Goal: Task Accomplishment & Management: Use online tool/utility

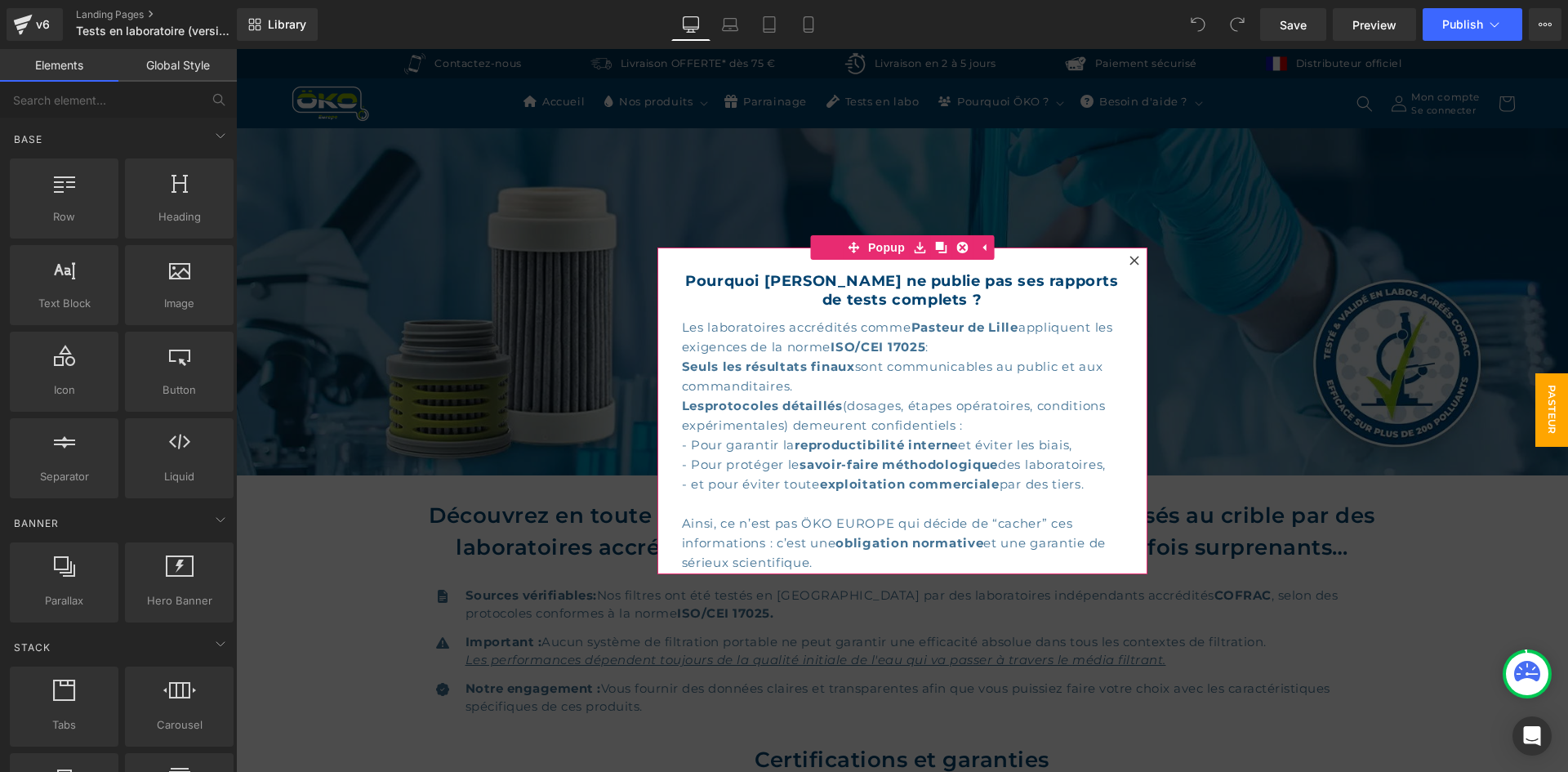
click at [1135, 256] on div at bounding box center [1135, 261] width 19 height 19
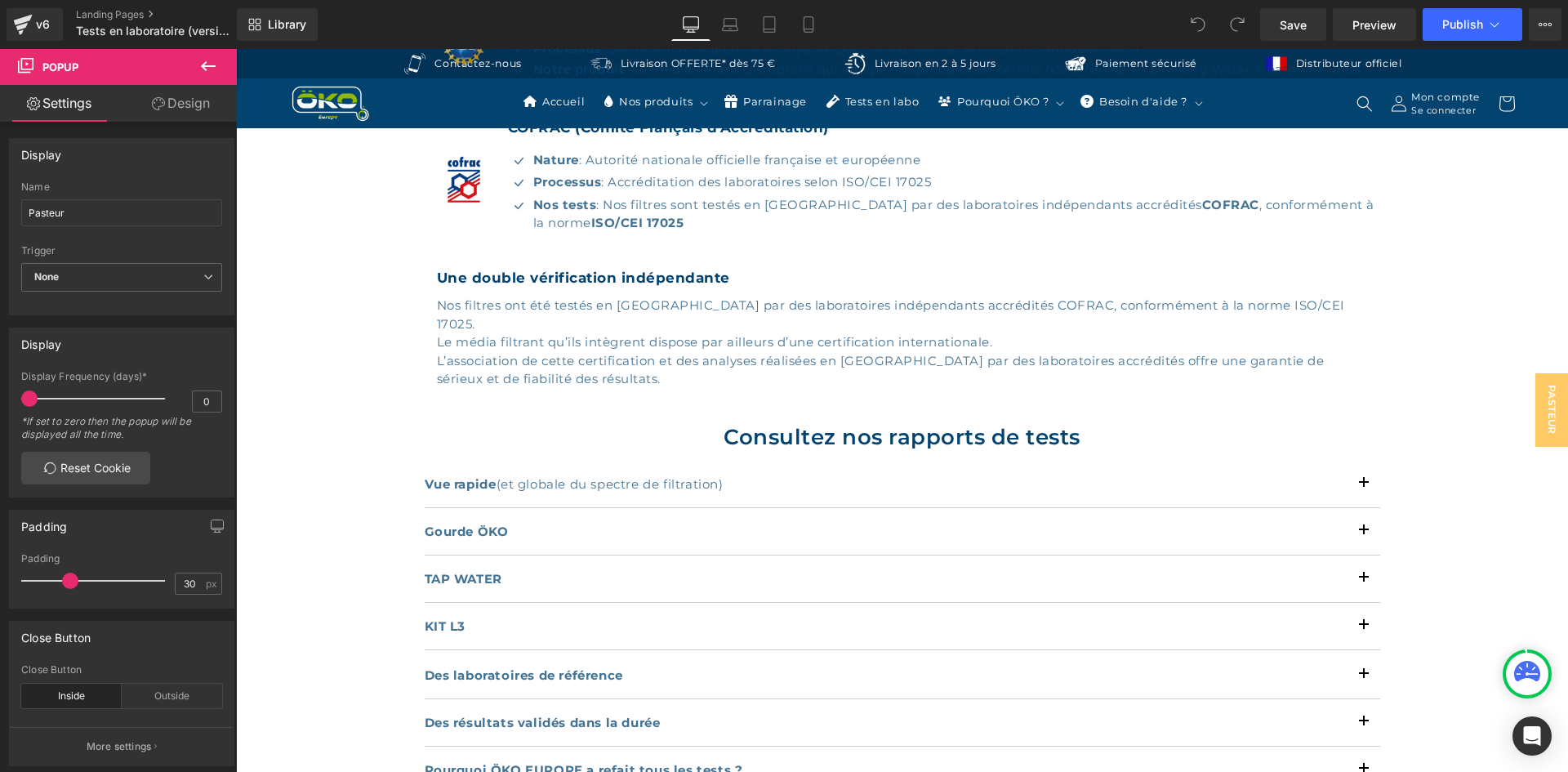
scroll to position [817, 0]
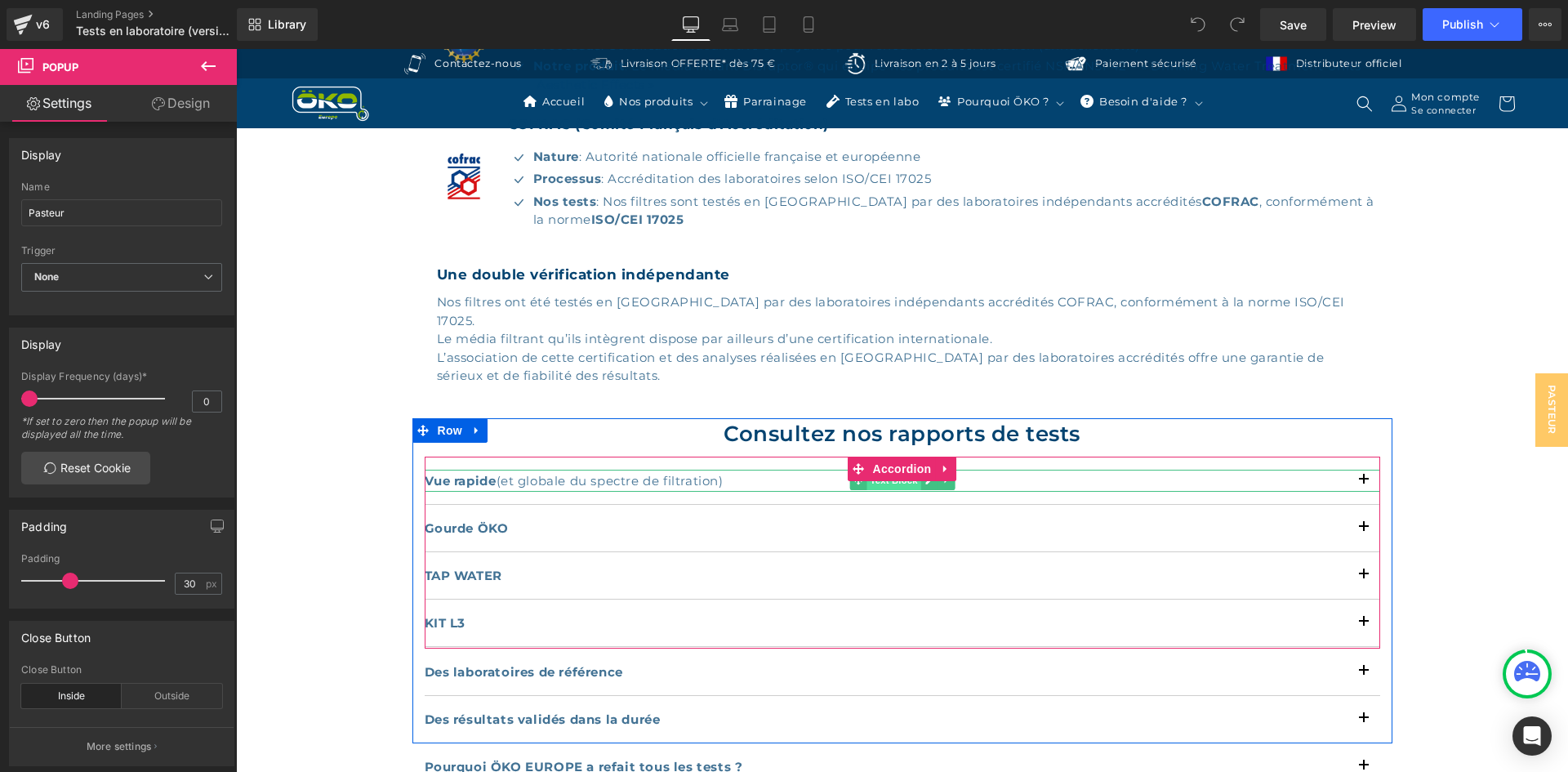
click at [890, 471] on span "Text Block" at bounding box center [893, 480] width 54 height 19
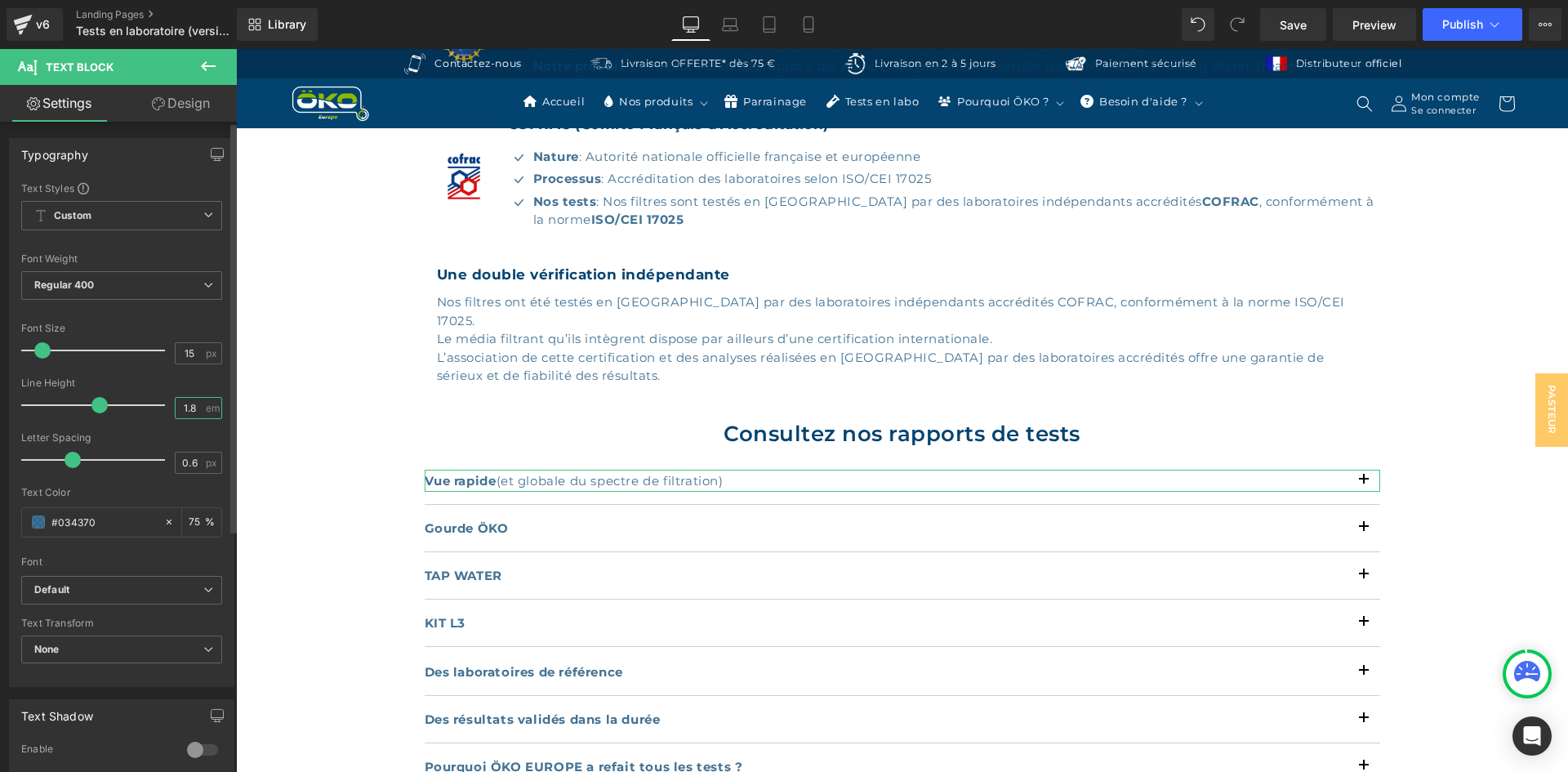
click at [196, 413] on input "1.8" at bounding box center [190, 408] width 28 height 20
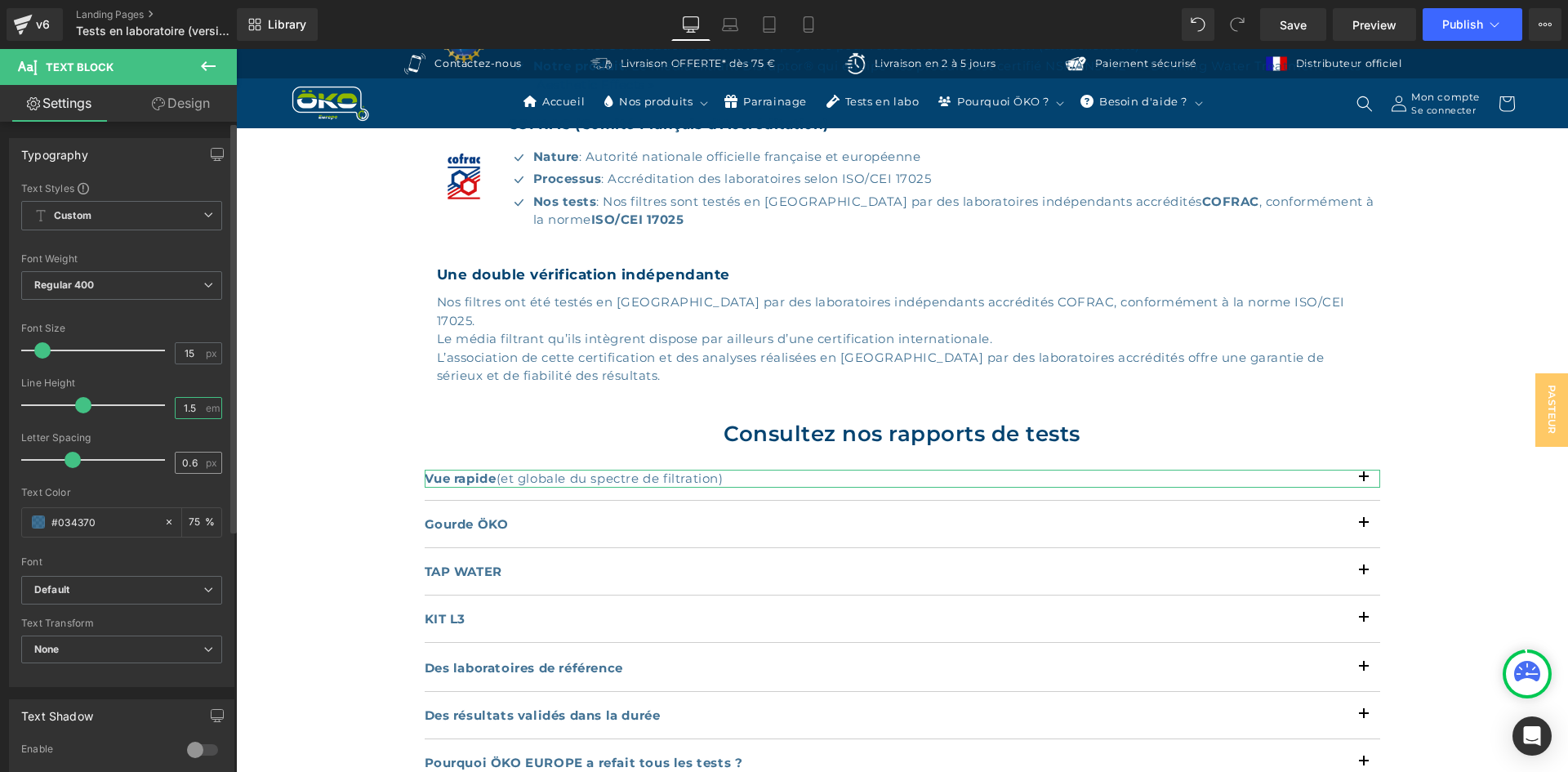
type input "1.5"
click at [183, 462] on input "0.6" at bounding box center [190, 463] width 28 height 20
click at [193, 464] on input "0.6" at bounding box center [190, 463] width 28 height 20
type input "0.5"
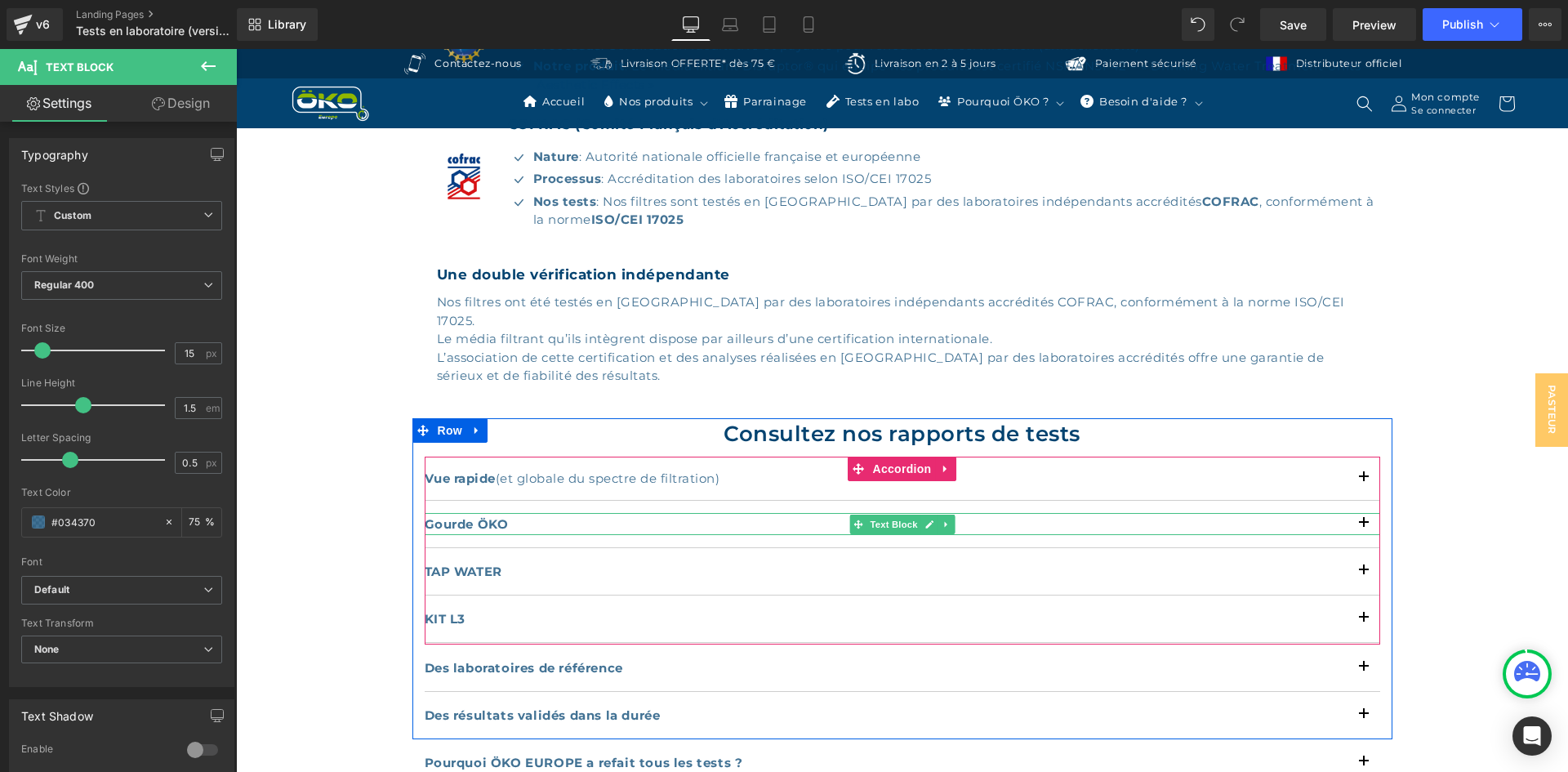
click at [495, 517] on strong "Gourde ÖKO" at bounding box center [466, 525] width 84 height 16
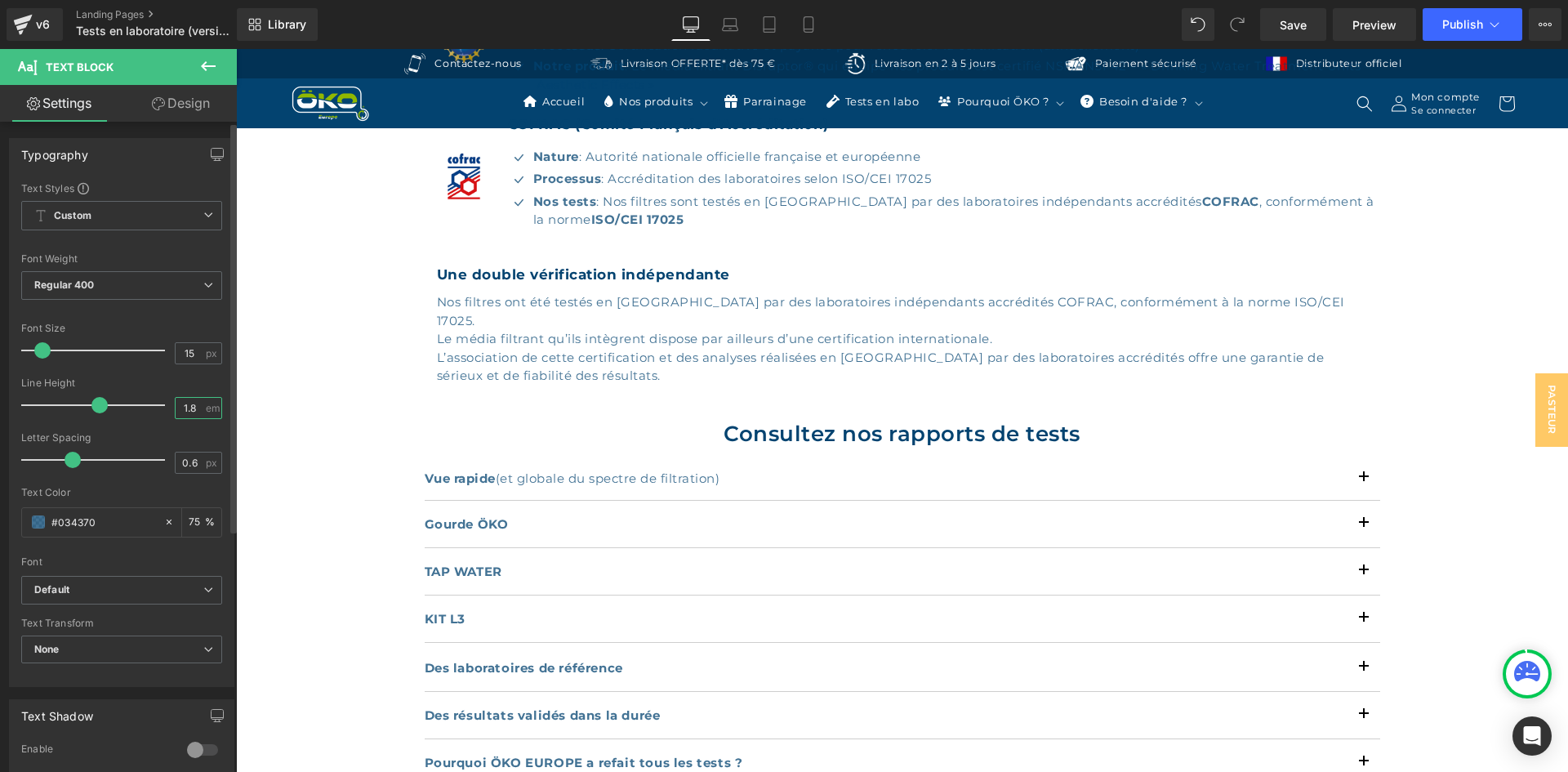
click at [191, 408] on input "1.8" at bounding box center [190, 408] width 28 height 20
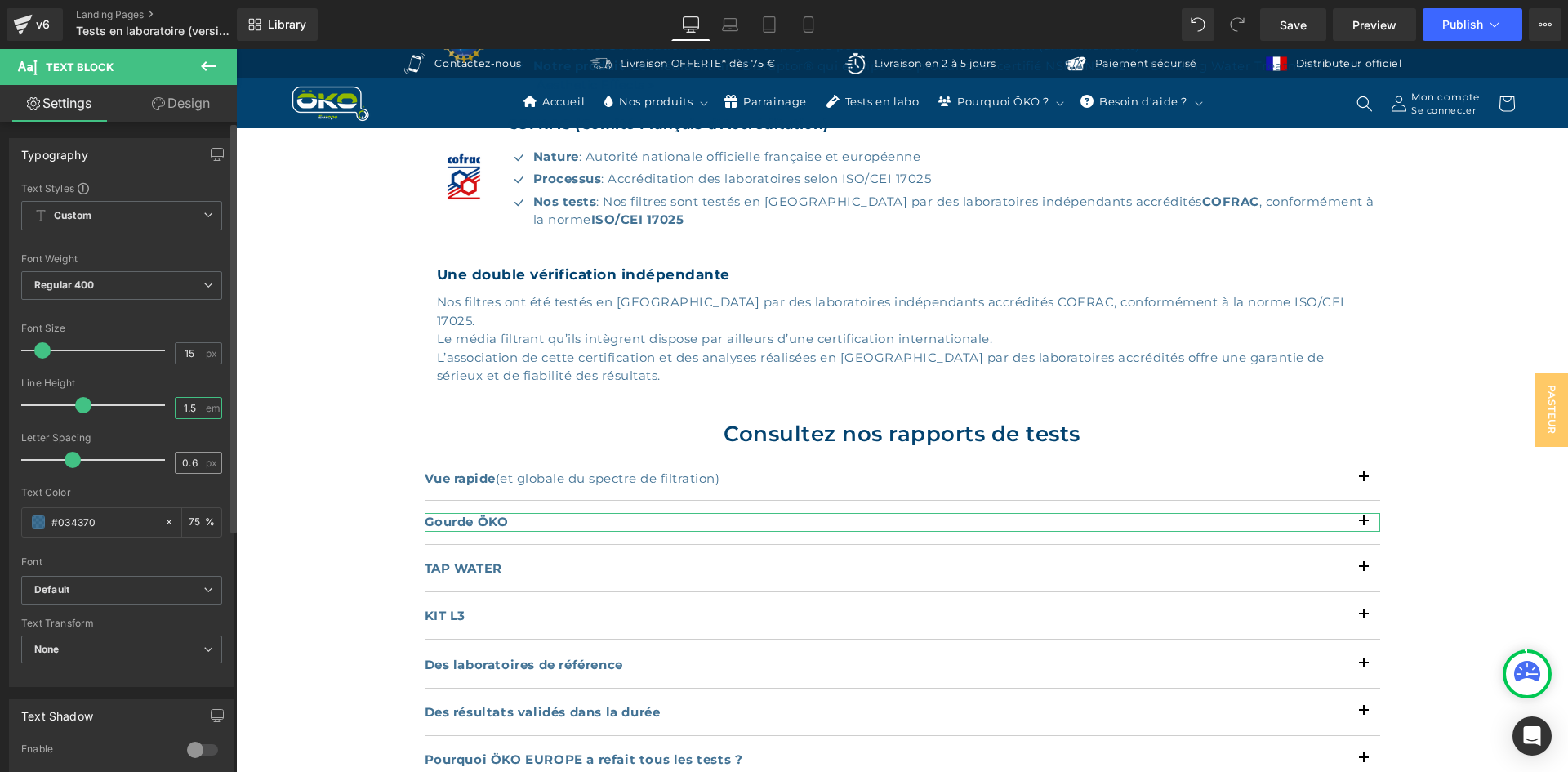
type input "1.5"
click at [195, 457] on input "0.6" at bounding box center [190, 463] width 28 height 20
type input "0.5"
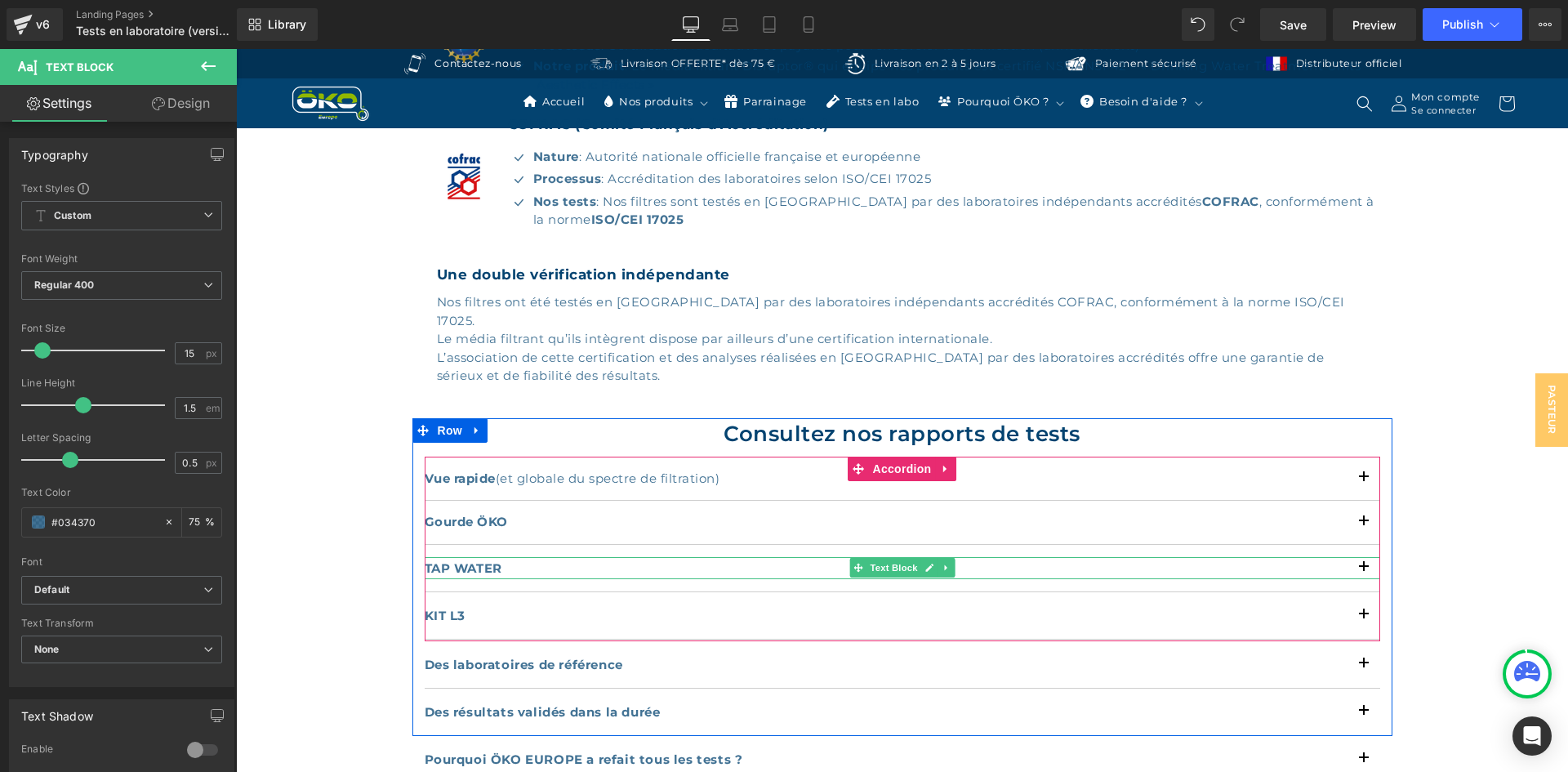
click at [456, 560] on strong "TAP WATER" at bounding box center [463, 568] width 78 height 16
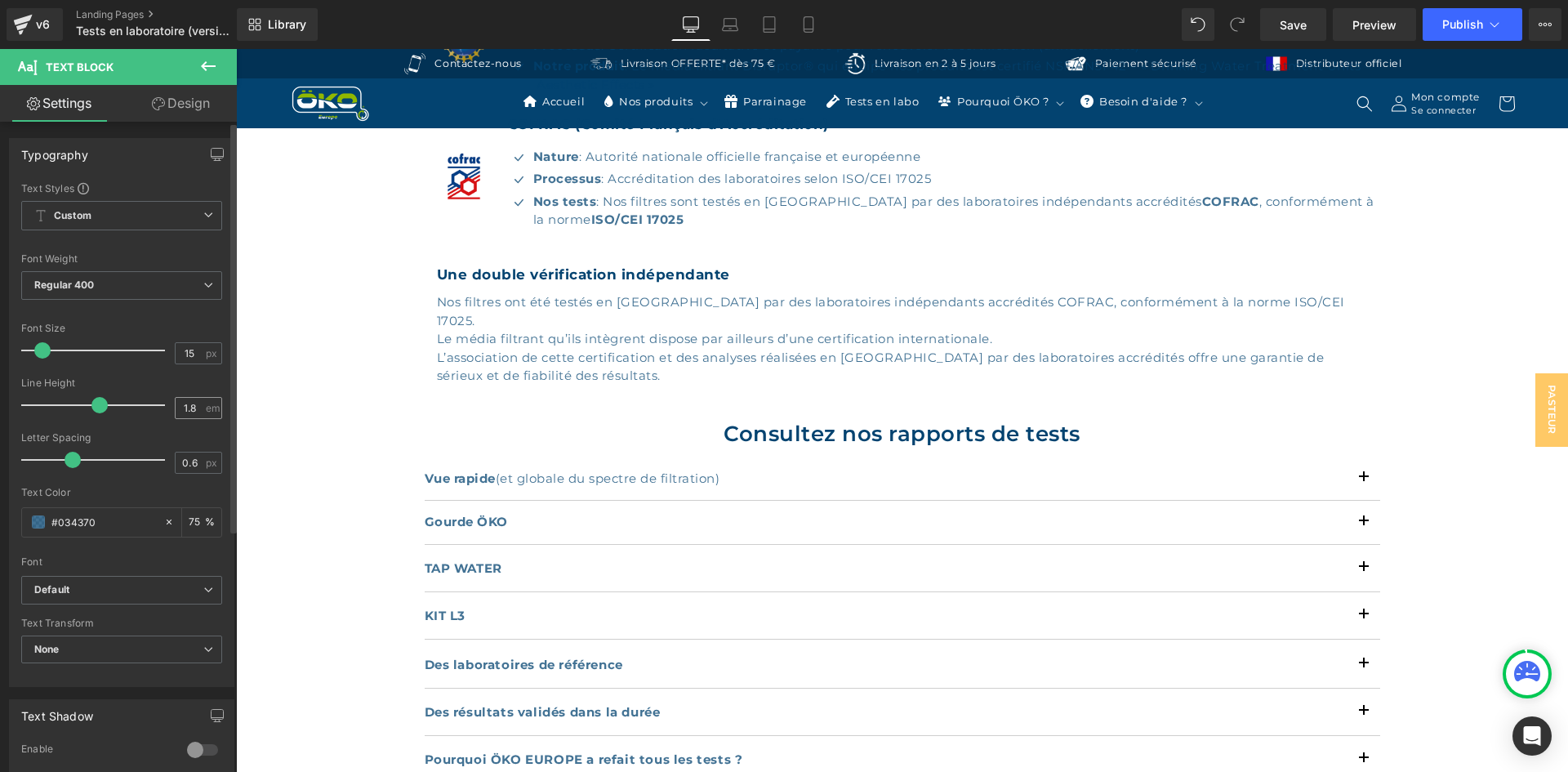
click at [193, 404] on input "1.8" at bounding box center [190, 408] width 28 height 20
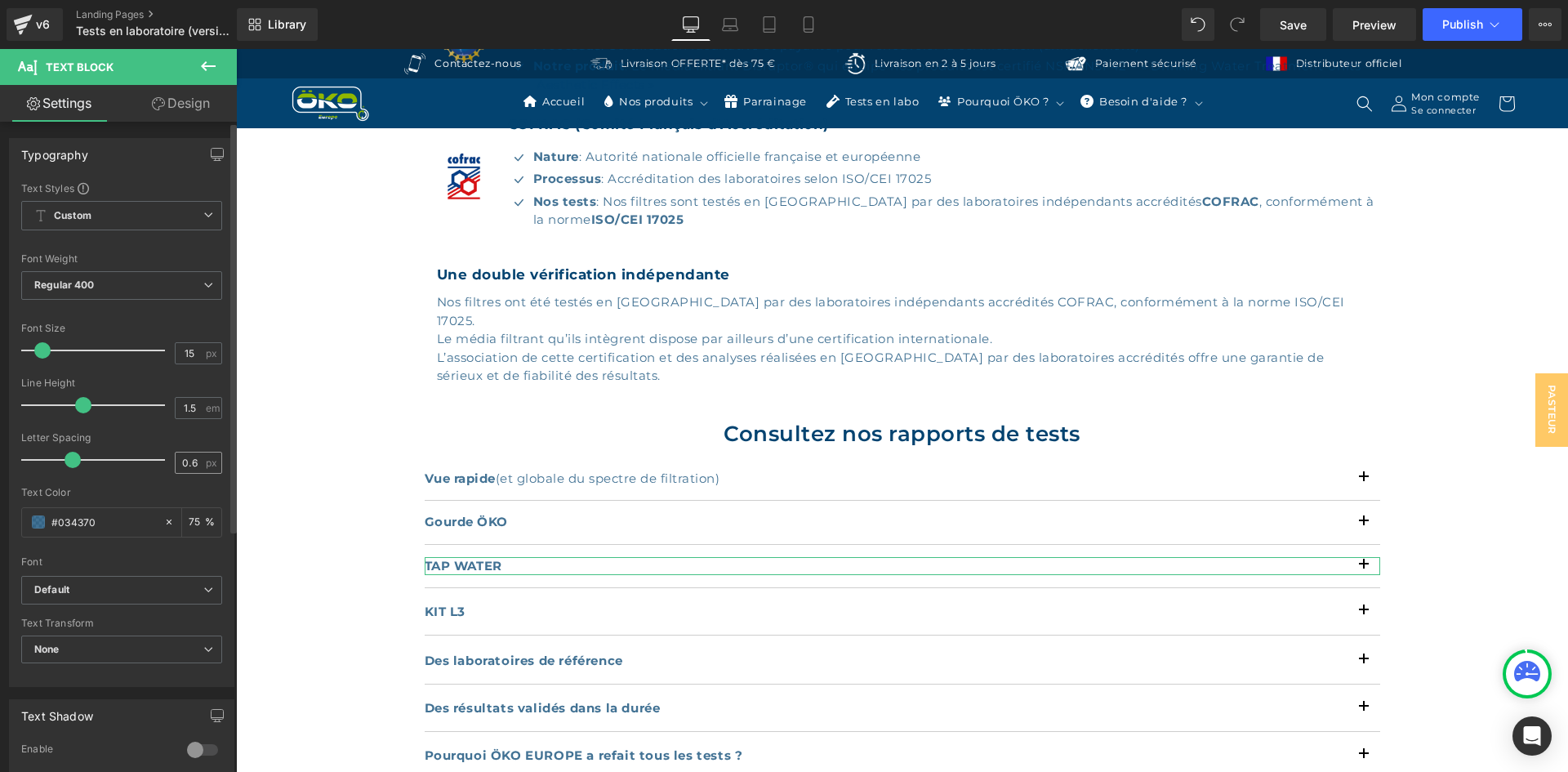
type input "1.5"
click at [190, 472] on input "0.6" at bounding box center [190, 463] width 28 height 20
type input "0.5"
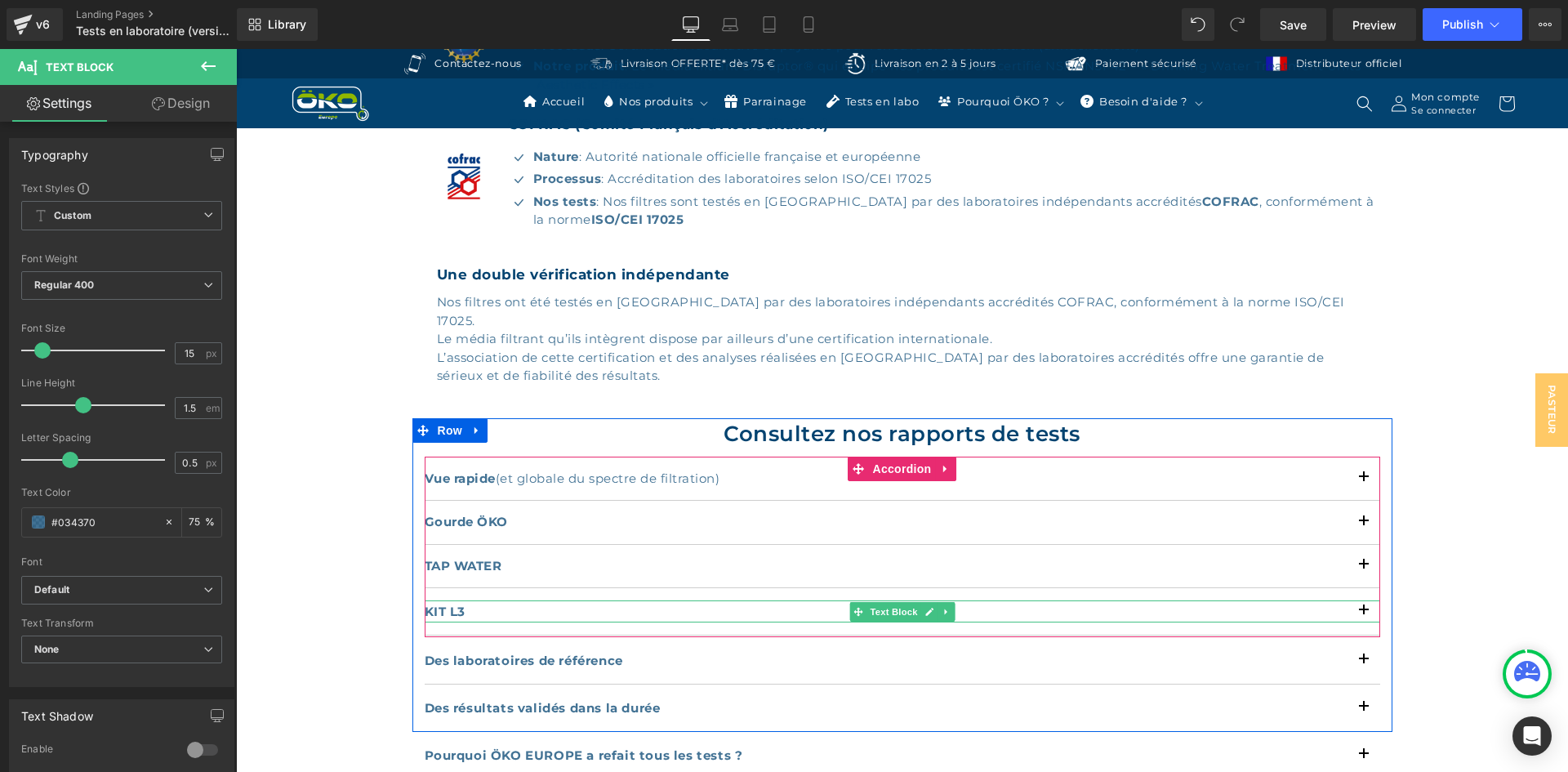
click at [477, 601] on p "KIT L3" at bounding box center [902, 612] width 956 height 22
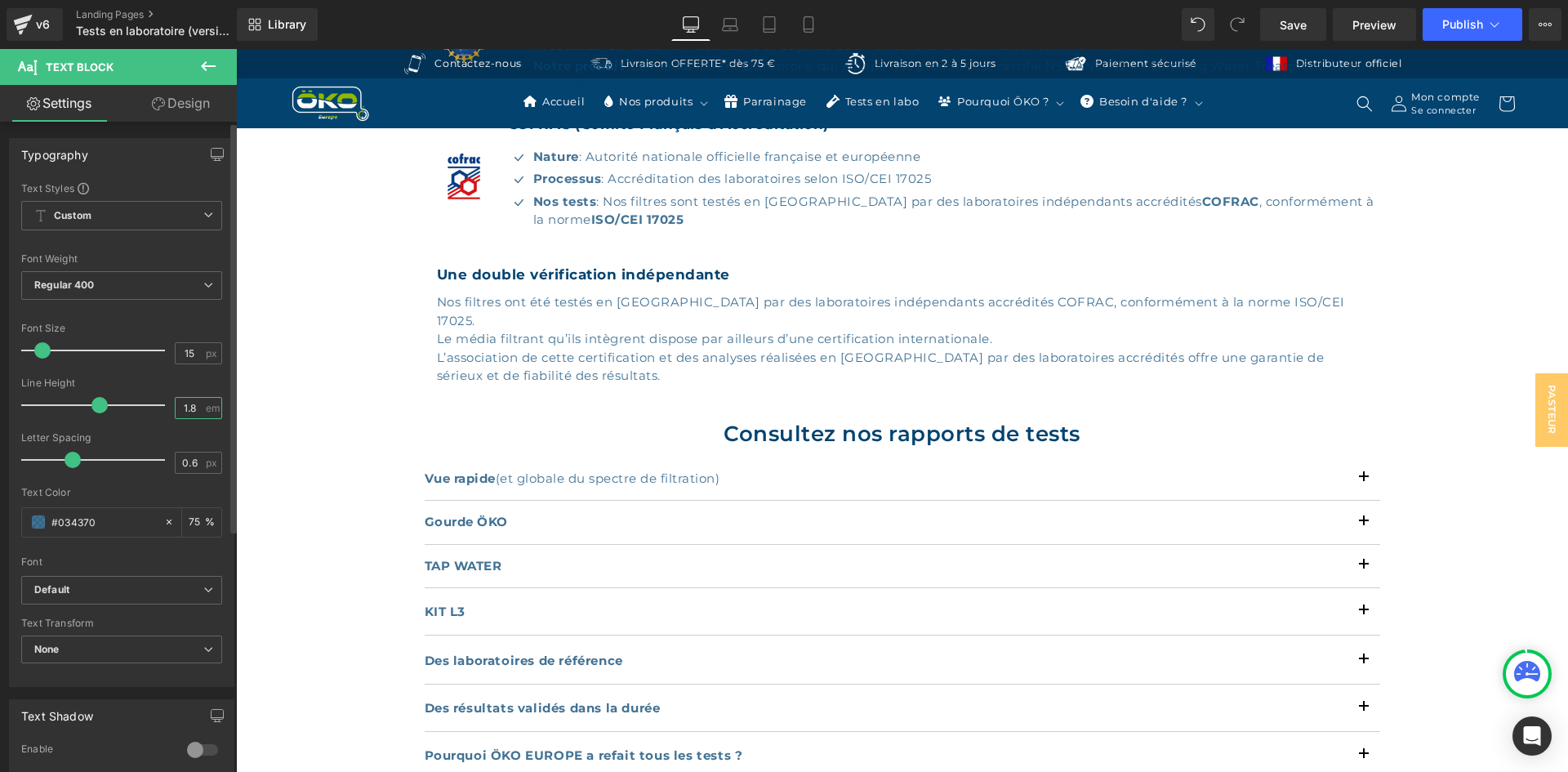
click at [190, 409] on input "1.8" at bounding box center [190, 408] width 28 height 20
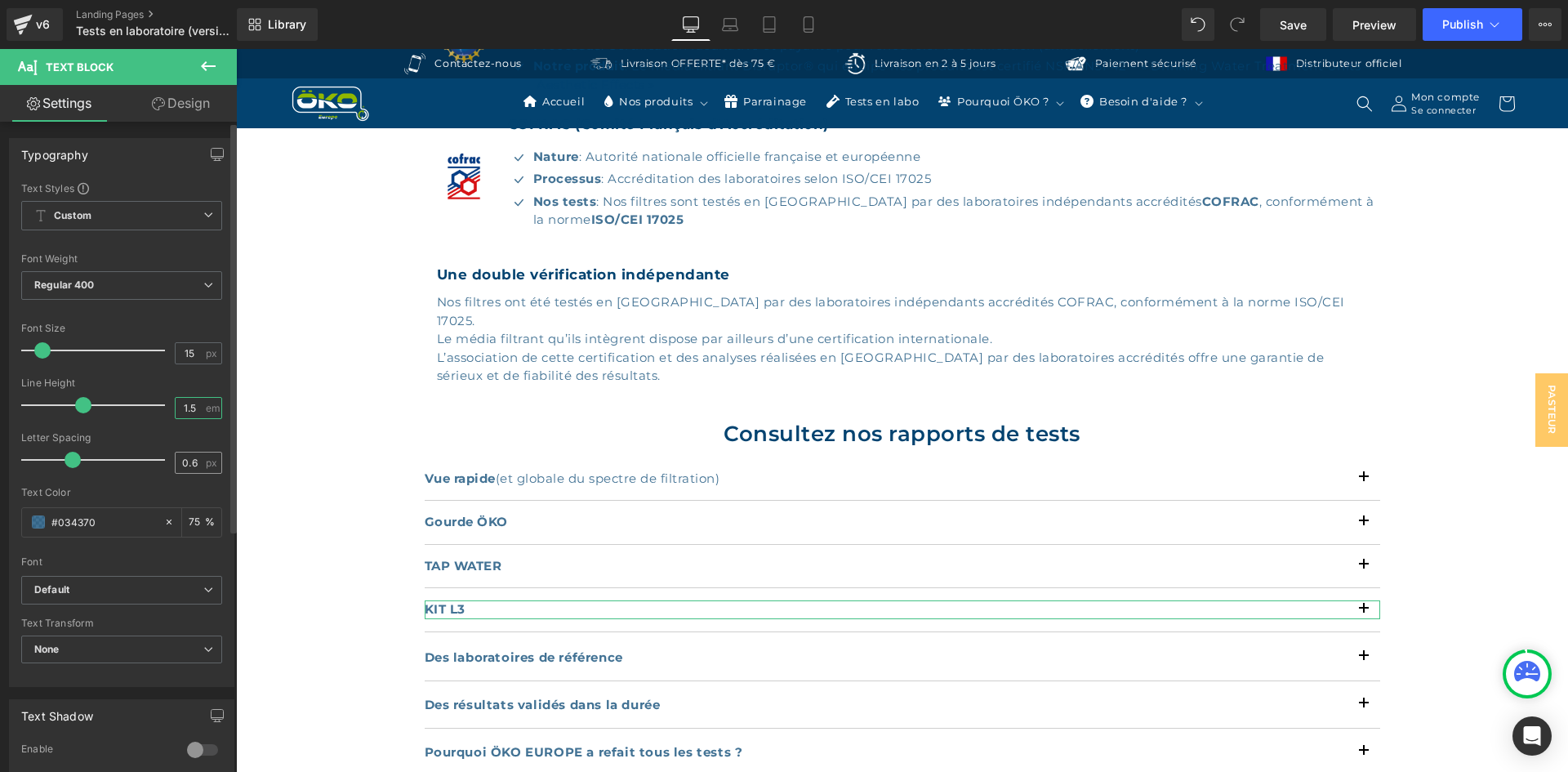
type input "1.5"
click at [190, 463] on input "0.6" at bounding box center [190, 463] width 28 height 20
type input "0.5"
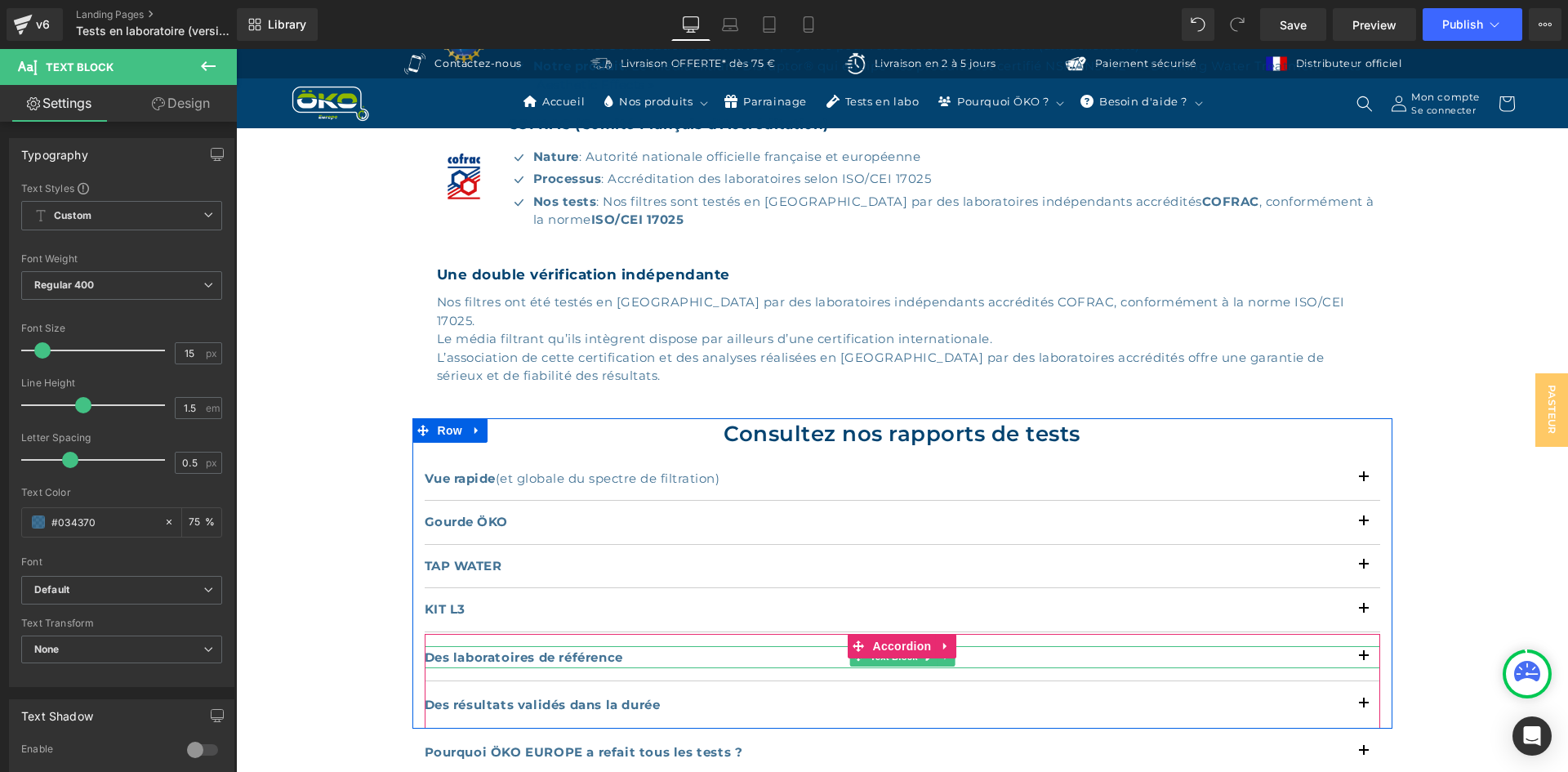
click at [466, 650] on strong "Des laboratoires de référence" at bounding box center [524, 658] width 198 height 16
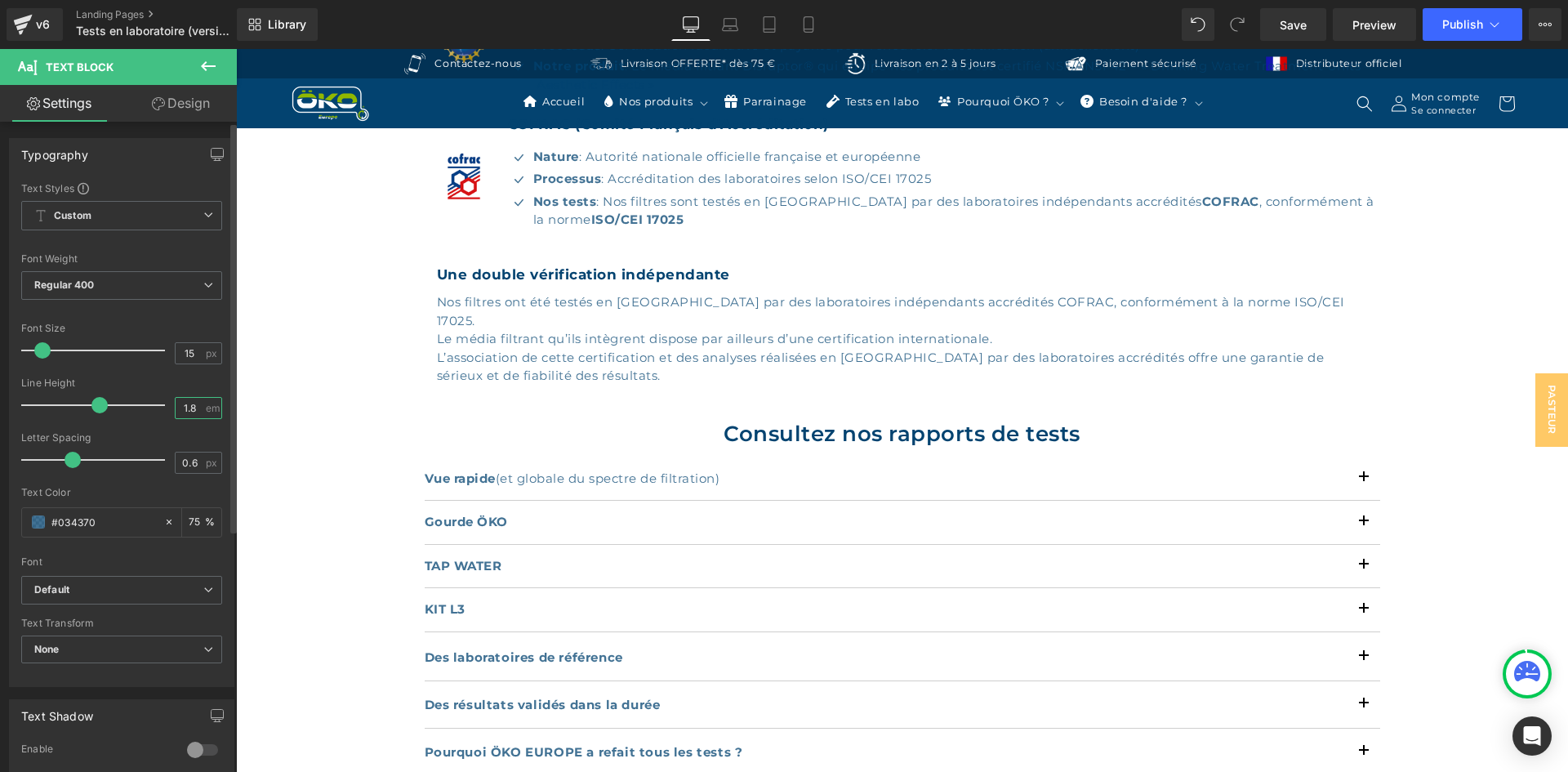
click at [197, 405] on input "1.8" at bounding box center [190, 408] width 28 height 20
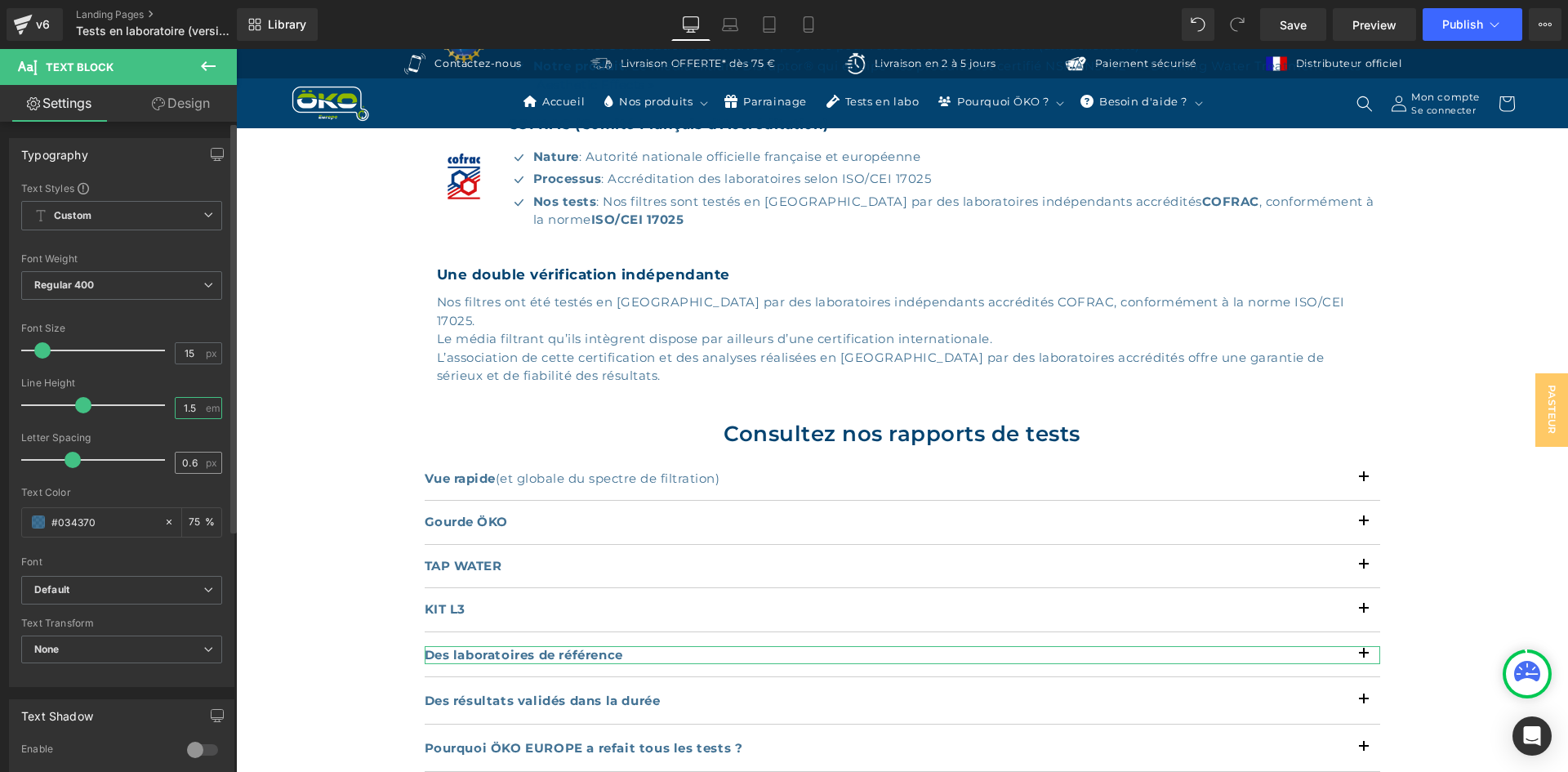
type input "1.5"
click at [195, 460] on input "0.6" at bounding box center [190, 463] width 28 height 20
type input "0.5"
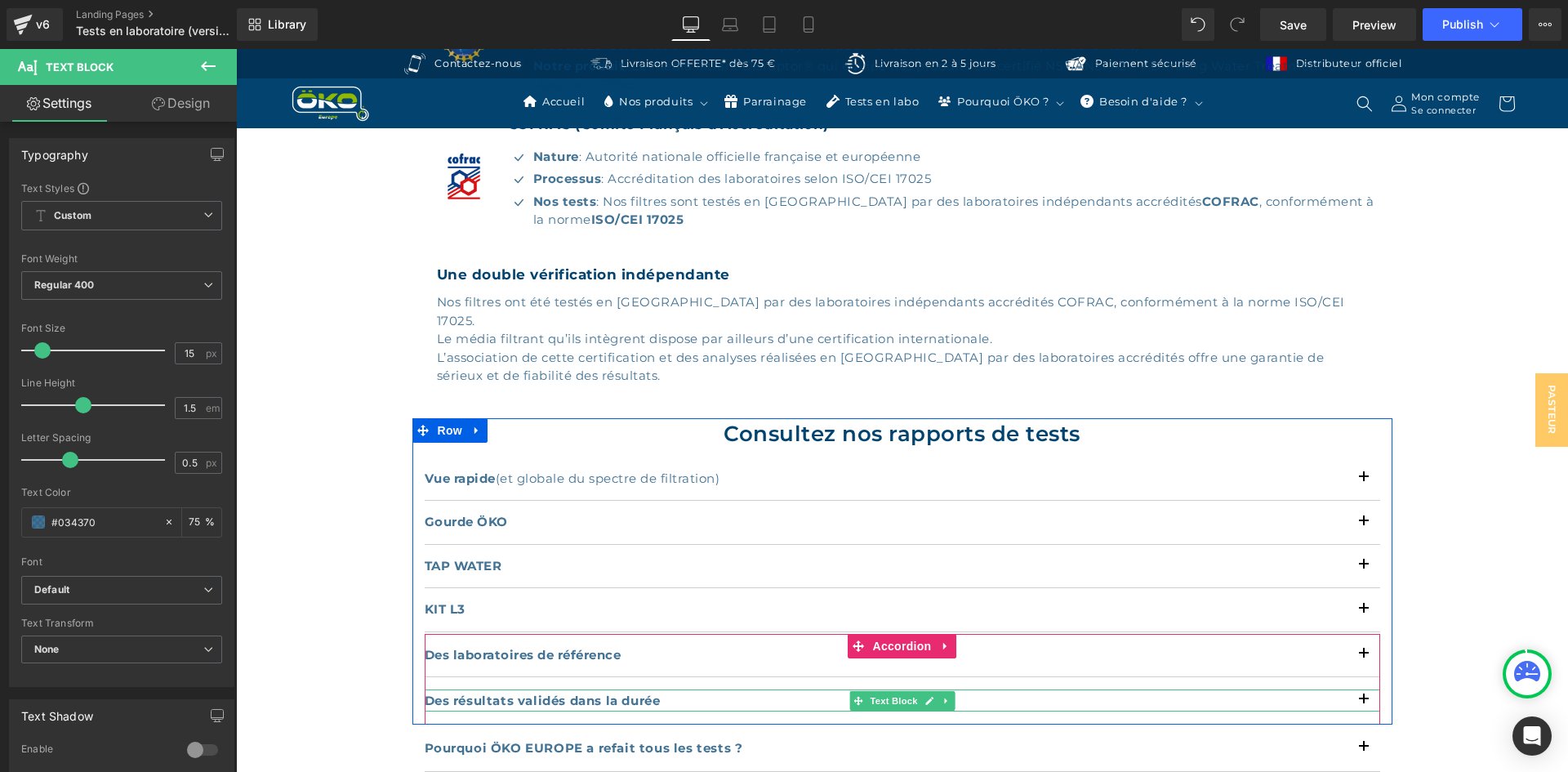
click at [532, 693] on strong "Des résultats validés dans la durée" at bounding box center [542, 701] width 236 height 16
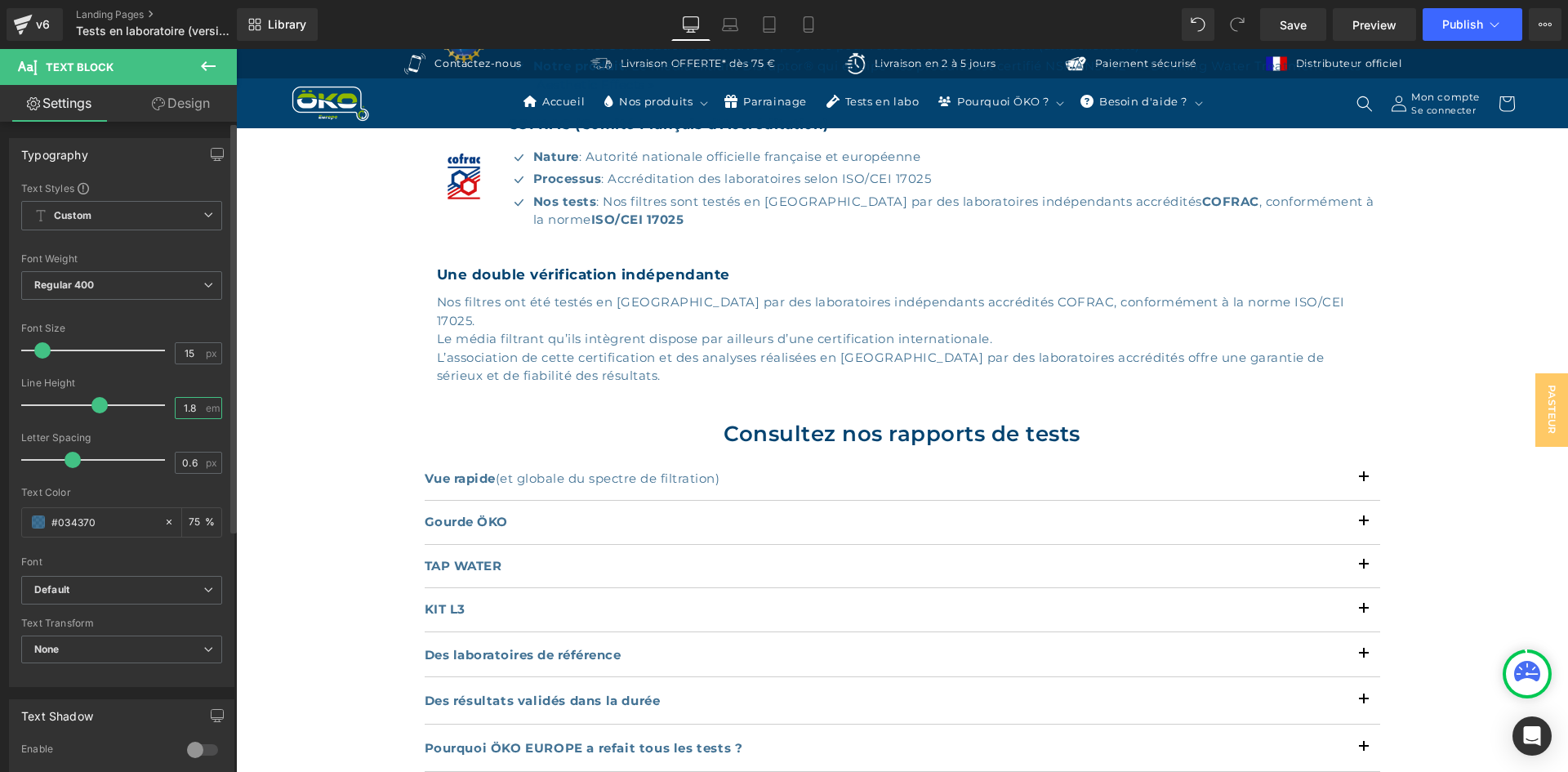
click at [191, 408] on input "1.8" at bounding box center [190, 408] width 28 height 20
type input "1.5"
click at [198, 464] on div "0.6 px" at bounding box center [198, 463] width 47 height 22
click at [187, 462] on input "0.6" at bounding box center [190, 463] width 28 height 20
click at [193, 463] on input "0.6" at bounding box center [190, 463] width 28 height 20
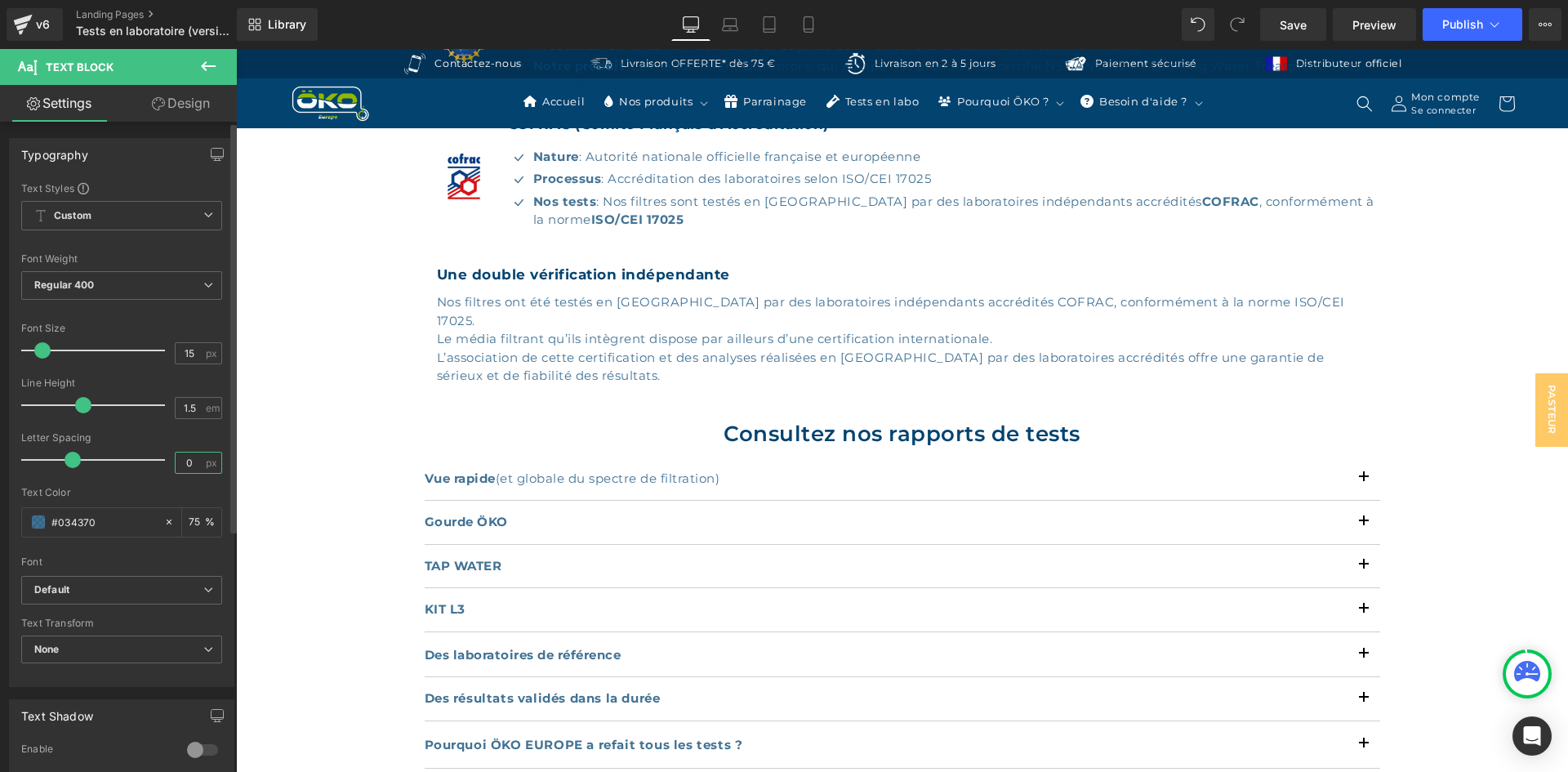
type input "0.5"
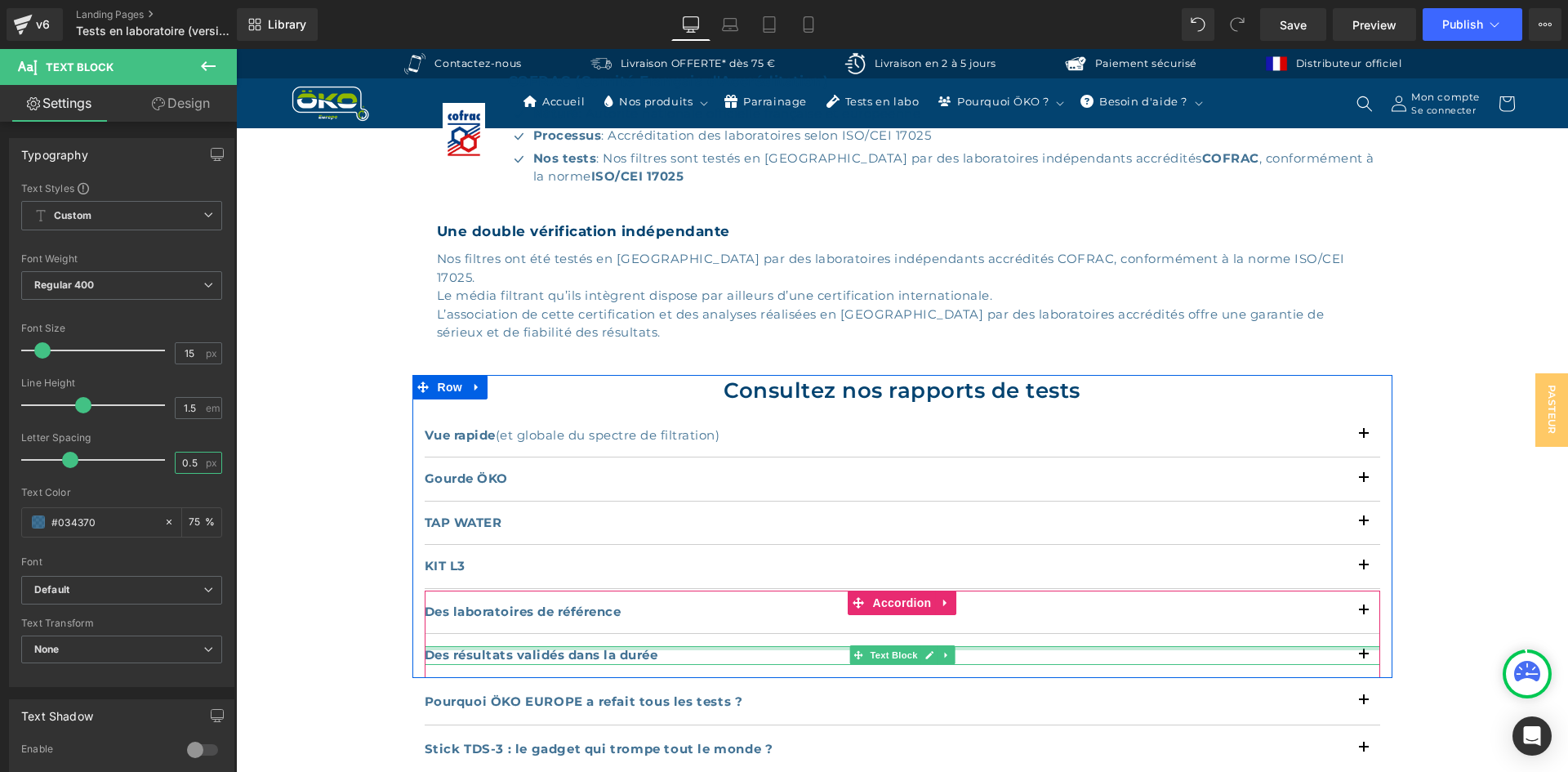
scroll to position [899, 0]
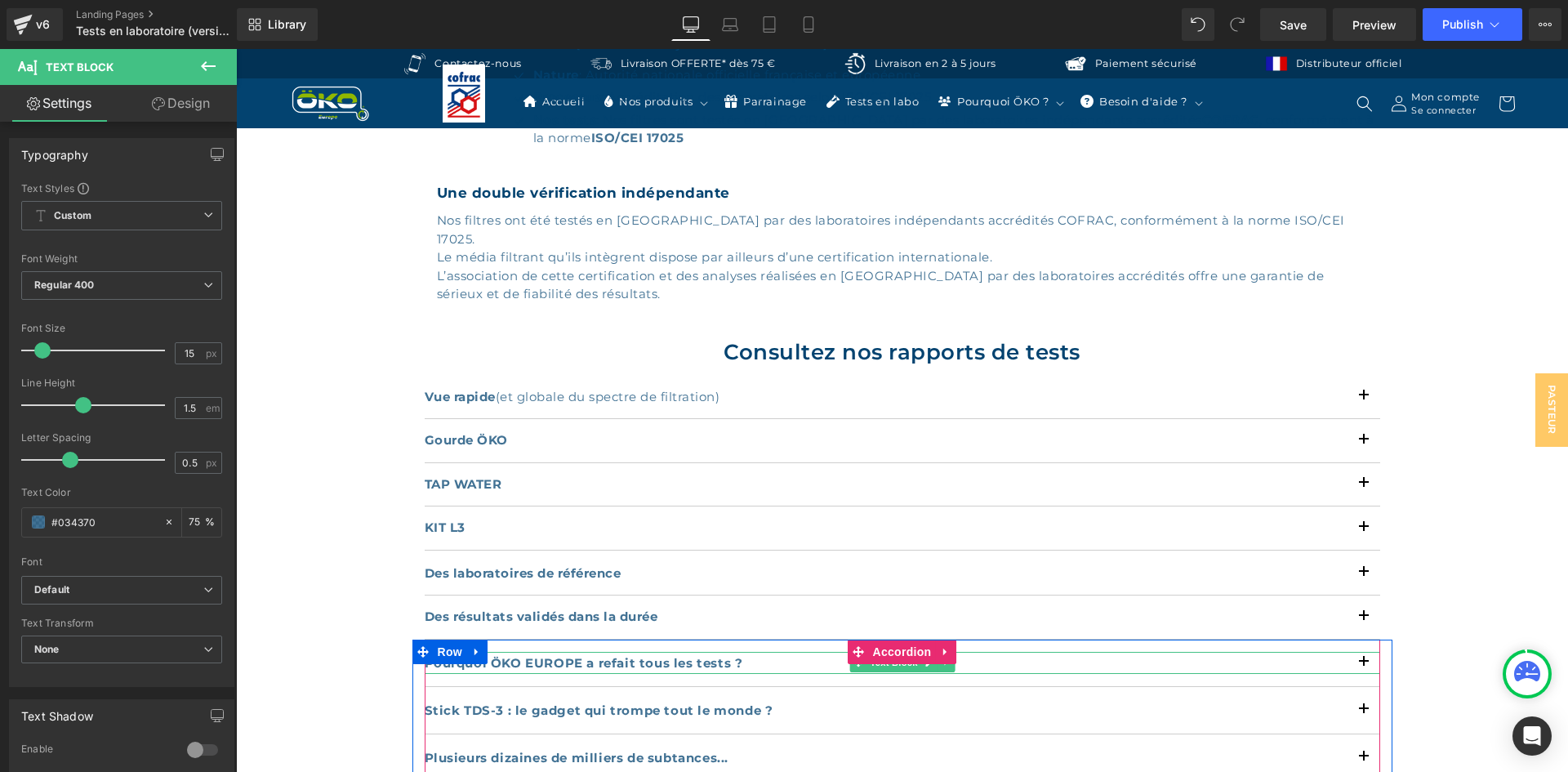
click at [528, 655] on b "Pourquoi ÖKO EUROPE a refait tous les tests ?" at bounding box center [584, 663] width 319 height 16
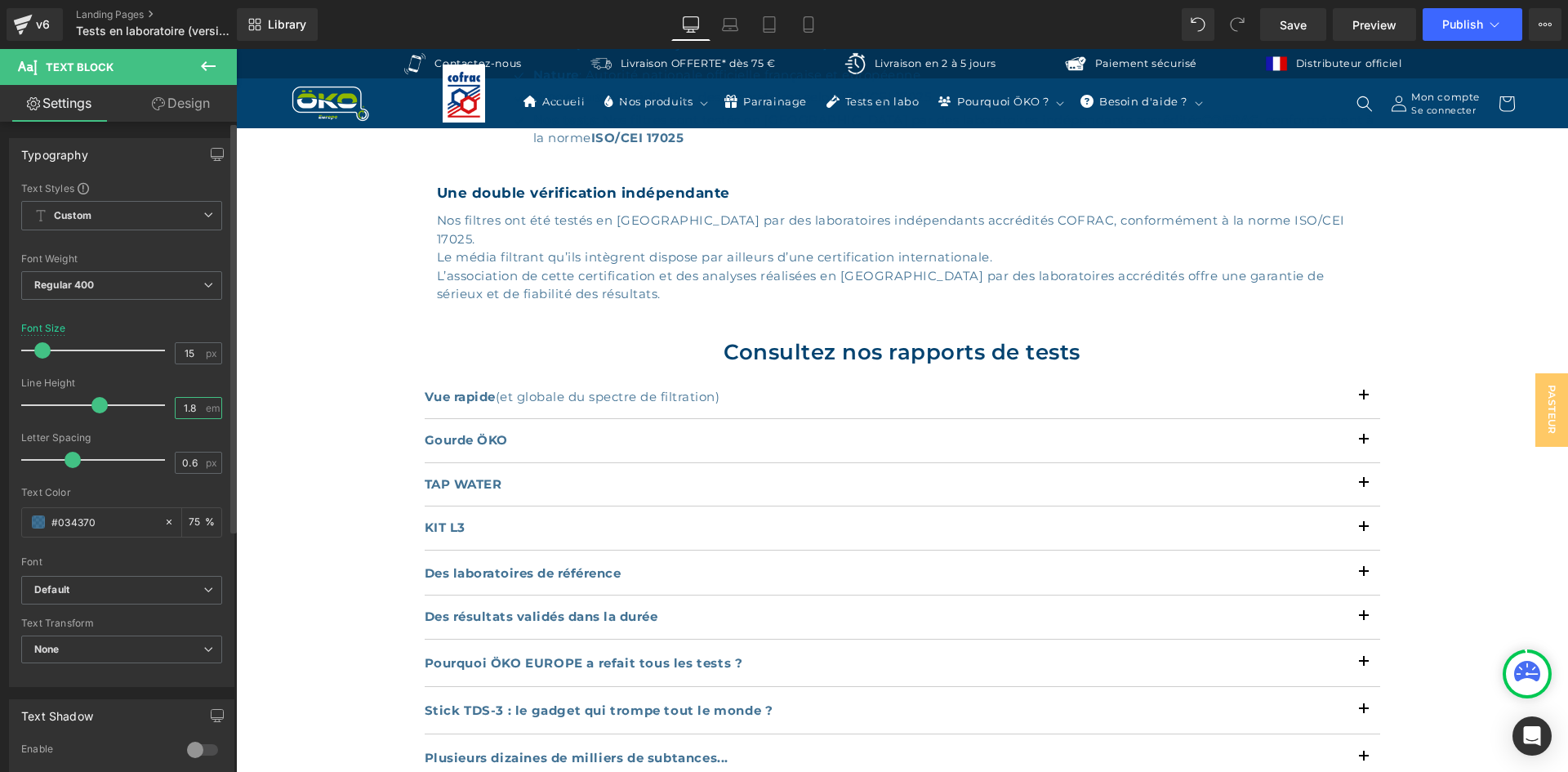
click at [190, 403] on input "1.8" at bounding box center [190, 408] width 28 height 20
type input "1.5"
click at [190, 462] on input "0.6" at bounding box center [190, 463] width 28 height 20
type input "0.5"
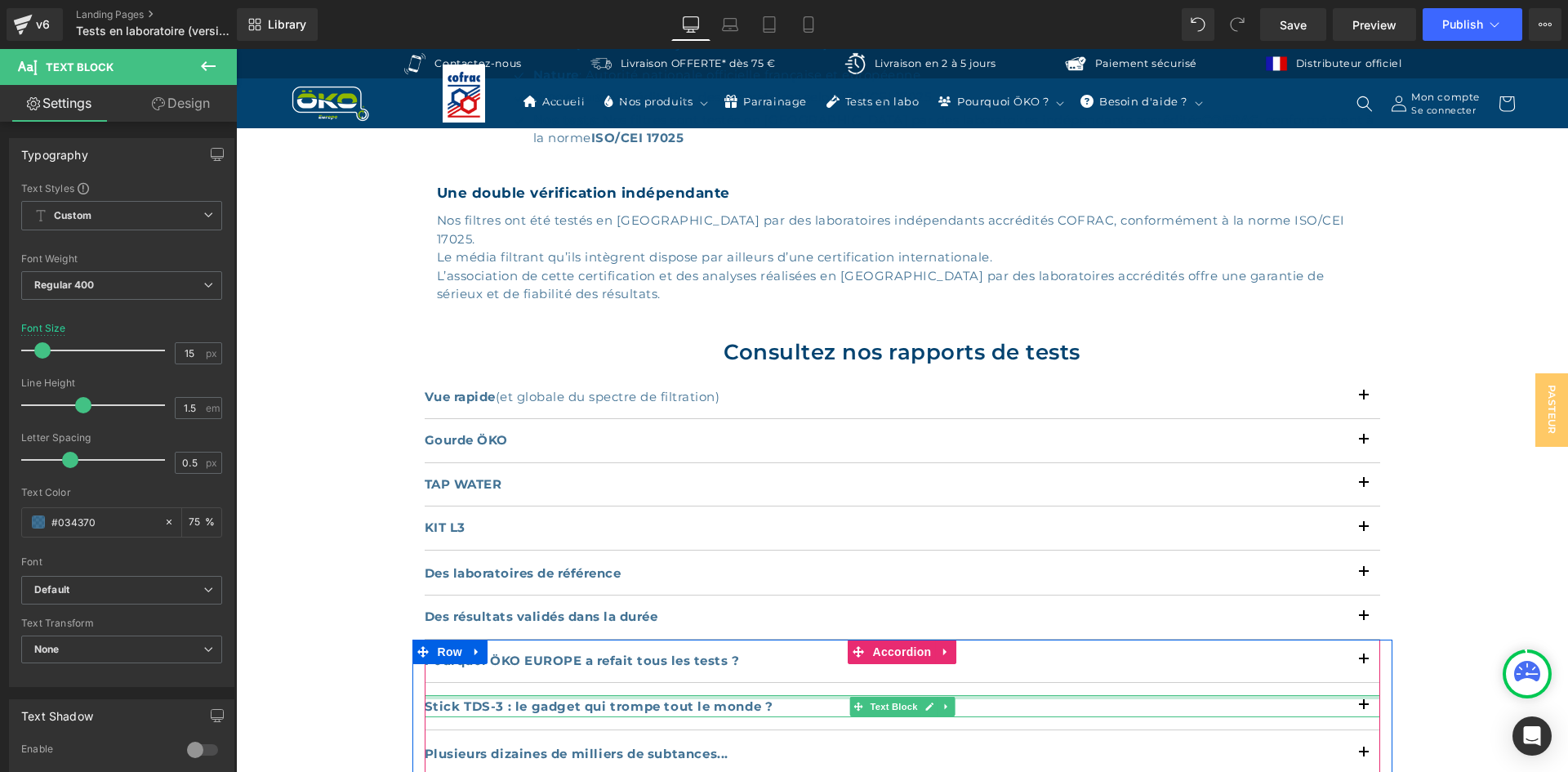
click at [477, 696] on div at bounding box center [902, 698] width 956 height 4
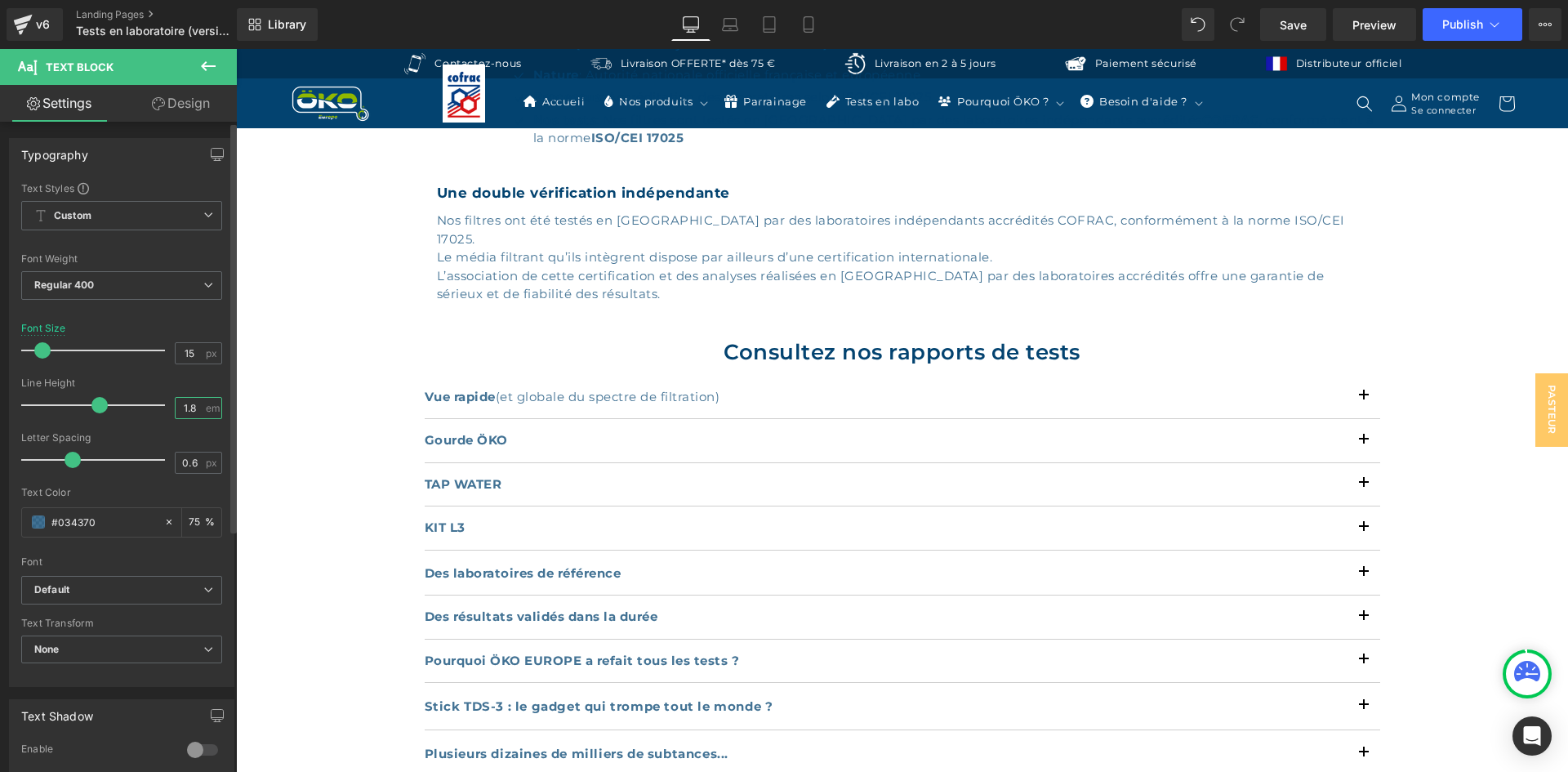
click at [197, 404] on input "1.8" at bounding box center [190, 408] width 28 height 20
type input "1.5"
click at [194, 467] on input "0.6" at bounding box center [190, 463] width 28 height 20
type input "0.5"
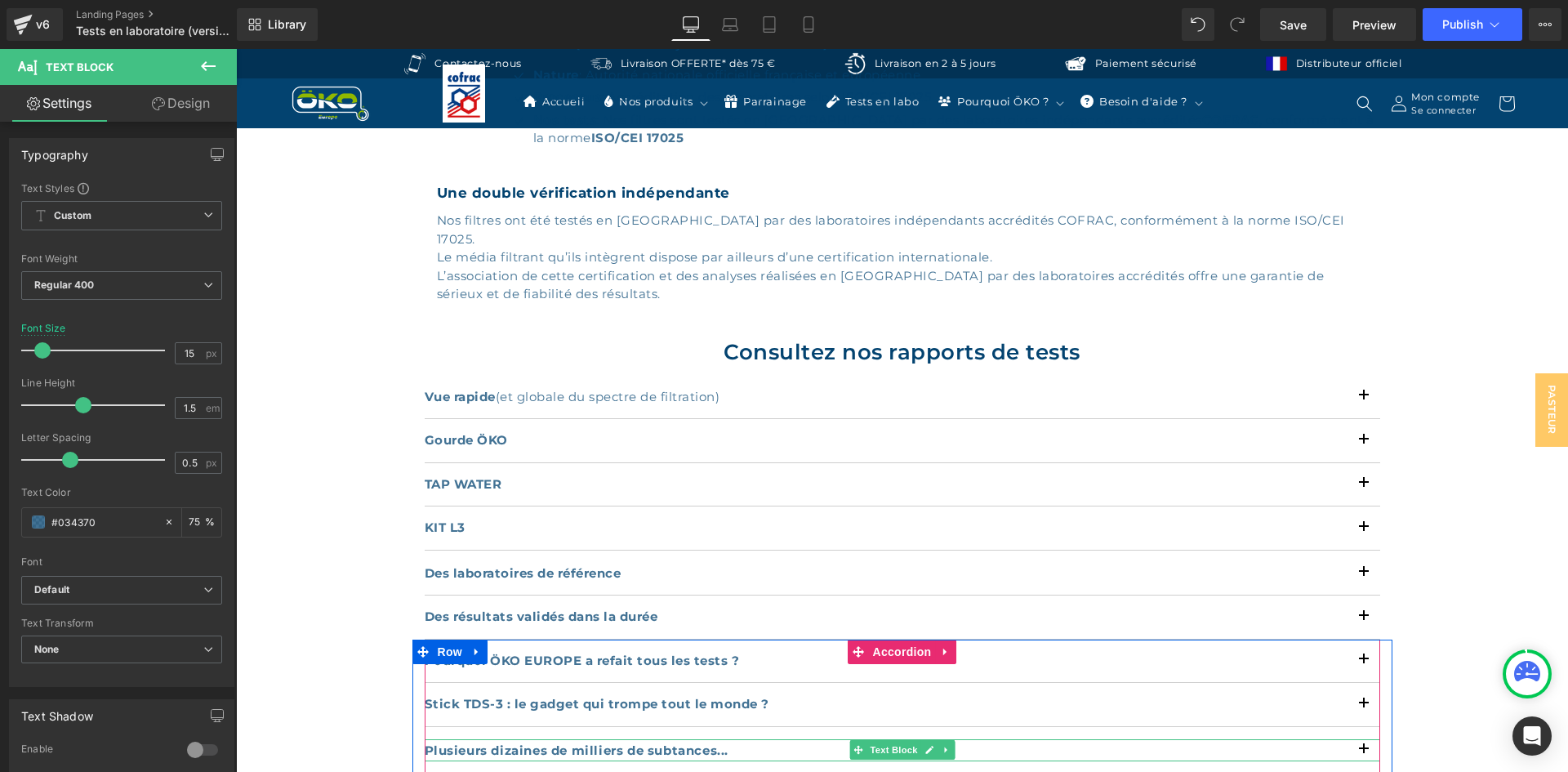
click at [509, 743] on b "Plusieurs dizaines de milliers de subtances..." at bounding box center [577, 751] width 305 height 16
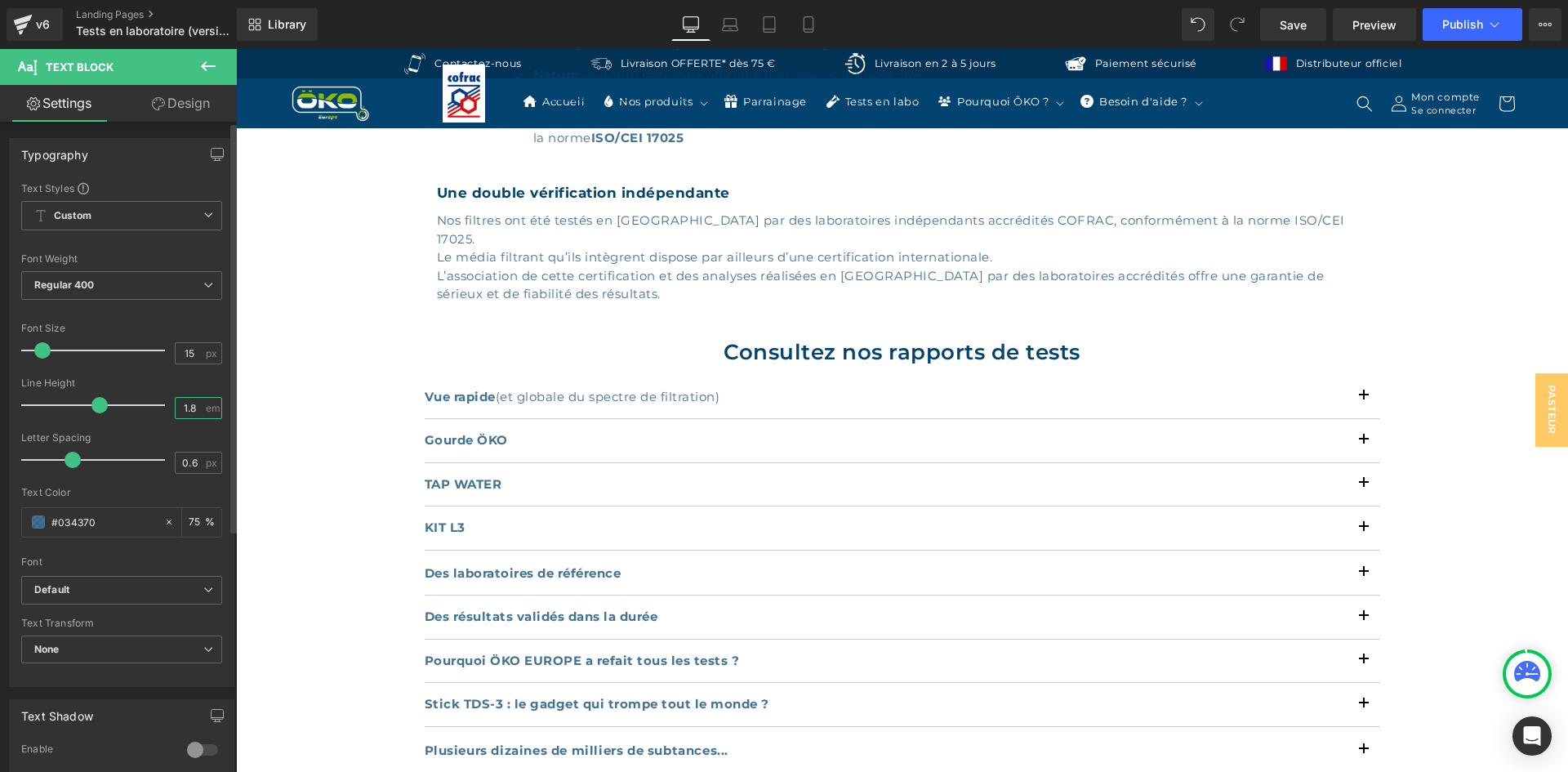
click at [188, 403] on input "1.8" at bounding box center [190, 408] width 28 height 20
type input "1.5"
click at [192, 464] on input "0.6" at bounding box center [190, 463] width 28 height 20
type input "0.5"
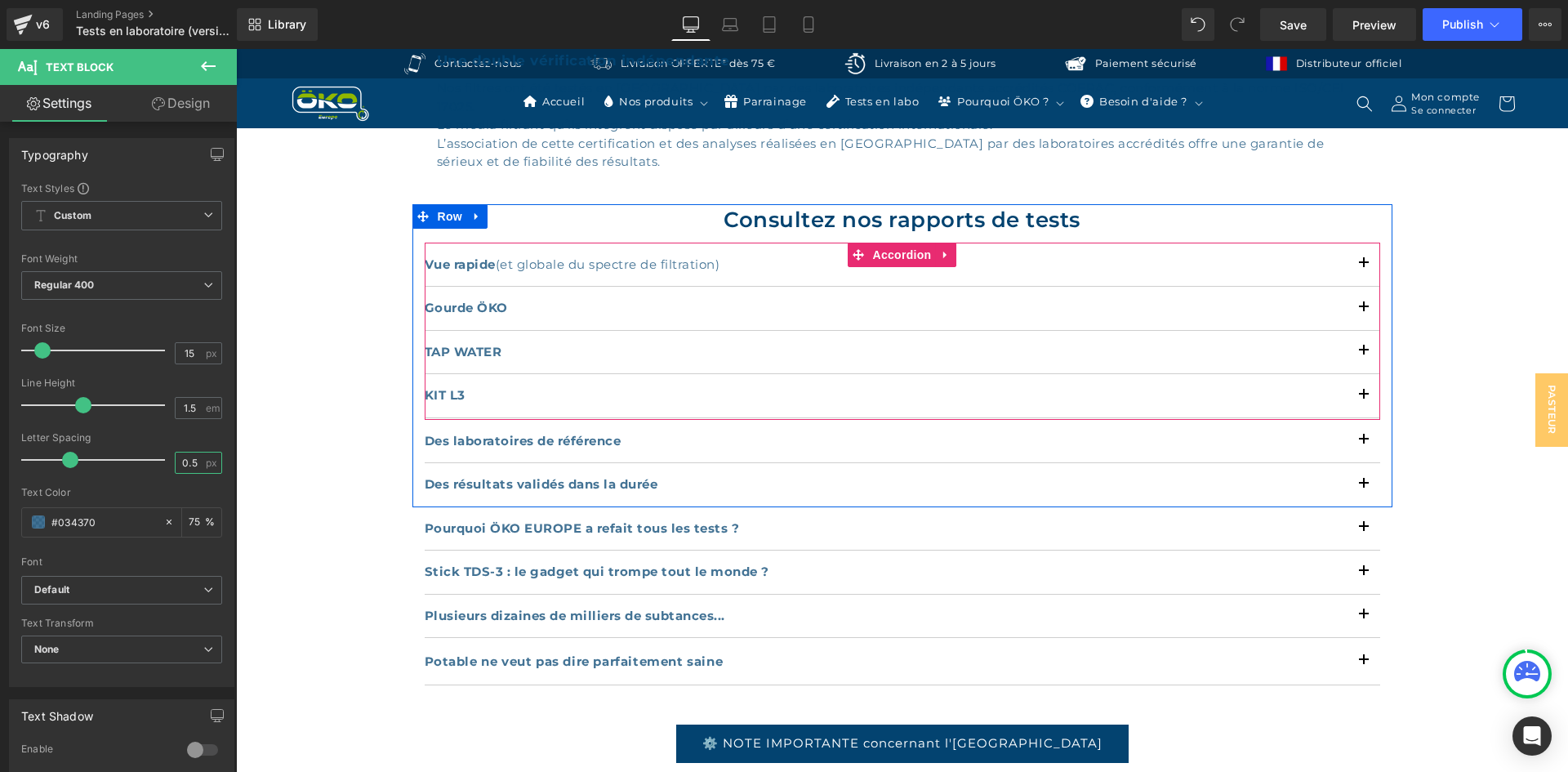
scroll to position [1063, 0]
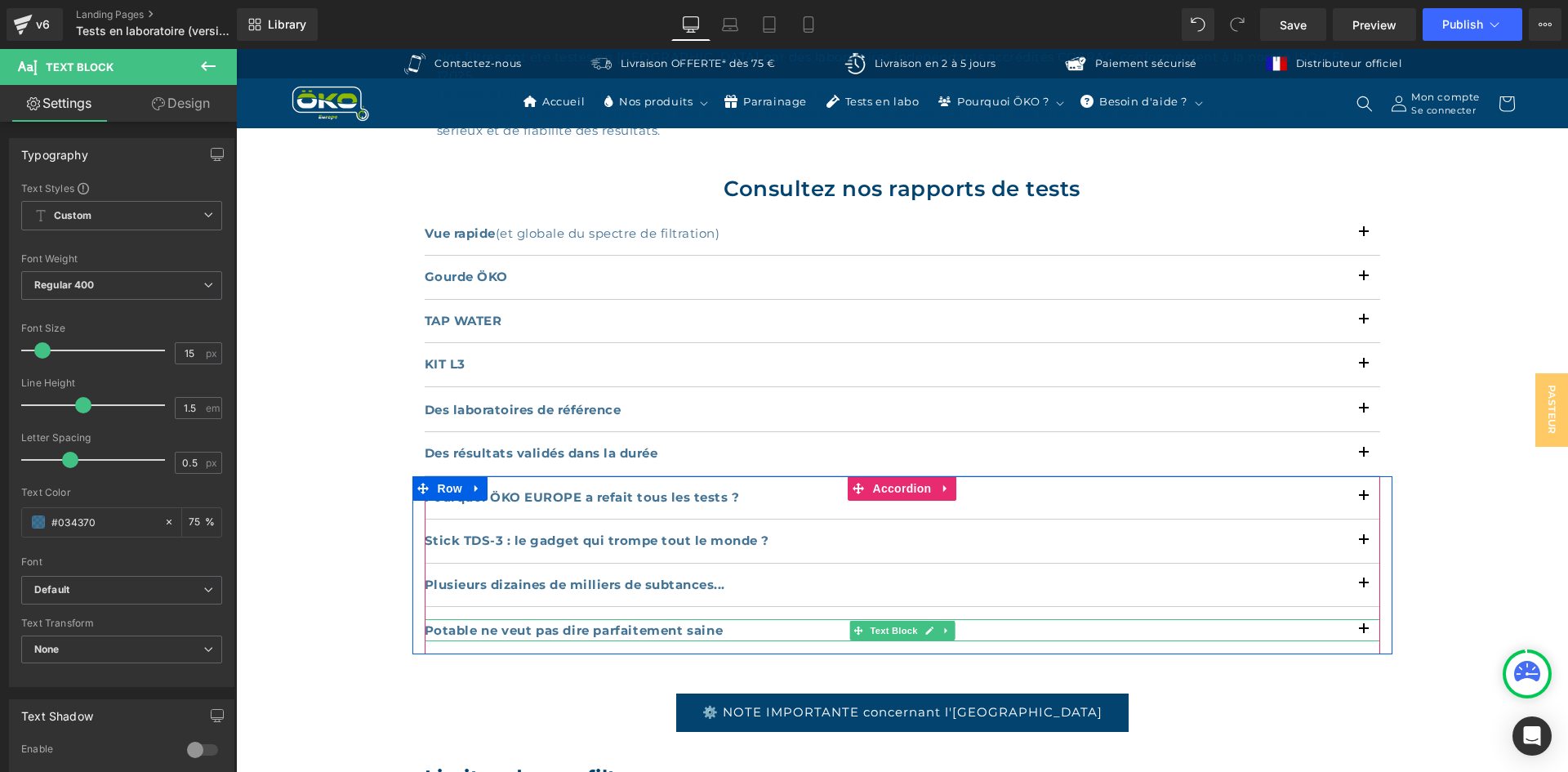
click at [488, 623] on b "Potable ne veut pas dire parfaitement saine" at bounding box center [573, 631] width 299 height 16
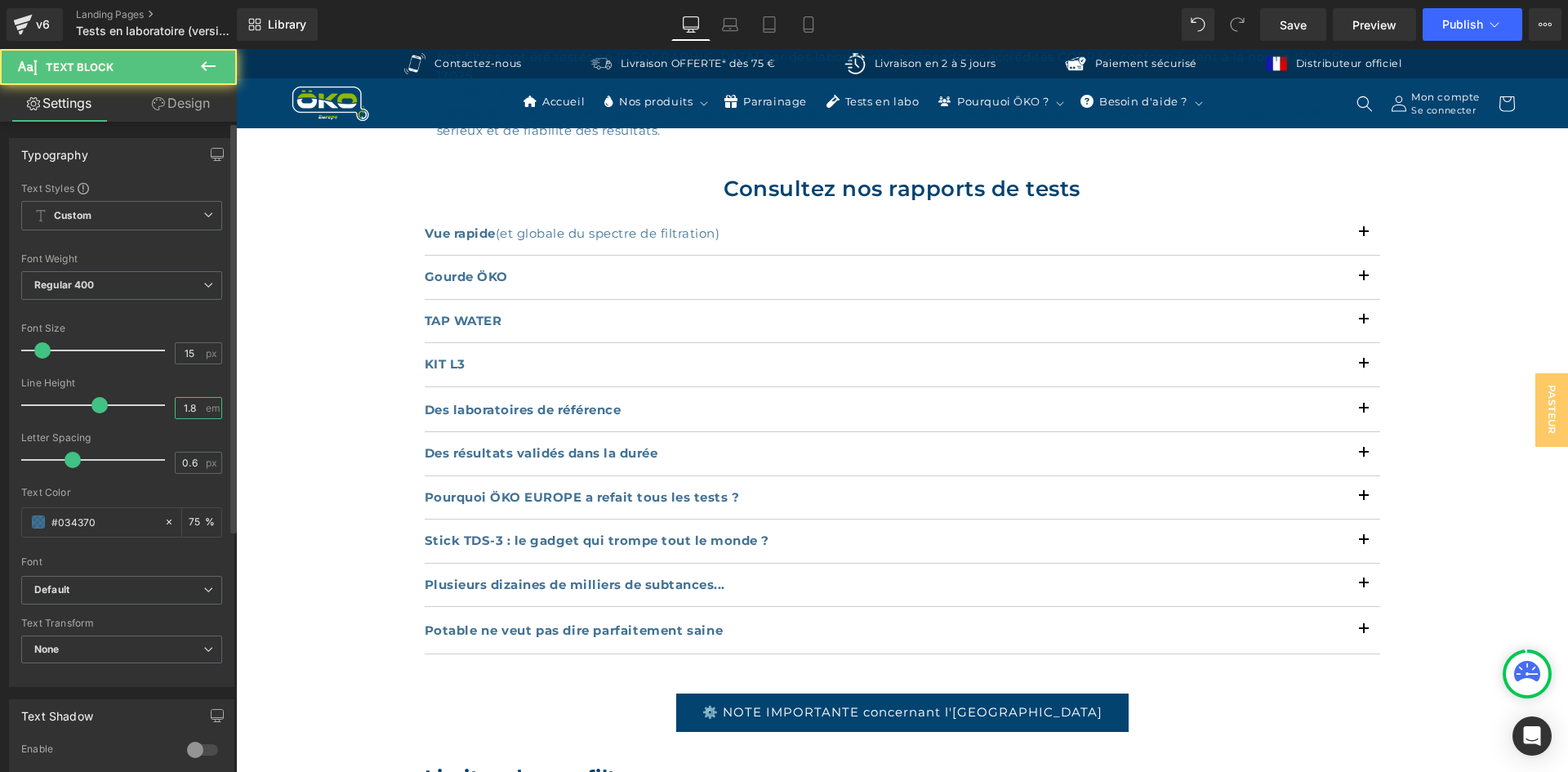
click at [189, 413] on input "1.8" at bounding box center [190, 408] width 28 height 20
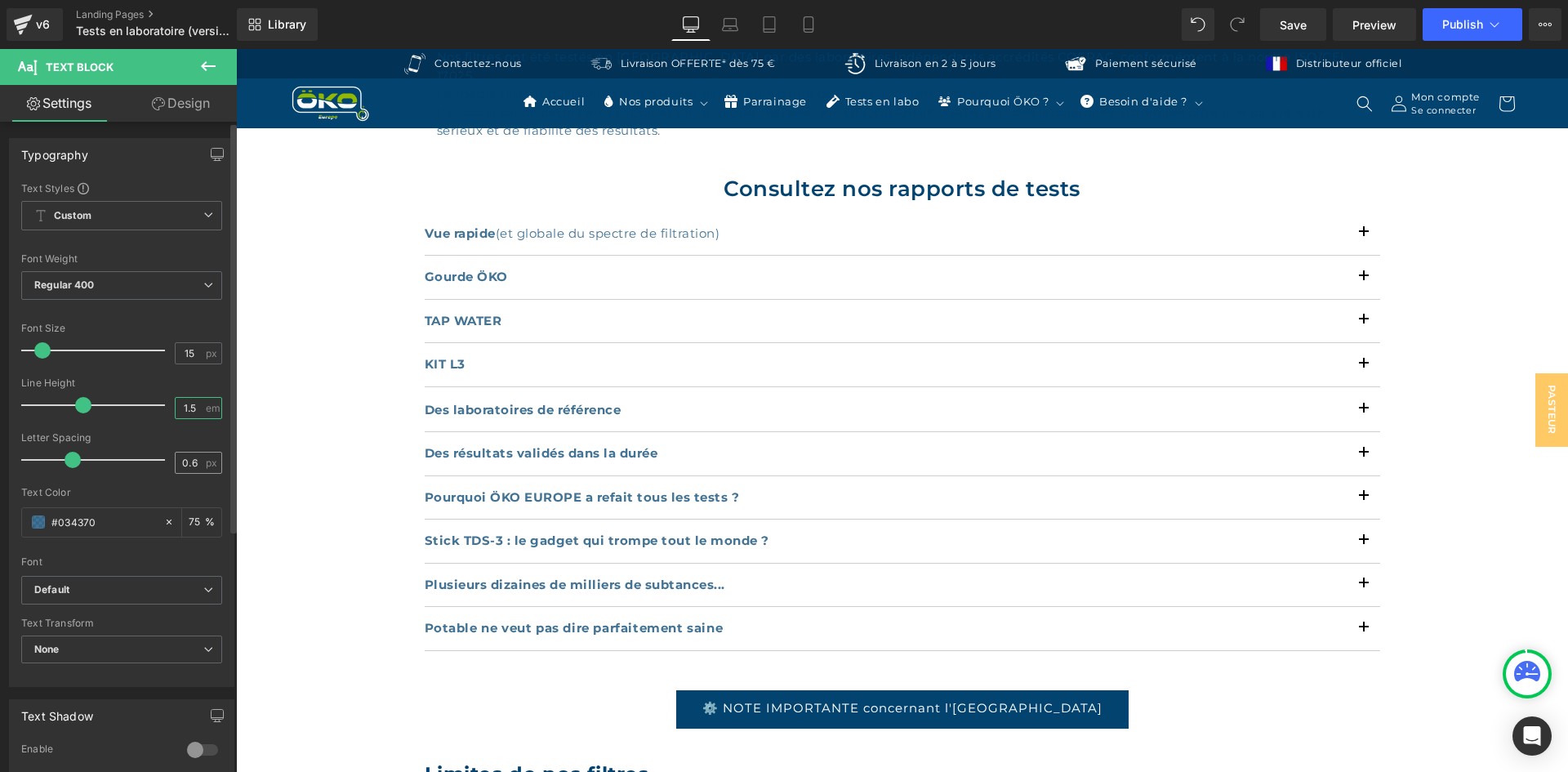
type input "1.5"
click at [196, 464] on input "0.6" at bounding box center [190, 463] width 28 height 20
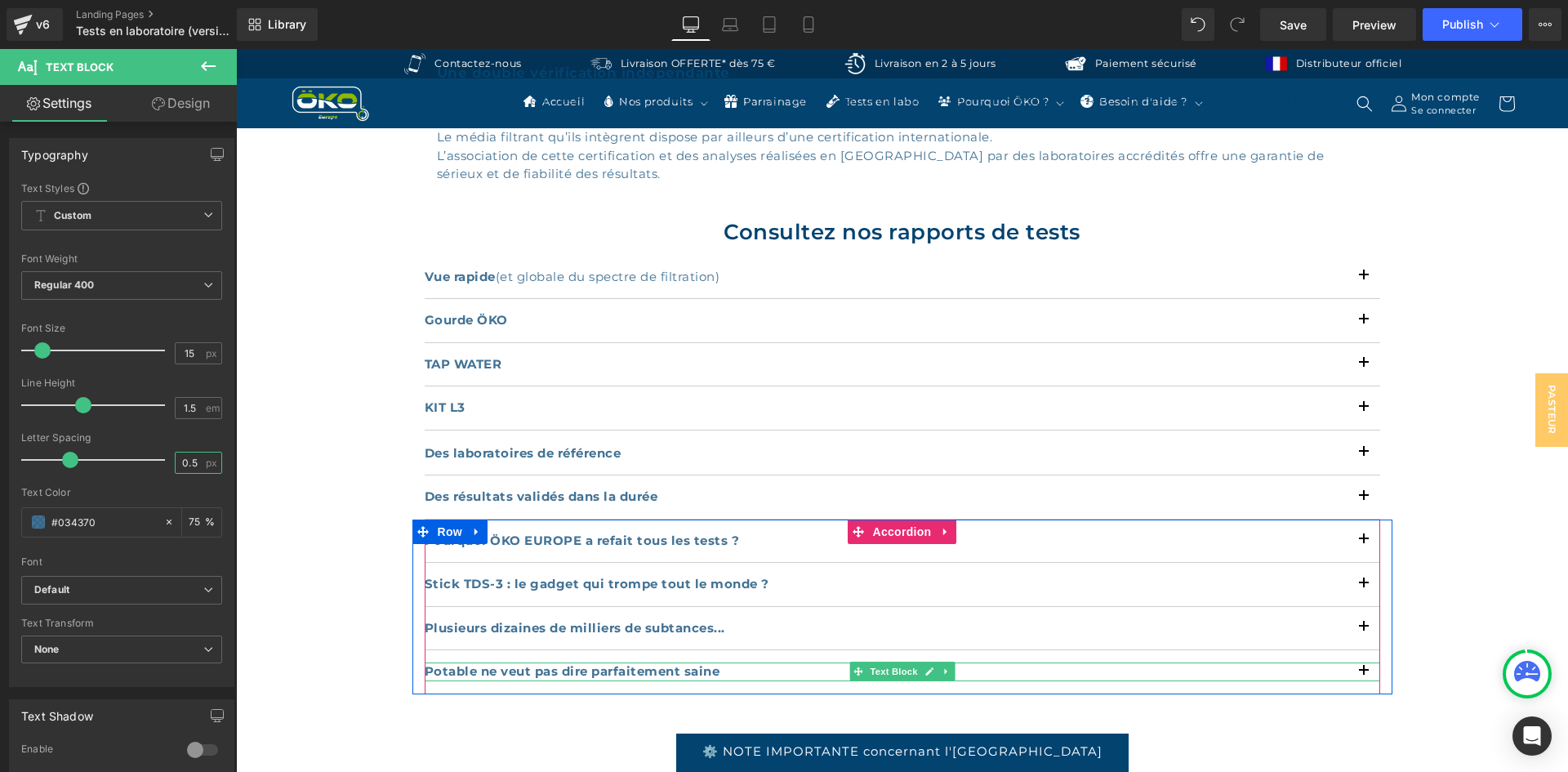
scroll to position [980, 0]
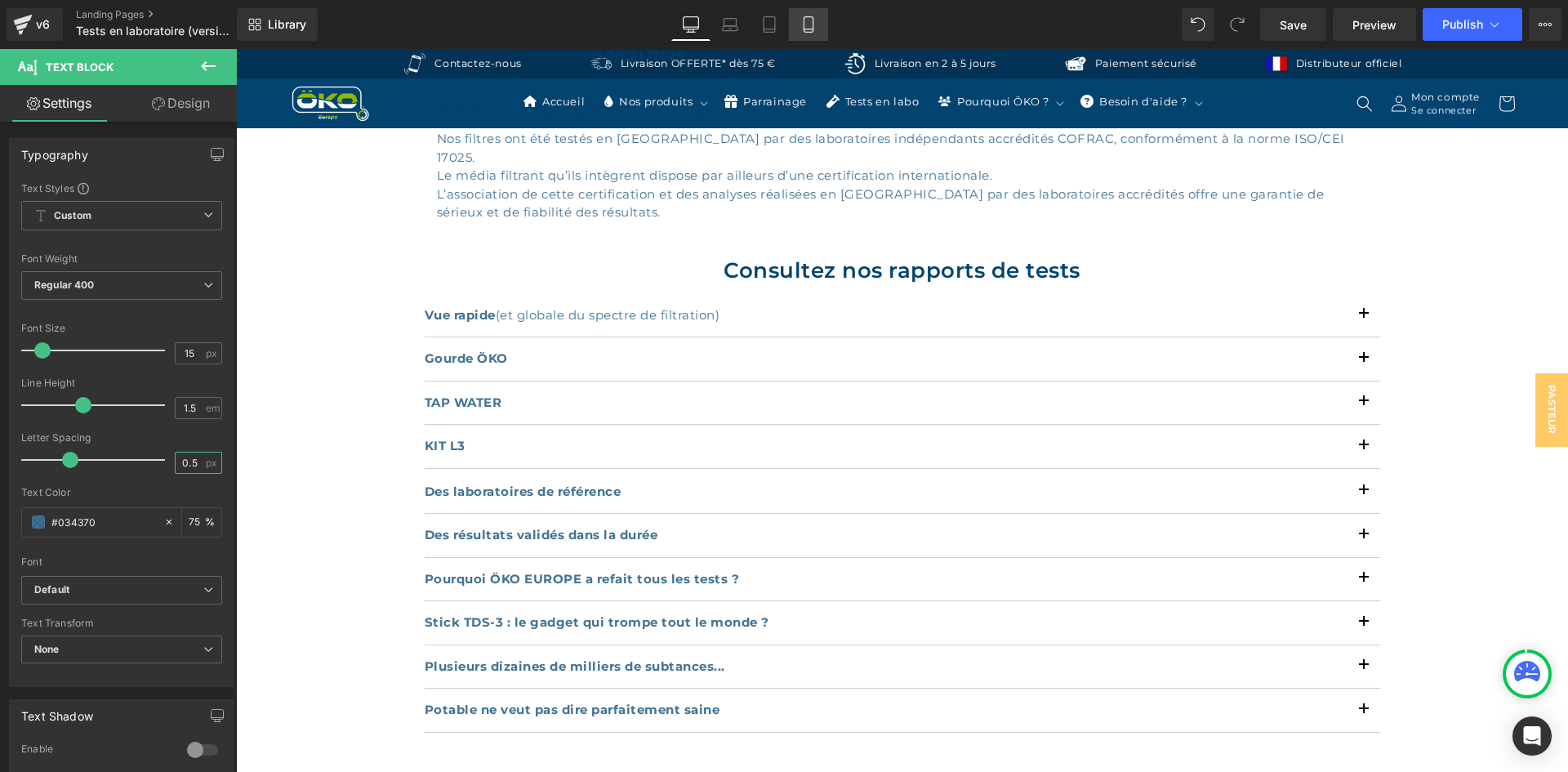
type input "0.5"
click at [803, 25] on icon at bounding box center [808, 24] width 16 height 16
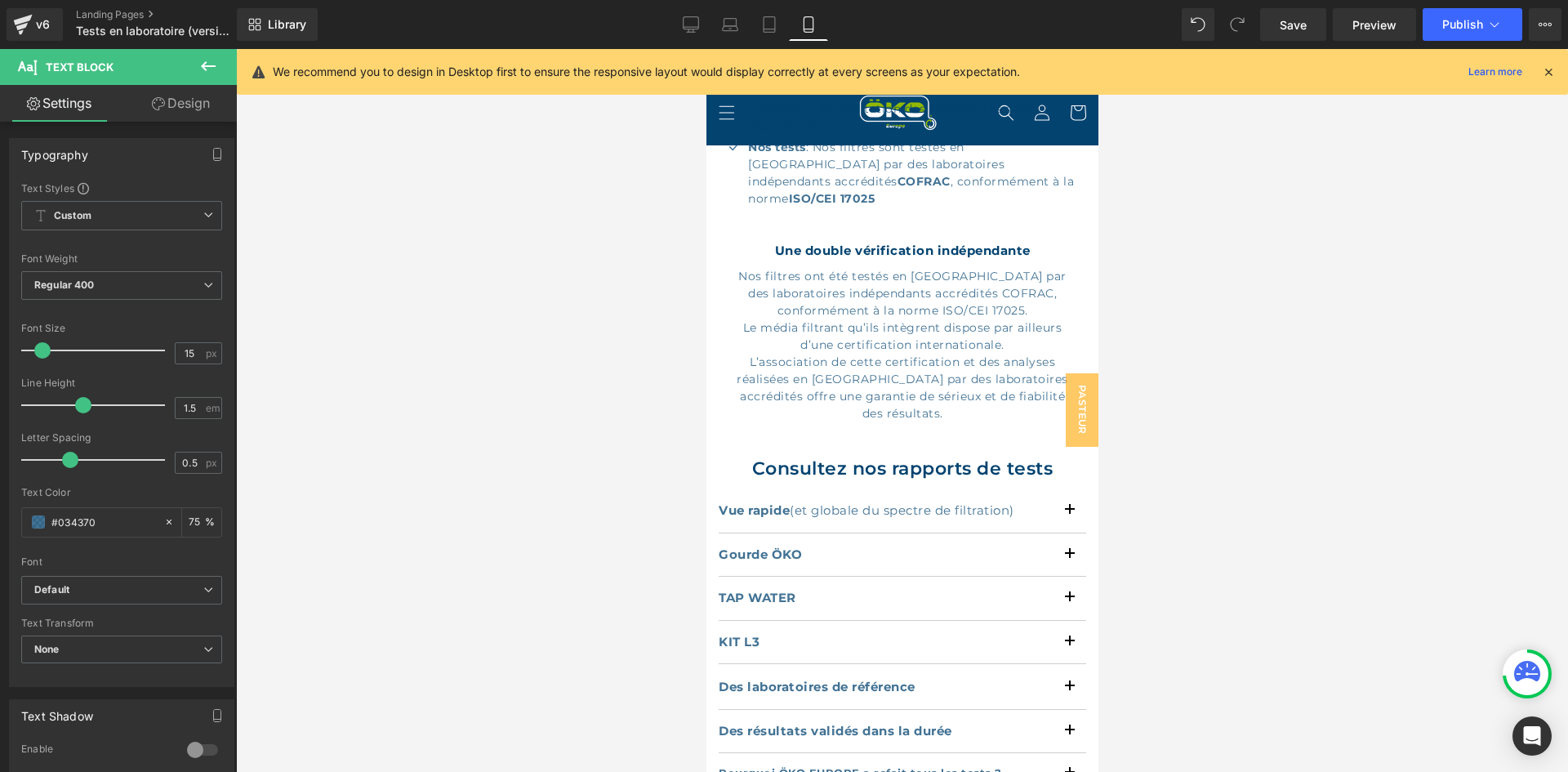
scroll to position [1266, 0]
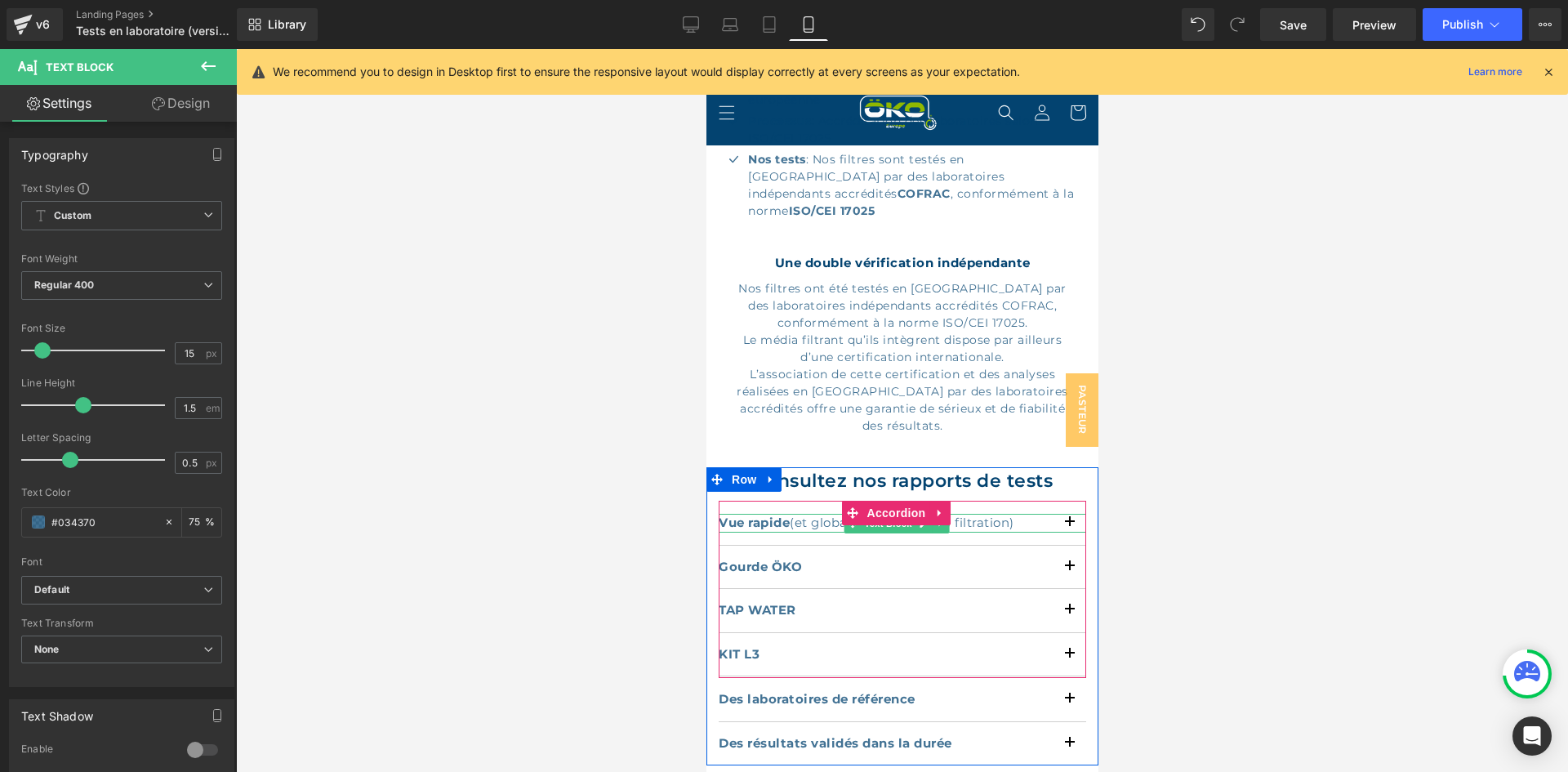
click at [764, 515] on strong "Vue rapide" at bounding box center [753, 523] width 71 height 16
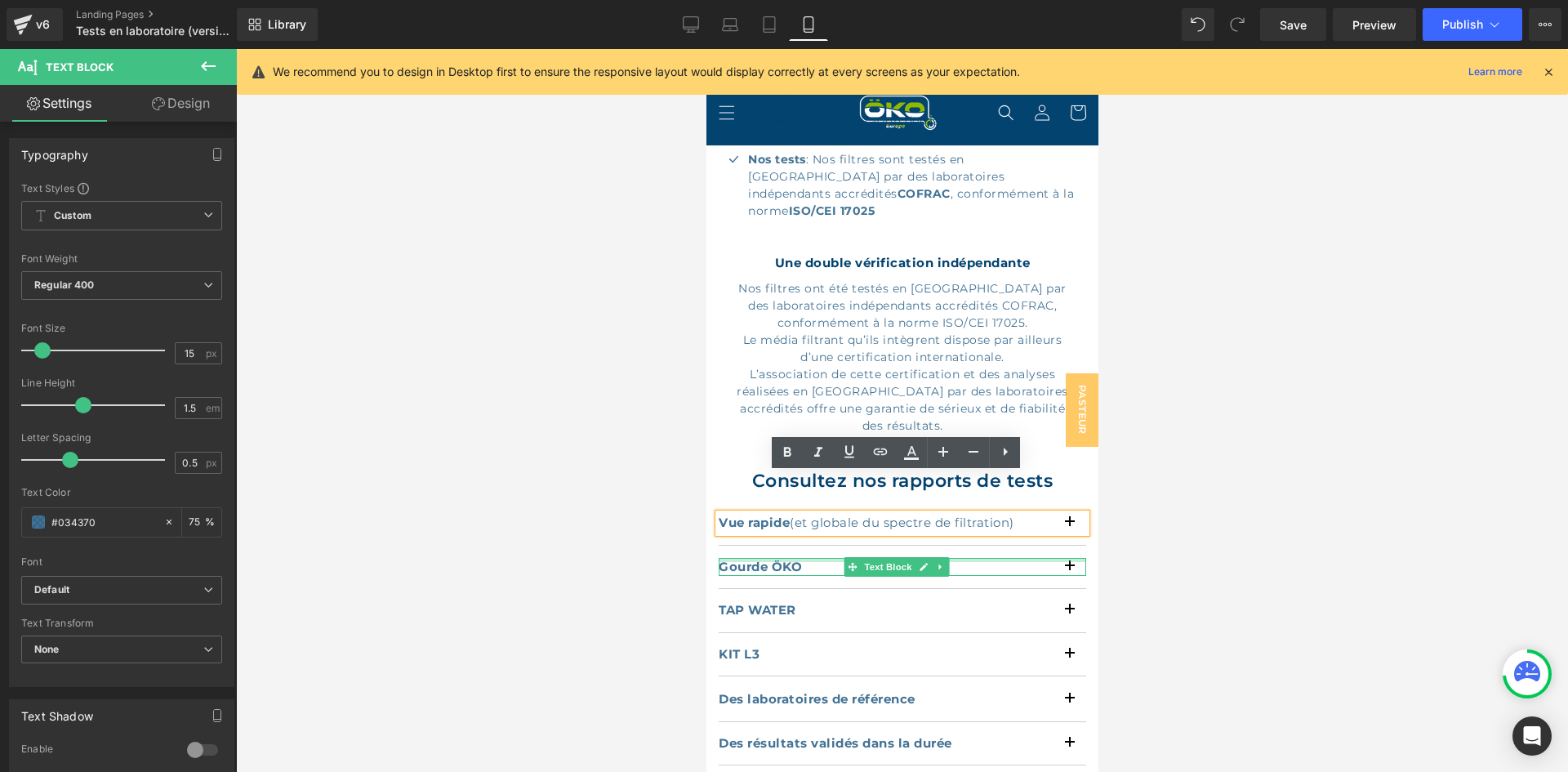
click at [765, 558] on div at bounding box center [901, 560] width 368 height 4
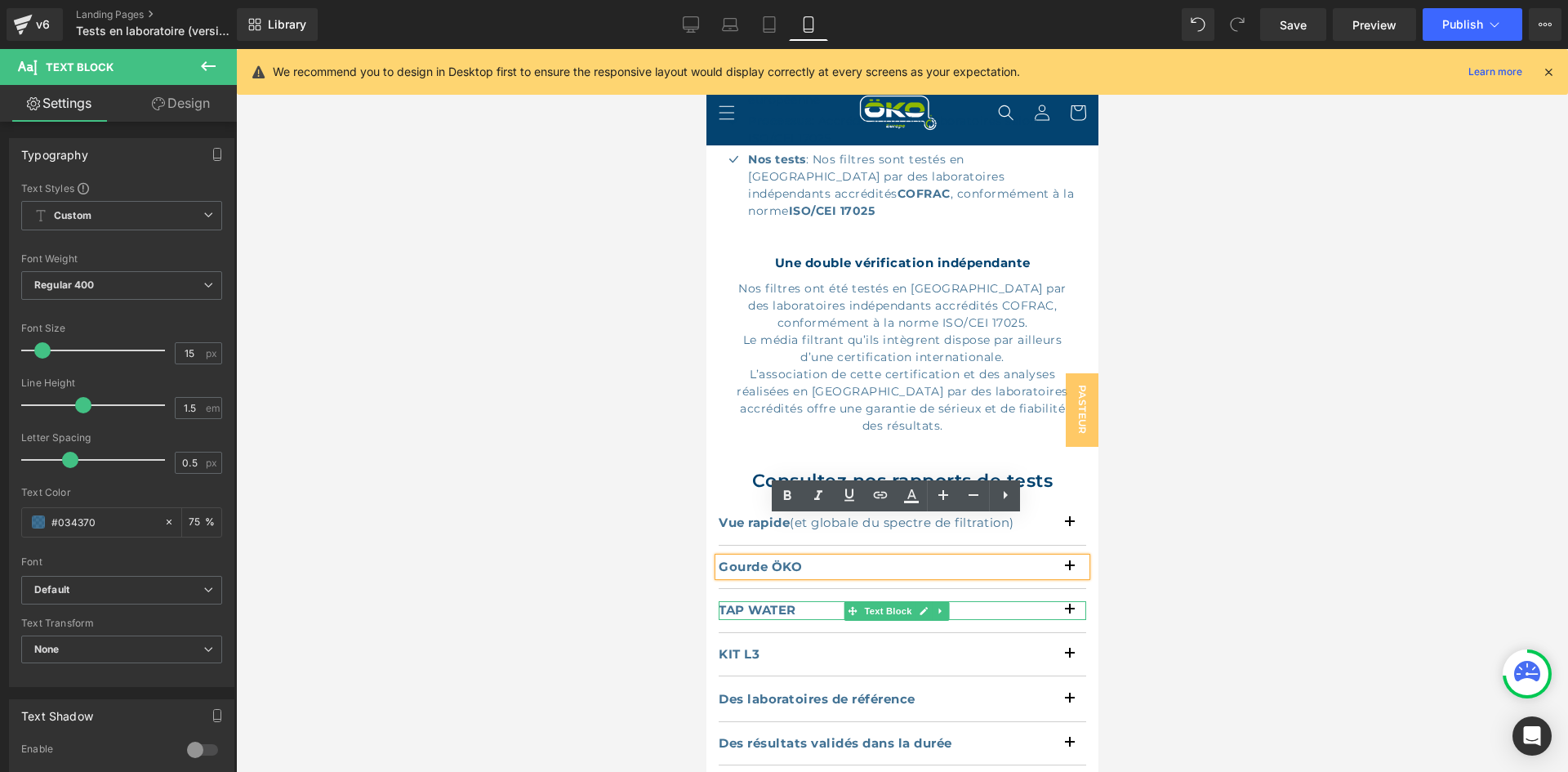
click at [760, 602] on strong "TAP WATER" at bounding box center [757, 610] width 78 height 16
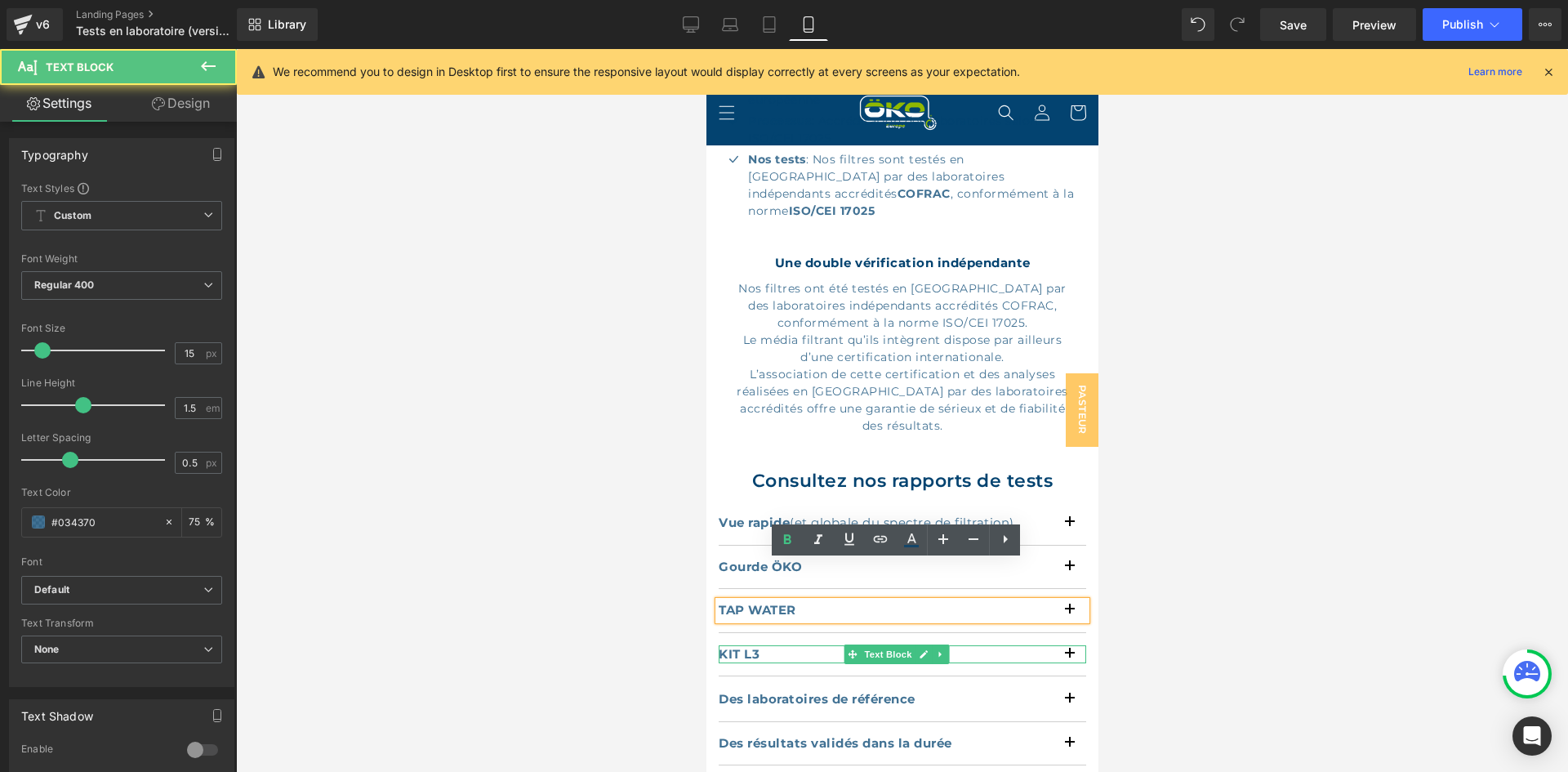
click at [746, 646] on strong "KIT L3" at bounding box center [738, 654] width 41 height 16
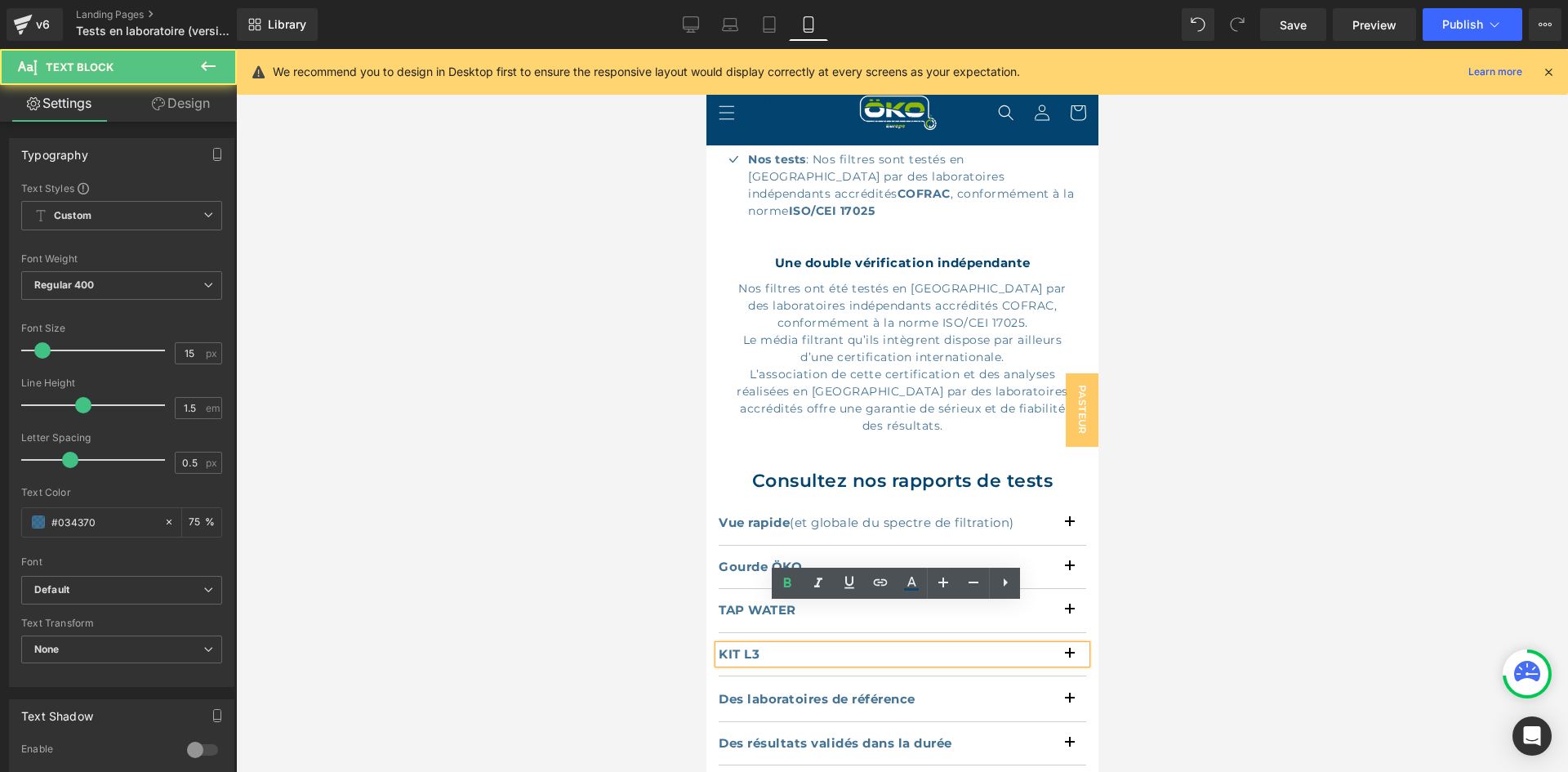
click at [706, 49] on div at bounding box center [706, 49] width 0 height 0
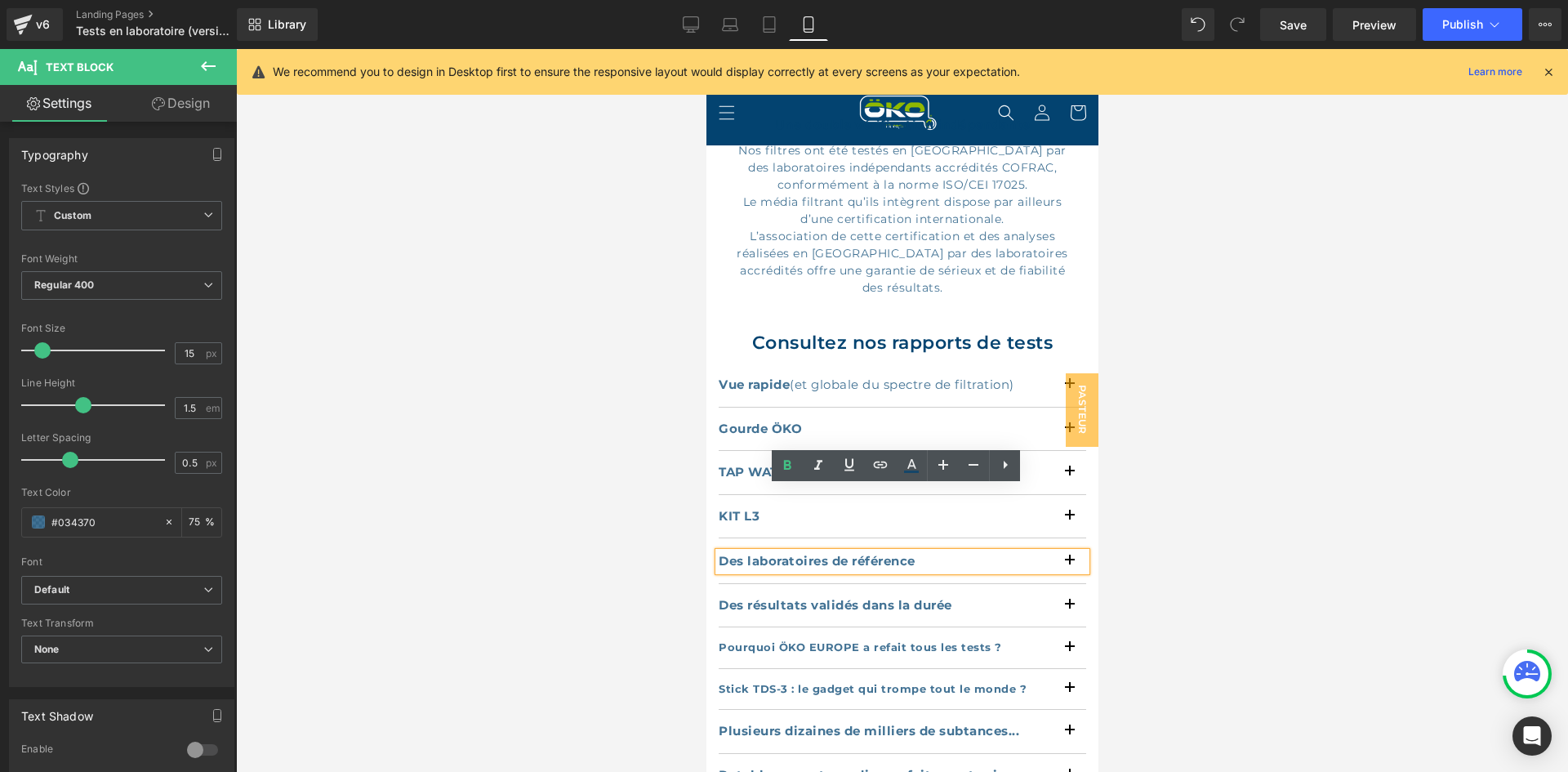
scroll to position [1429, 0]
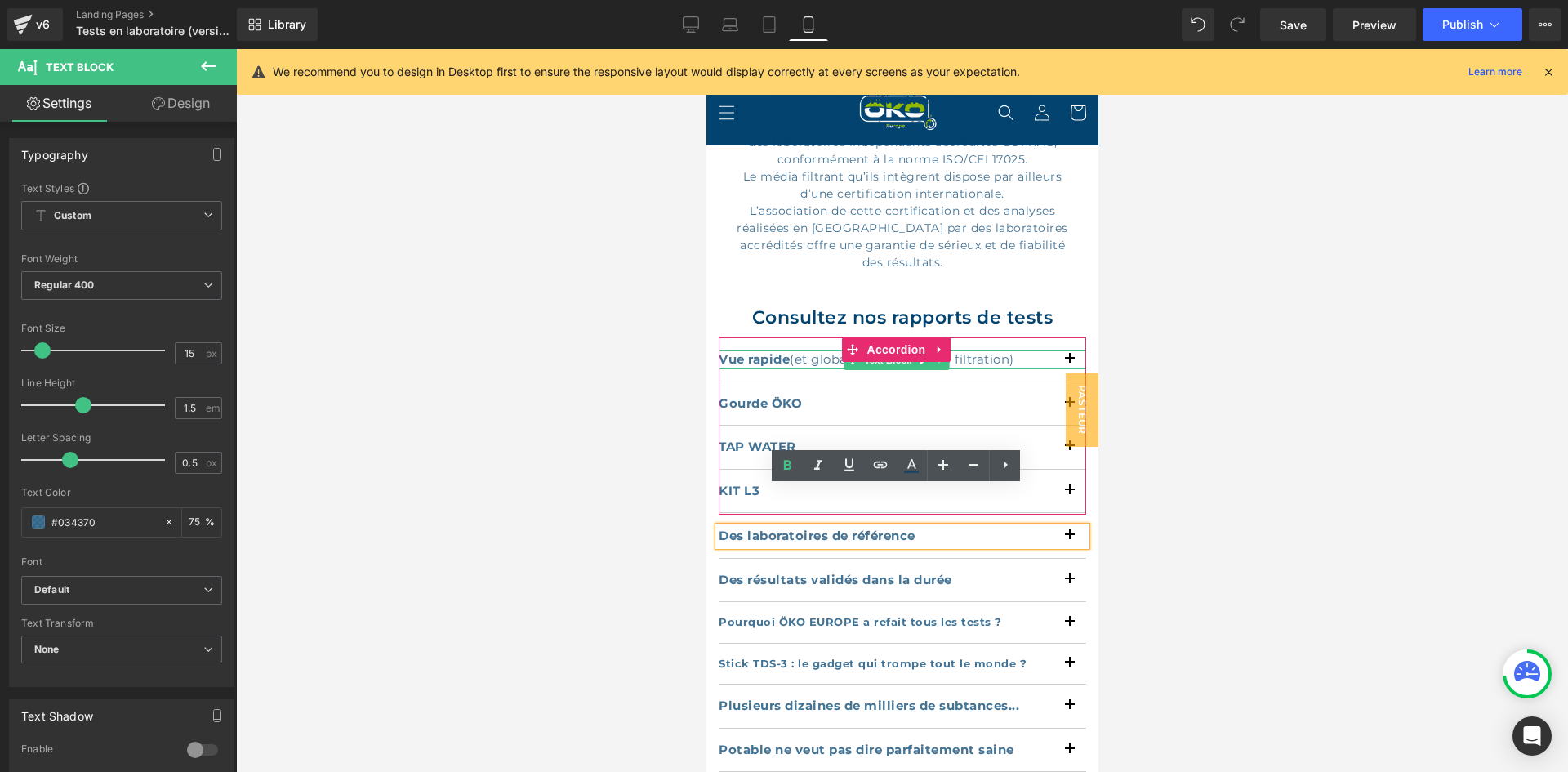
click at [764, 351] on strong "Vue rapide" at bounding box center [753, 359] width 71 height 16
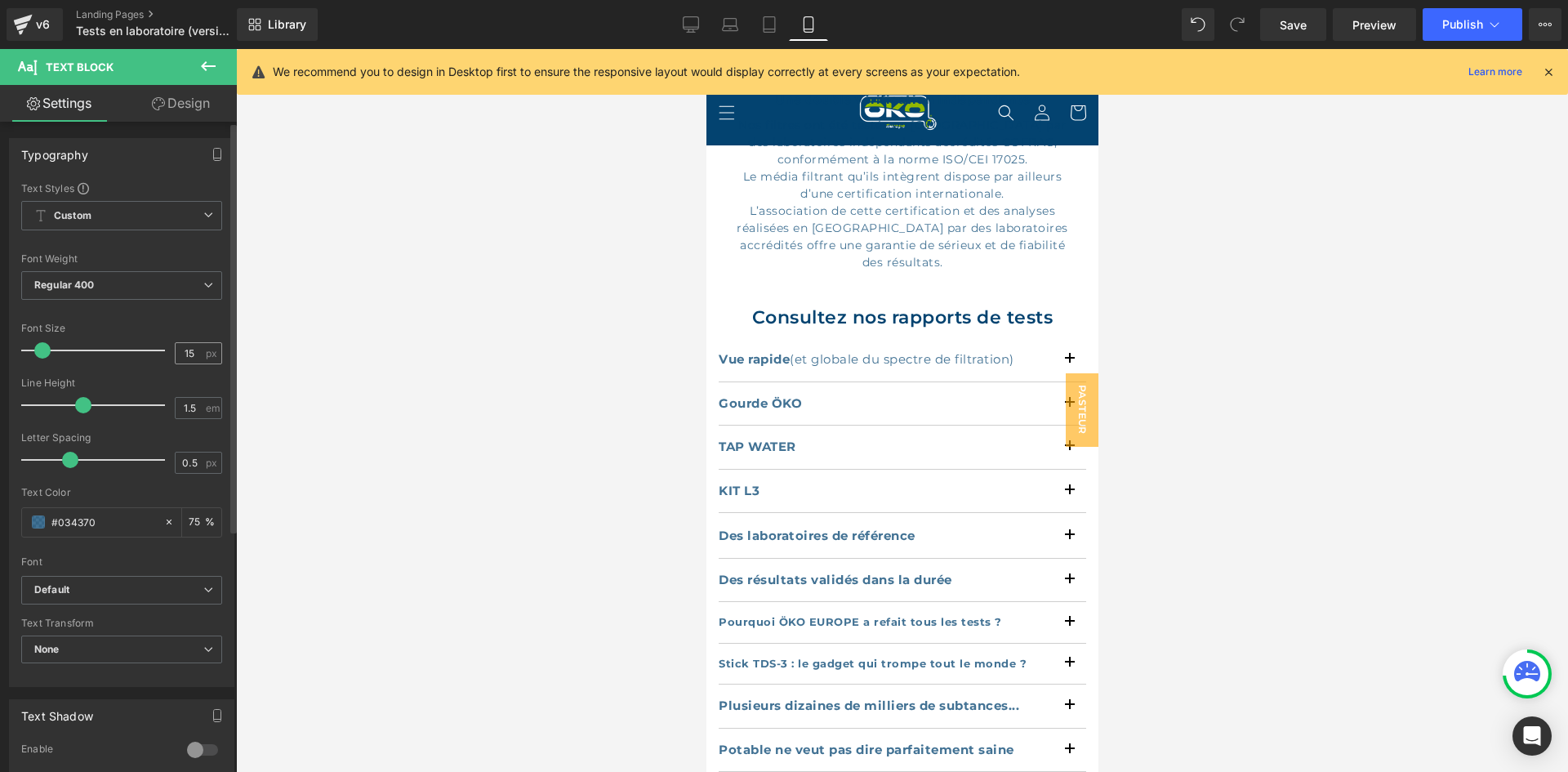
click at [192, 355] on input "15" at bounding box center [190, 353] width 28 height 20
type input "14"
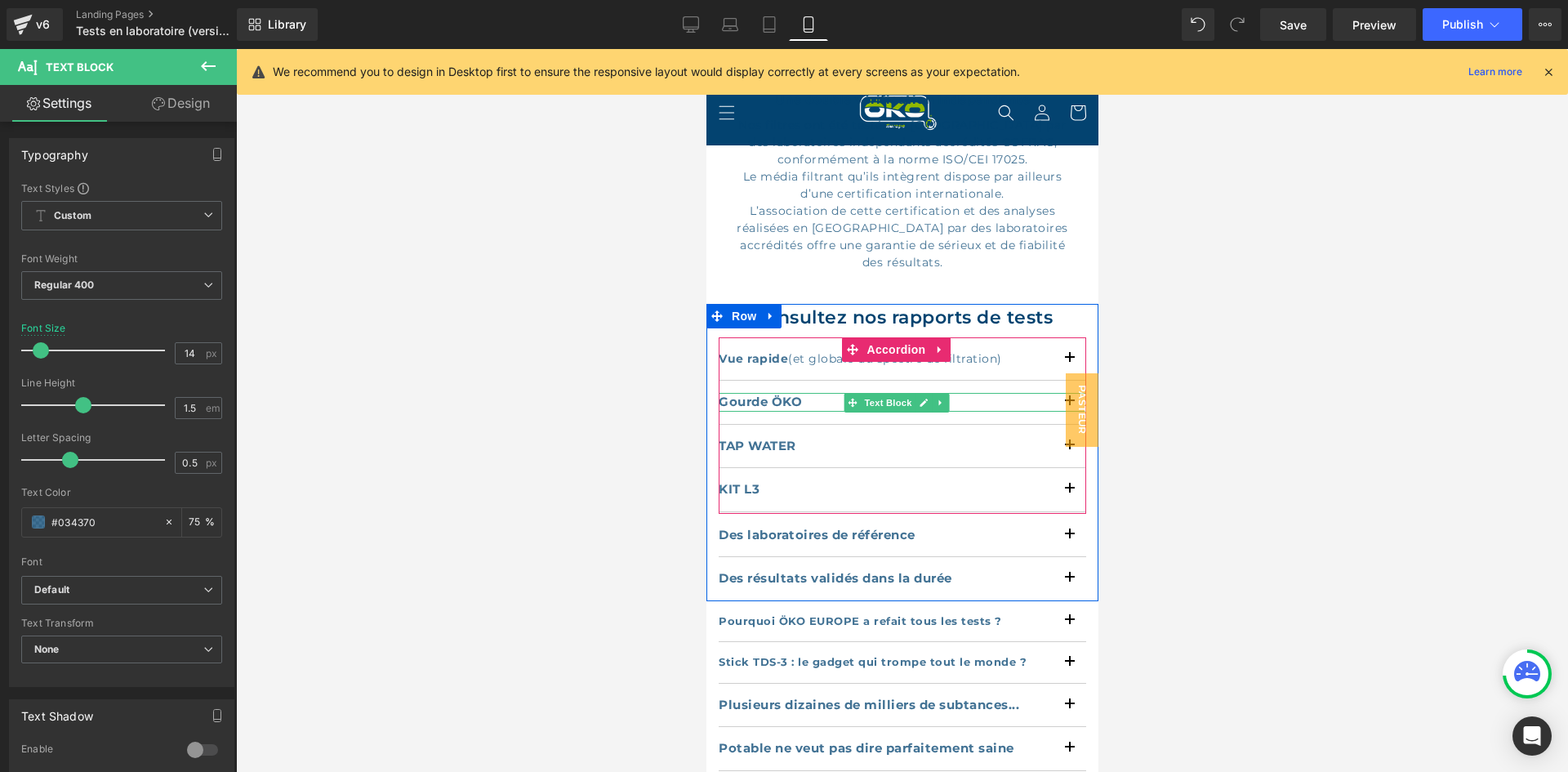
click at [740, 394] on strong "Gourde ÖKO" at bounding box center [759, 402] width 83 height 16
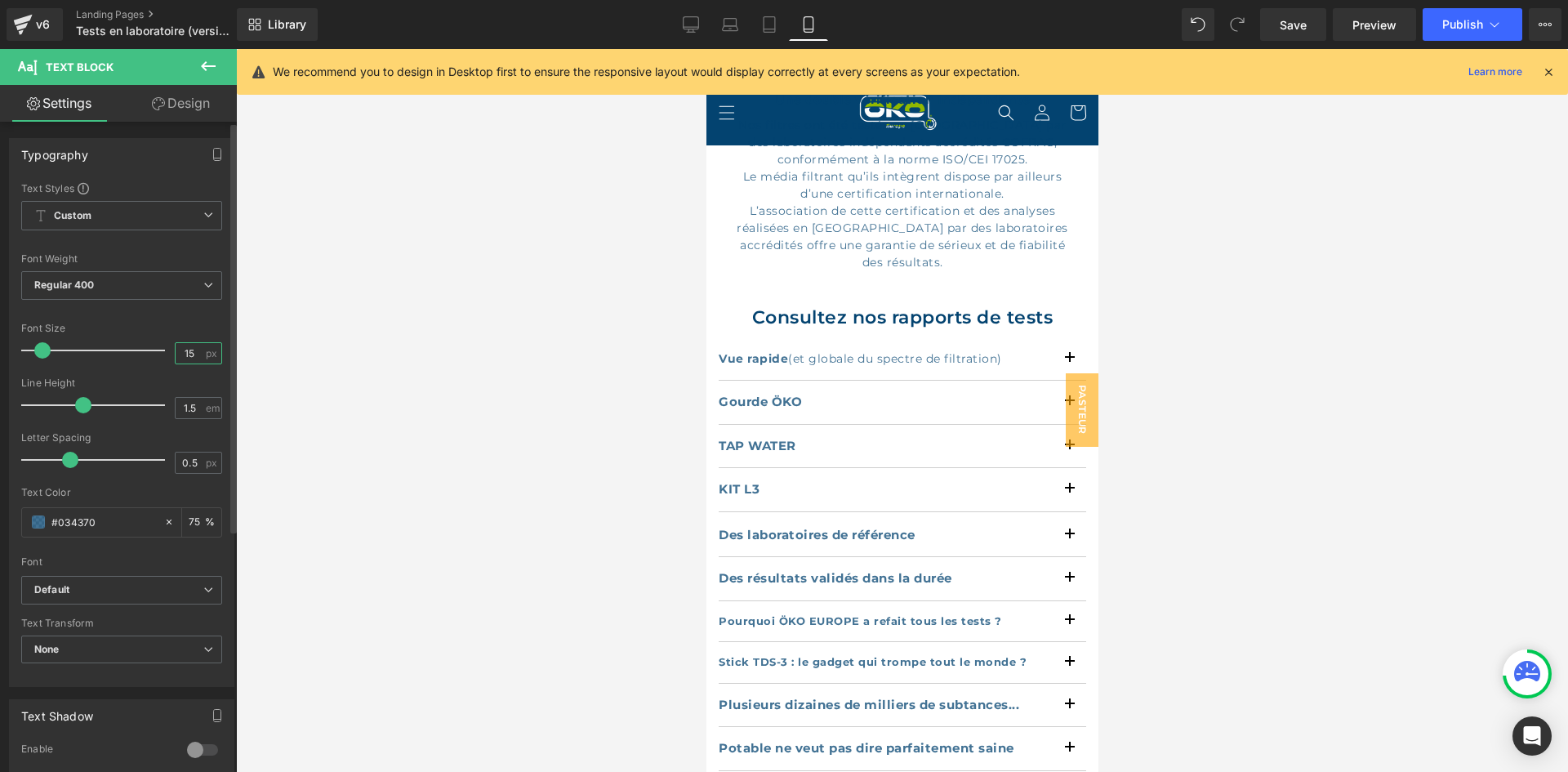
click at [189, 351] on input "15" at bounding box center [190, 353] width 28 height 20
type input "14"
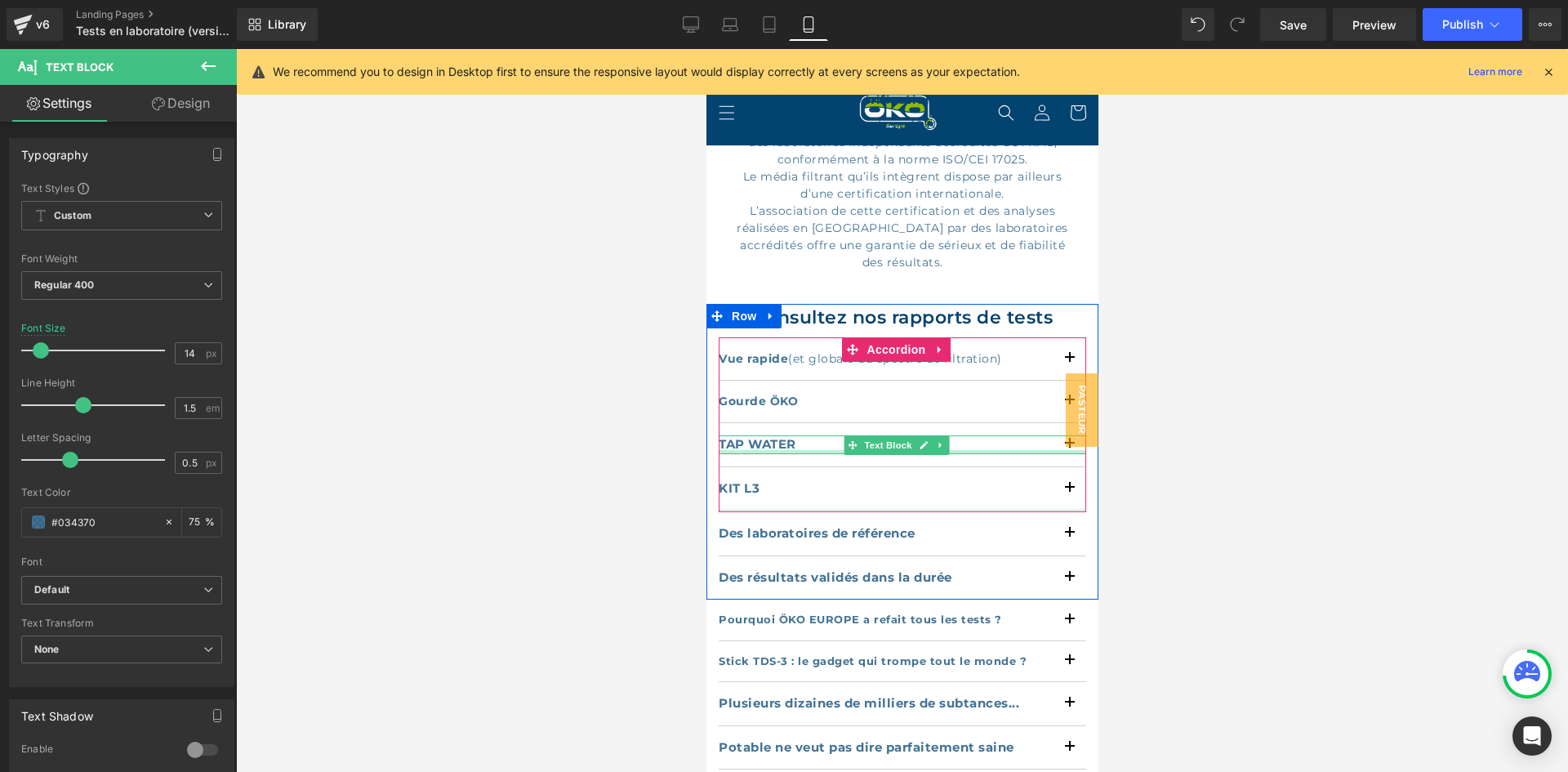
click at [737, 450] on div at bounding box center [901, 452] width 368 height 4
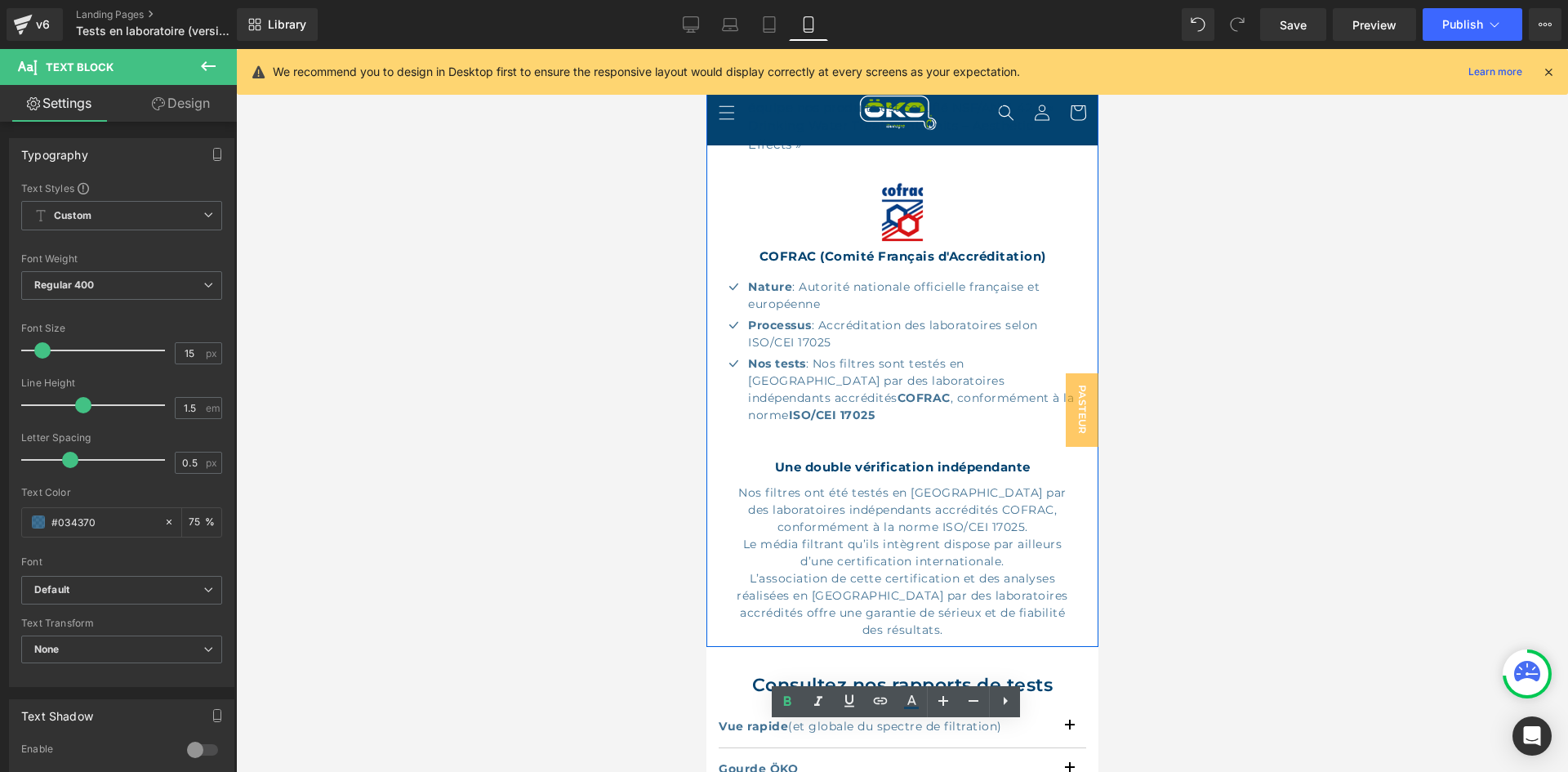
scroll to position [1103, 0]
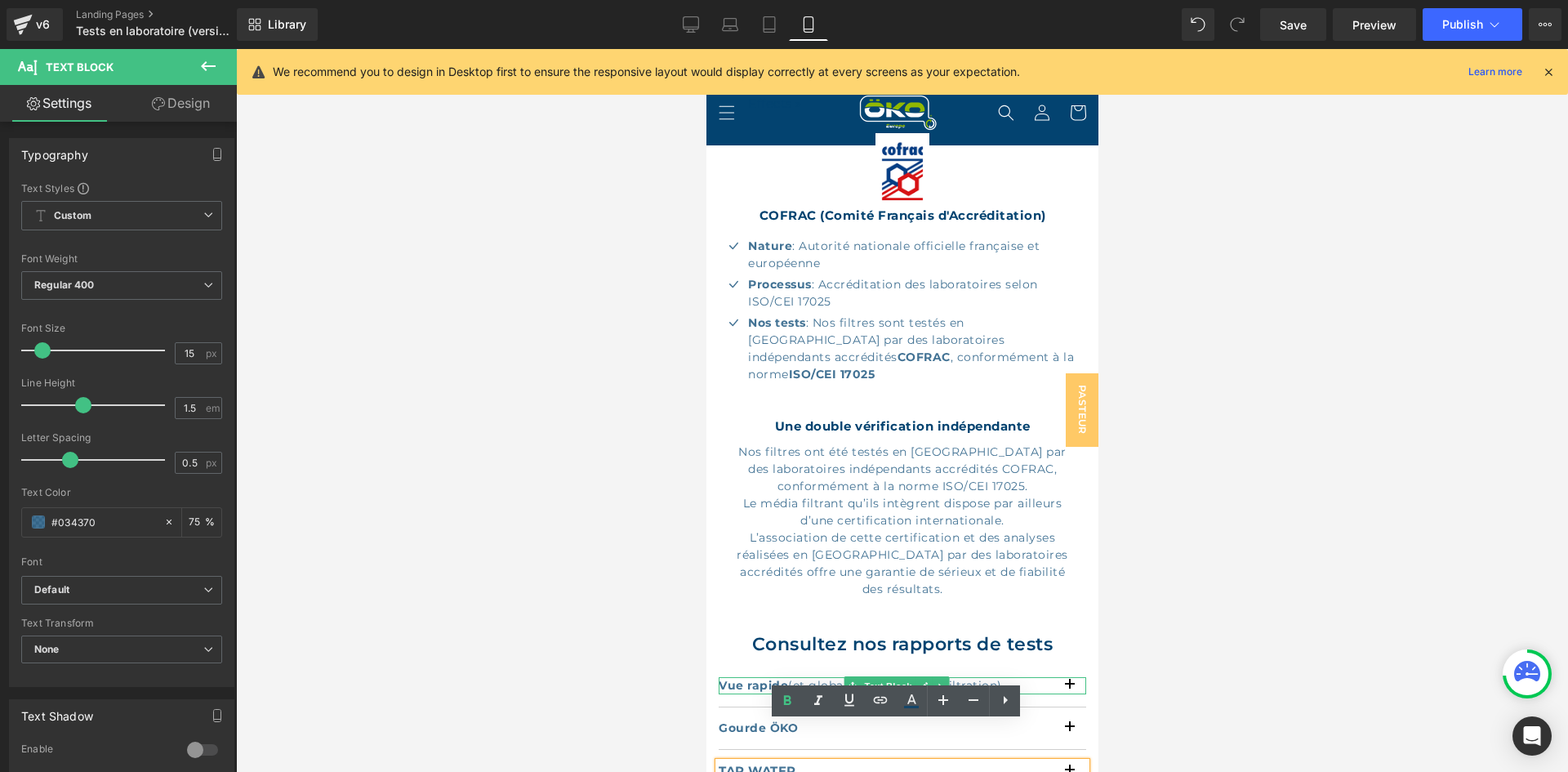
click at [754, 678] on strong "Vue rapide" at bounding box center [752, 685] width 69 height 15
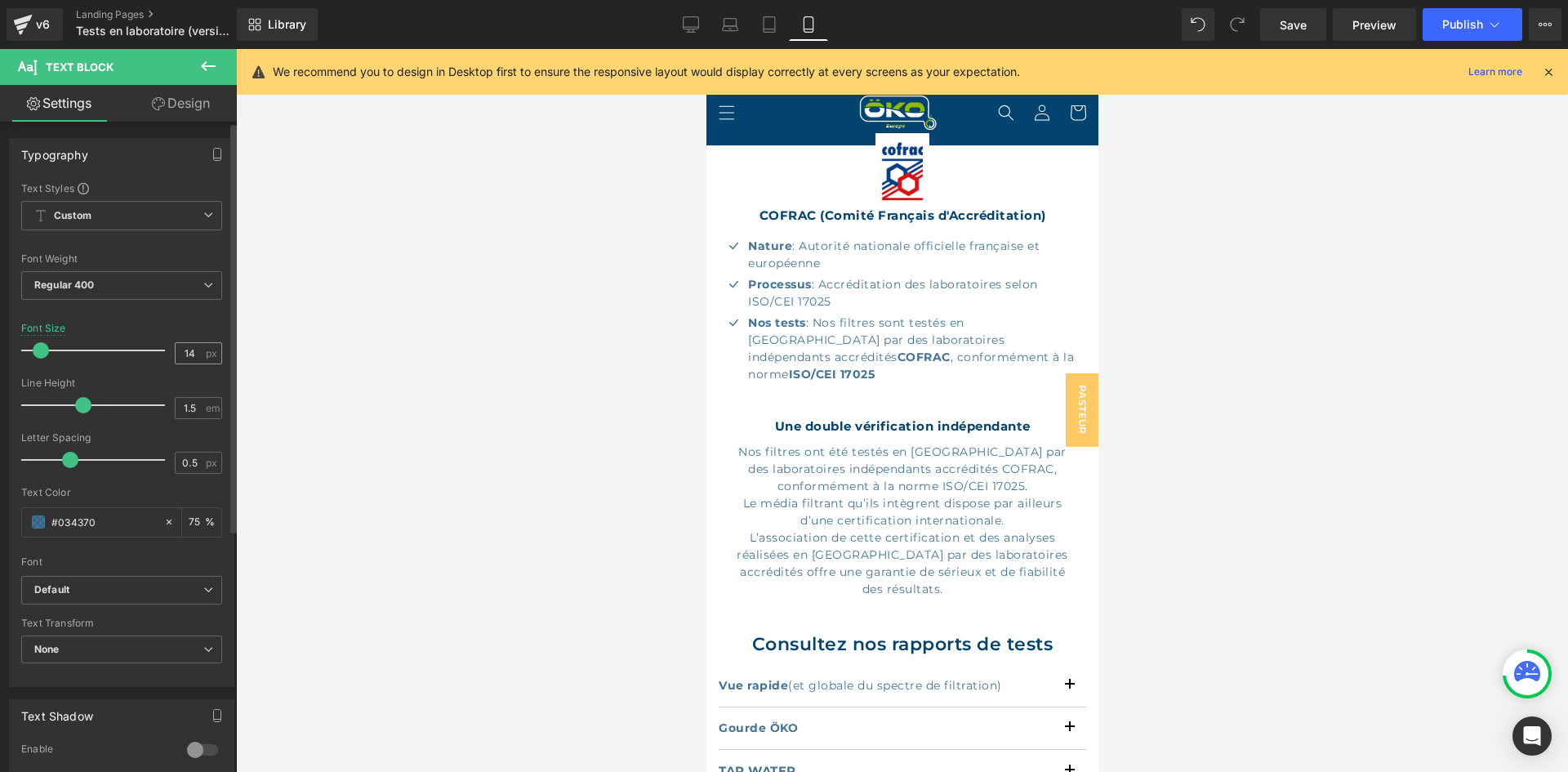
click at [198, 359] on div "14 px" at bounding box center [198, 353] width 47 height 22
click at [197, 358] on input "14" at bounding box center [190, 353] width 28 height 20
type input "15"
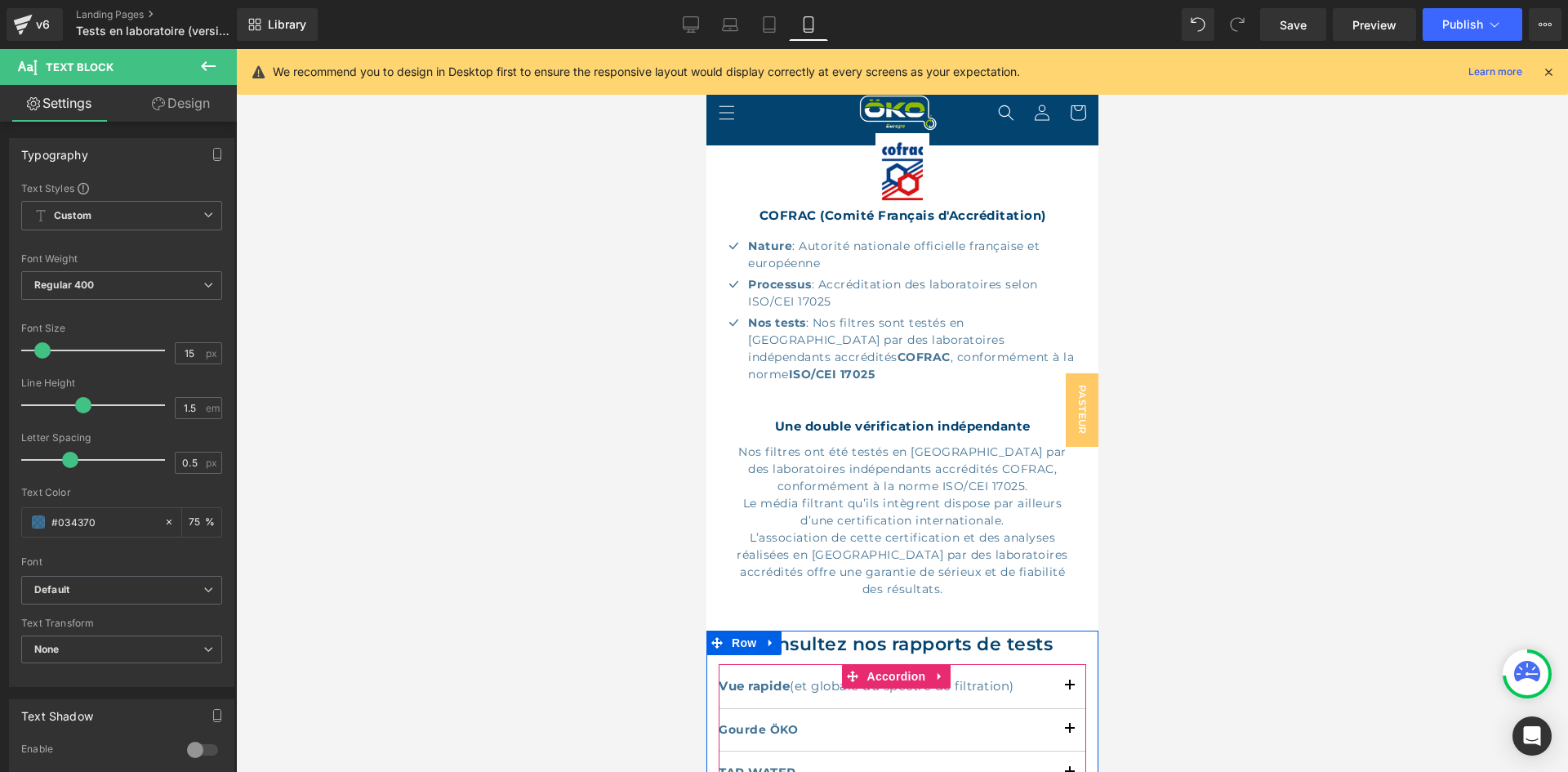
click at [762, 722] on strong "Gourde ÖKO" at bounding box center [757, 729] width 79 height 15
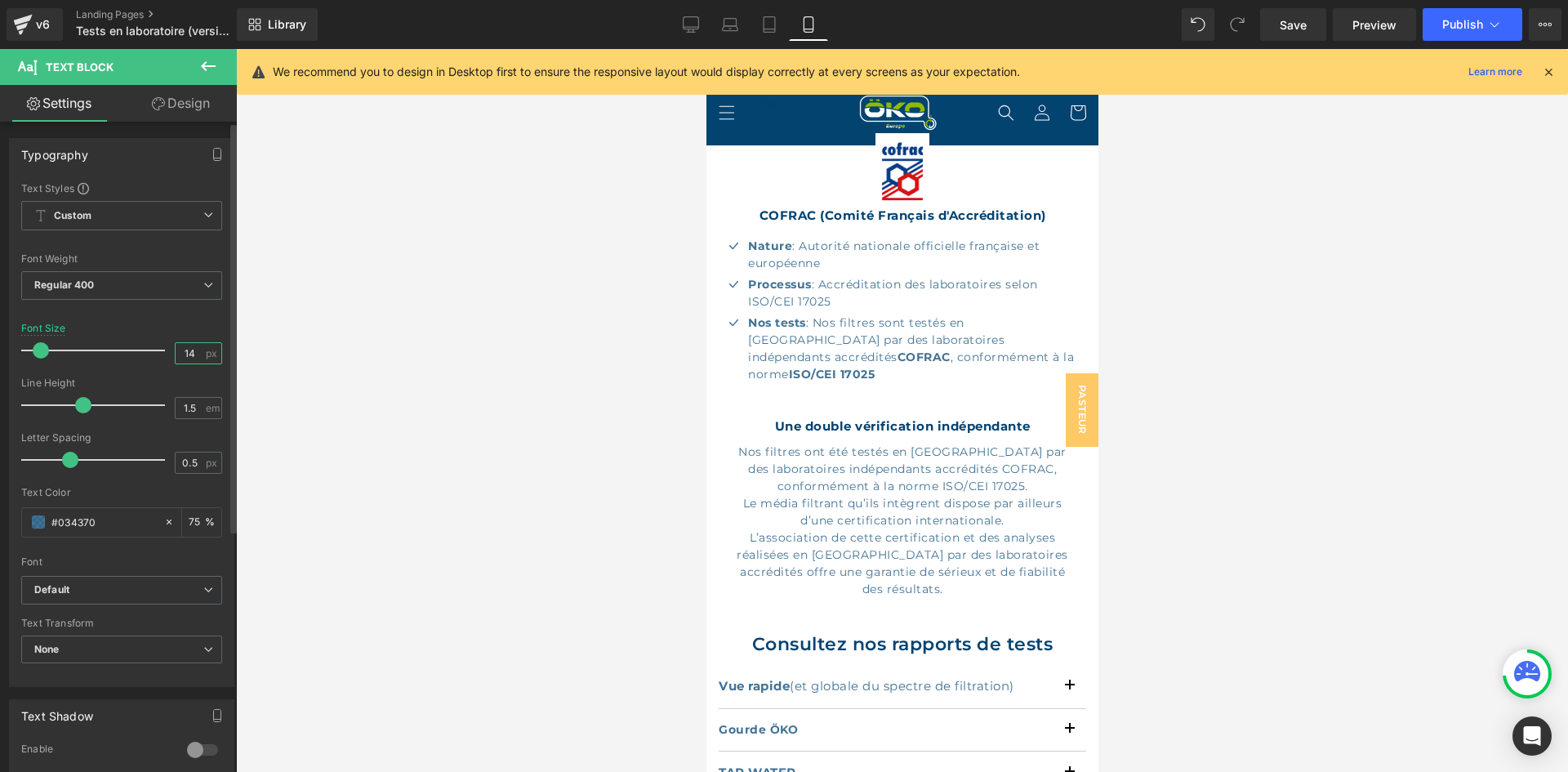
click at [195, 362] on input "14" at bounding box center [190, 353] width 28 height 20
type input "15"
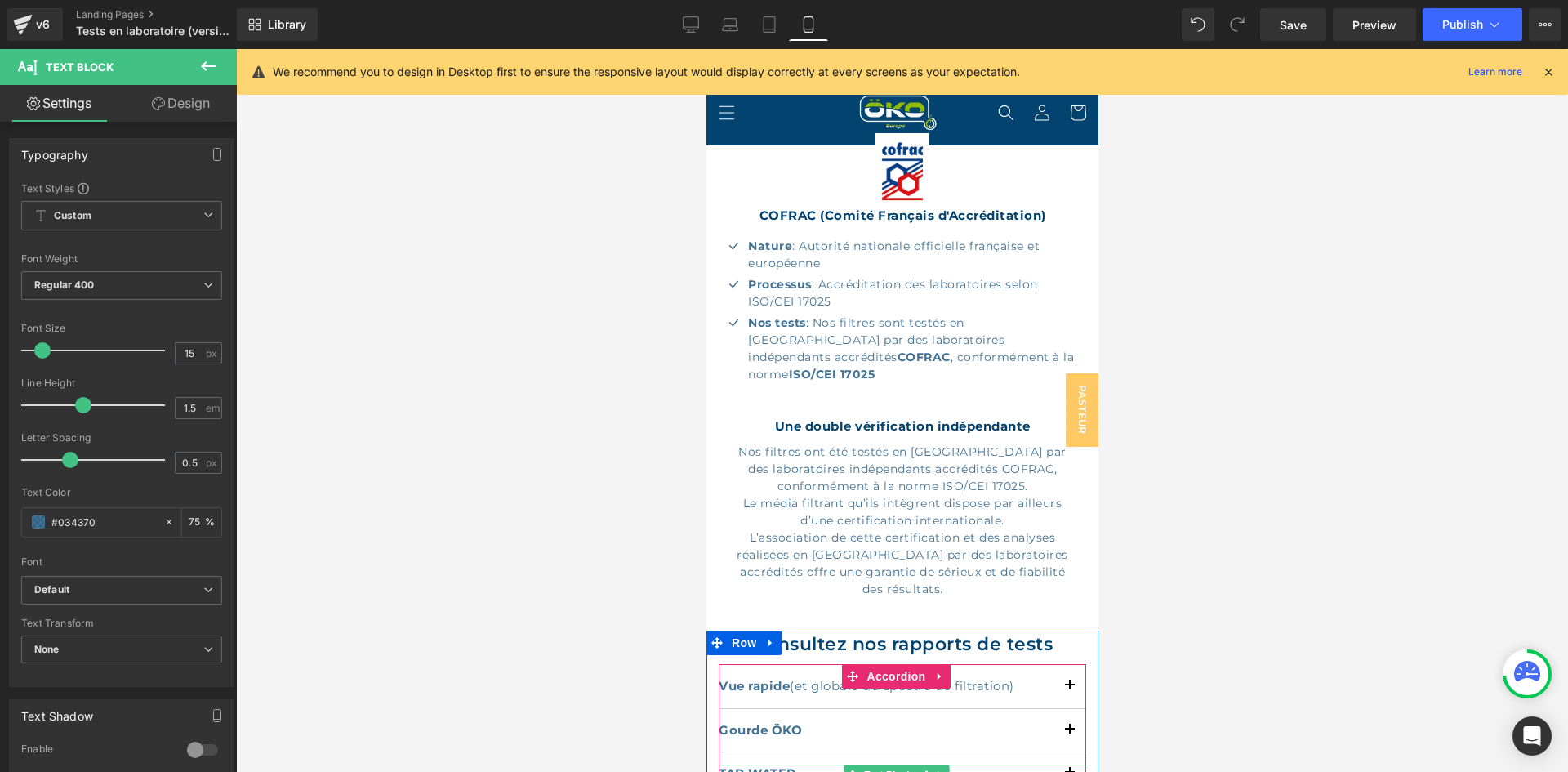
click at [769, 766] on strong "TAP WATER" at bounding box center [757, 774] width 78 height 16
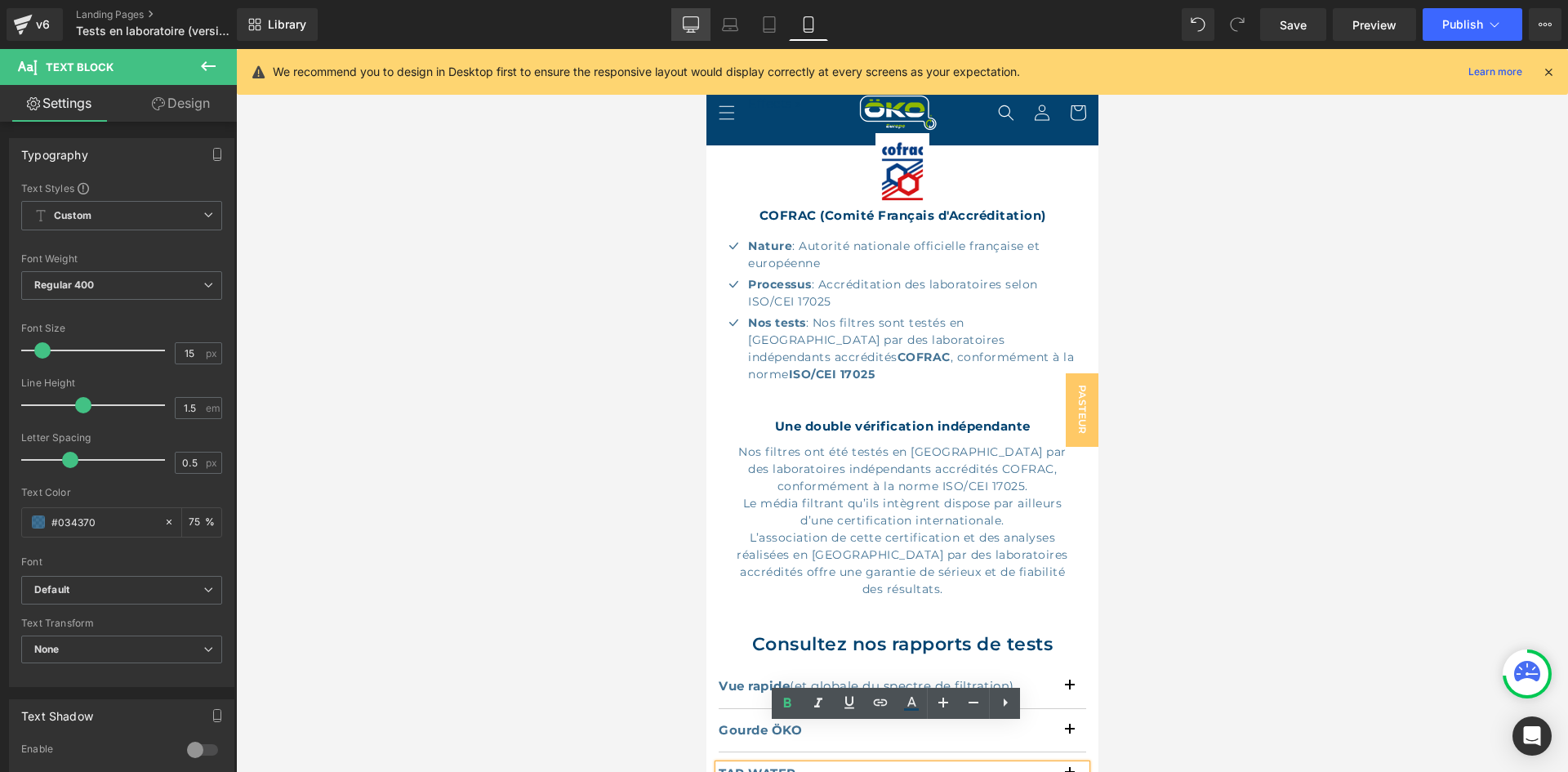
click at [691, 29] on icon at bounding box center [692, 23] width 16 height 12
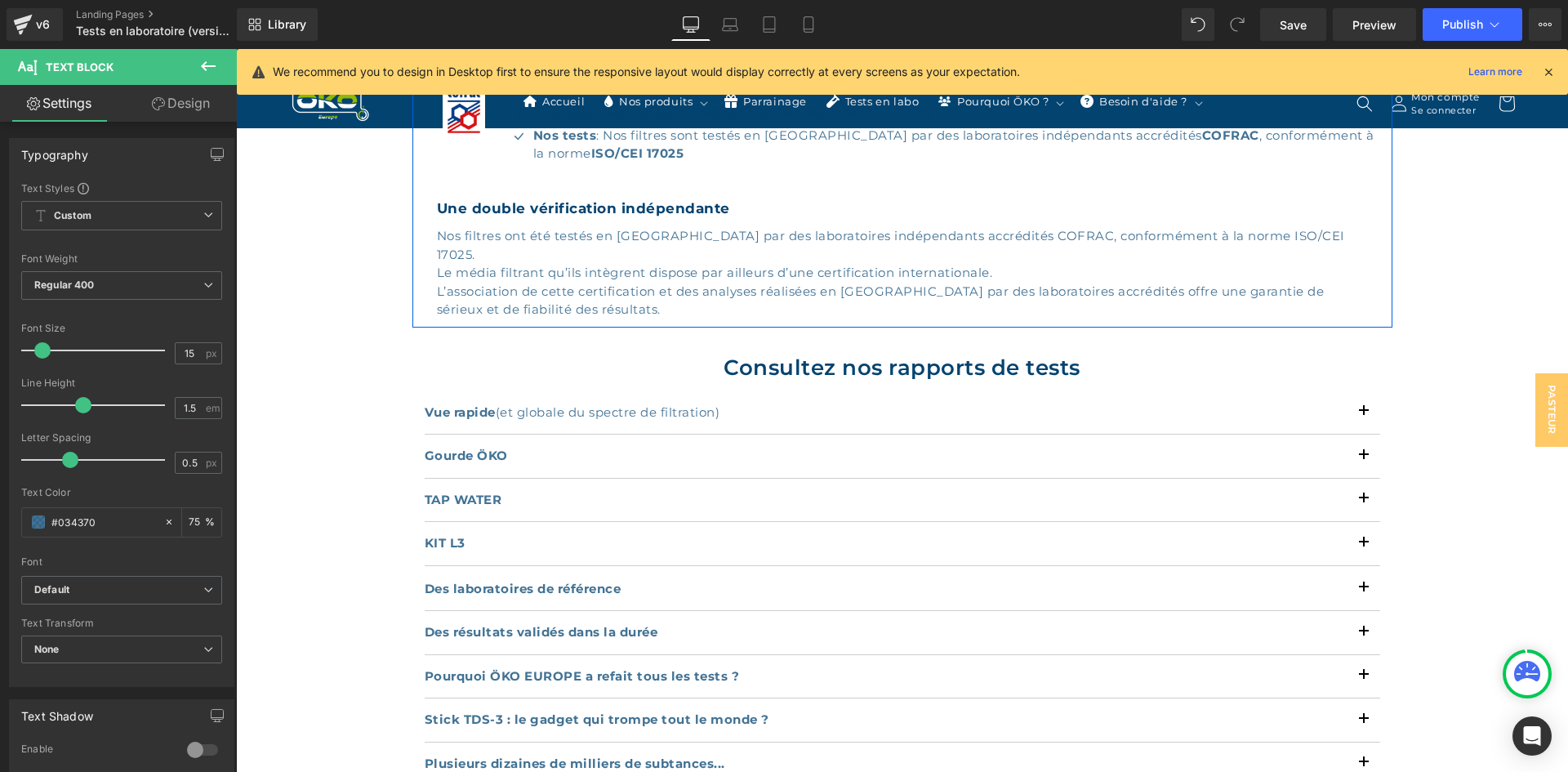
scroll to position [958, 0]
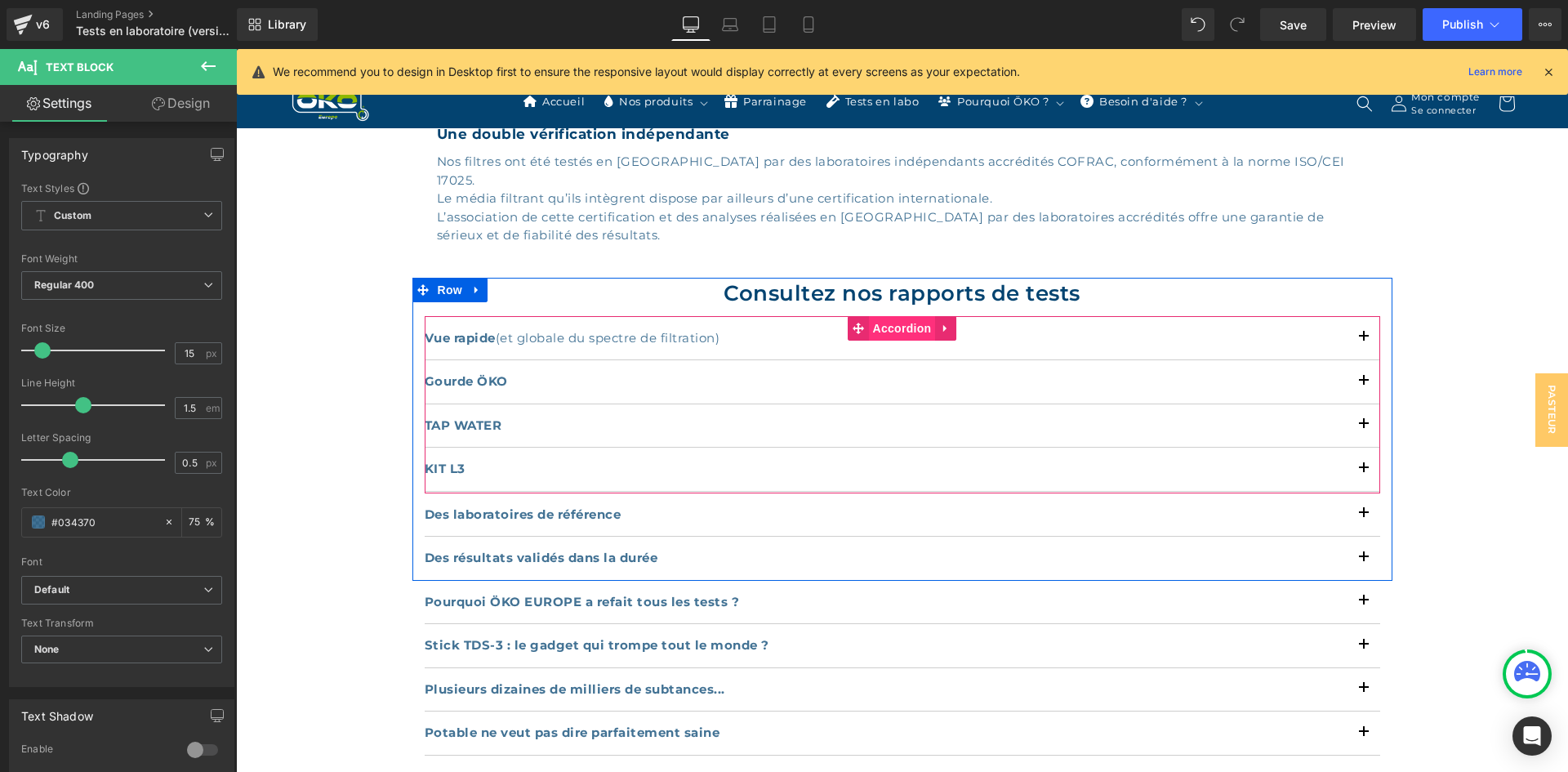
click at [910, 316] on span "Accordion" at bounding box center [903, 329] width 67 height 25
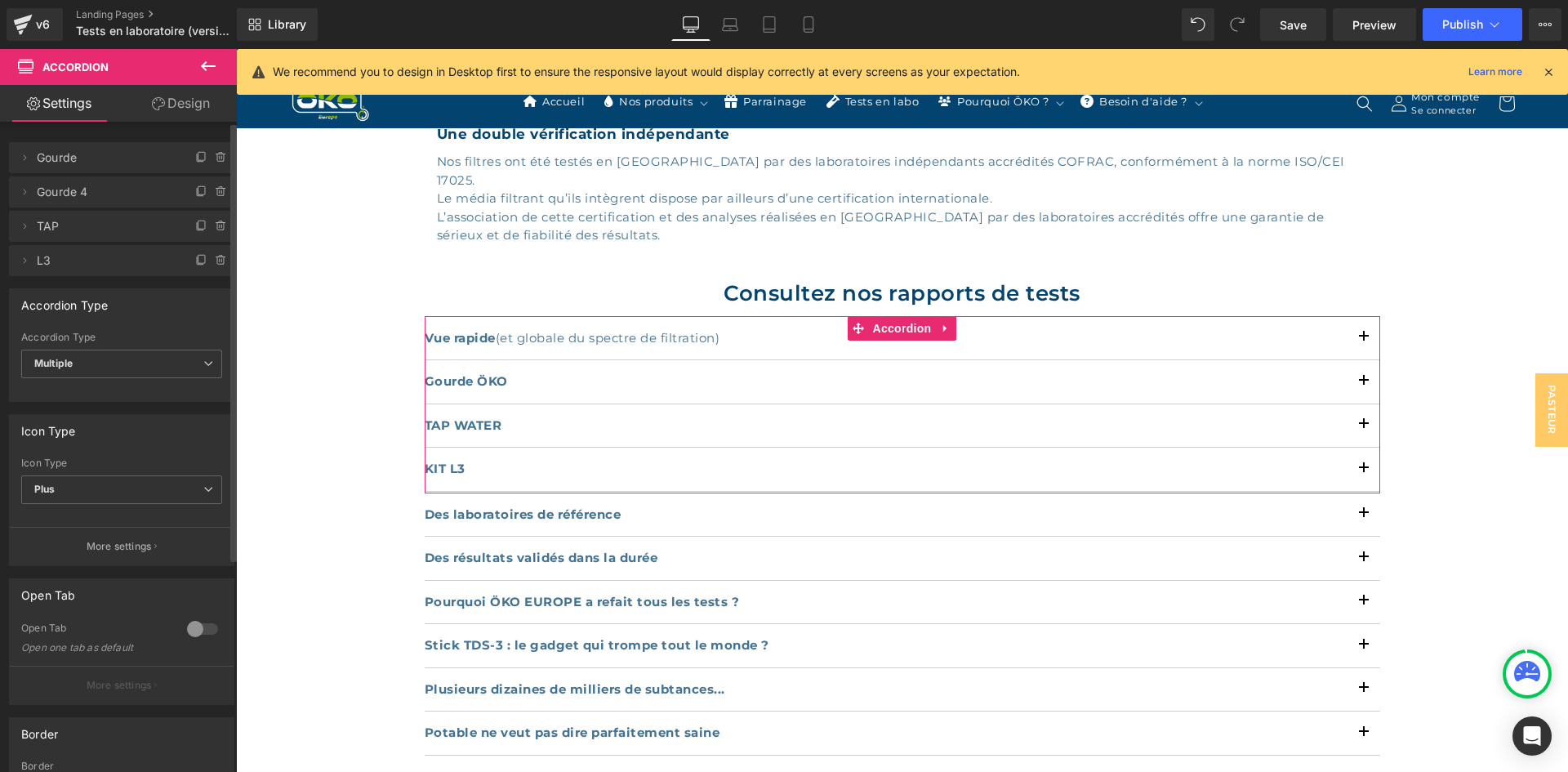
click at [200, 632] on div at bounding box center [203, 629] width 39 height 27
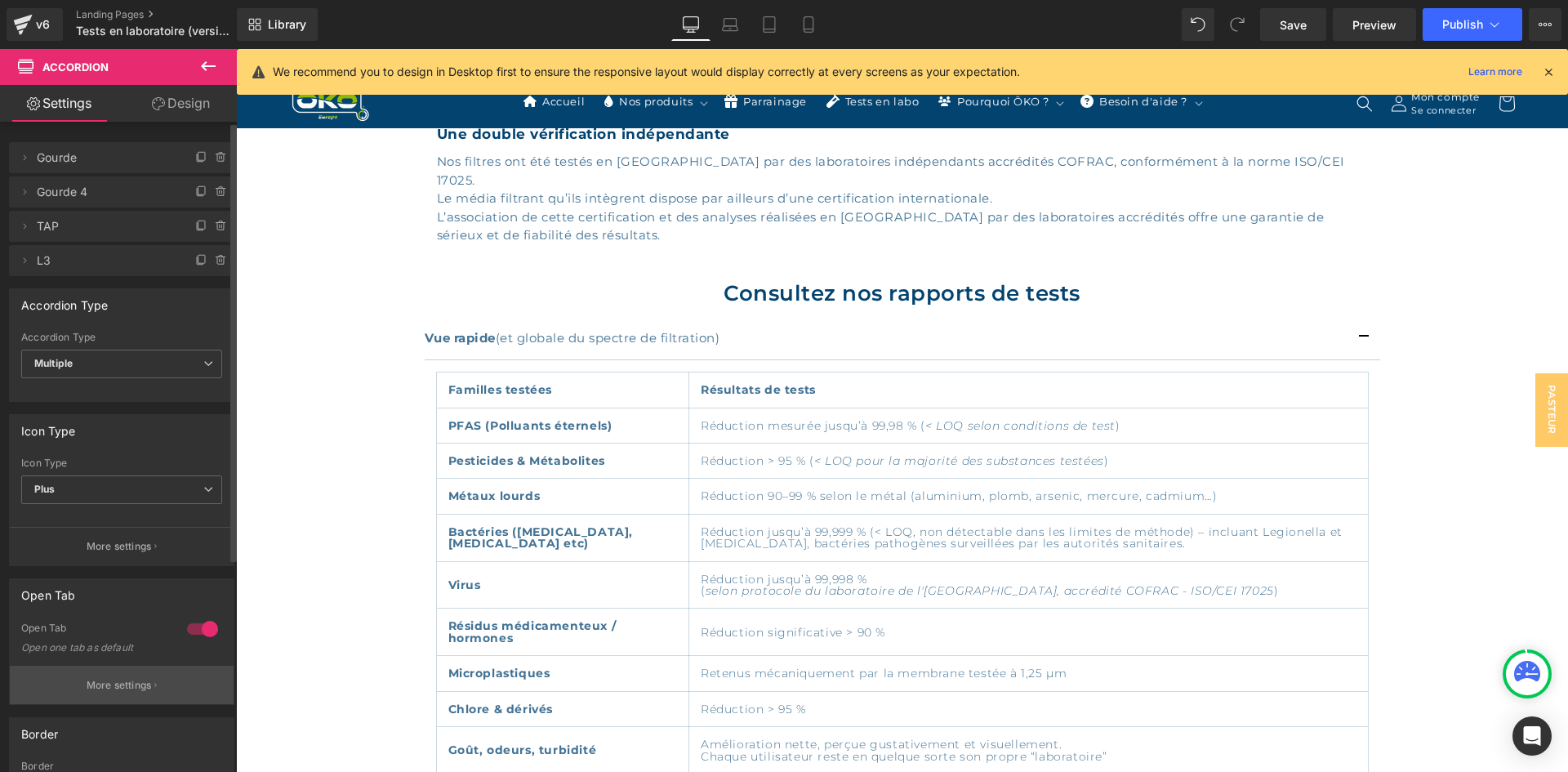
click at [170, 673] on button "More settings" at bounding box center [121, 684] width 224 height 38
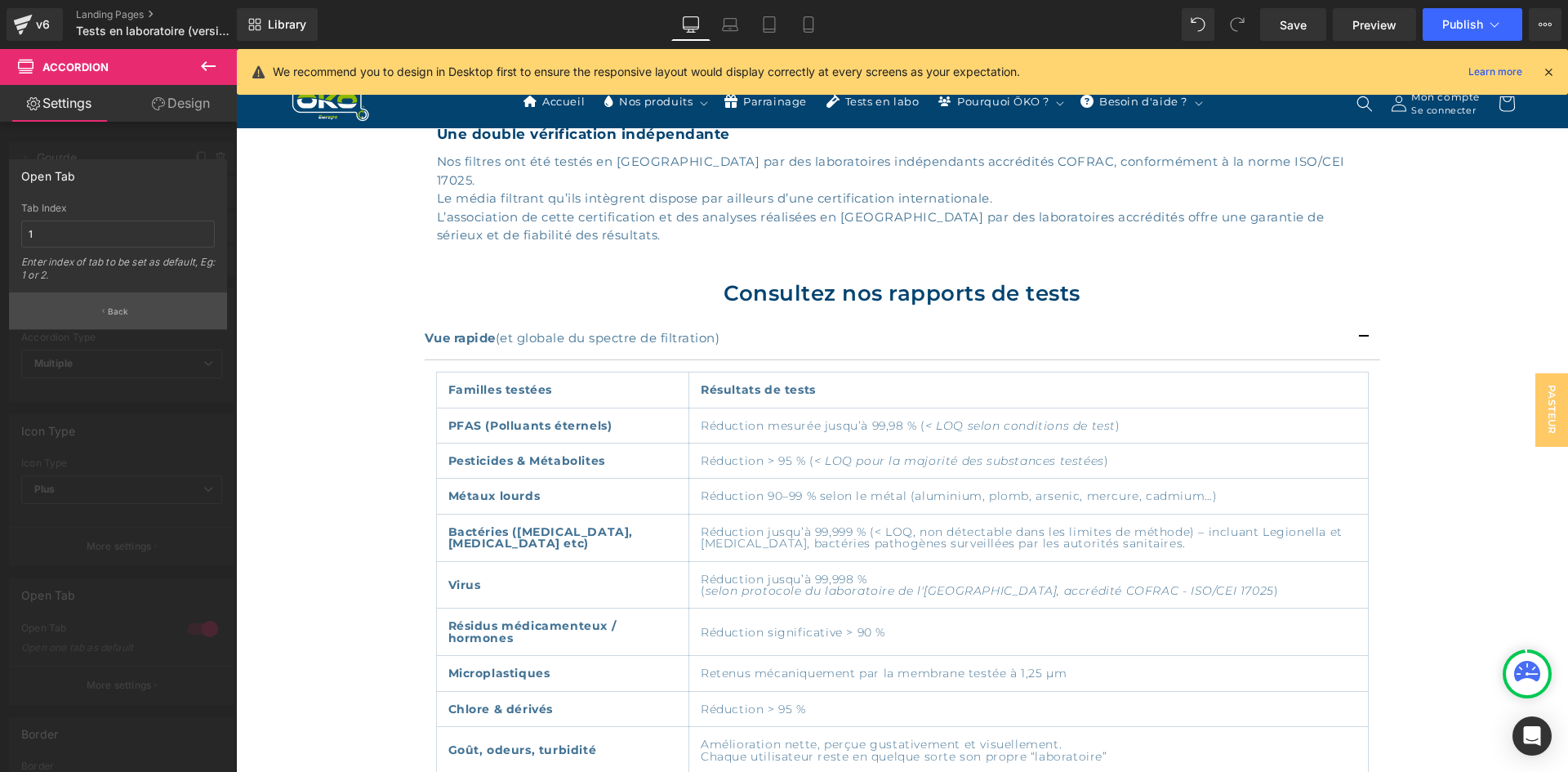
click at [136, 305] on button "Back" at bounding box center [118, 310] width 218 height 36
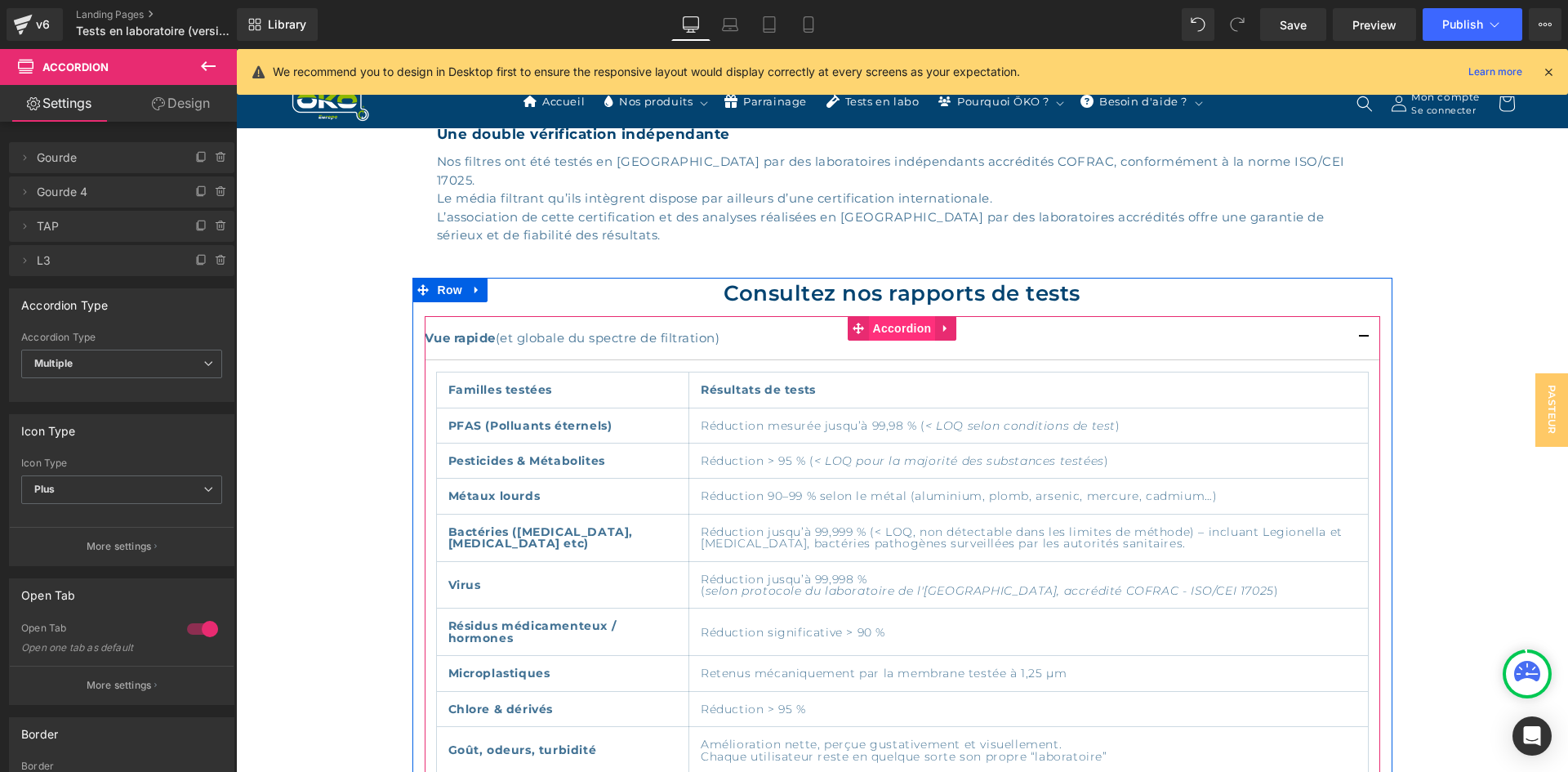
click at [880, 316] on span "Accordion" at bounding box center [903, 329] width 67 height 25
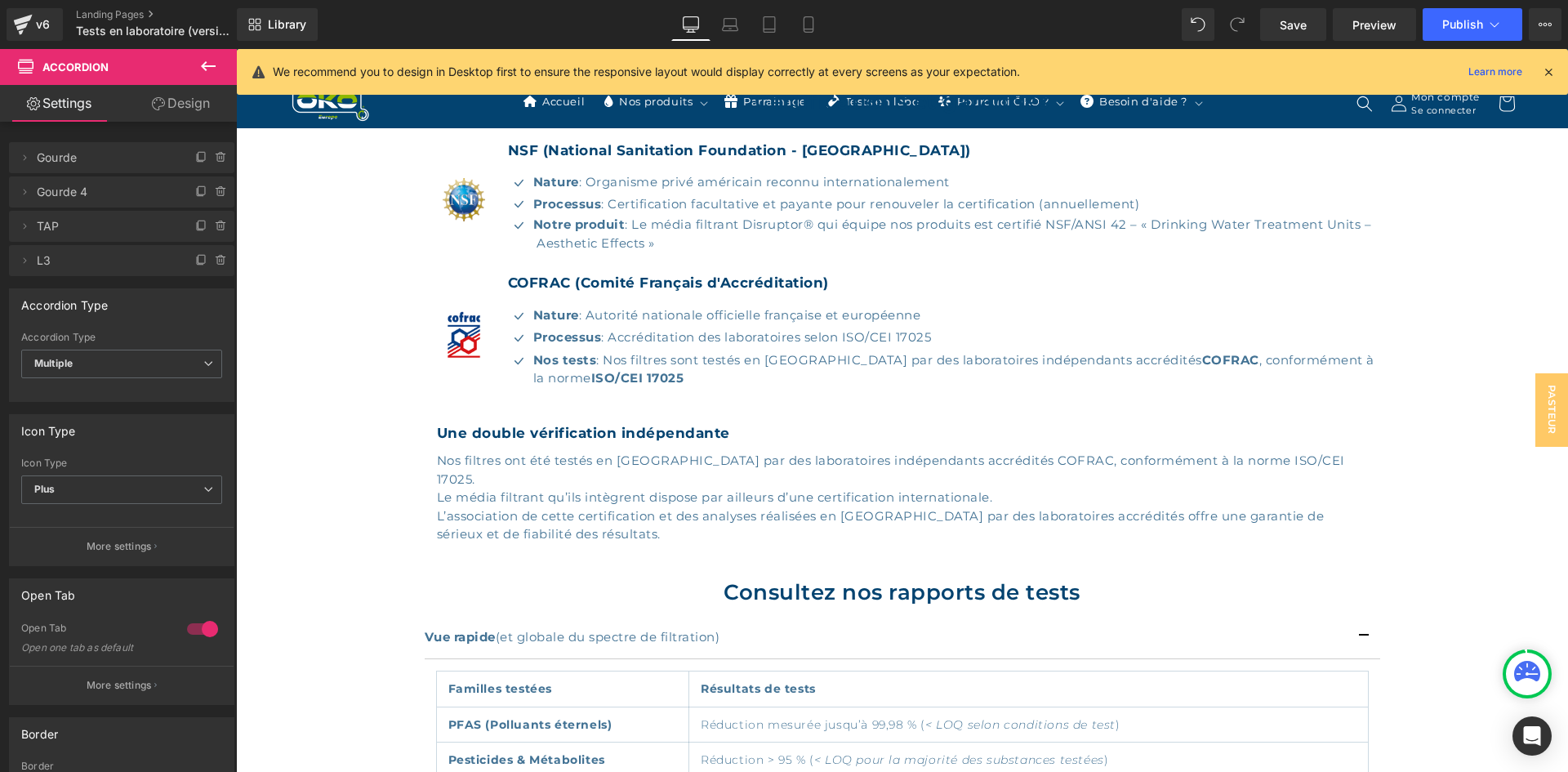
scroll to position [631, 0]
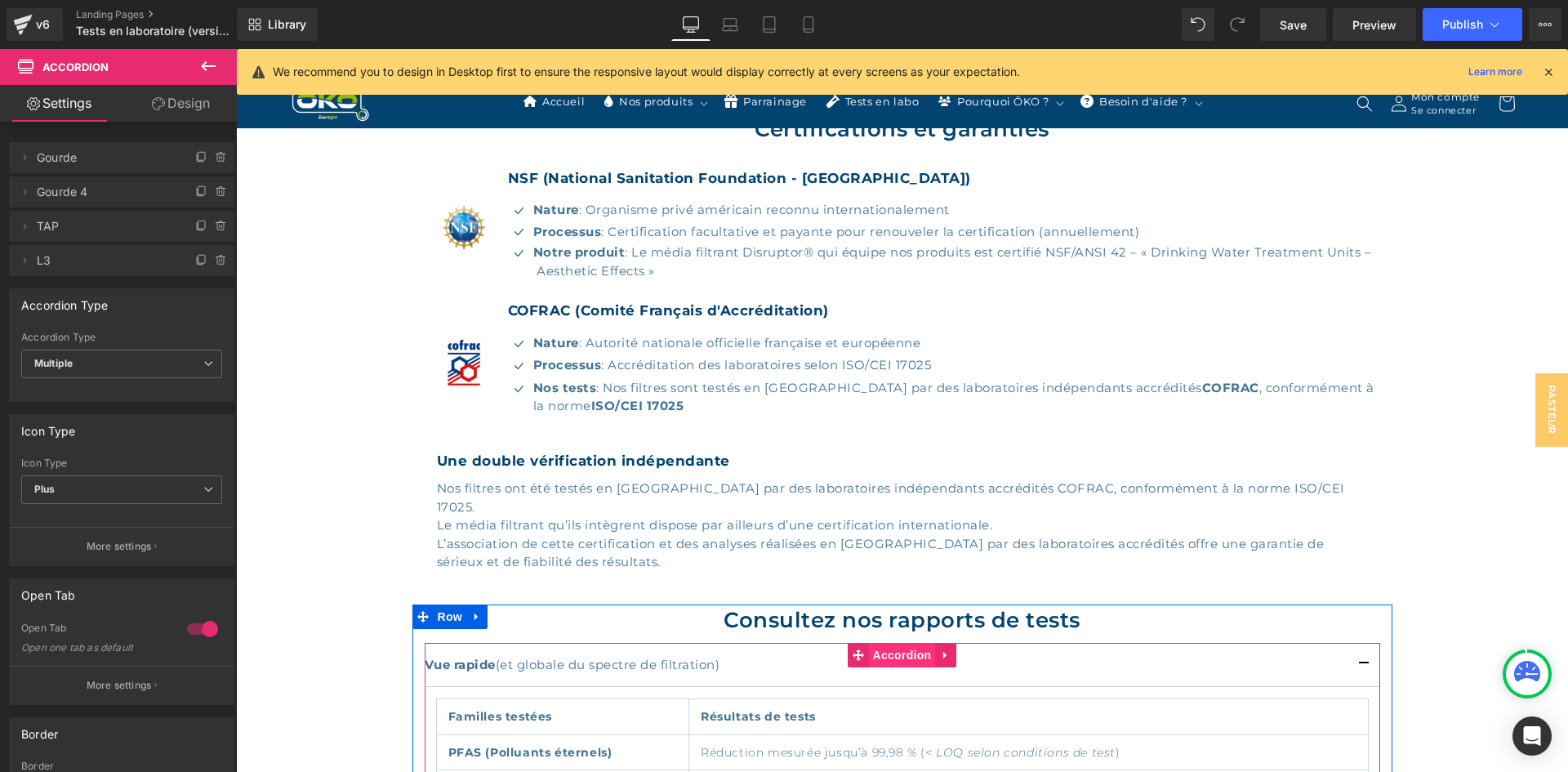
click at [873, 643] on span "Accordion" at bounding box center [903, 656] width 67 height 25
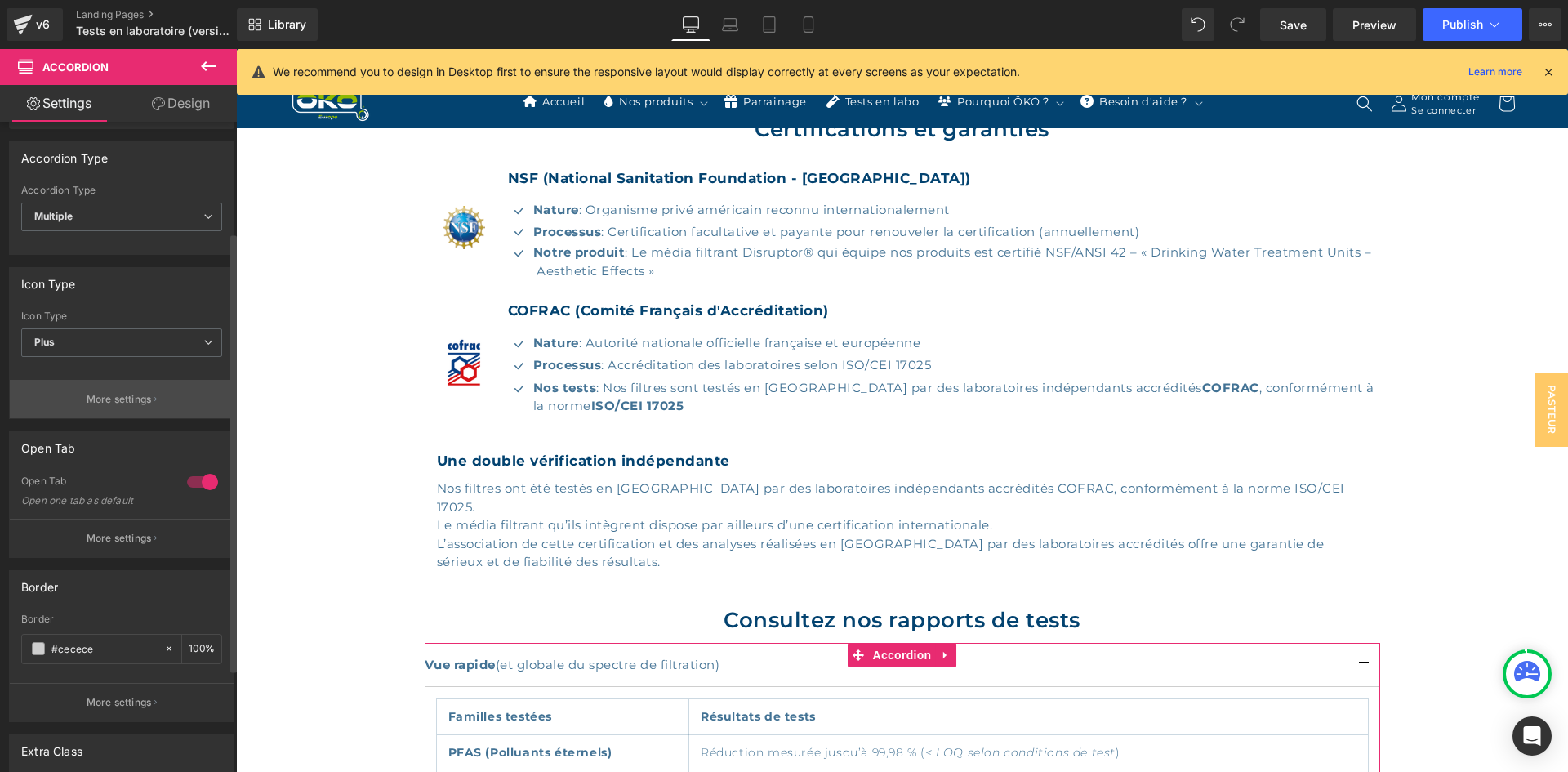
scroll to position [163, 0]
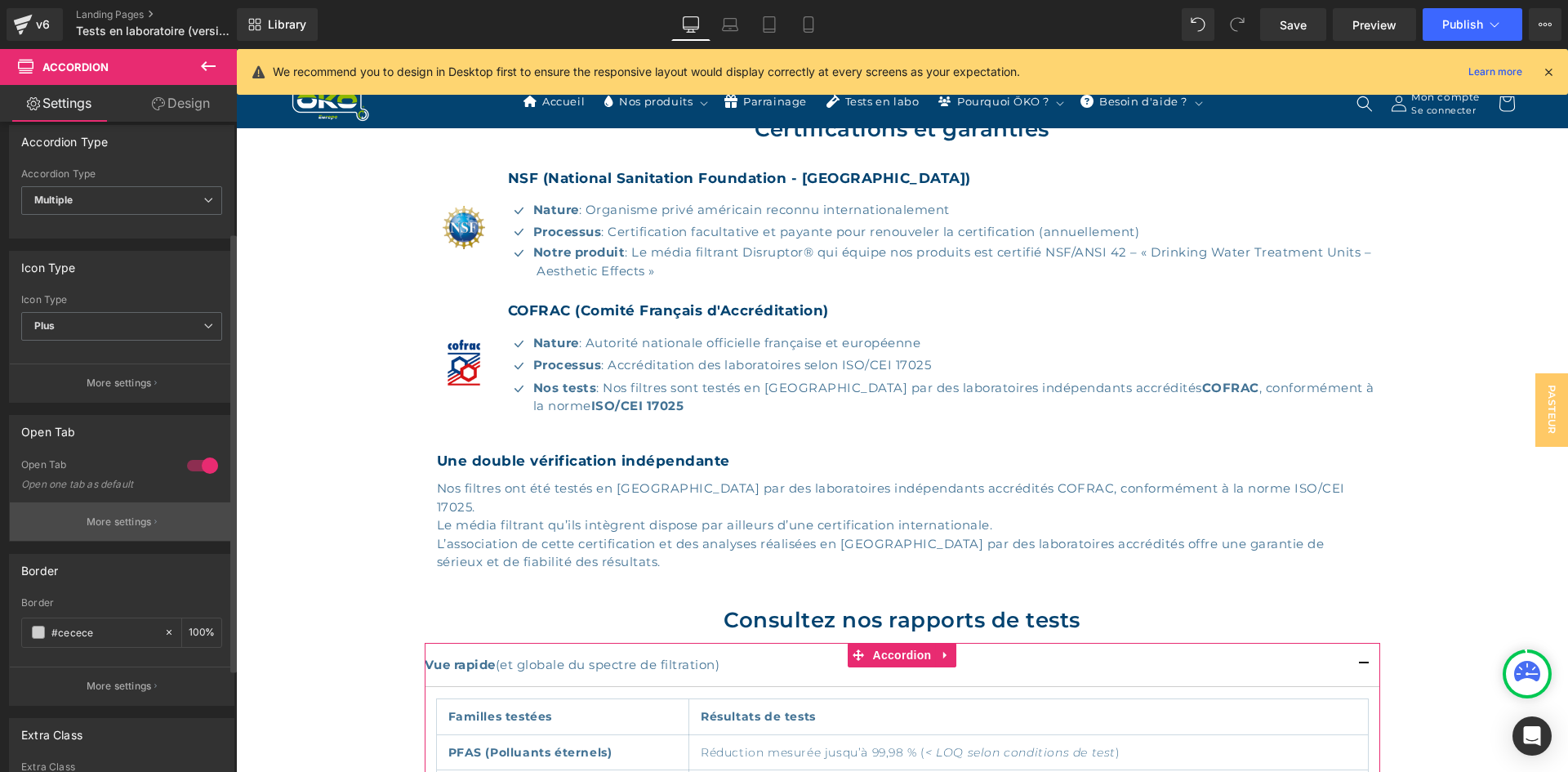
click at [117, 507] on button "More settings" at bounding box center [121, 521] width 224 height 38
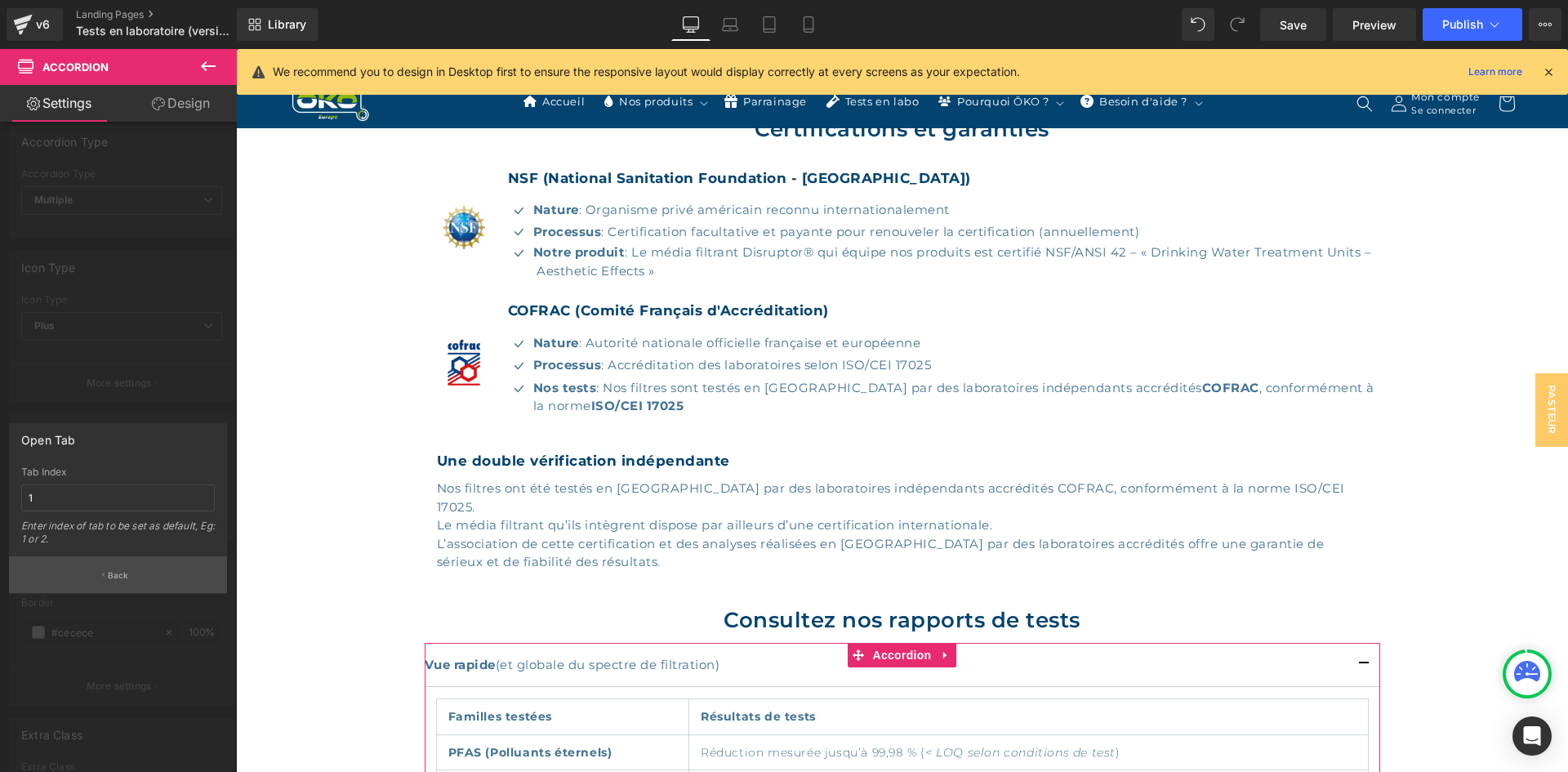
click at [138, 588] on button "Back" at bounding box center [118, 574] width 218 height 36
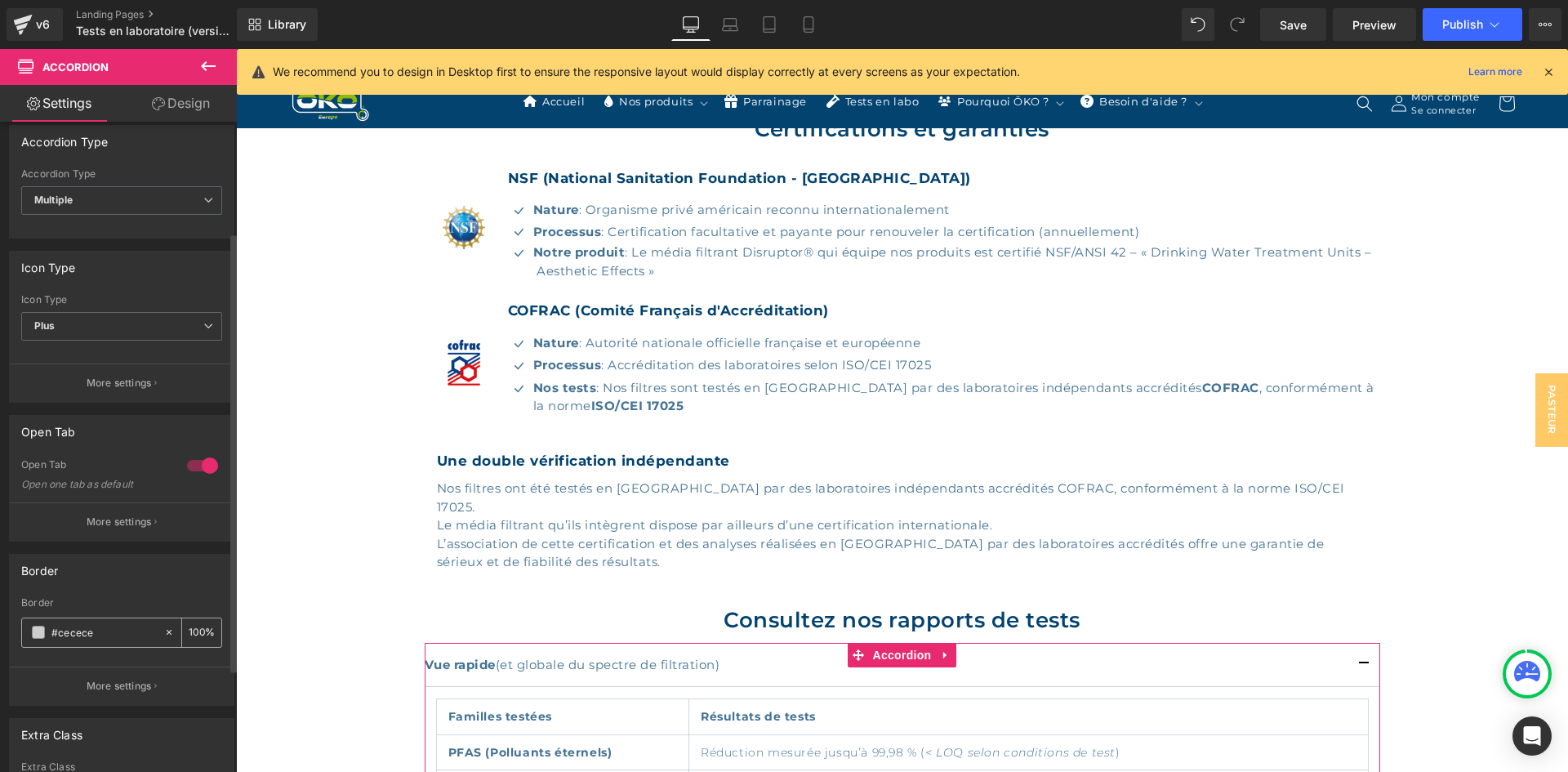
click at [113, 632] on input "#cecece" at bounding box center [104, 632] width 105 height 18
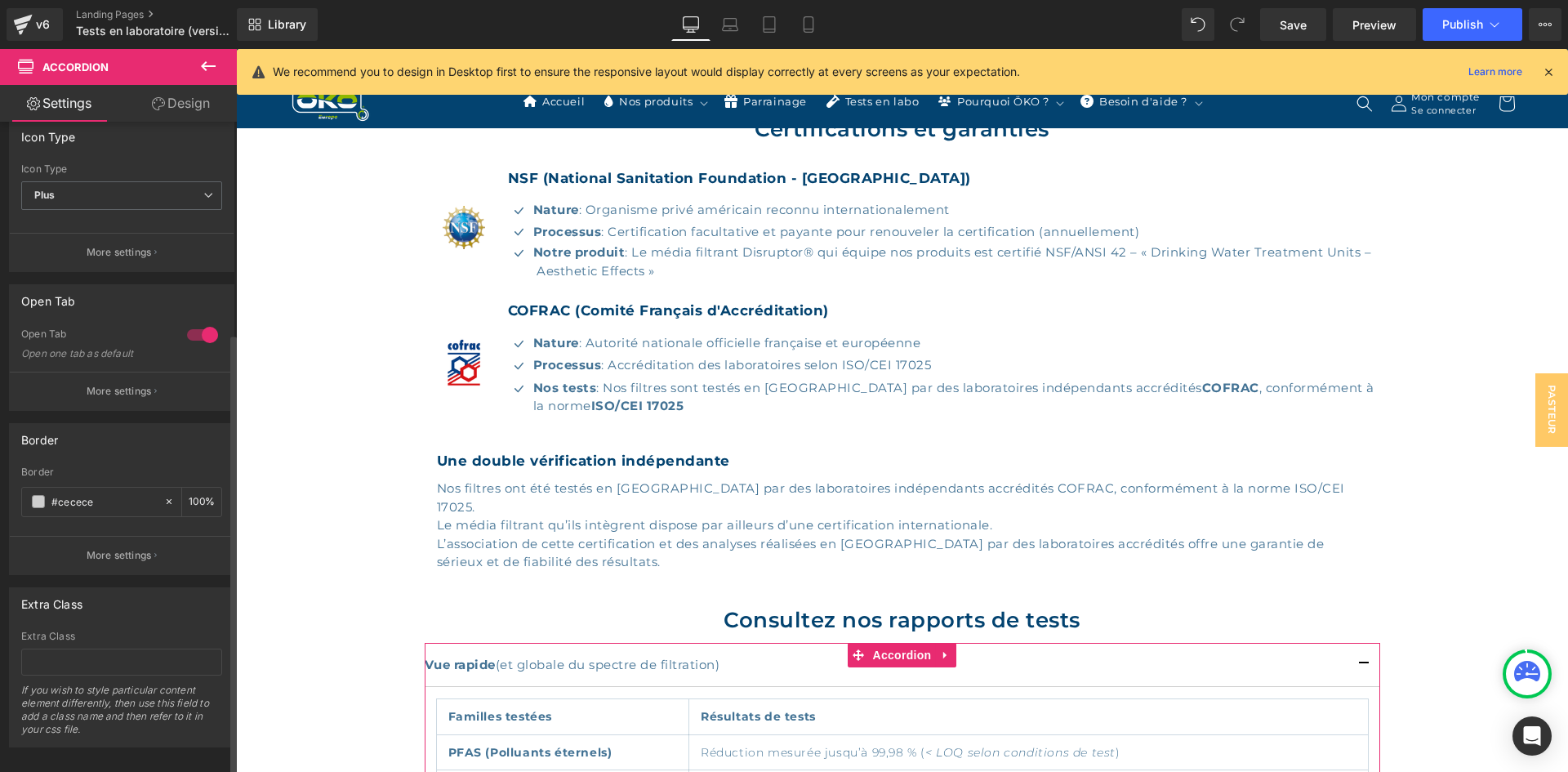
scroll to position [316, 0]
drag, startPoint x: 73, startPoint y: 468, endPoint x: 0, endPoint y: 459, distance: 73.6
click at [0, 459] on div "Border #cecece Border #cecece 100 % More settings" at bounding box center [122, 484] width 245 height 164
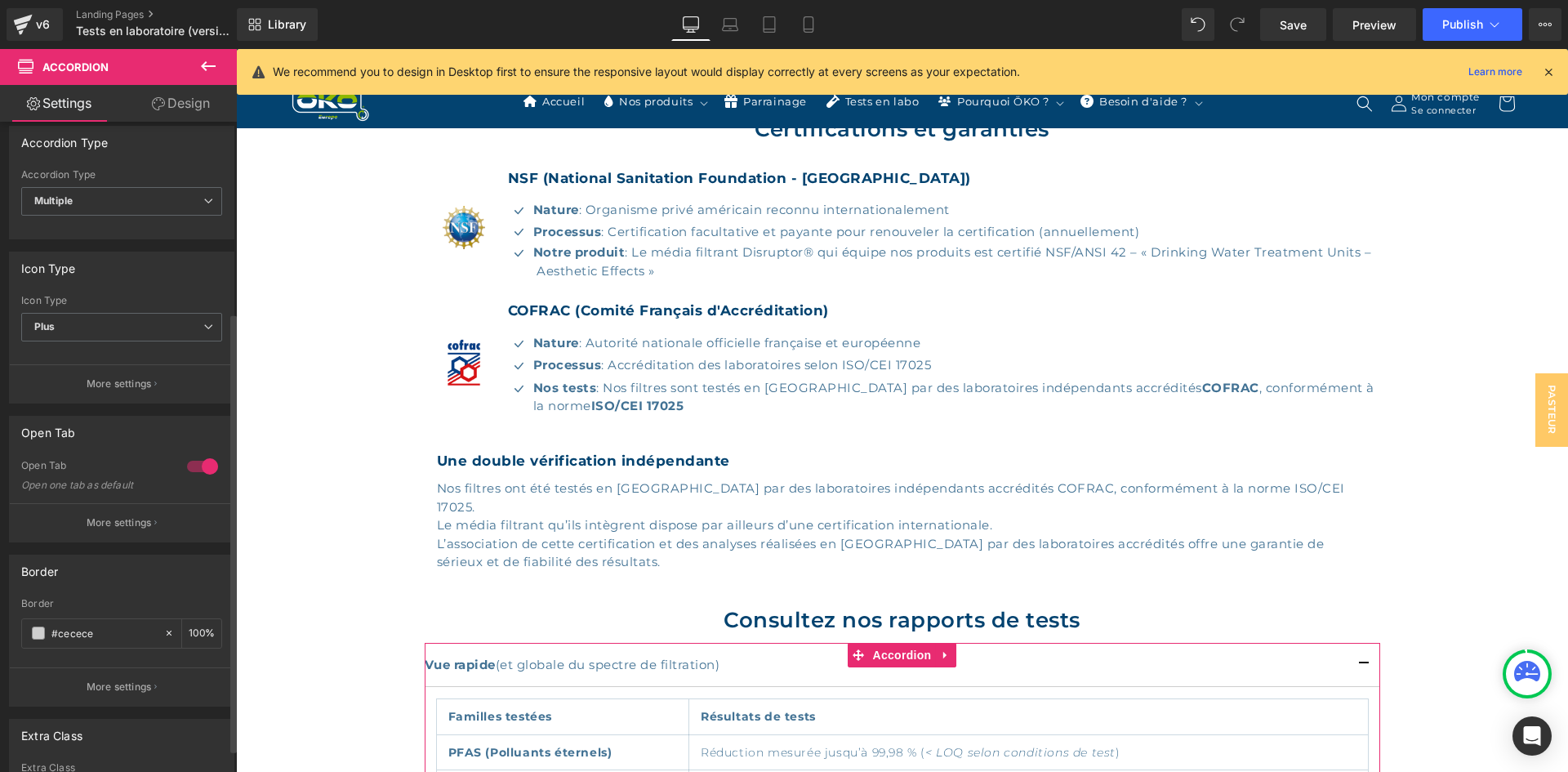
scroll to position [152, 0]
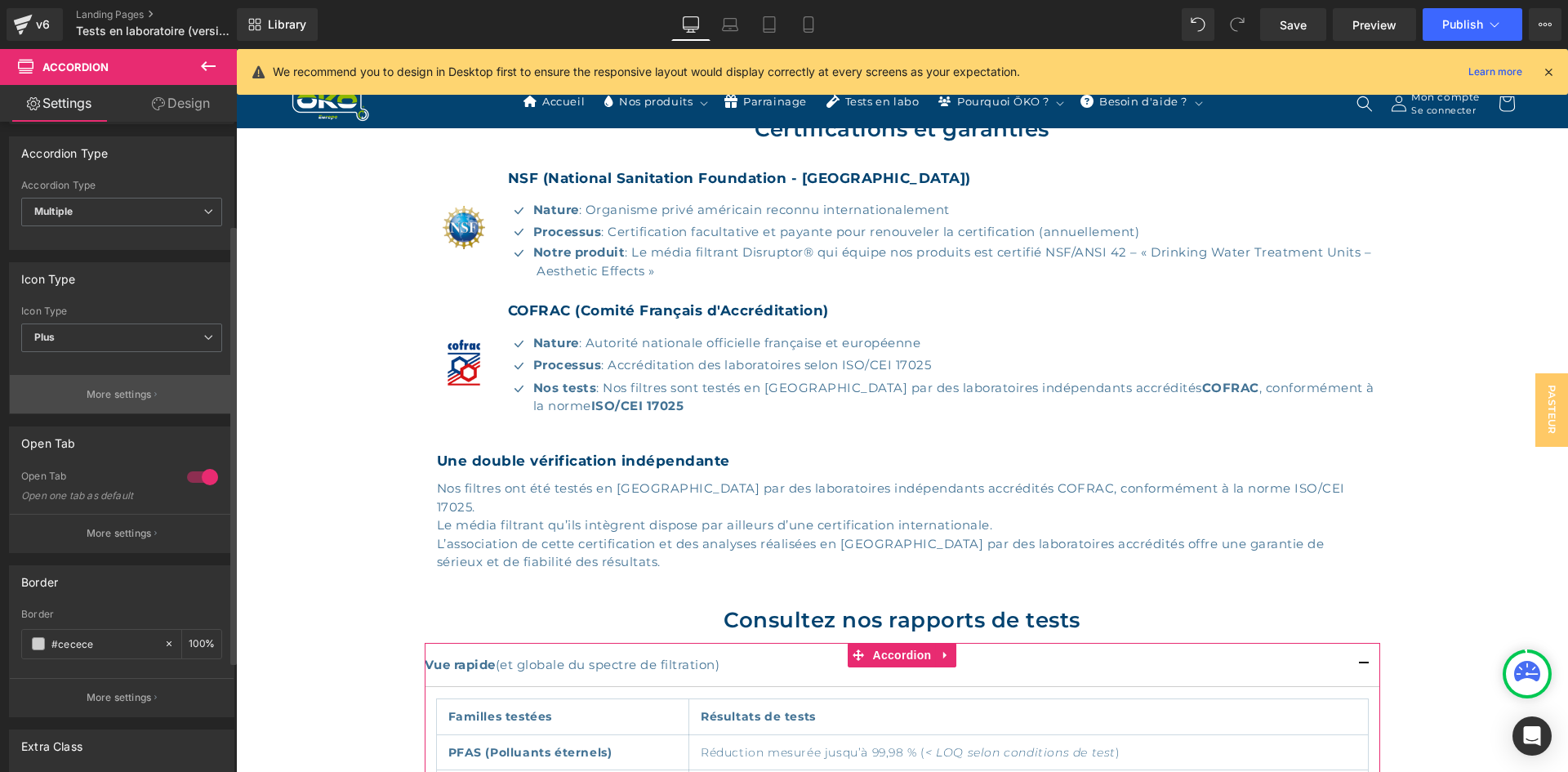
click at [106, 402] on p "More settings" at bounding box center [120, 394] width 66 height 15
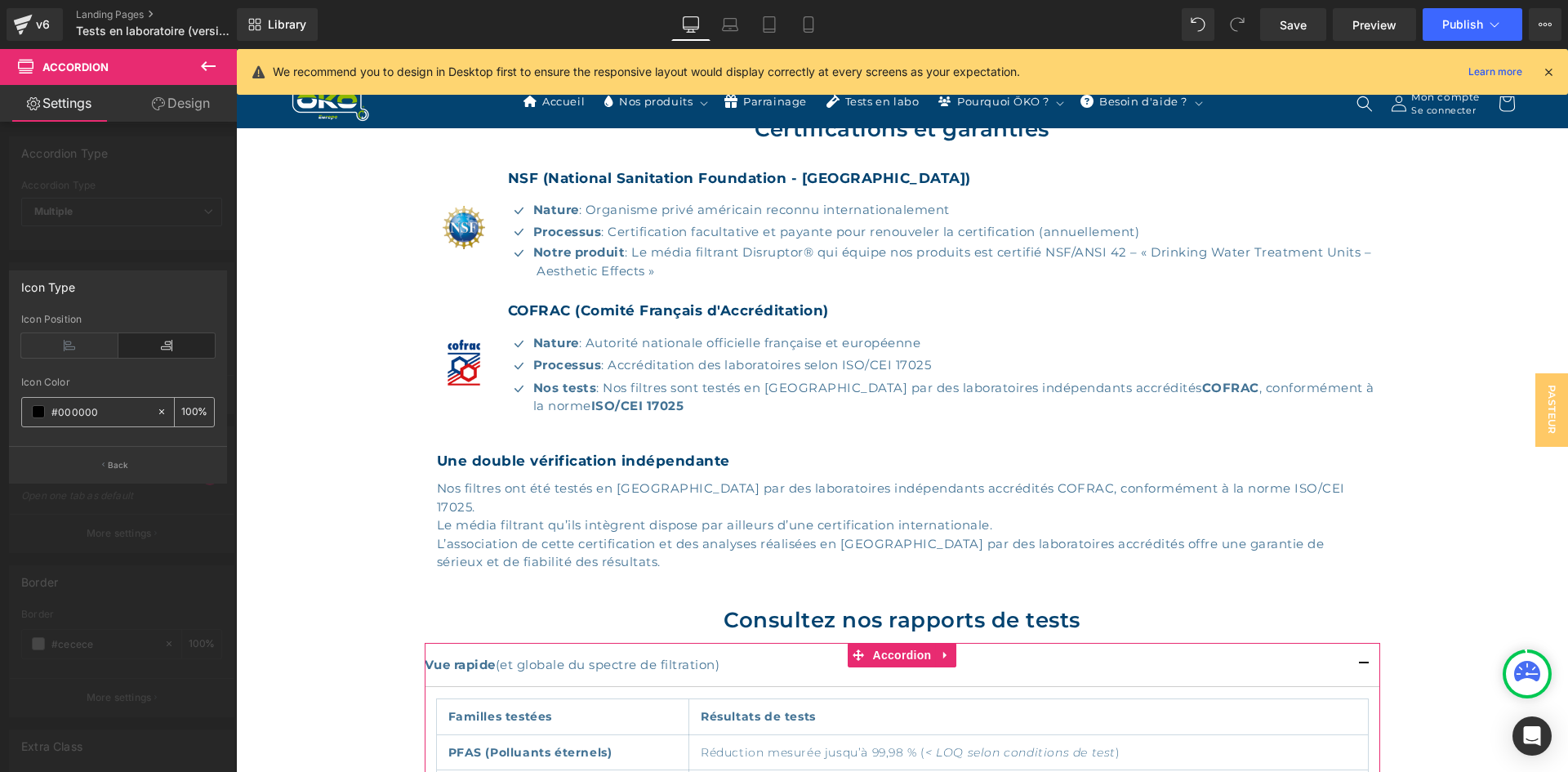
click at [120, 419] on input "#000000" at bounding box center [100, 412] width 97 height 18
paste input "86ca27"
type input "#86ca27"
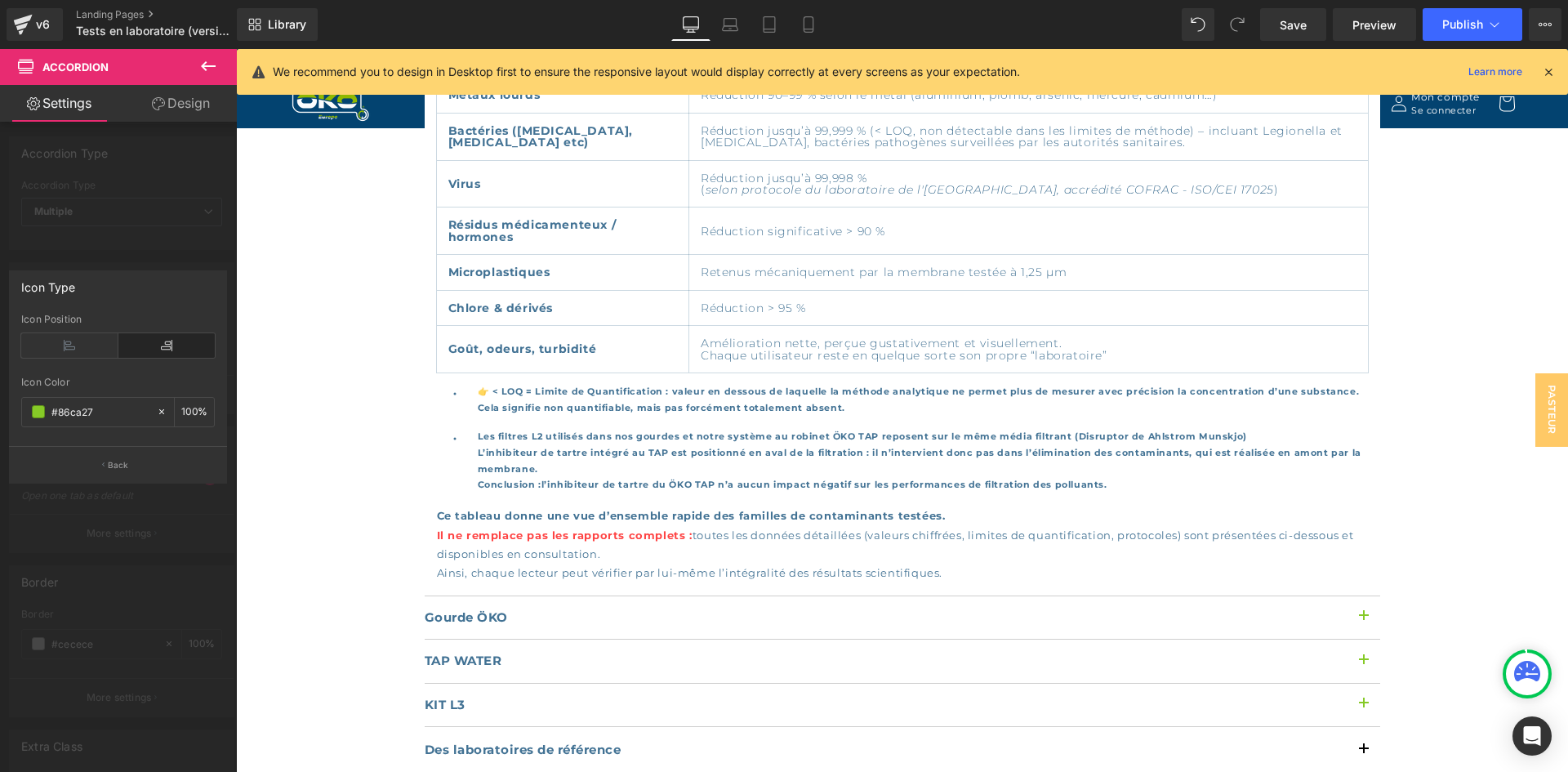
scroll to position [1530, 0]
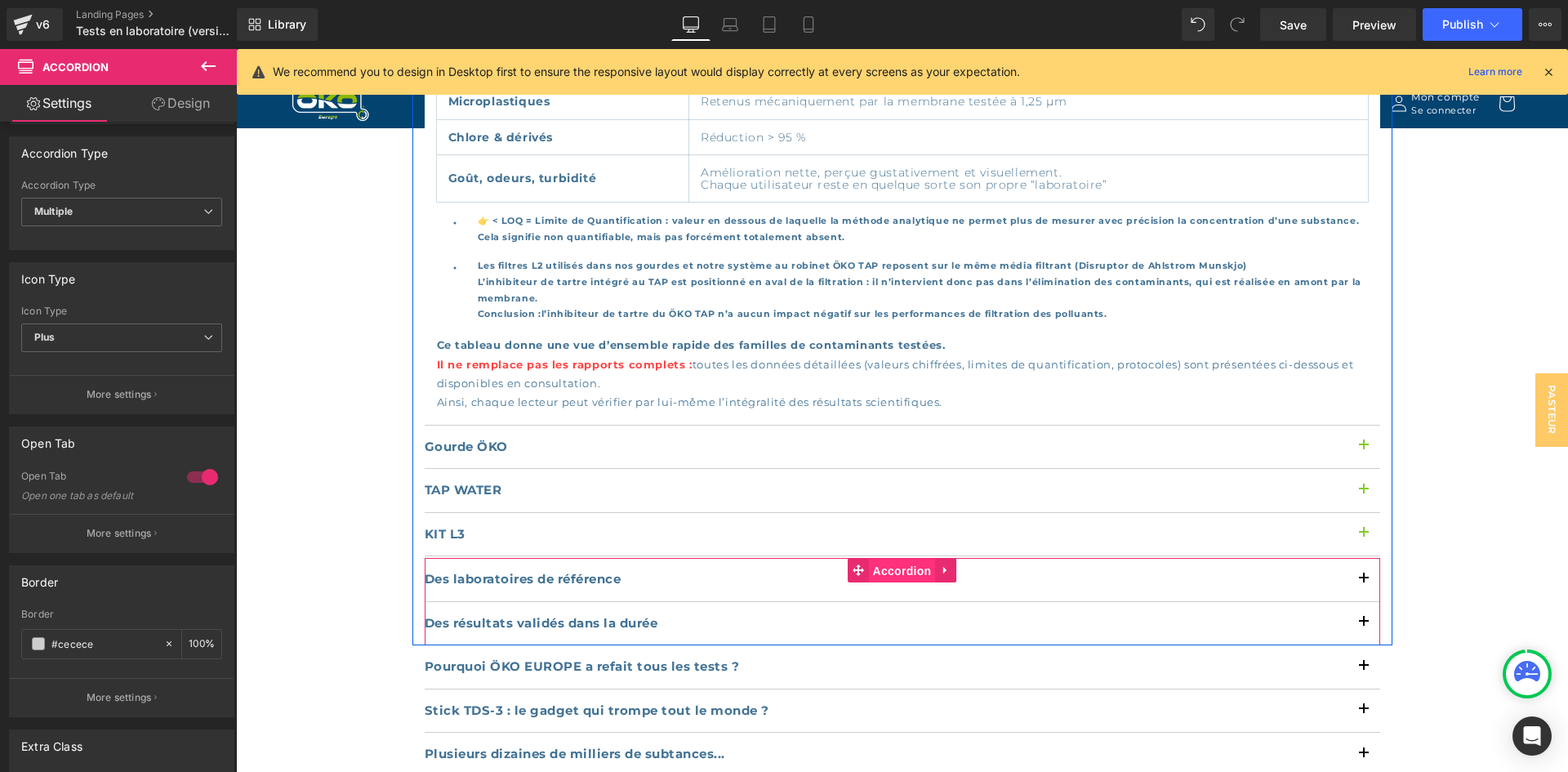
click at [896, 559] on span "Accordion" at bounding box center [903, 572] width 67 height 25
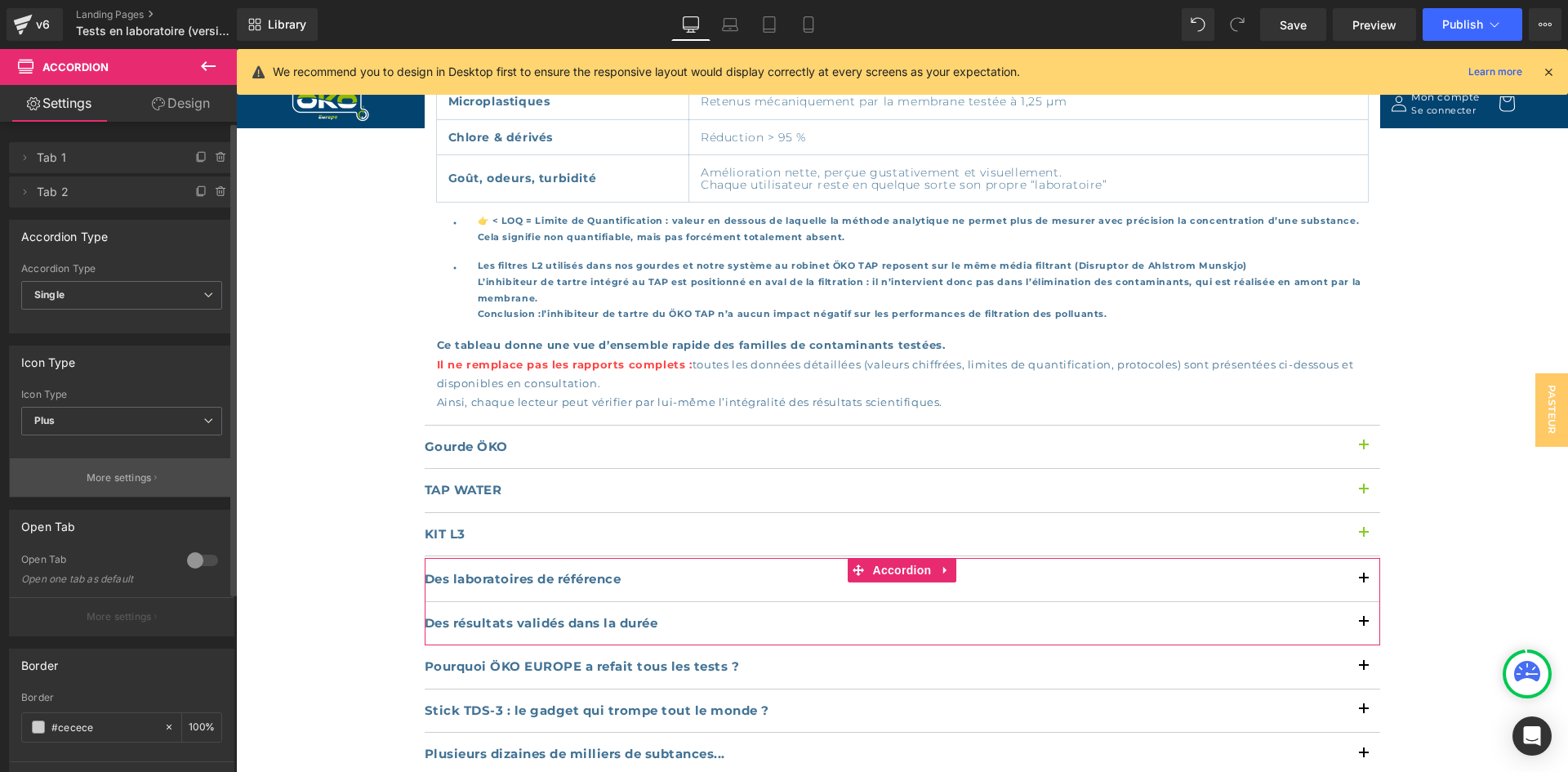
click at [121, 476] on p "More settings" at bounding box center [120, 478] width 66 height 15
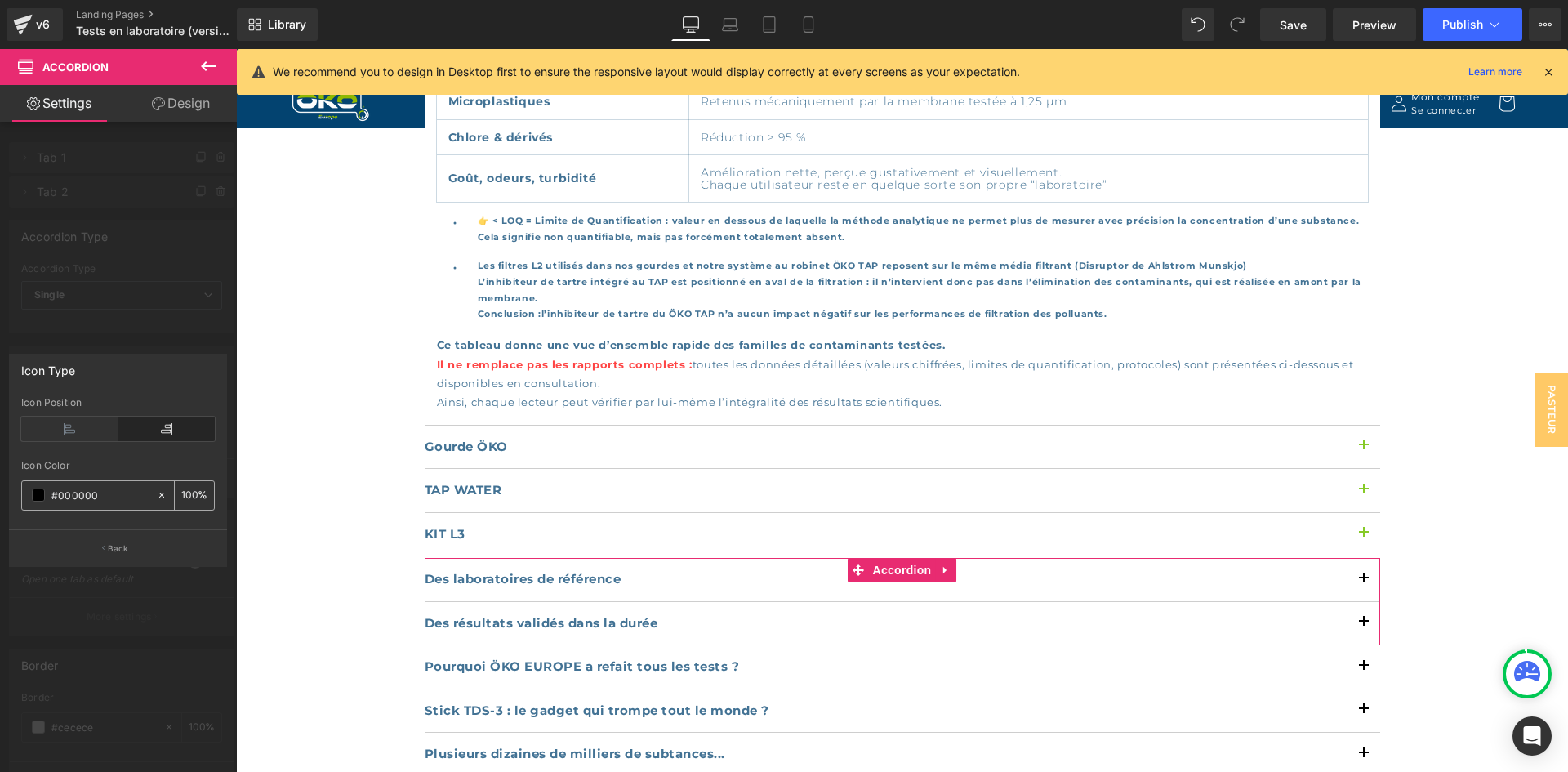
click at [120, 505] on div "#000000" at bounding box center [89, 495] width 134 height 28
click at [120, 496] on input "#000000" at bounding box center [100, 495] width 97 height 18
paste input "86ca27"
type input "#86ca27"
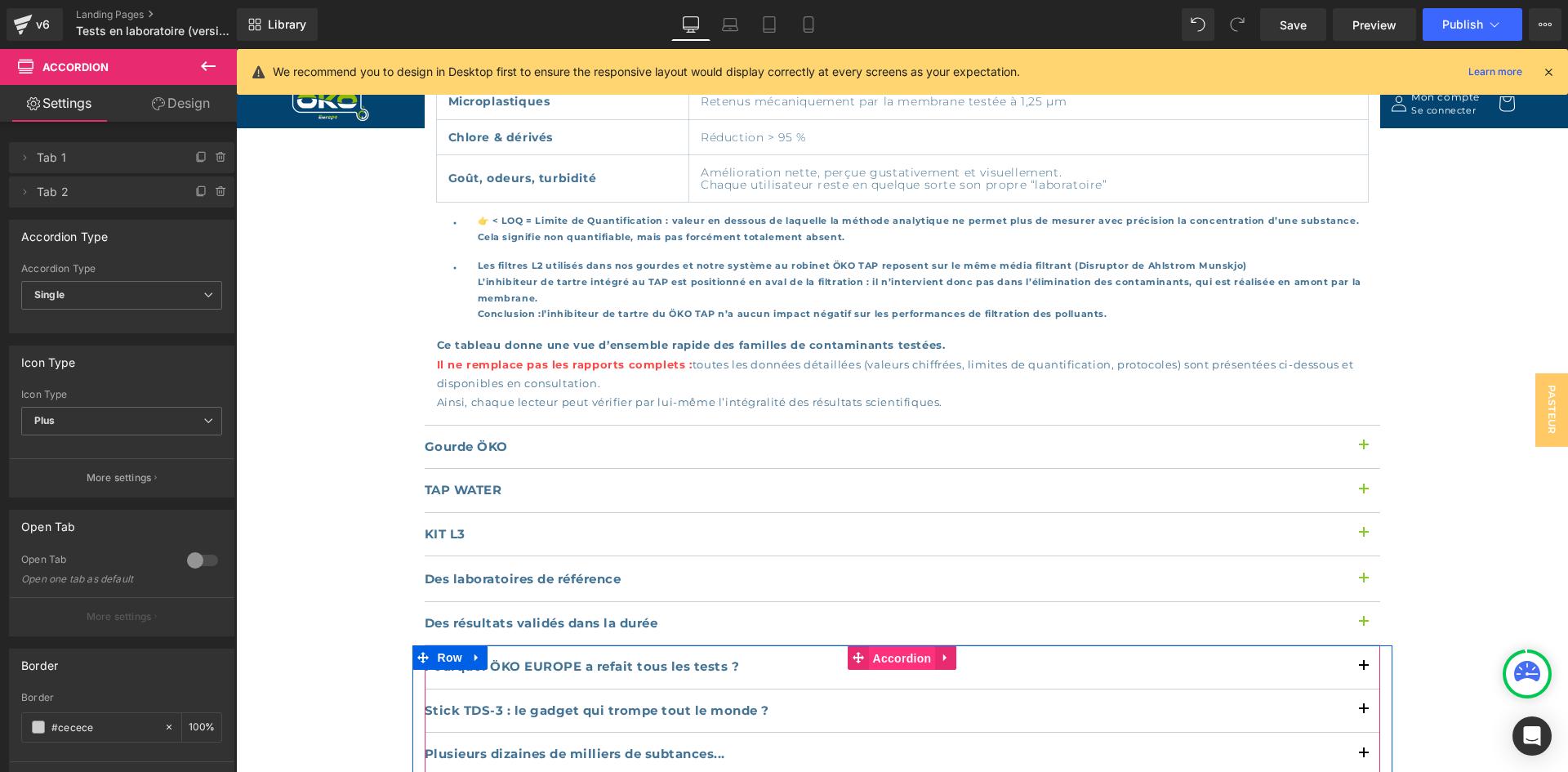
click at [906, 646] on span "Accordion" at bounding box center [903, 659] width 67 height 25
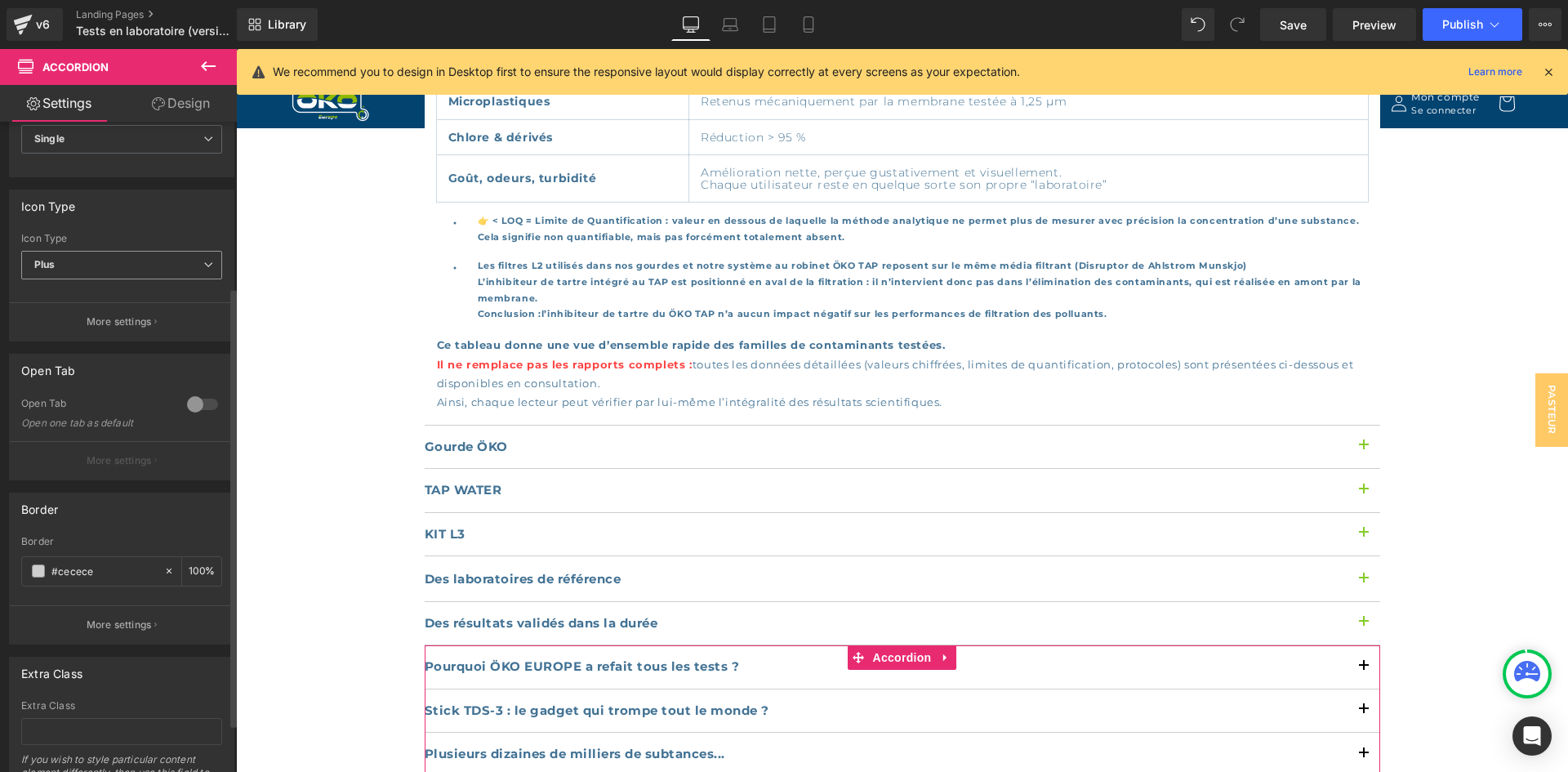
scroll to position [246, 0]
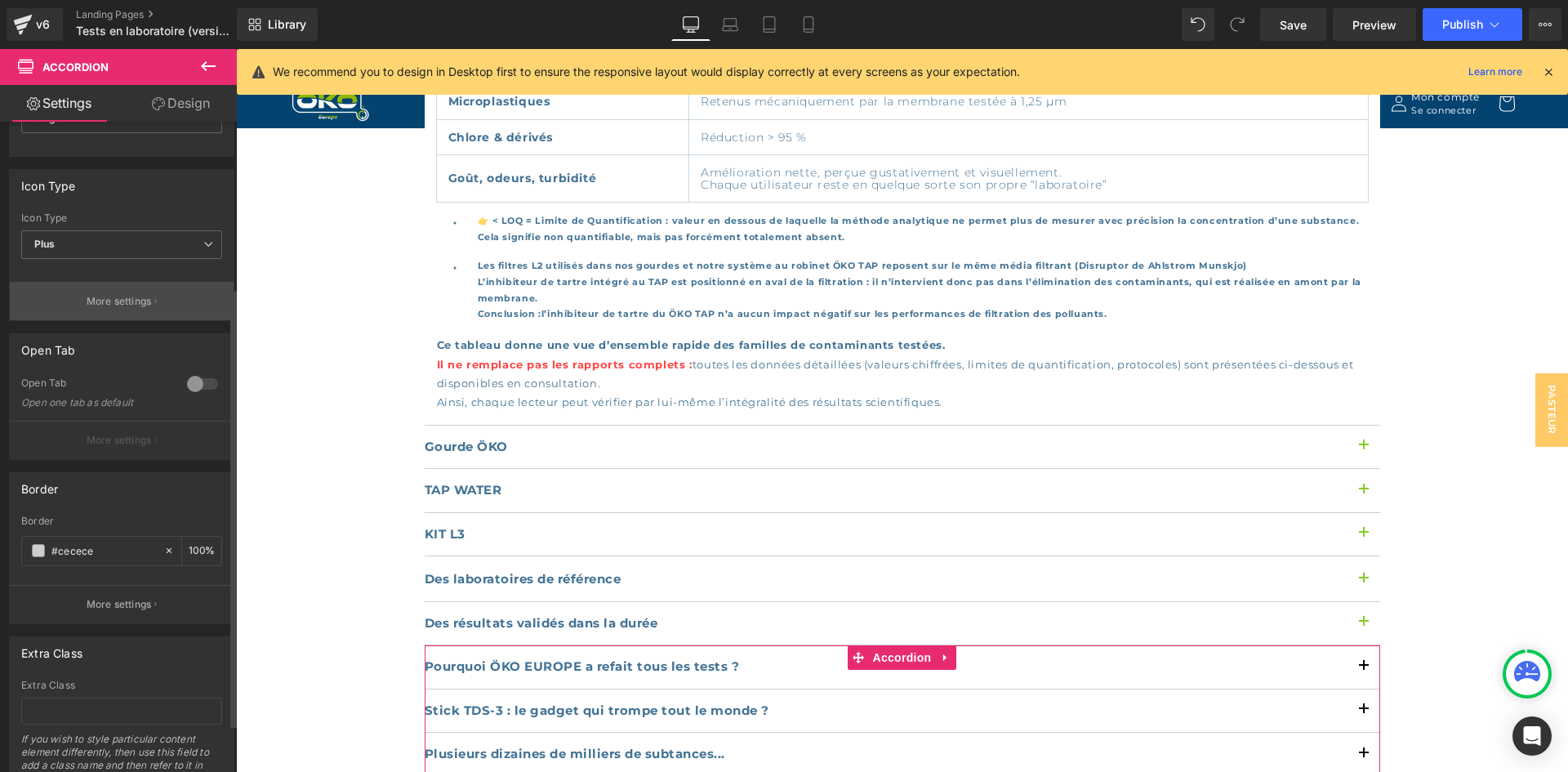
click at [116, 298] on p "More settings" at bounding box center [120, 301] width 66 height 15
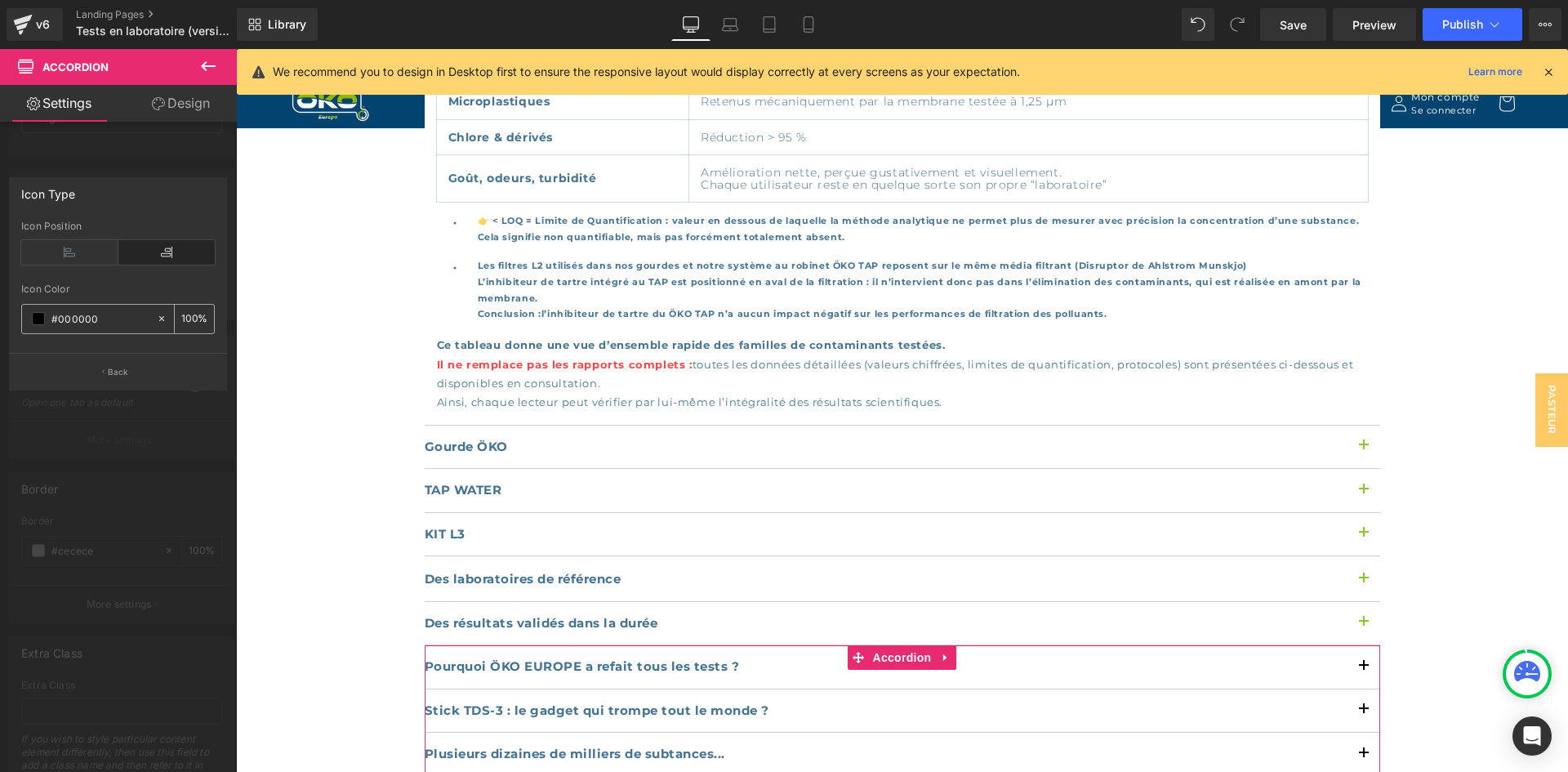
click at [127, 307] on div "#000000" at bounding box center [89, 319] width 134 height 28
click at [113, 319] on input "#000000" at bounding box center [100, 318] width 97 height 18
paste input "86ca27"
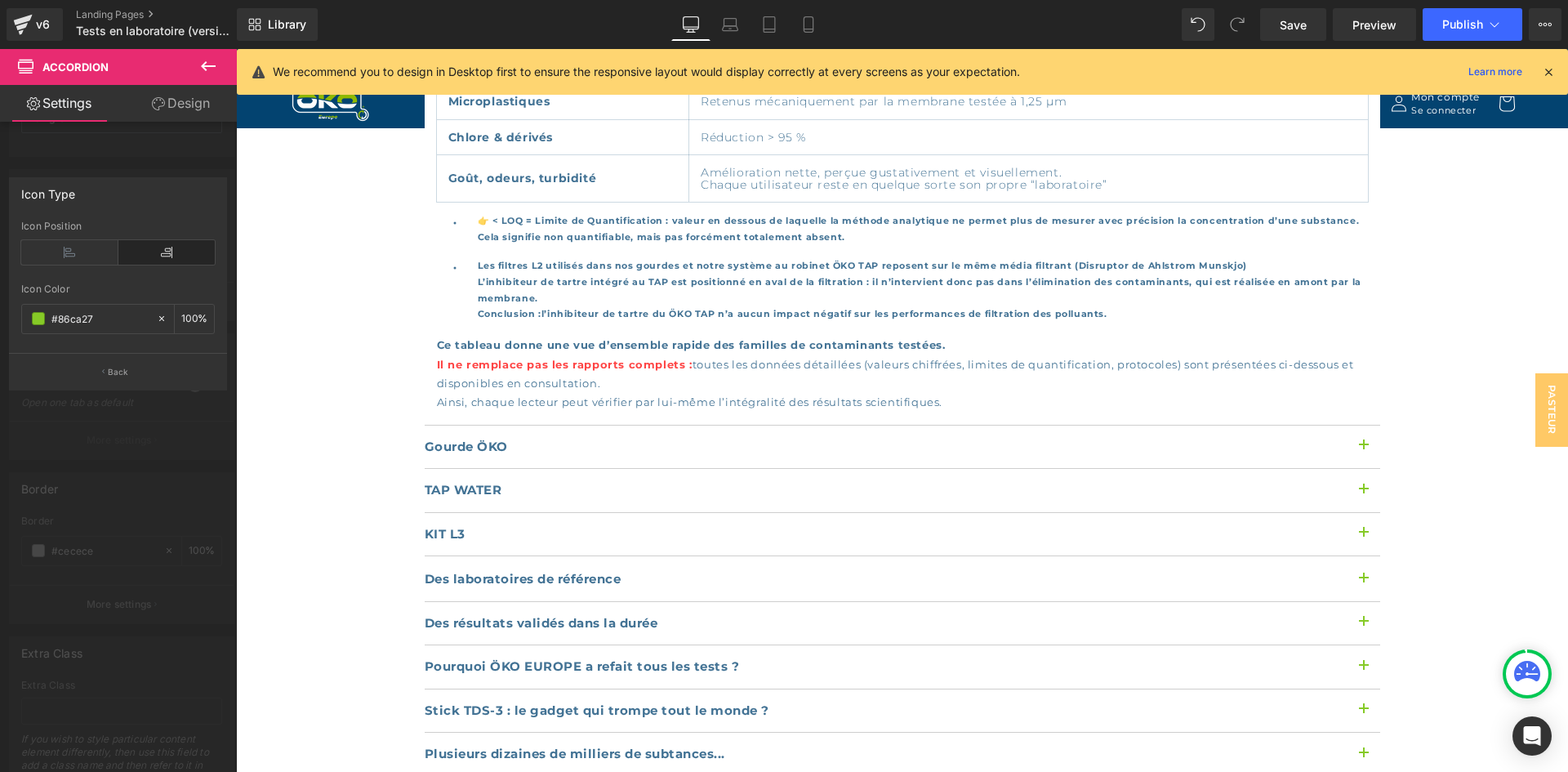
type input "#86ca27"
click at [118, 301] on div "Icon Color #86ca27 100 %" at bounding box center [118, 318] width 193 height 69
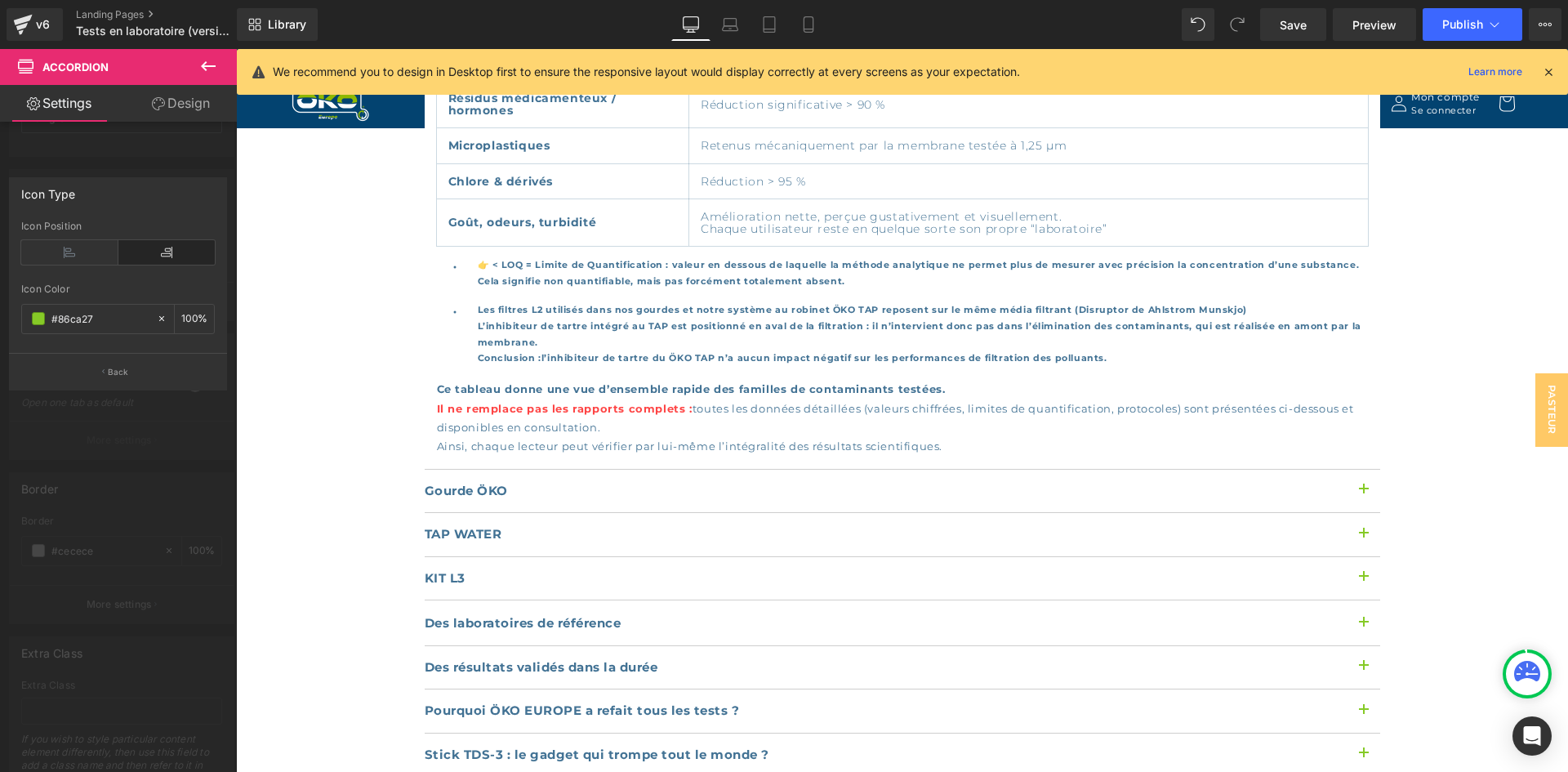
scroll to position [1530, 0]
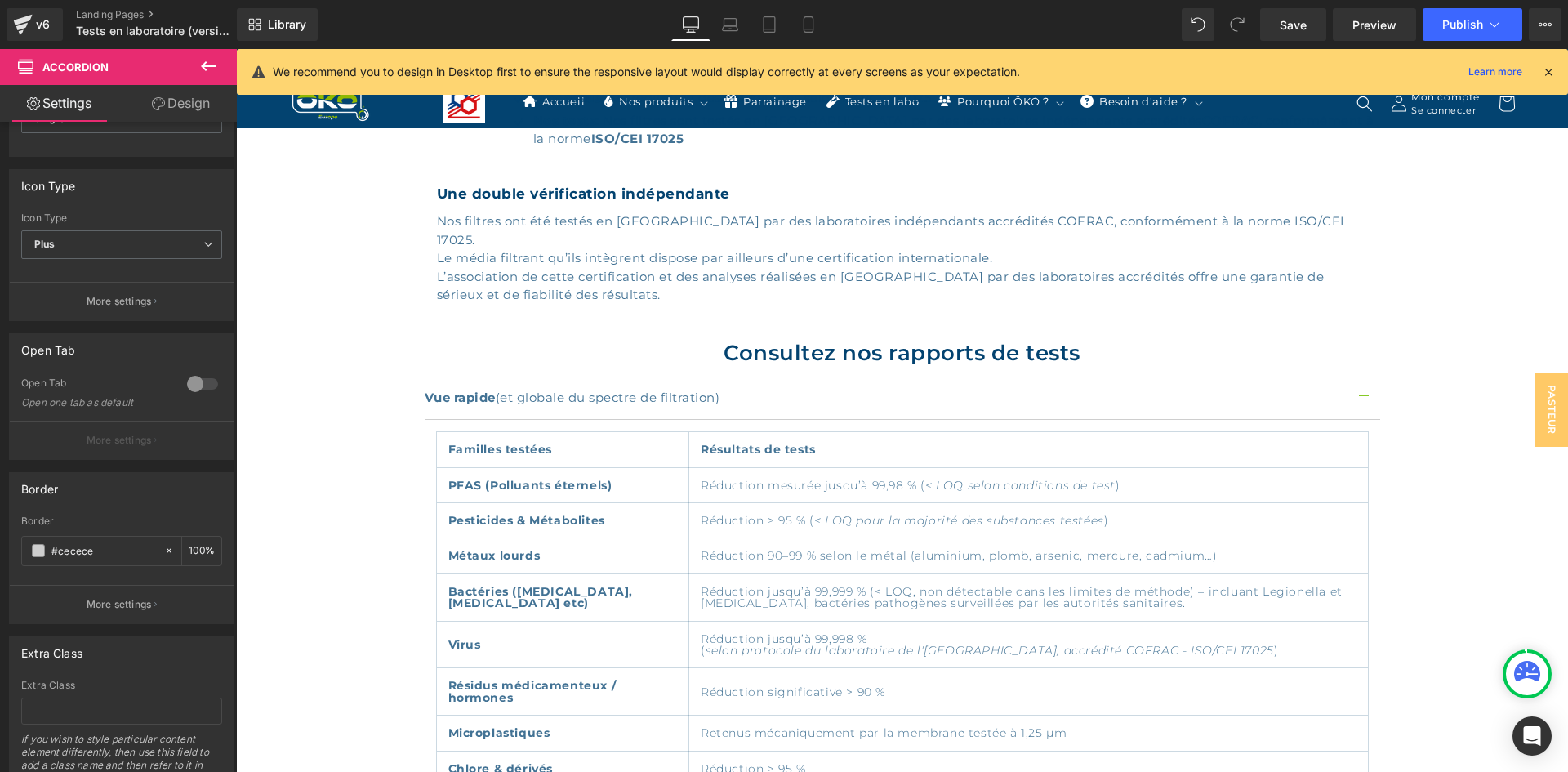
scroll to position [876, 0]
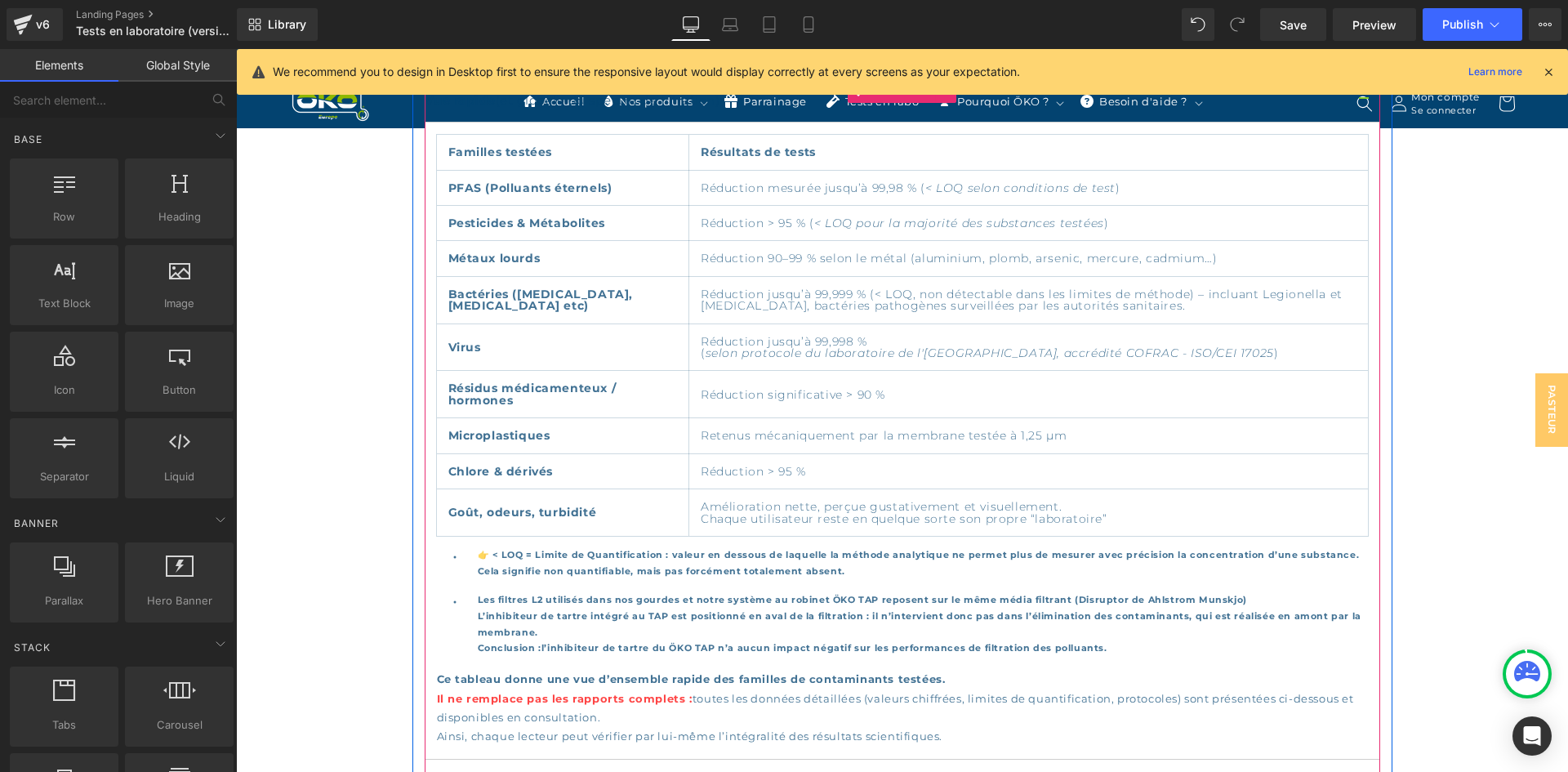
scroll to position [1203, 0]
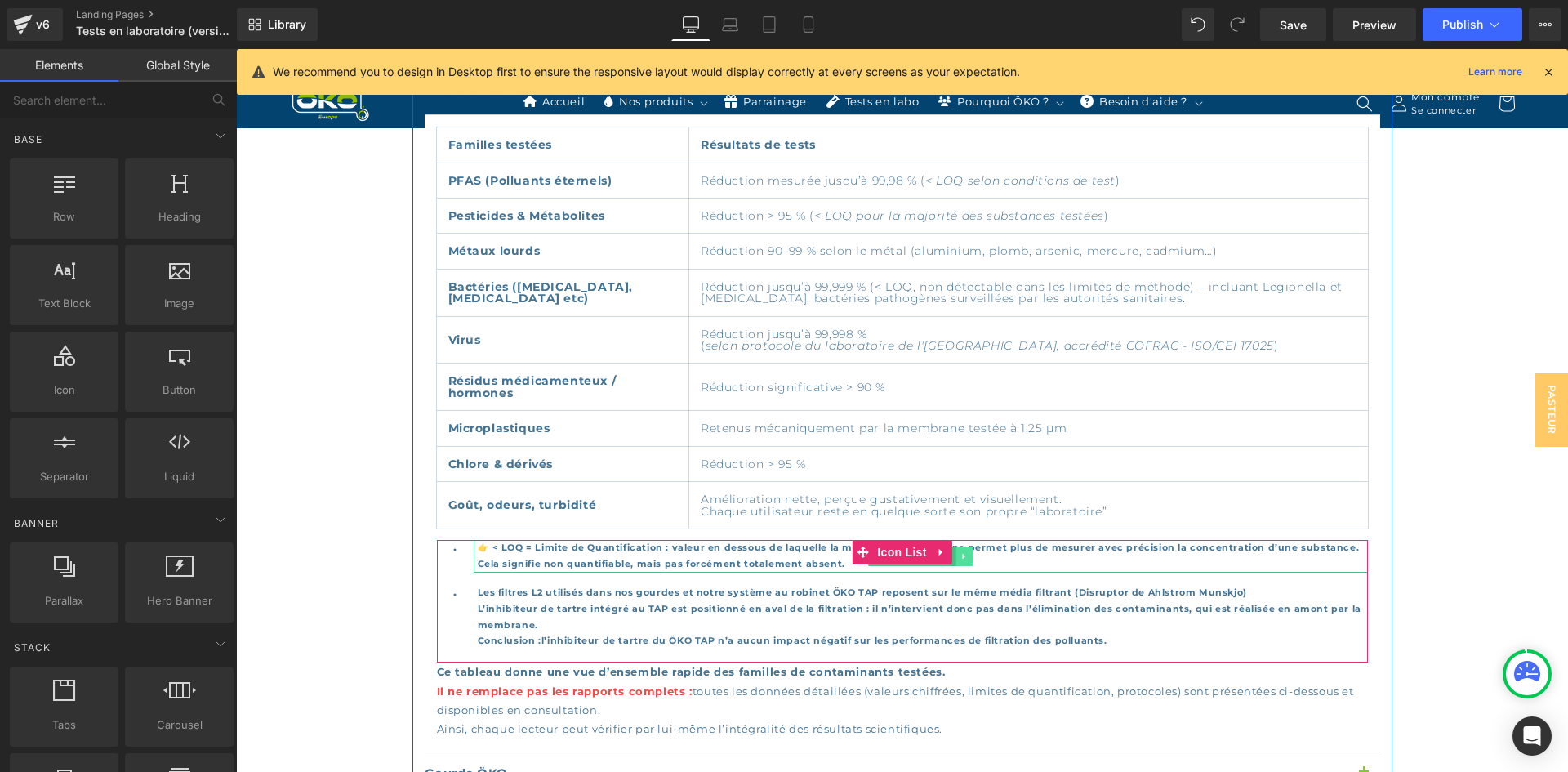
click at [961, 547] on link at bounding box center [965, 557] width 17 height 19
click at [767, 542] on span "👉 < LOQ = Limite de Quantification : valeur en dessous de laquelle la méthode a…" at bounding box center [919, 555] width 882 height 27
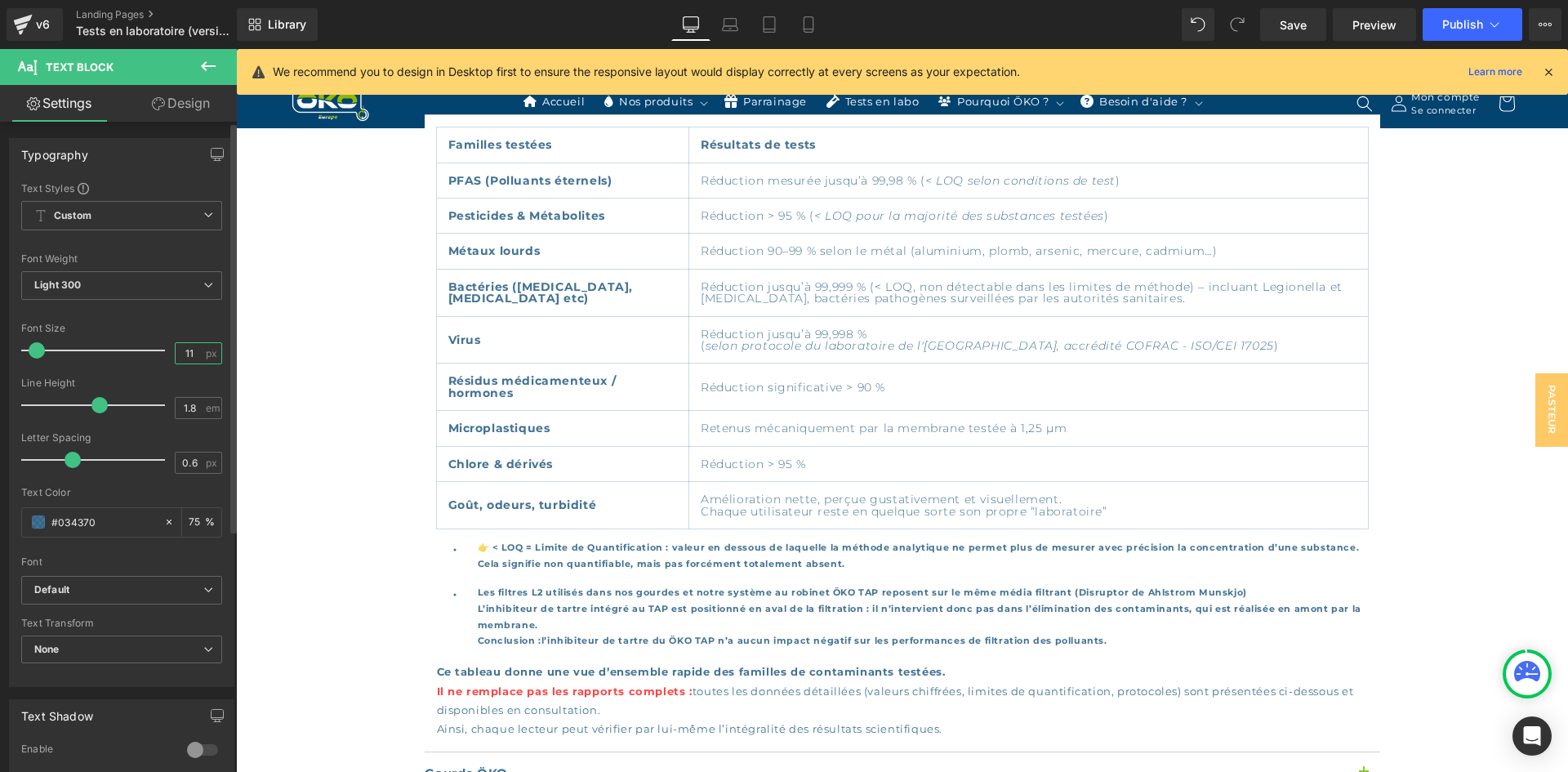
click at [197, 356] on input "11" at bounding box center [190, 353] width 28 height 20
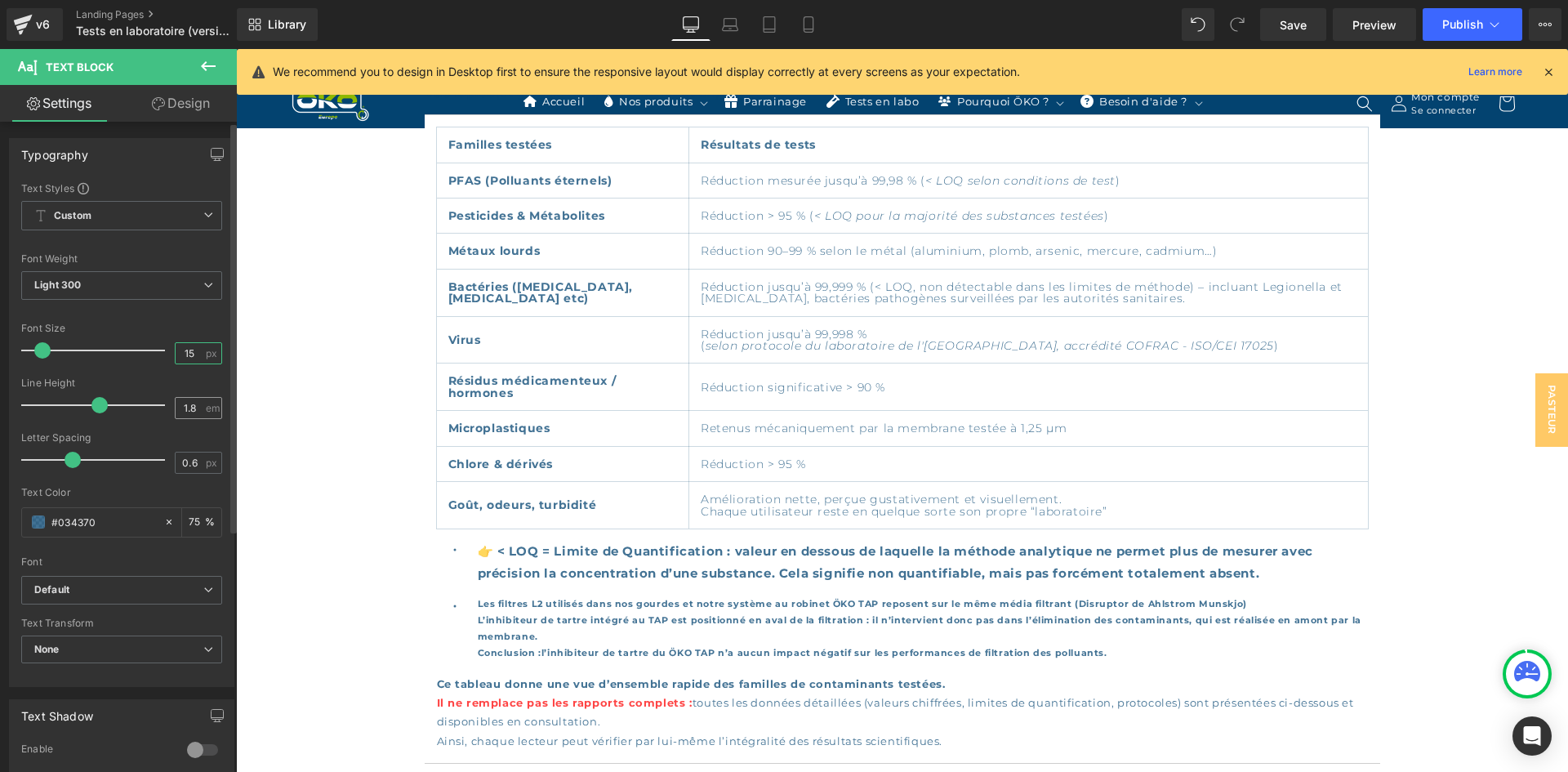
type input "15"
click at [186, 407] on input "1.8" at bounding box center [190, 408] width 28 height 20
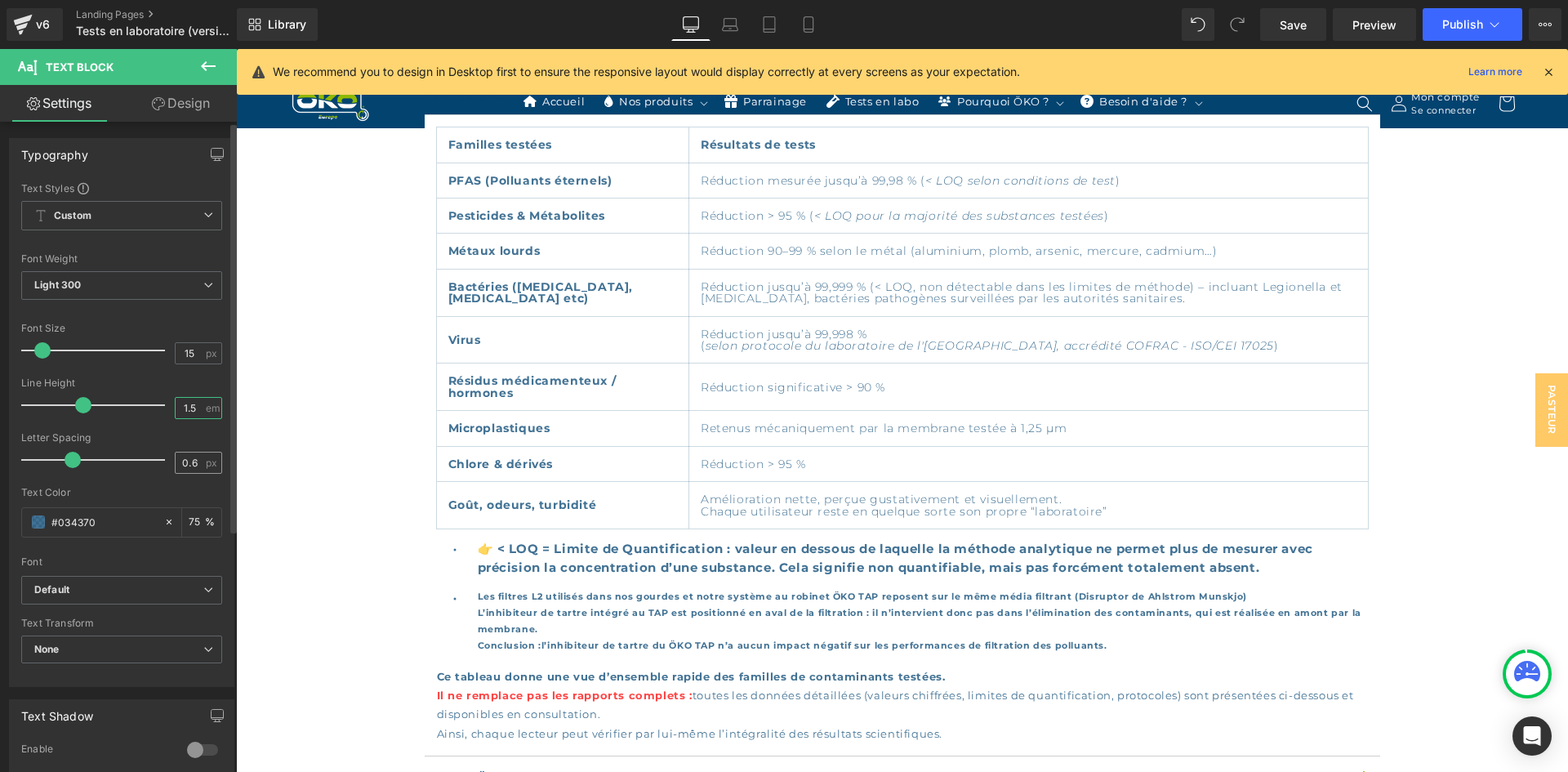
type input "1.5"
click at [206, 459] on span "px" at bounding box center [213, 463] width 14 height 11
click at [198, 459] on div "0.6 px" at bounding box center [198, 463] width 47 height 22
click at [192, 459] on input "0.6" at bounding box center [190, 463] width 28 height 20
type input "0.5"
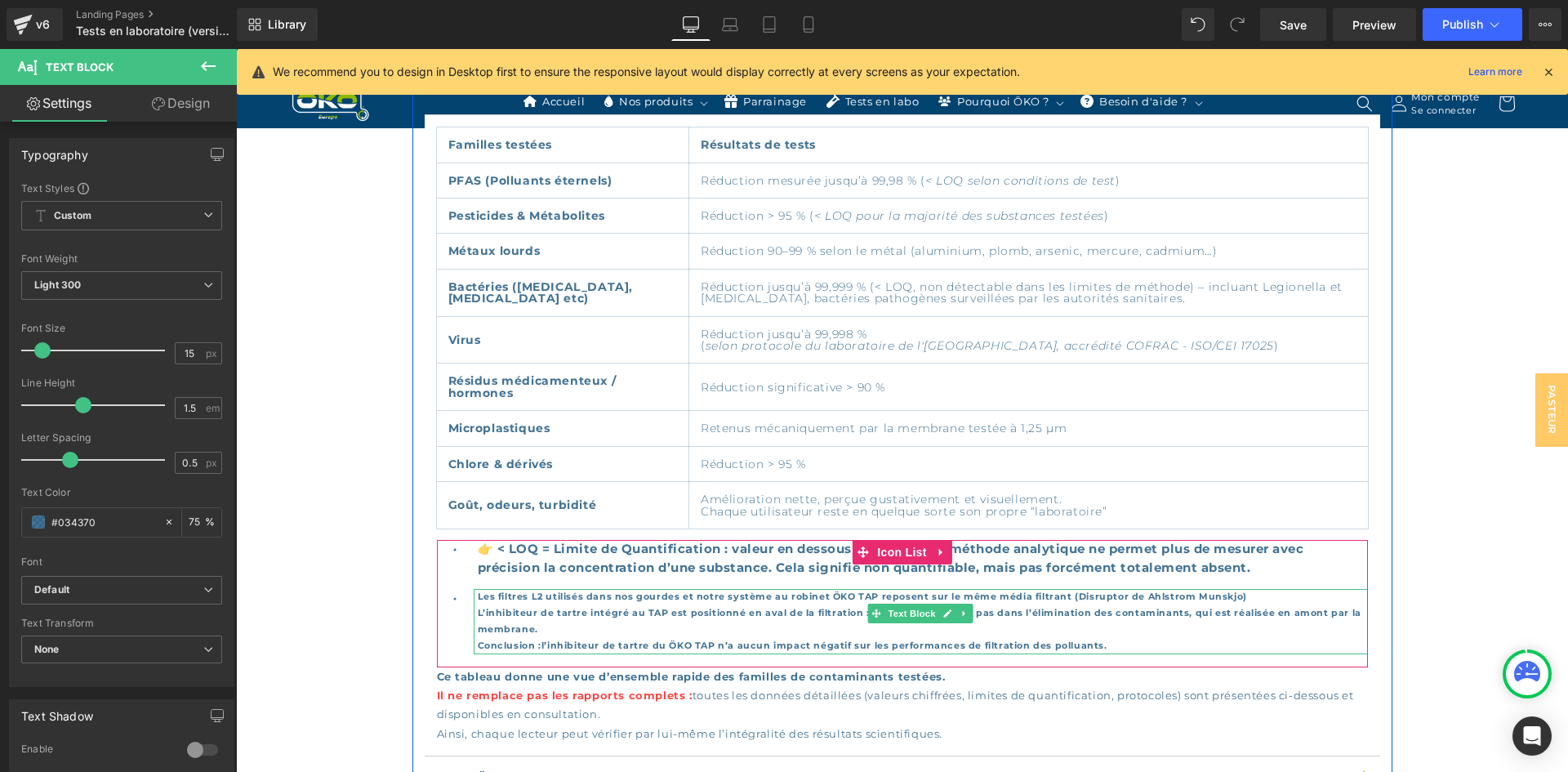
click at [753, 591] on strong "Les filtres L2 utilisés dans nos gourdes et notre système au robinet ÖKO TAP re…" at bounding box center [920, 620] width 884 height 59
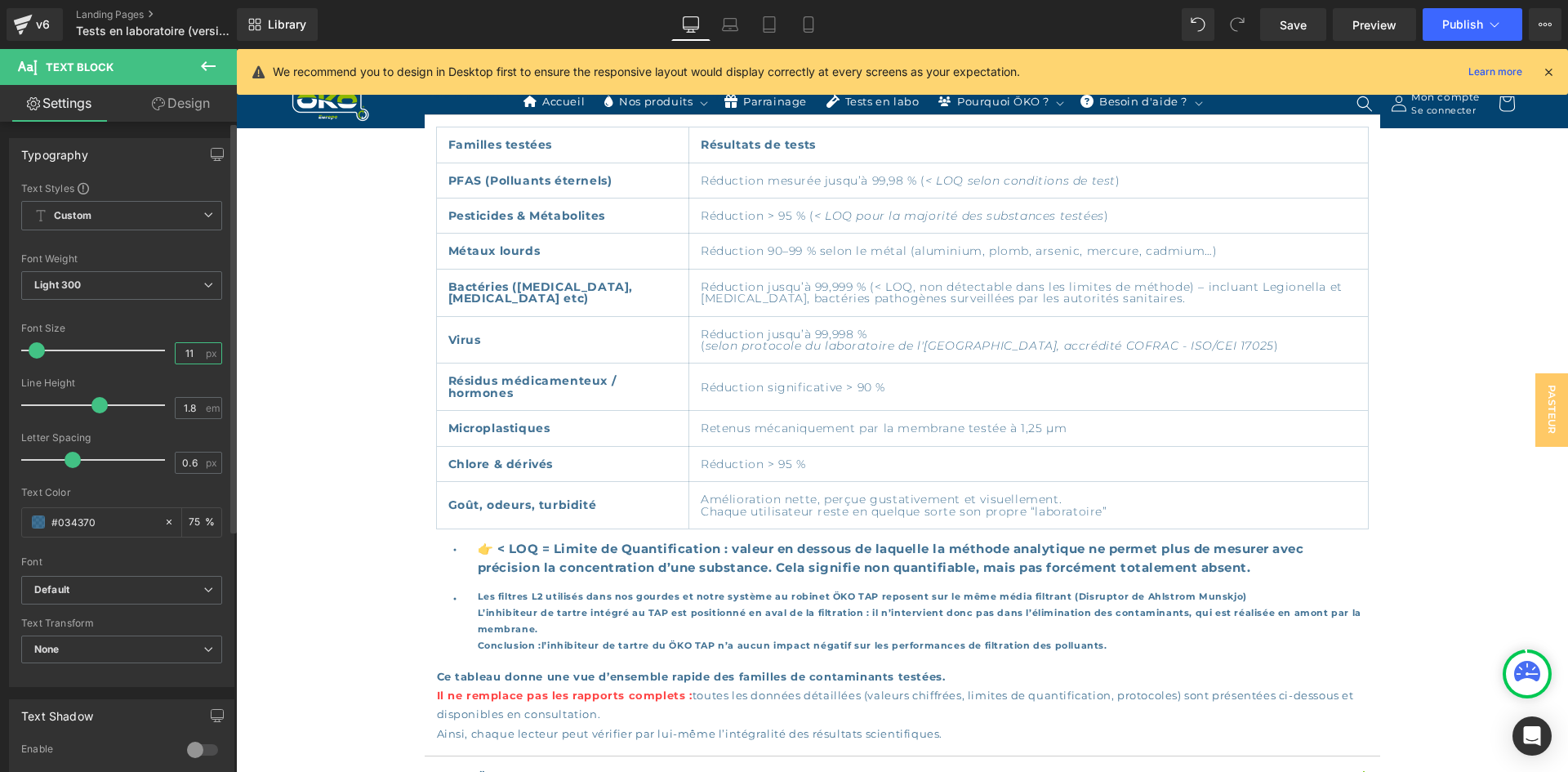
click at [188, 355] on input "11" at bounding box center [190, 353] width 28 height 20
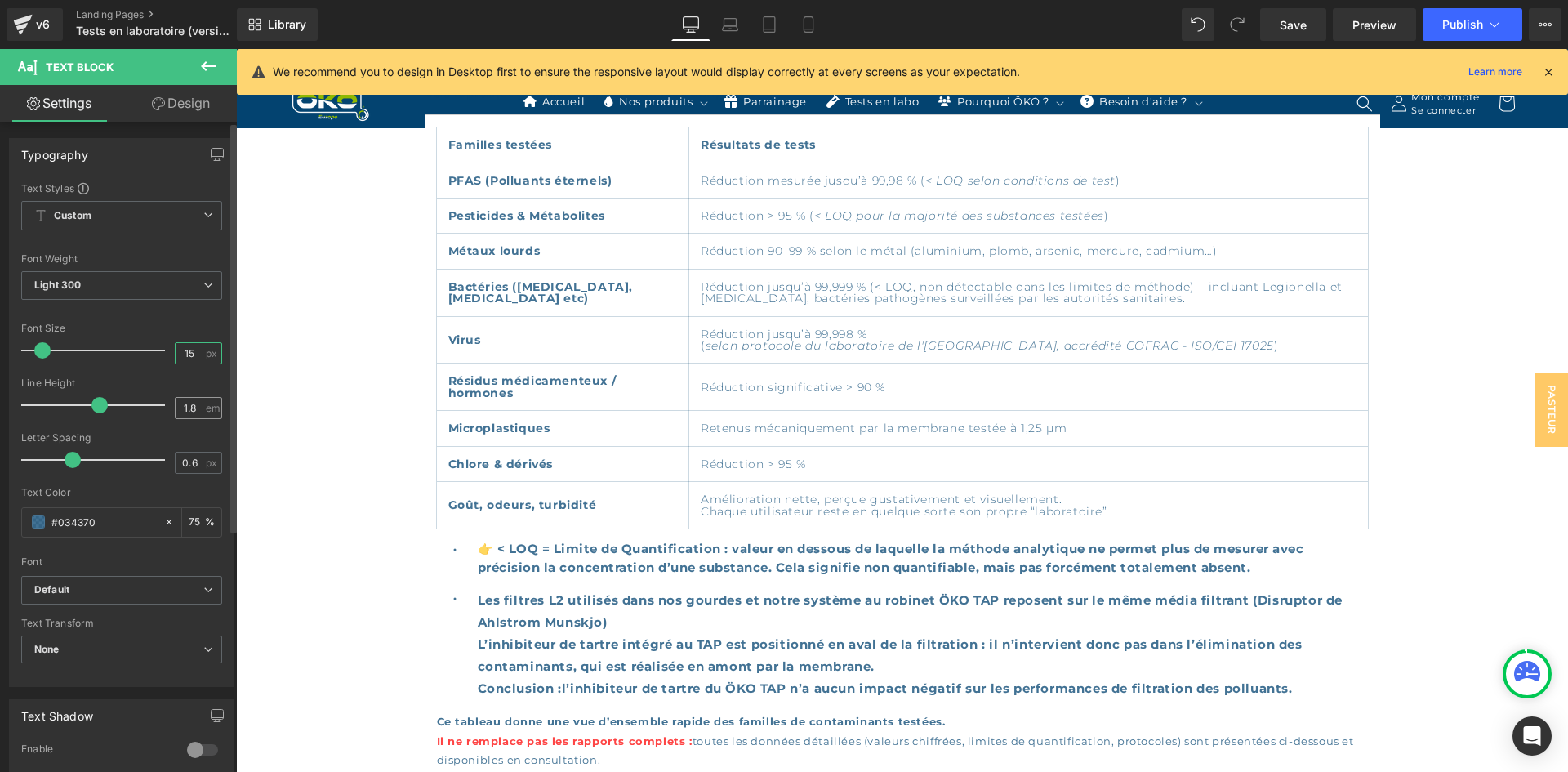
type input "15"
click at [191, 403] on input "1.8" at bounding box center [190, 408] width 28 height 20
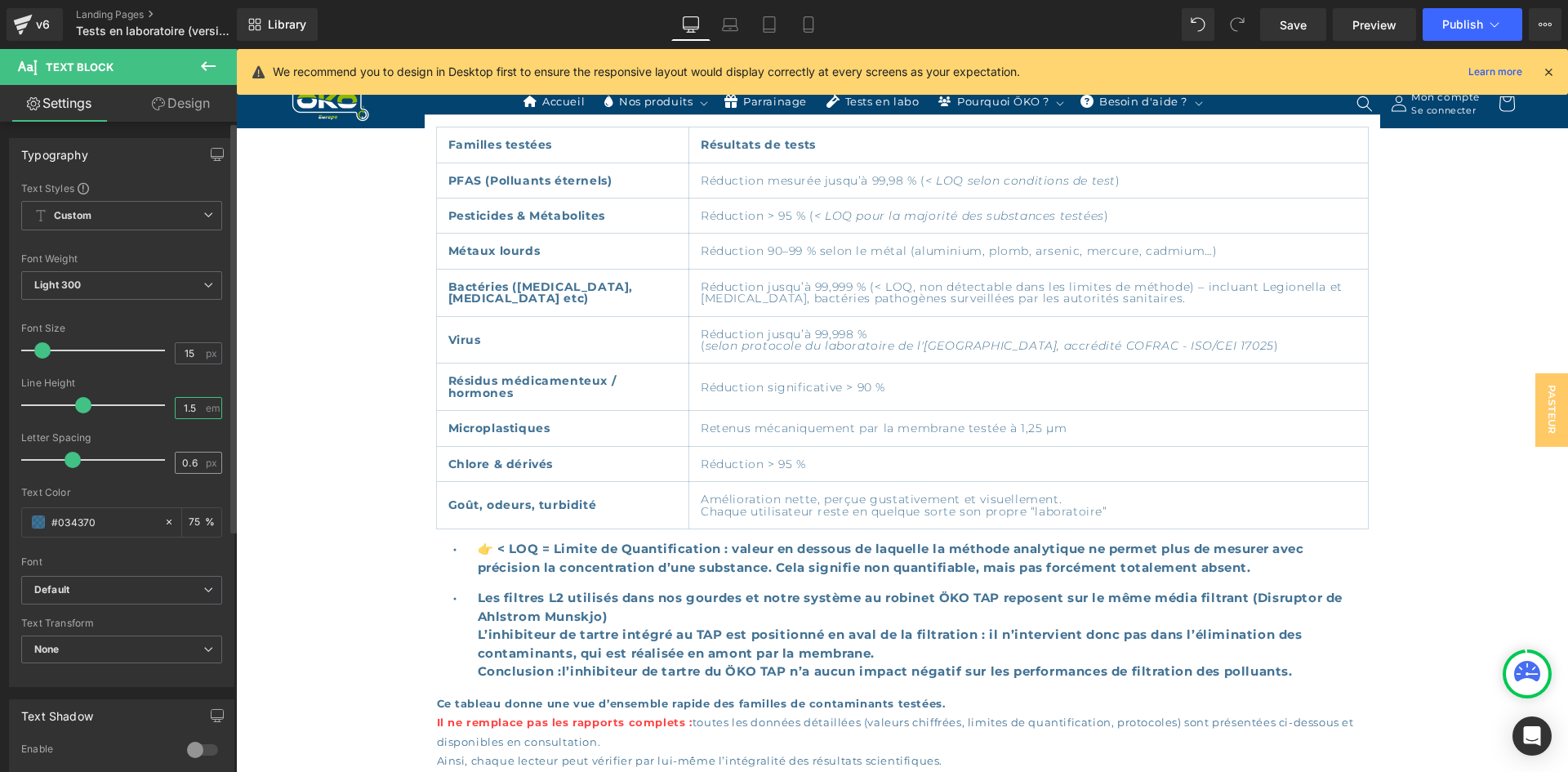
type input "1.5"
click at [194, 464] on input "0.6" at bounding box center [190, 463] width 28 height 20
type input "0.5"
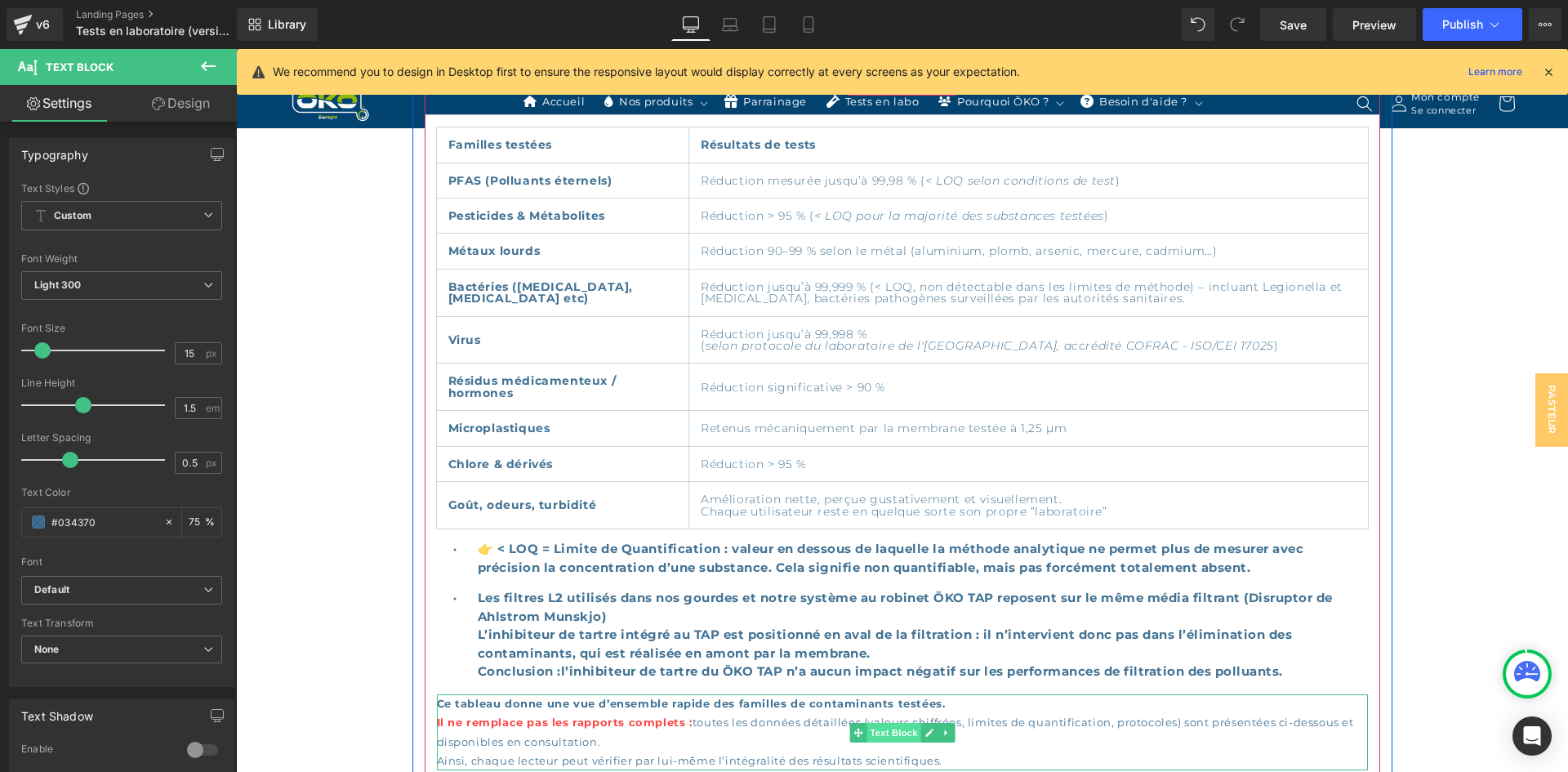
click at [895, 723] on span "Text Block" at bounding box center [893, 733] width 54 height 19
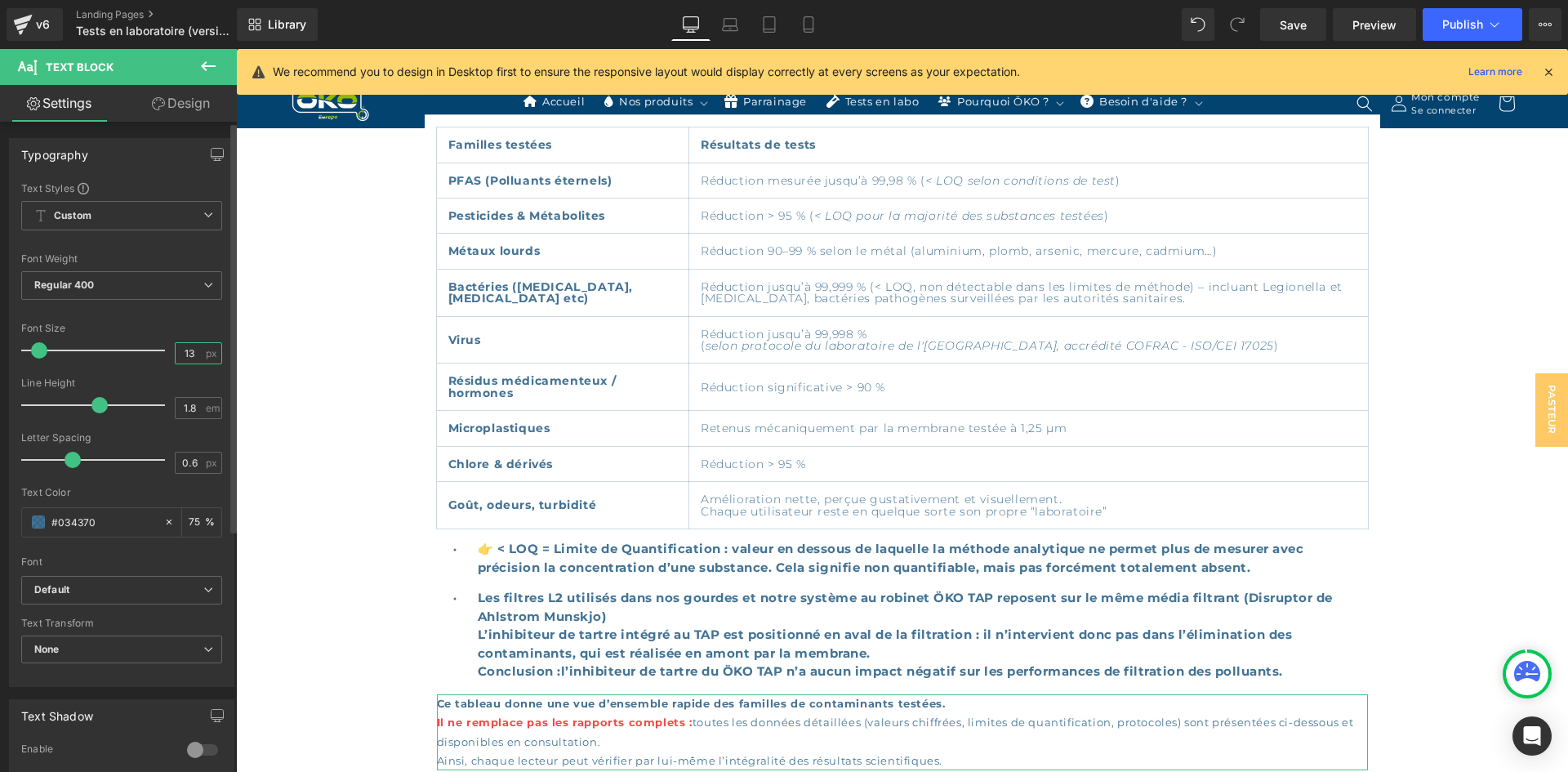
click at [195, 355] on input "13" at bounding box center [190, 353] width 28 height 20
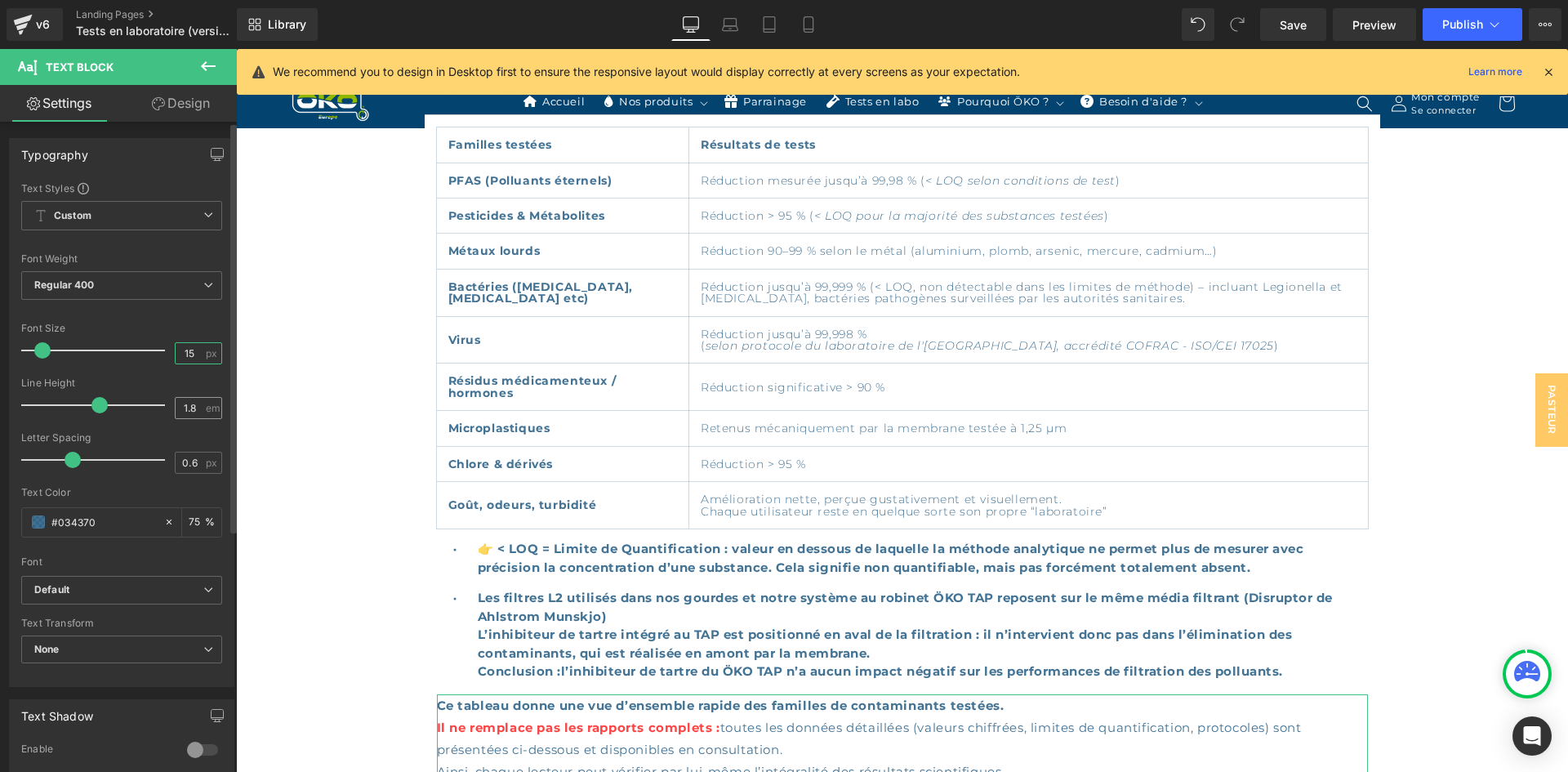
type input "15"
click at [193, 403] on input "1.8" at bounding box center [190, 408] width 28 height 20
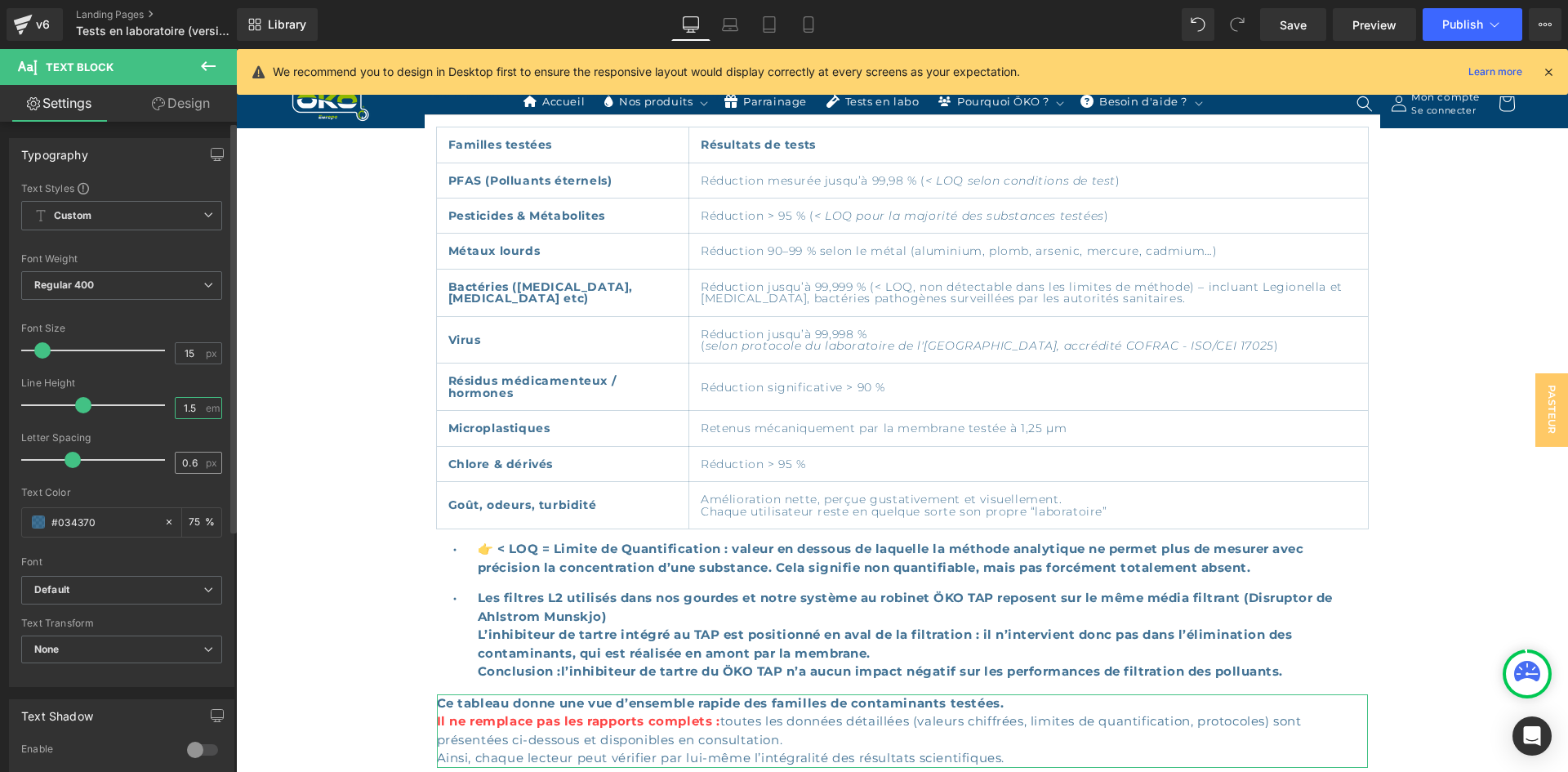
type input "1.5"
click at [195, 465] on input "0.6" at bounding box center [190, 463] width 28 height 20
type input "0.5"
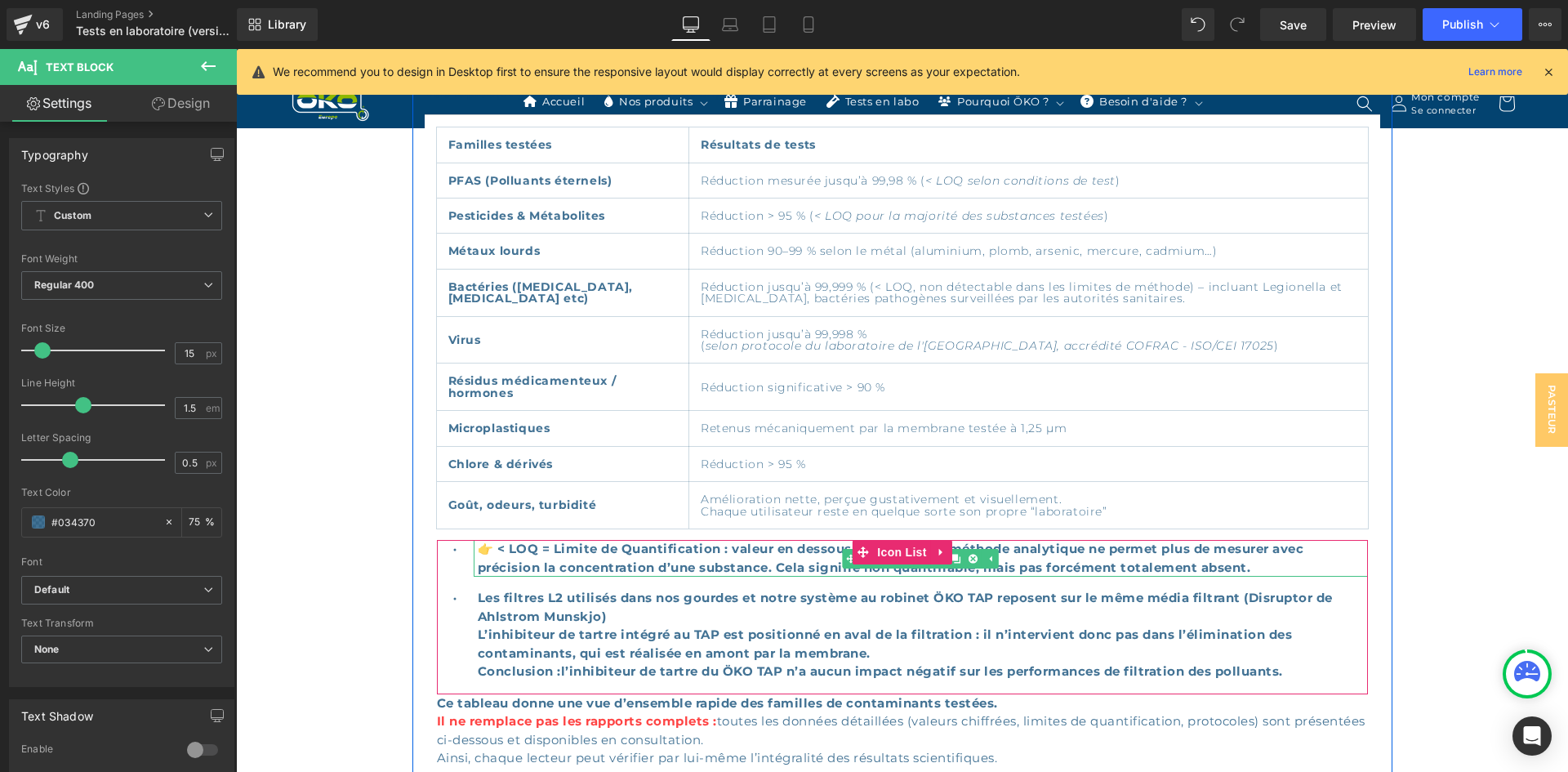
click at [493, 541] on span "👉 < LOQ = Limite de Quantification : valeur en dessous de laquelle la méthode a…" at bounding box center [890, 558] width 827 height 35
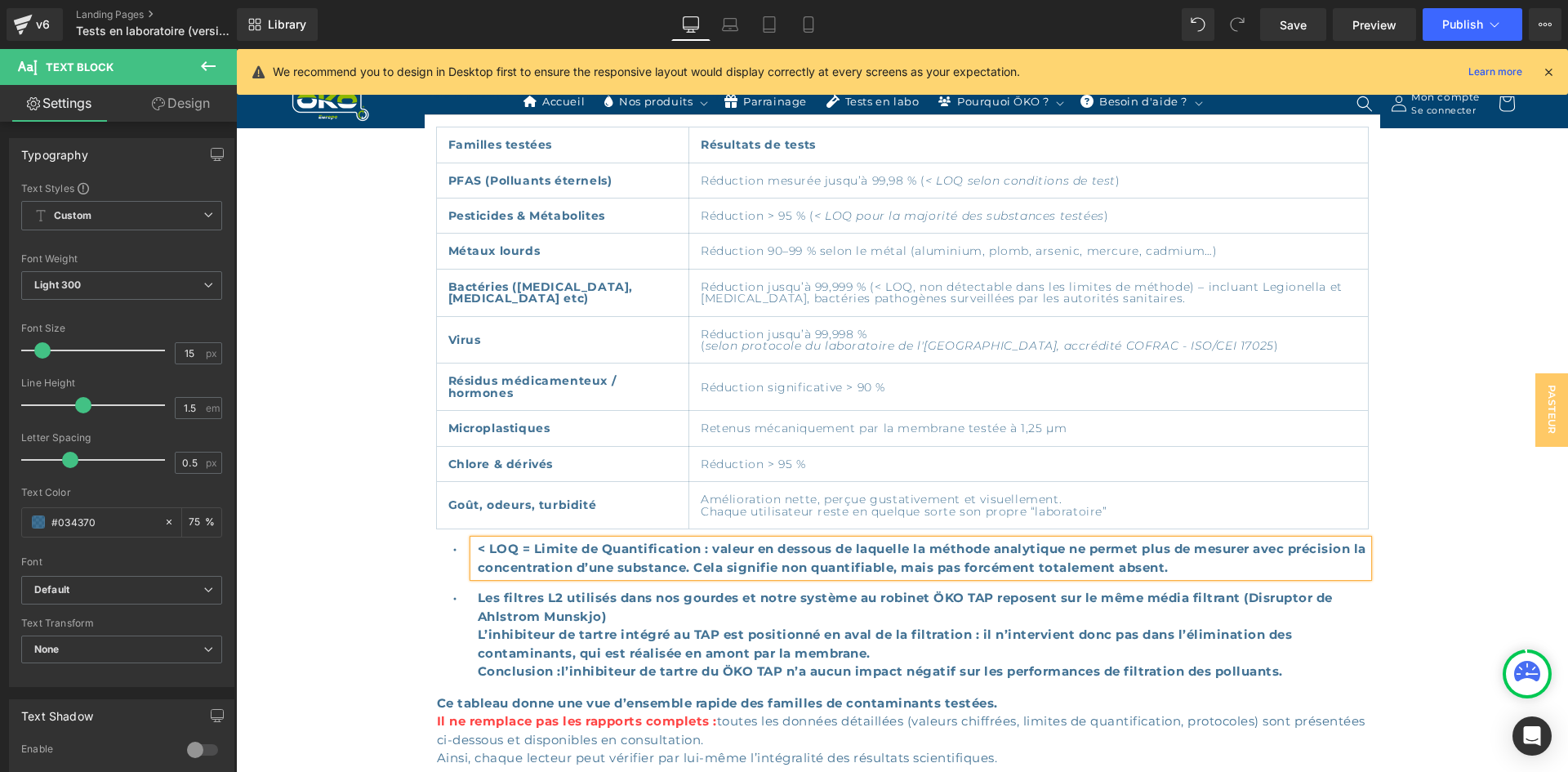
click at [1378, 601] on div "Consultez nos rapports de tests Heading Vue rapide (et globale du spectre de fi…" at bounding box center [903, 517] width 980 height 969
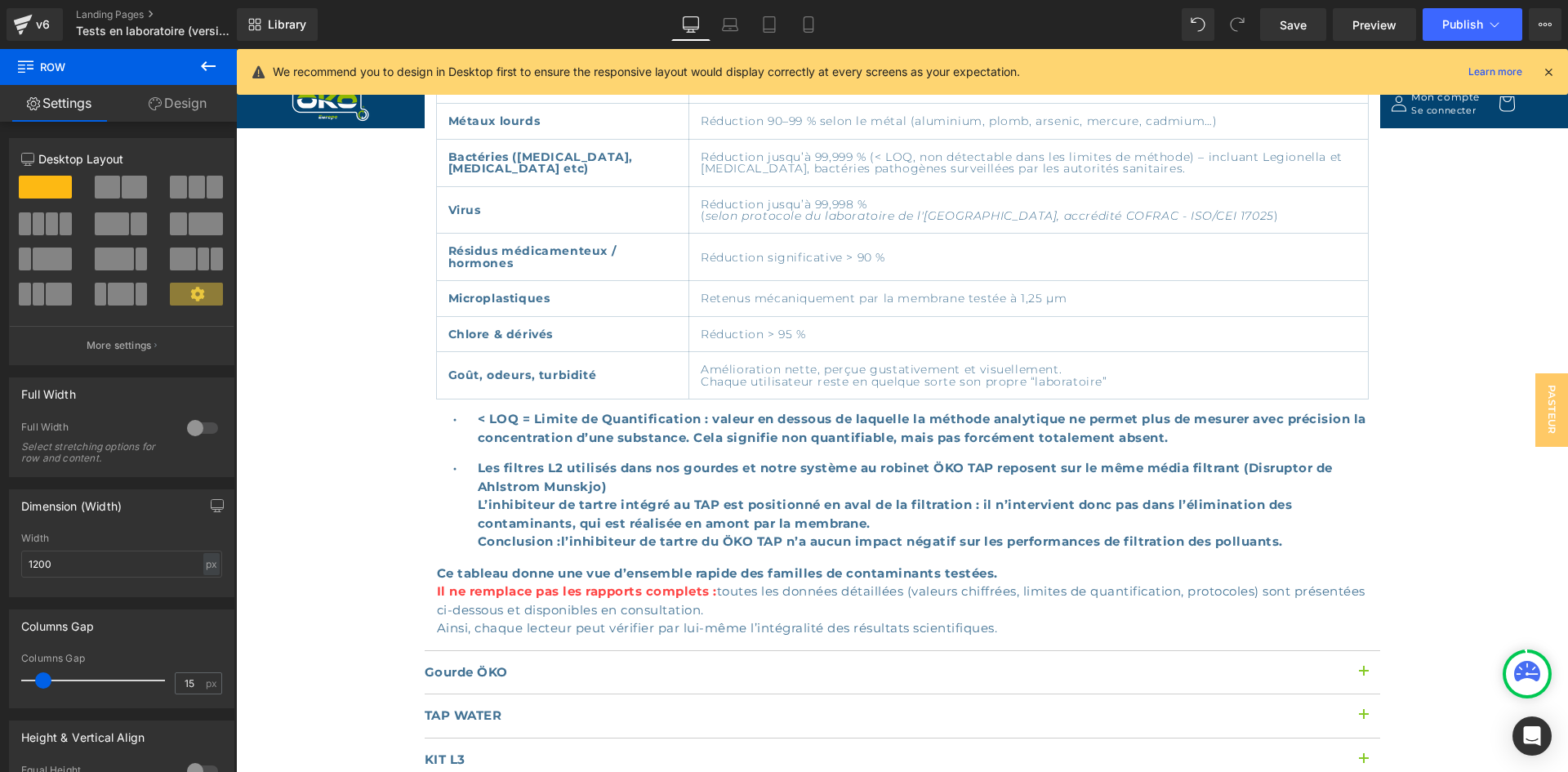
scroll to position [1530, 0]
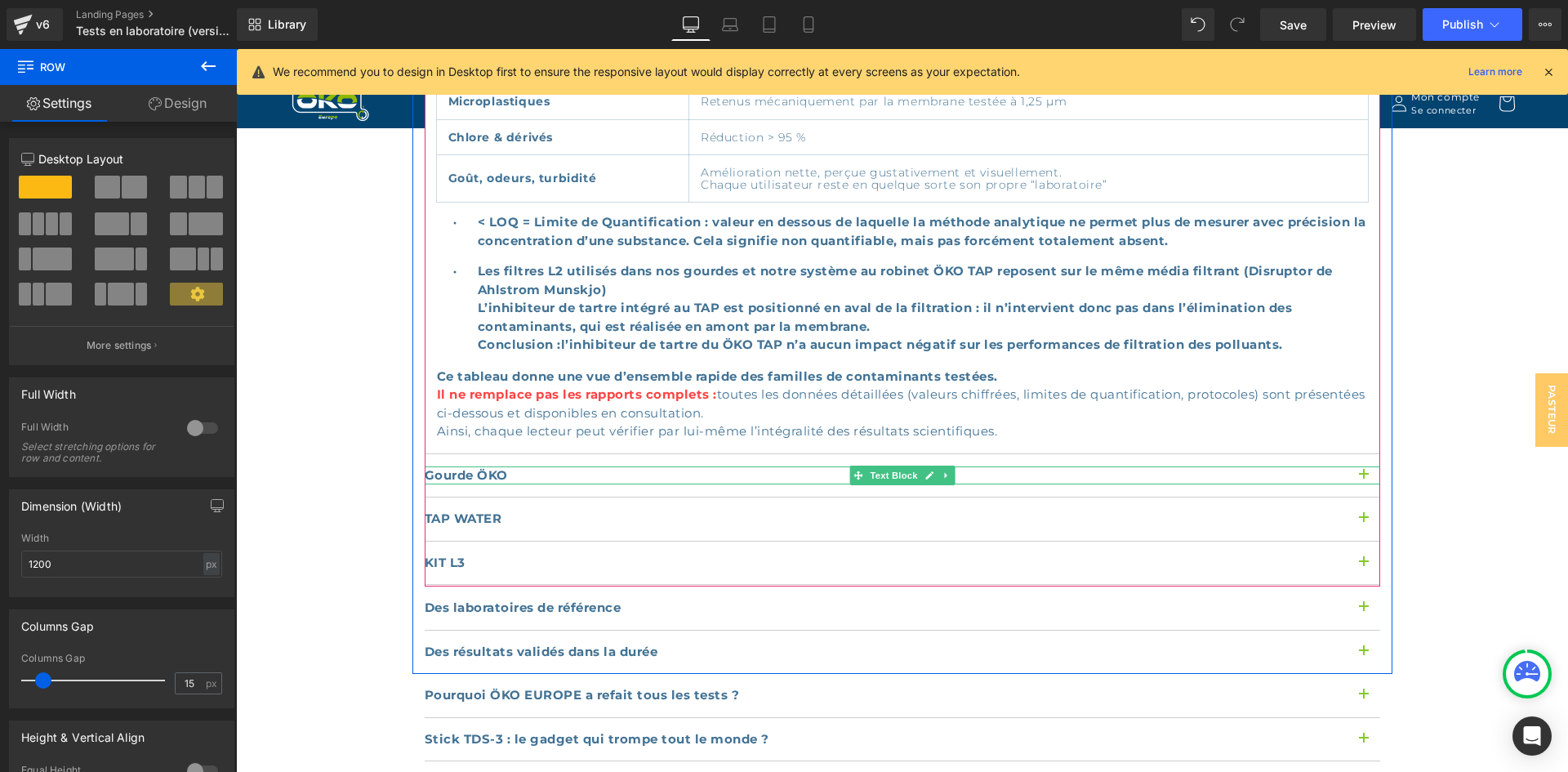
click at [520, 466] on div "Gourde ÖKO" at bounding box center [902, 475] width 956 height 19
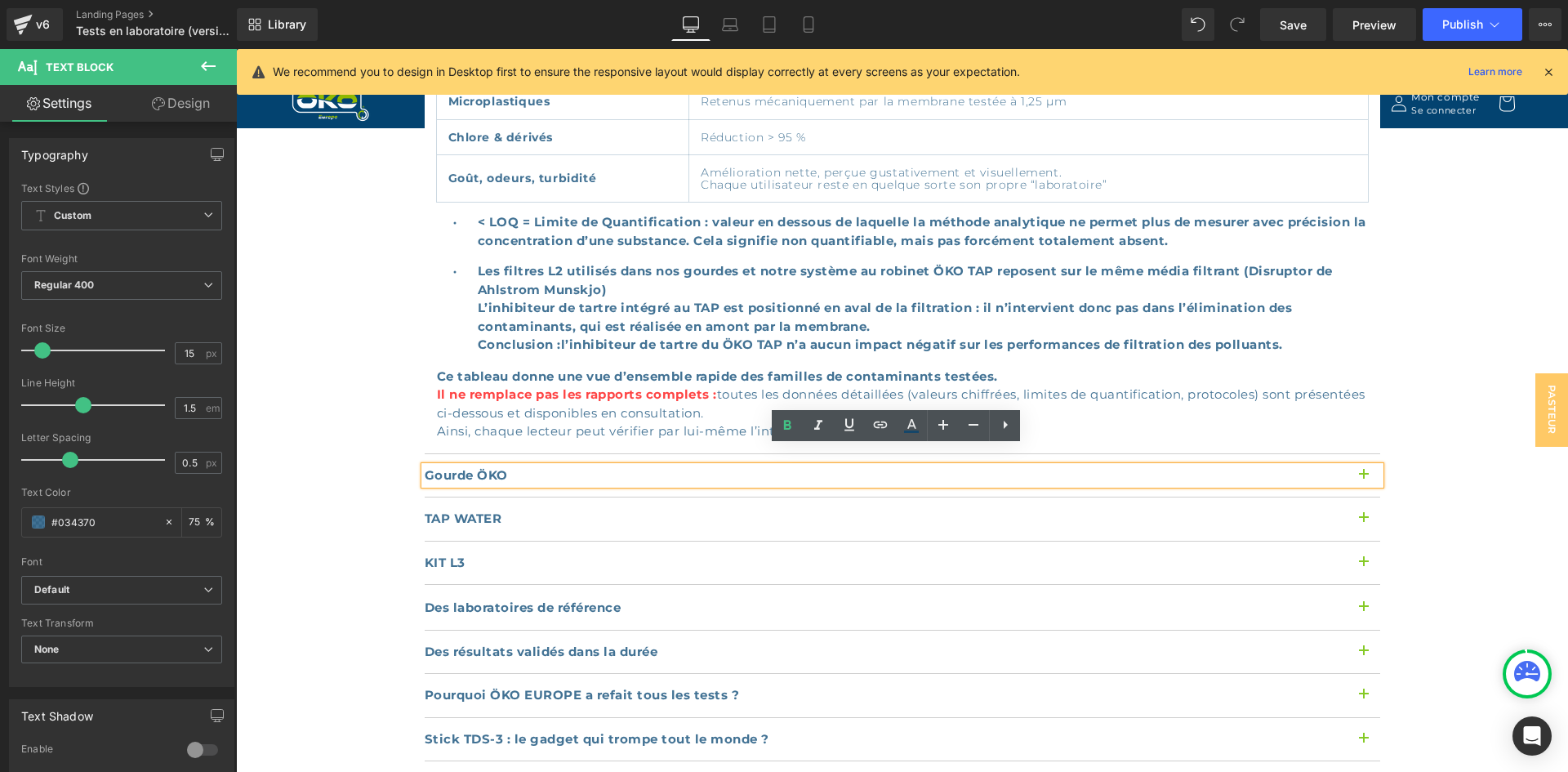
click at [1366, 455] on button "button" at bounding box center [1363, 476] width 33 height 43
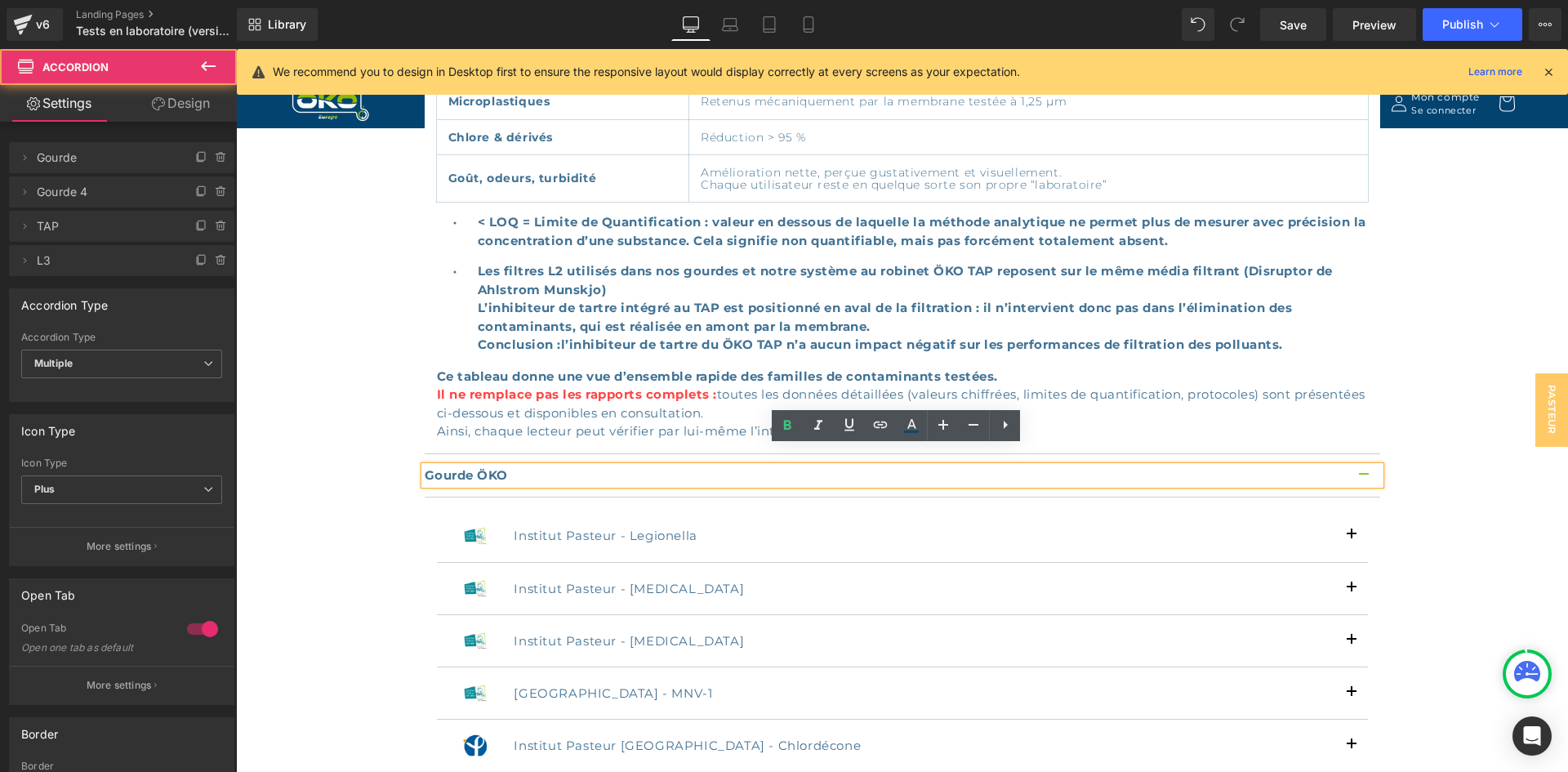
click at [1365, 455] on button "button" at bounding box center [1363, 476] width 33 height 43
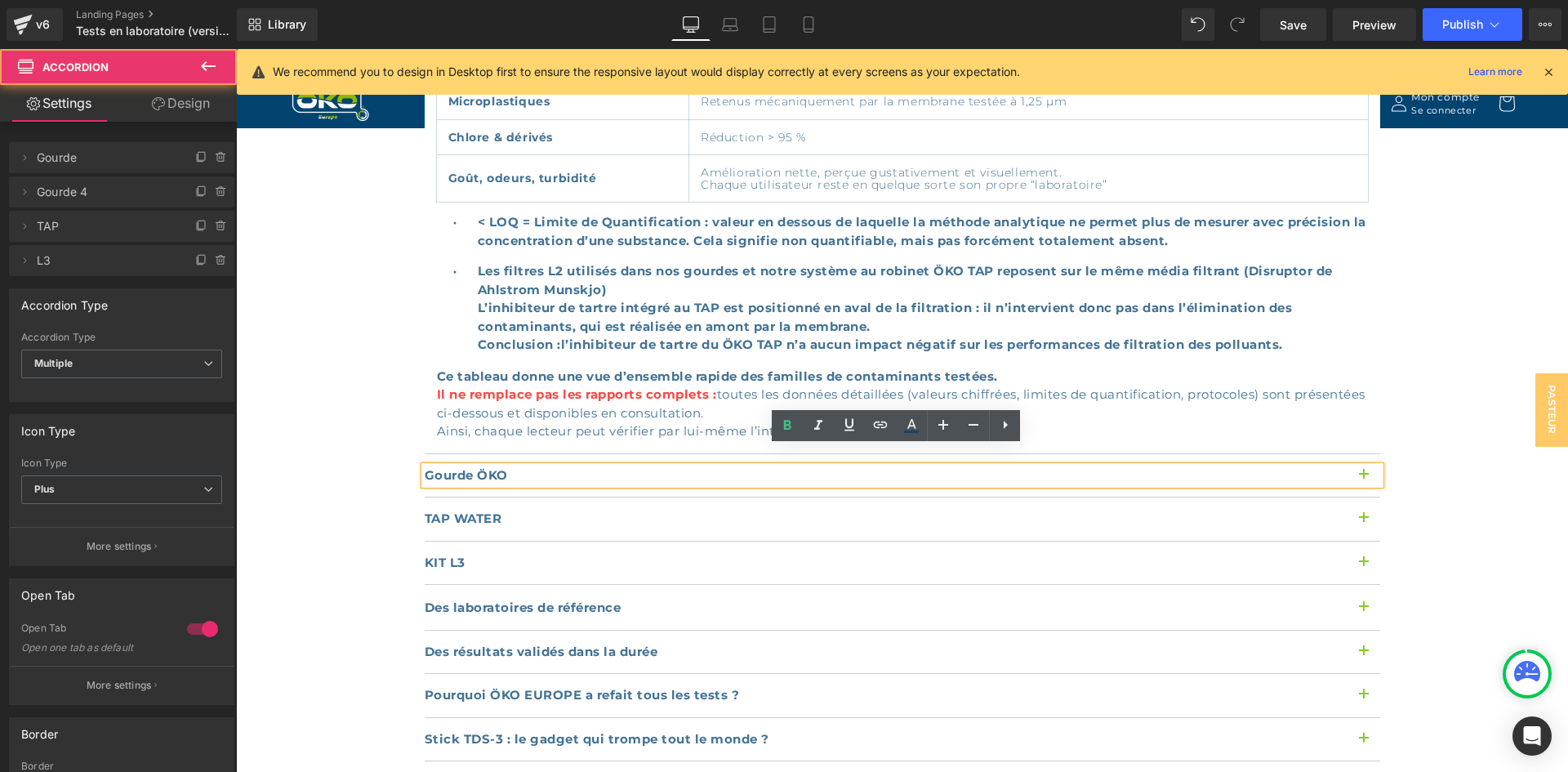
click at [1365, 455] on button "button" at bounding box center [1363, 476] width 33 height 43
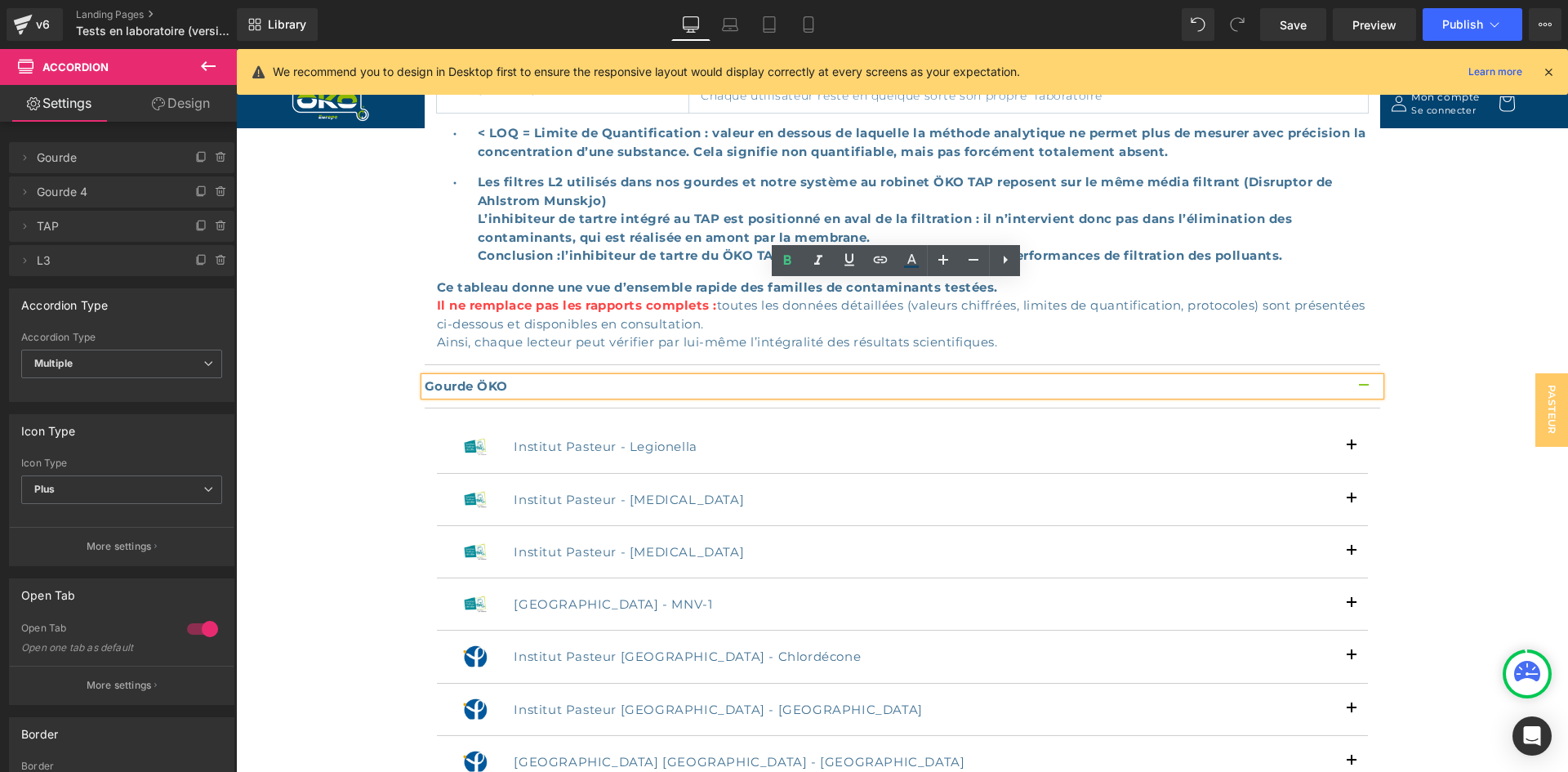
scroll to position [1611, 0]
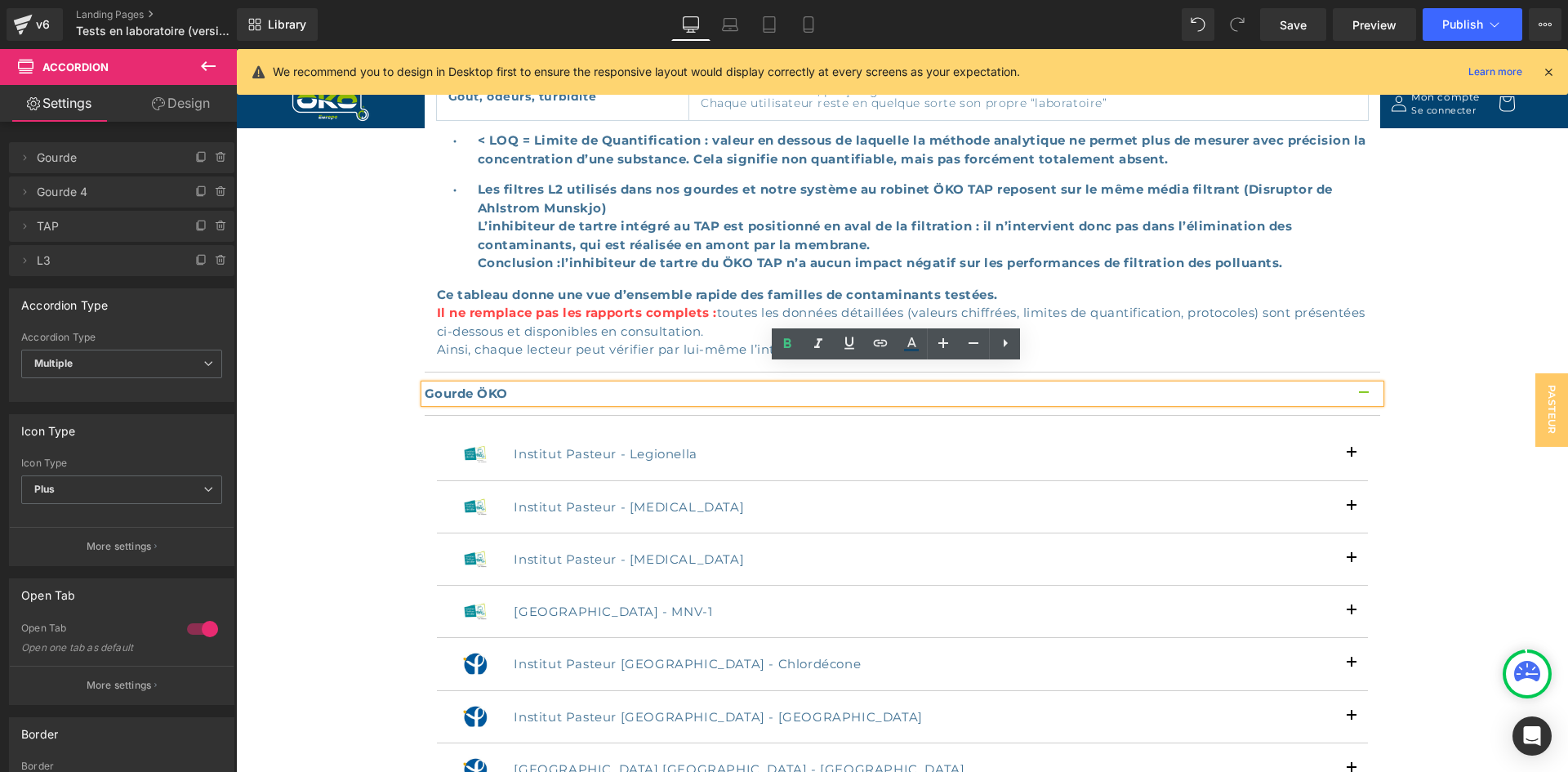
click at [1351, 347] on article "Familles testées Résultats de tests PFAS (Polluants éternels) Réduction mesurée…" at bounding box center [902, 39] width 956 height 666
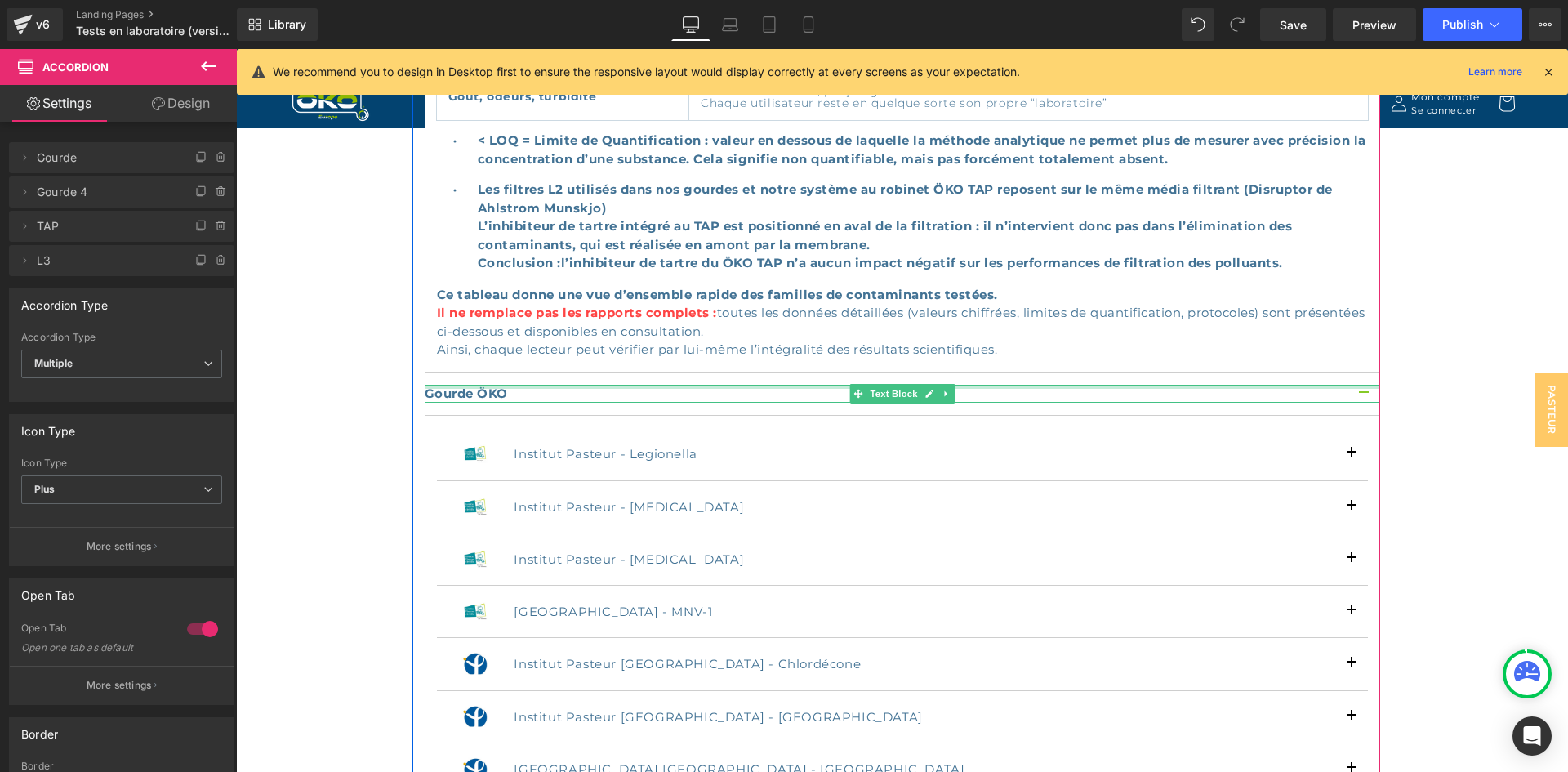
click at [1362, 385] on div at bounding box center [902, 386] width 956 height 4
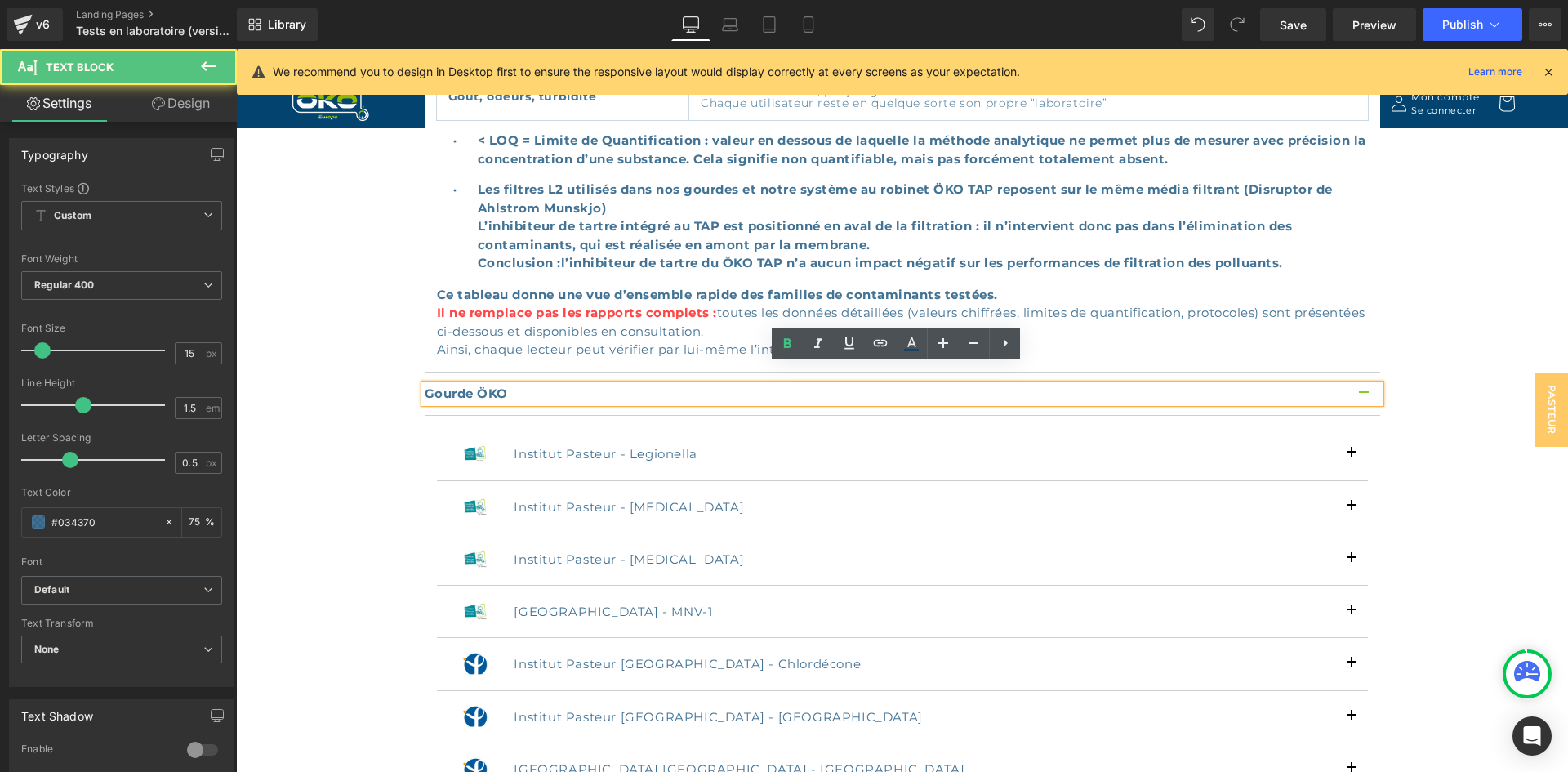
click at [1354, 372] on button "button" at bounding box center [1363, 394] width 33 height 43
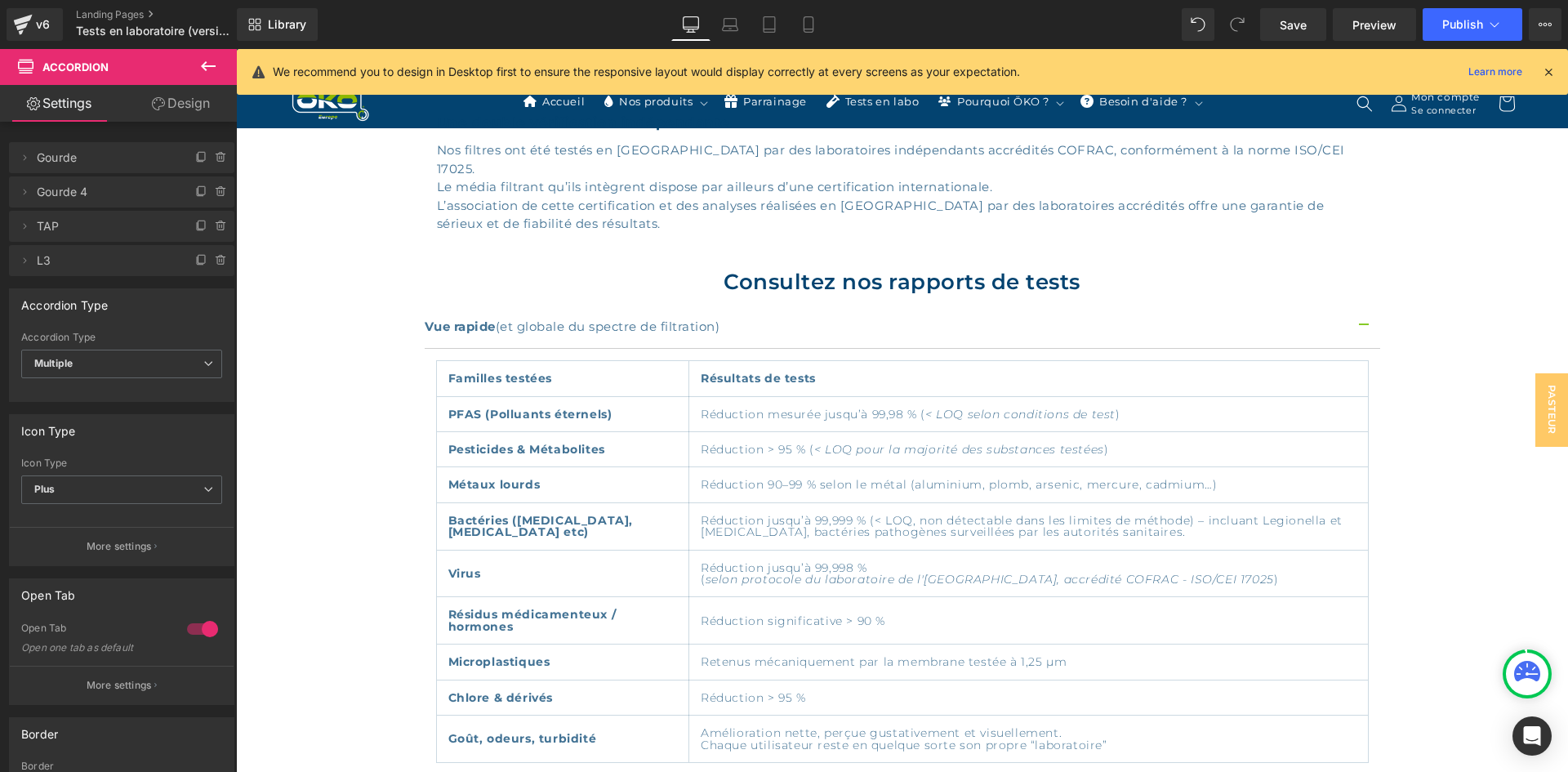
scroll to position [958, 0]
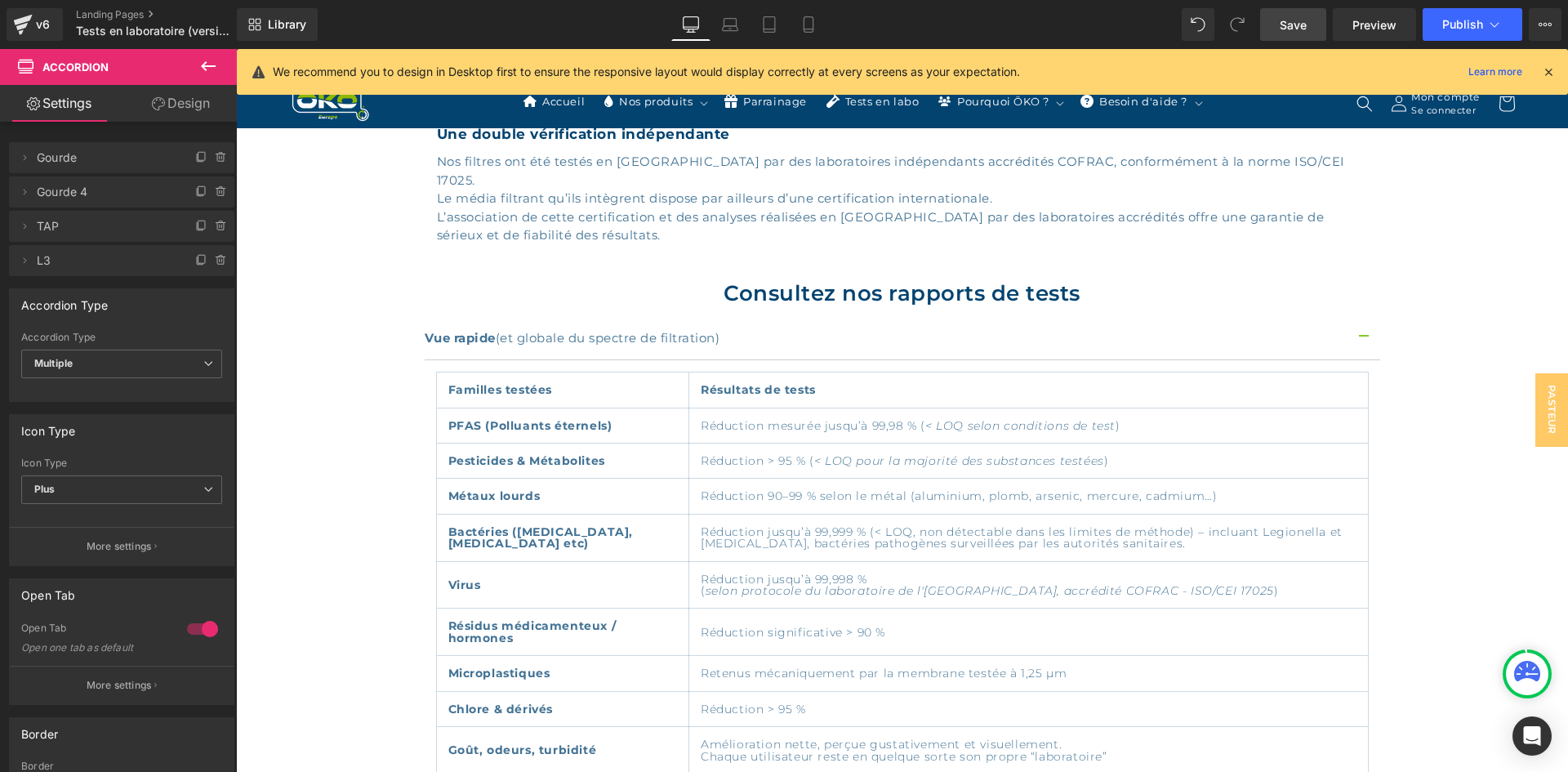
drag, startPoint x: 1281, startPoint y: 33, endPoint x: 819, endPoint y: 245, distance: 508.3
click at [1281, 33] on span "Save" at bounding box center [1293, 24] width 27 height 17
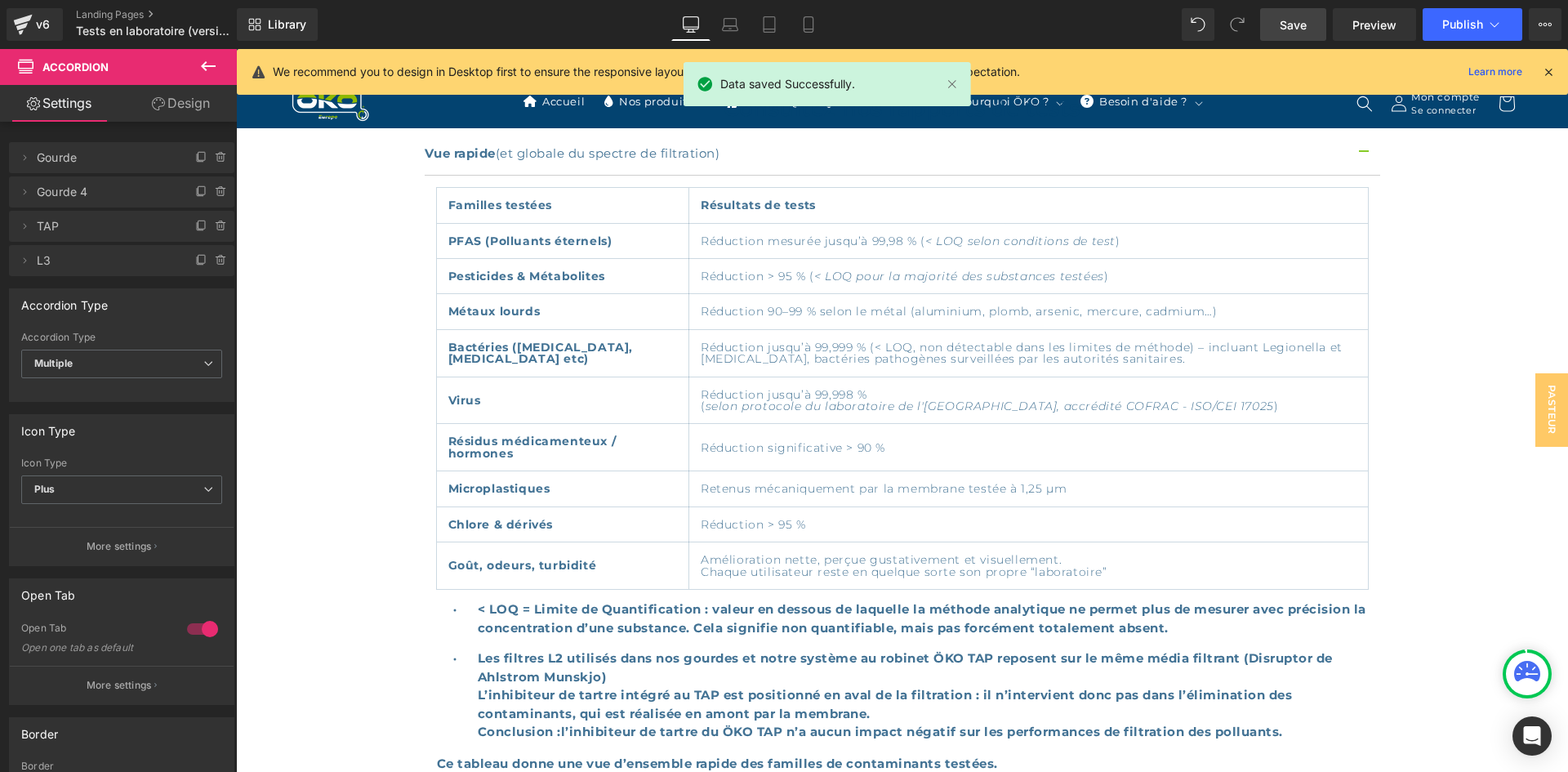
scroll to position [1144, 0]
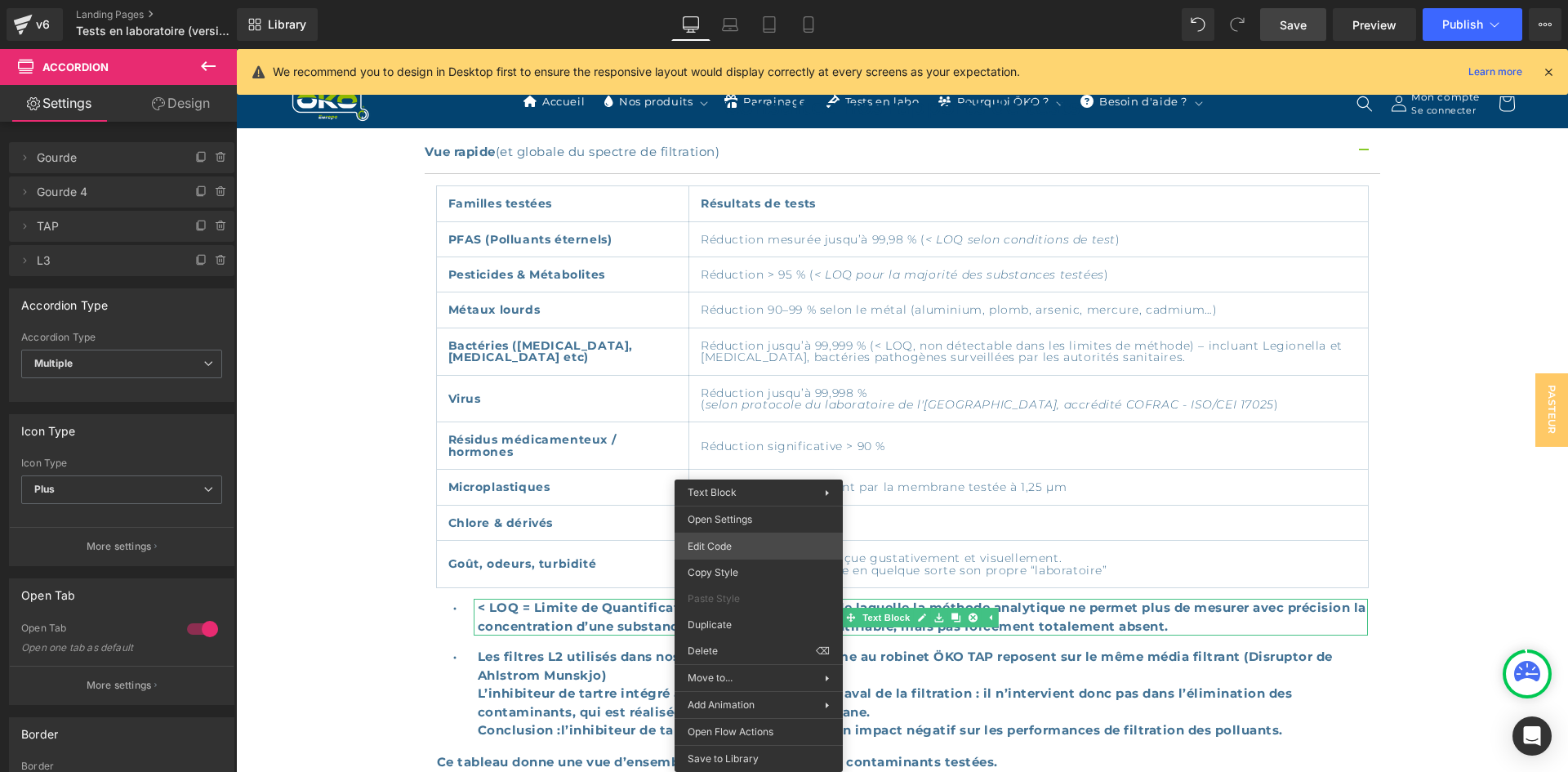
click at [749, 0] on div "Text Block You are previewing how the will restyle your page. You can not edit …" at bounding box center [784, 0] width 1568 height 0
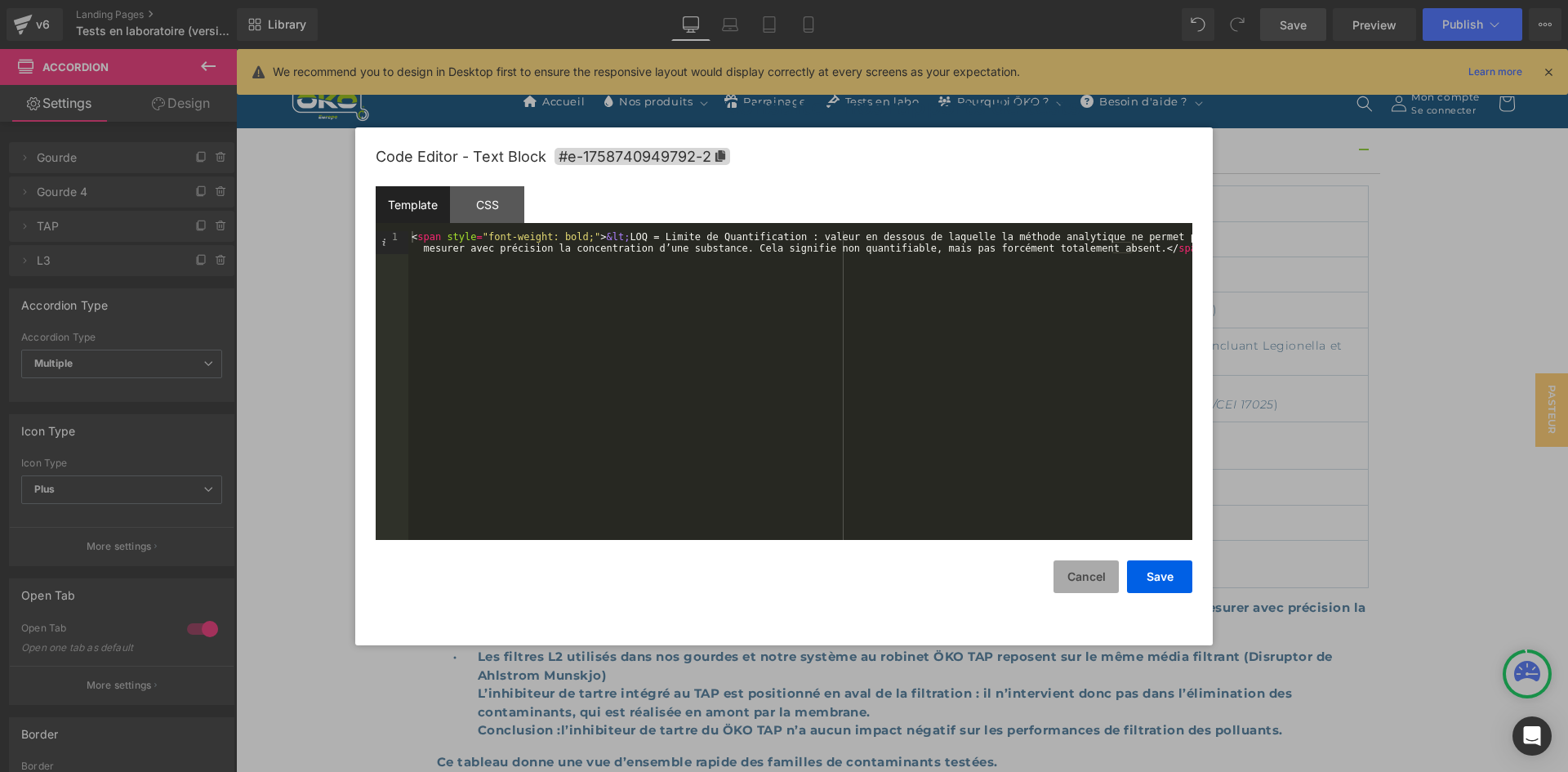
click at [1081, 581] on button "Cancel" at bounding box center [1086, 576] width 66 height 33
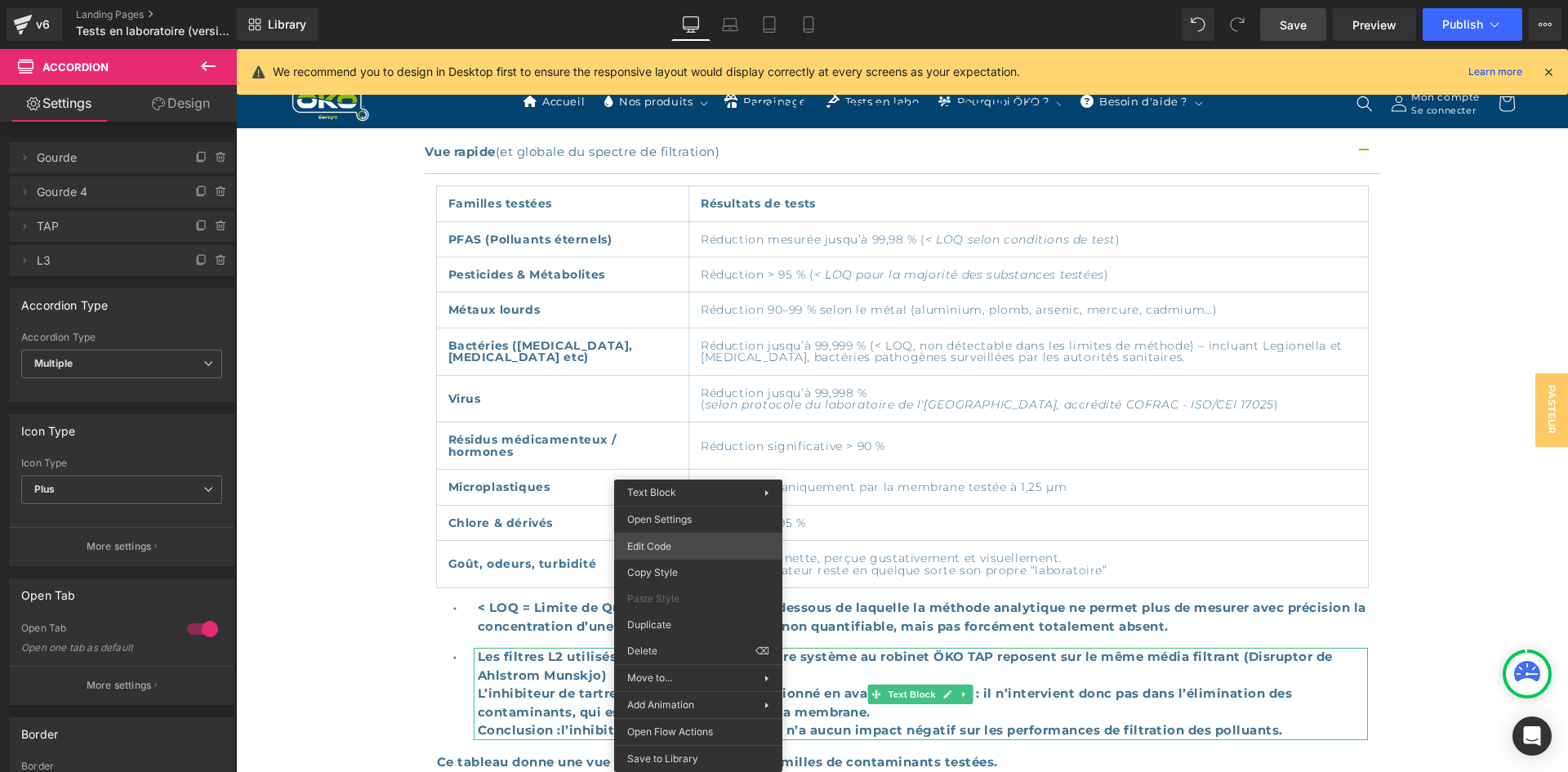
click at [668, 0] on div "Text Block You are previewing how the will restyle your page. You can not edit …" at bounding box center [784, 0] width 1568 height 0
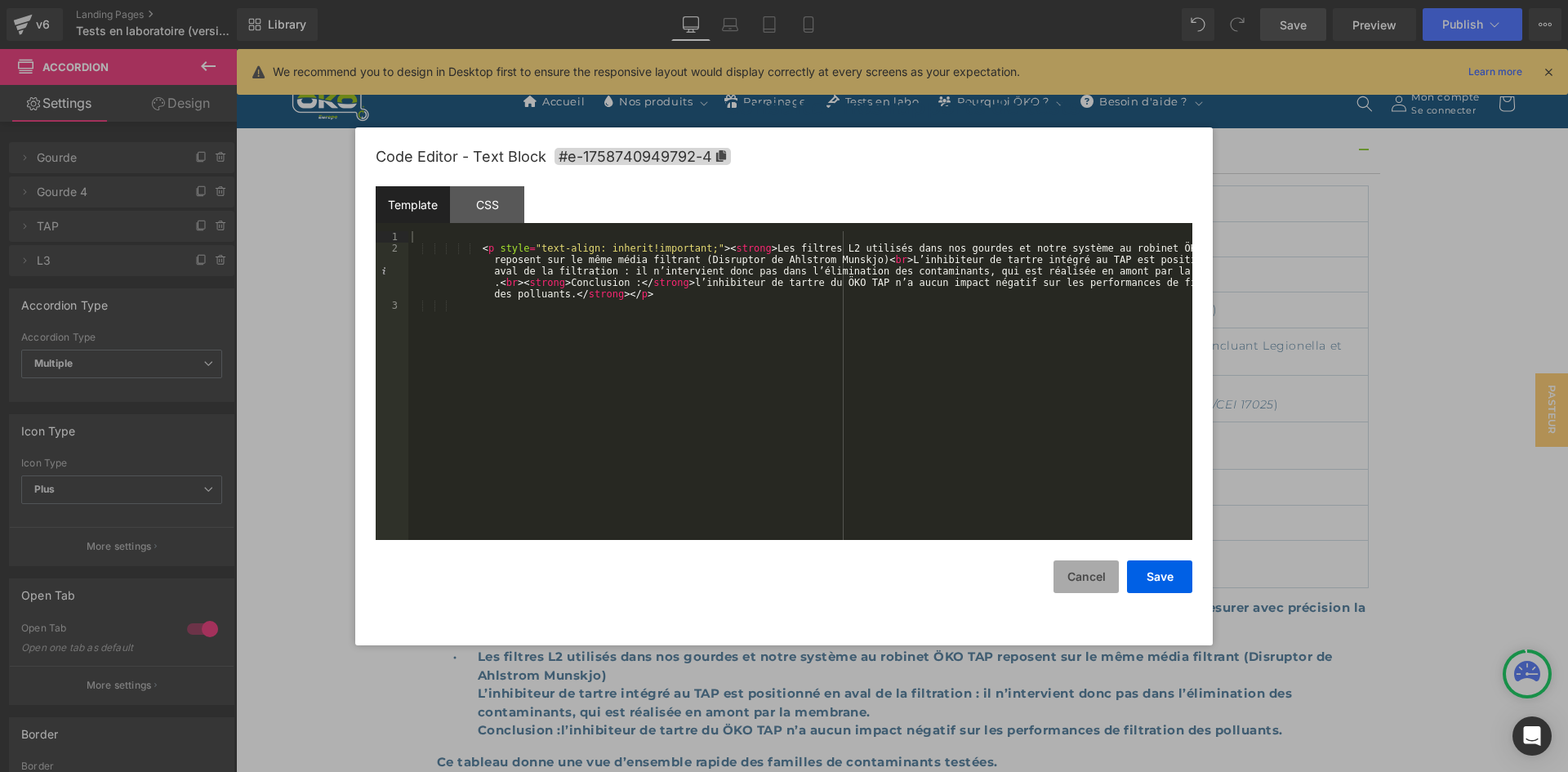
click at [1105, 575] on button "Cancel" at bounding box center [1086, 576] width 66 height 33
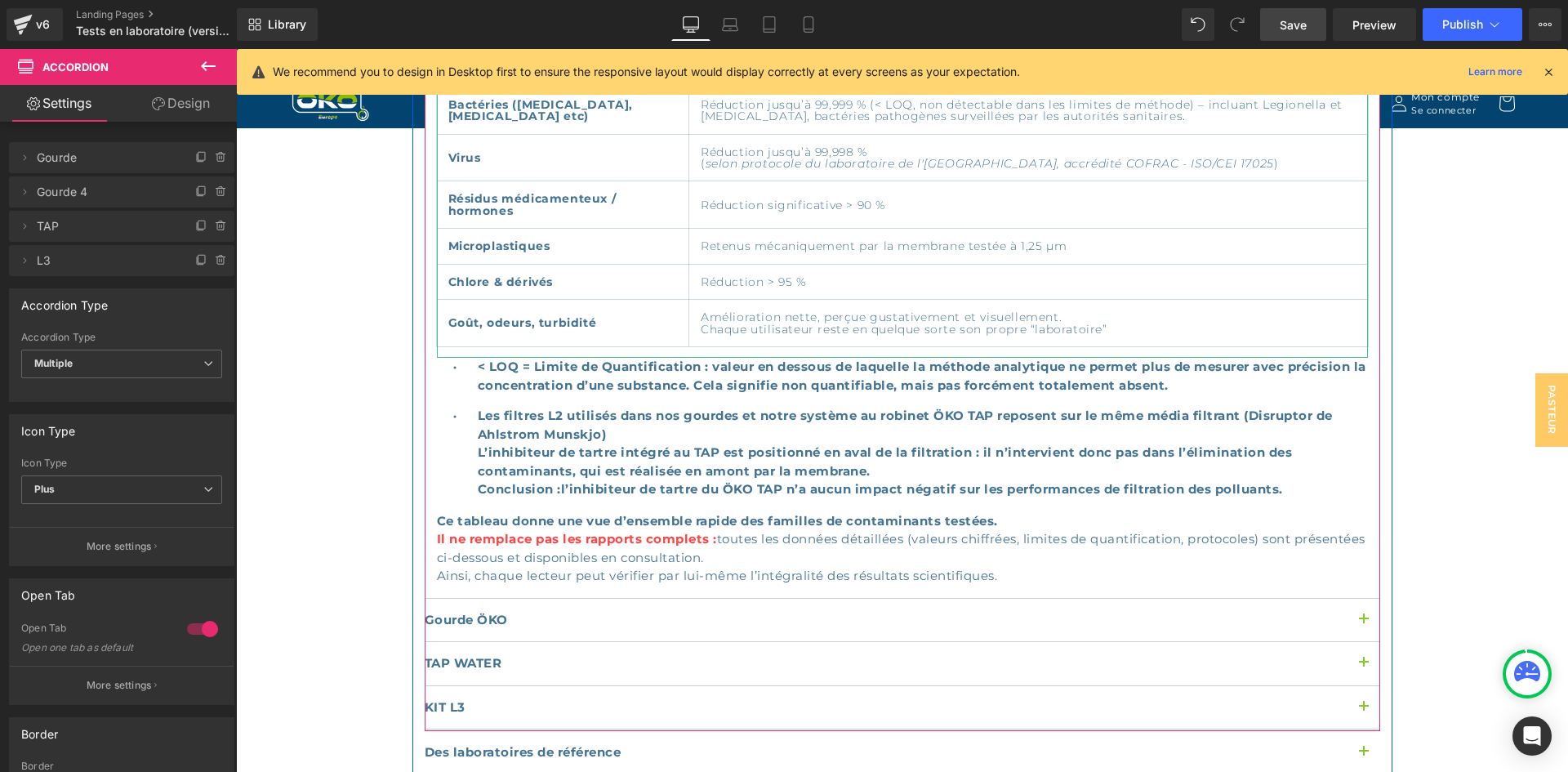
scroll to position [1389, 0]
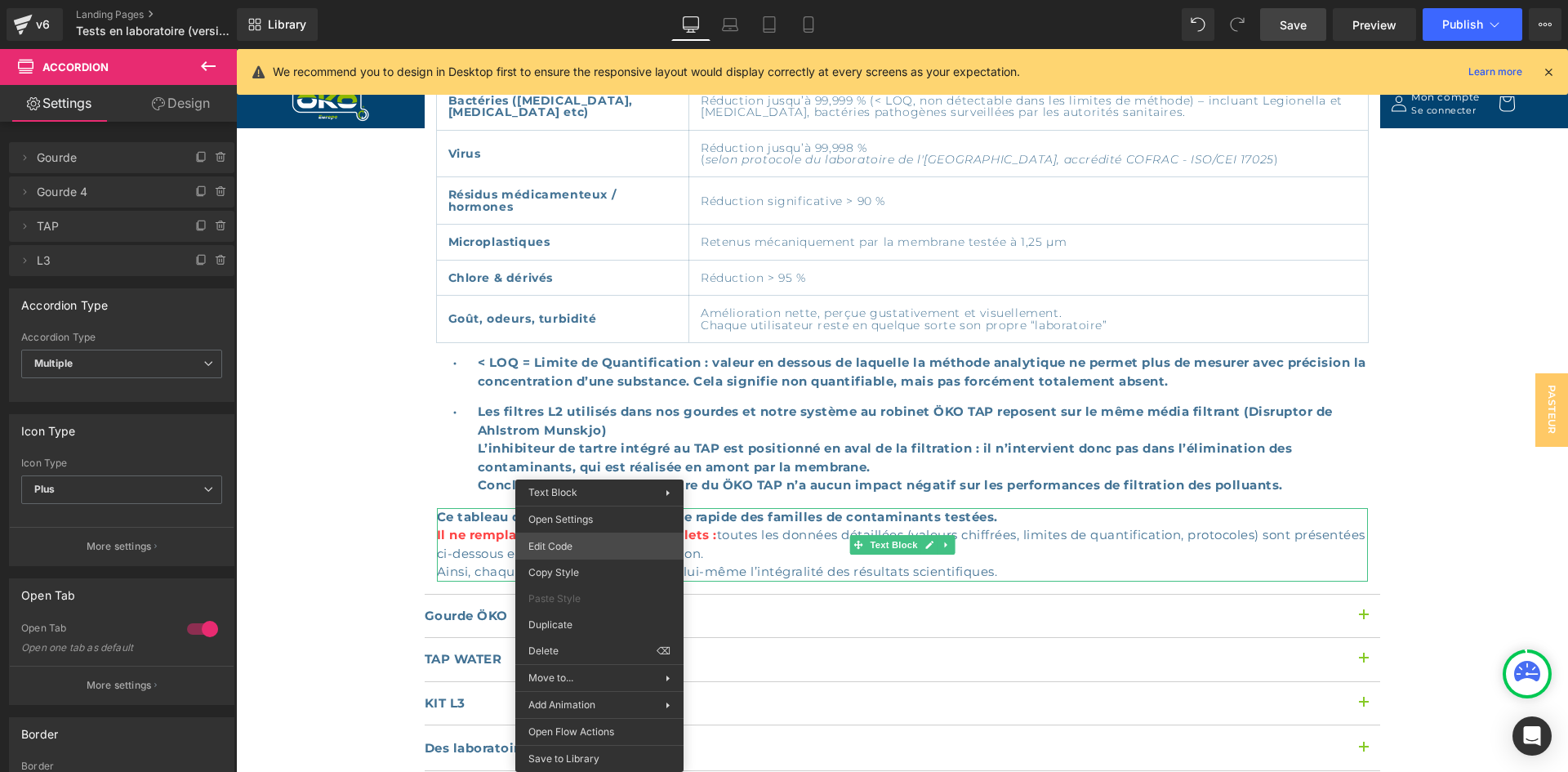
click at [593, 0] on div "Text Block You are previewing how the will restyle your page. You can not edit …" at bounding box center [784, 0] width 1568 height 0
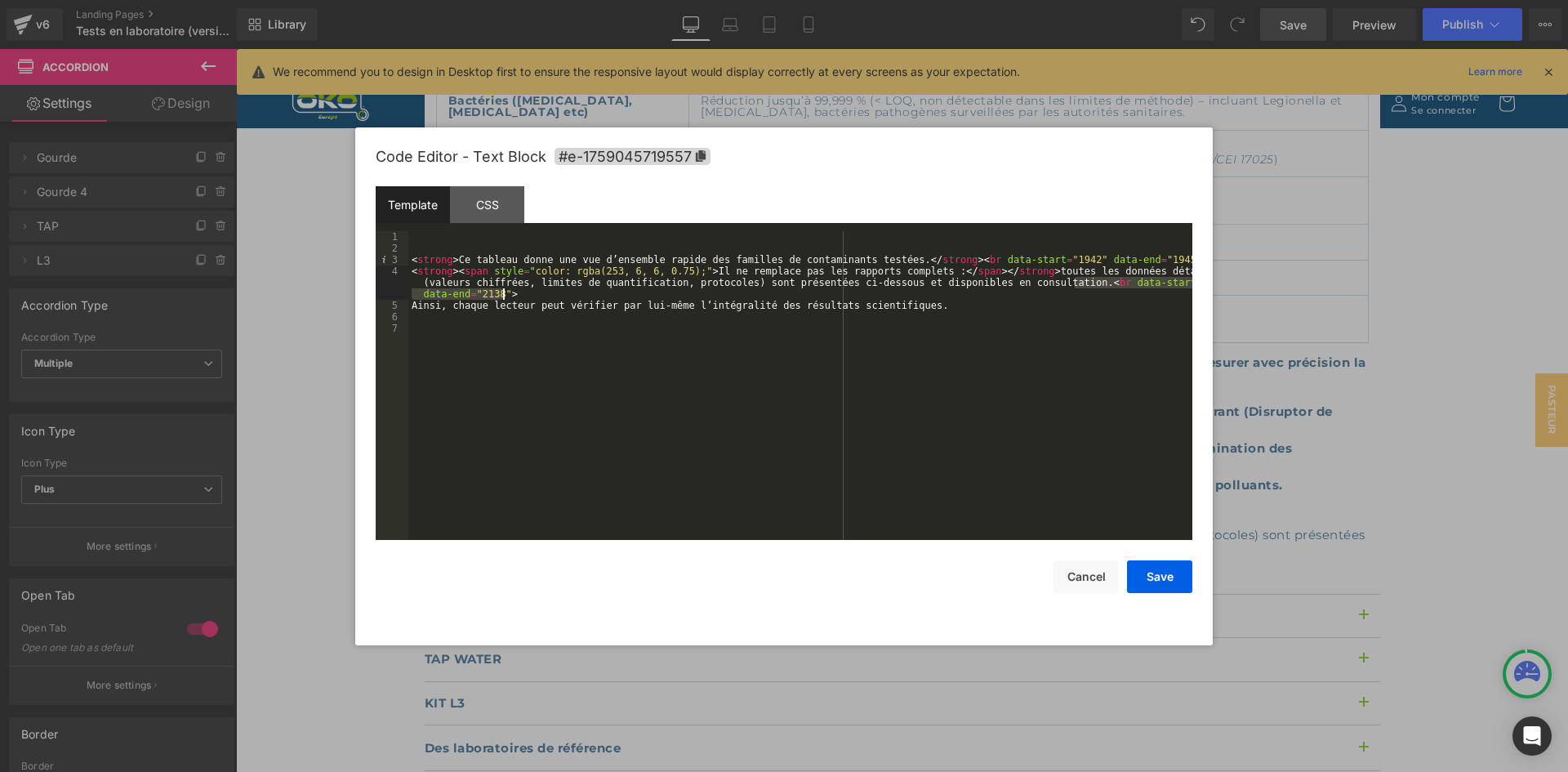
drag, startPoint x: 1074, startPoint y: 285, endPoint x: 504, endPoint y: 292, distance: 570.0
click at [504, 292] on div "< strong > Ce tableau donne une vue d’ensemble rapide des familles de contamina…" at bounding box center [800, 397] width 784 height 331
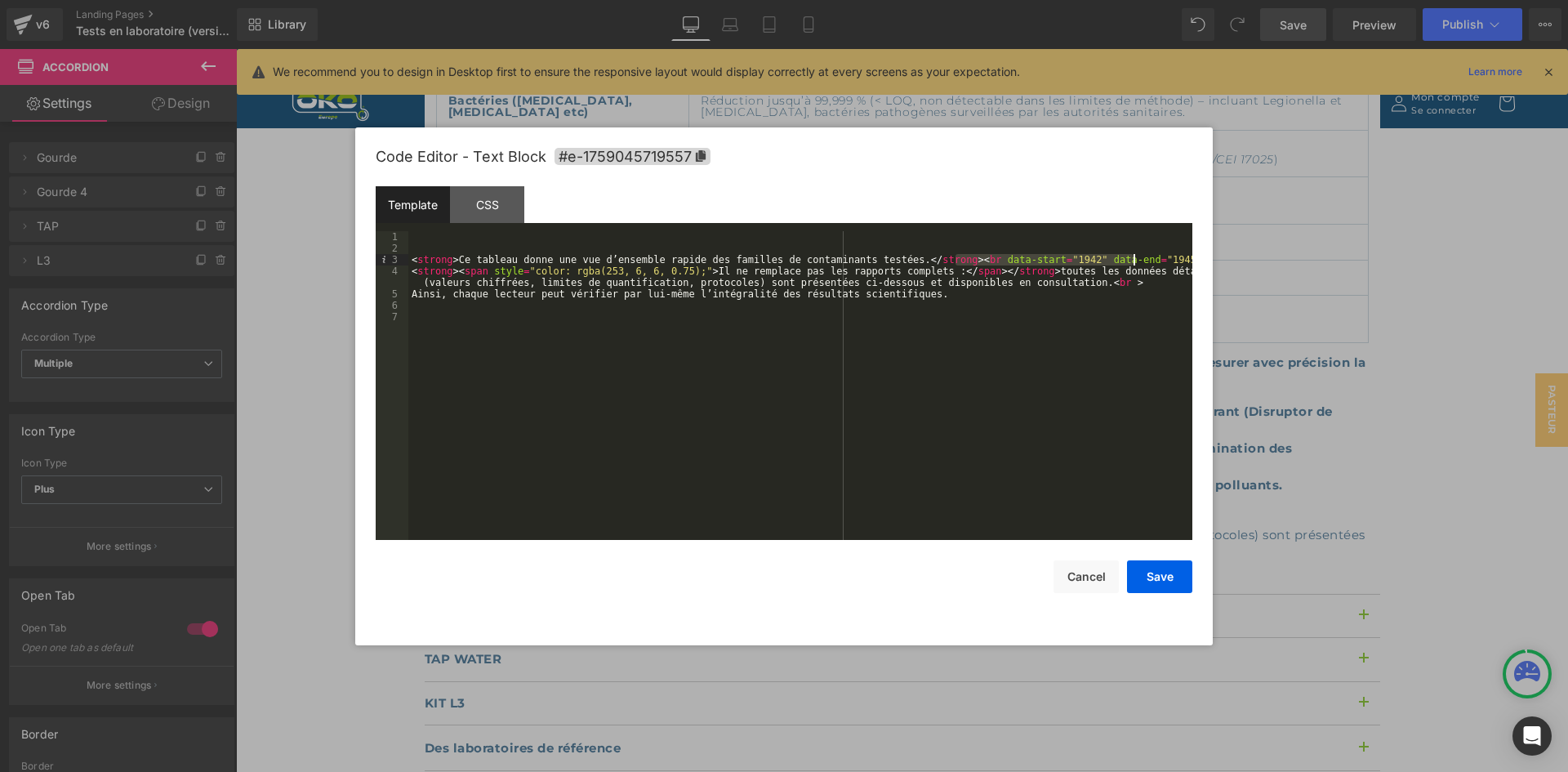
drag, startPoint x: 956, startPoint y: 261, endPoint x: 1136, endPoint y: 262, distance: 180.0
click at [1136, 262] on div "< strong > Ce tableau donne une vue d’ensemble rapide des familles de contamina…" at bounding box center [800, 397] width 784 height 331
click at [1167, 581] on button "Save" at bounding box center [1160, 576] width 66 height 33
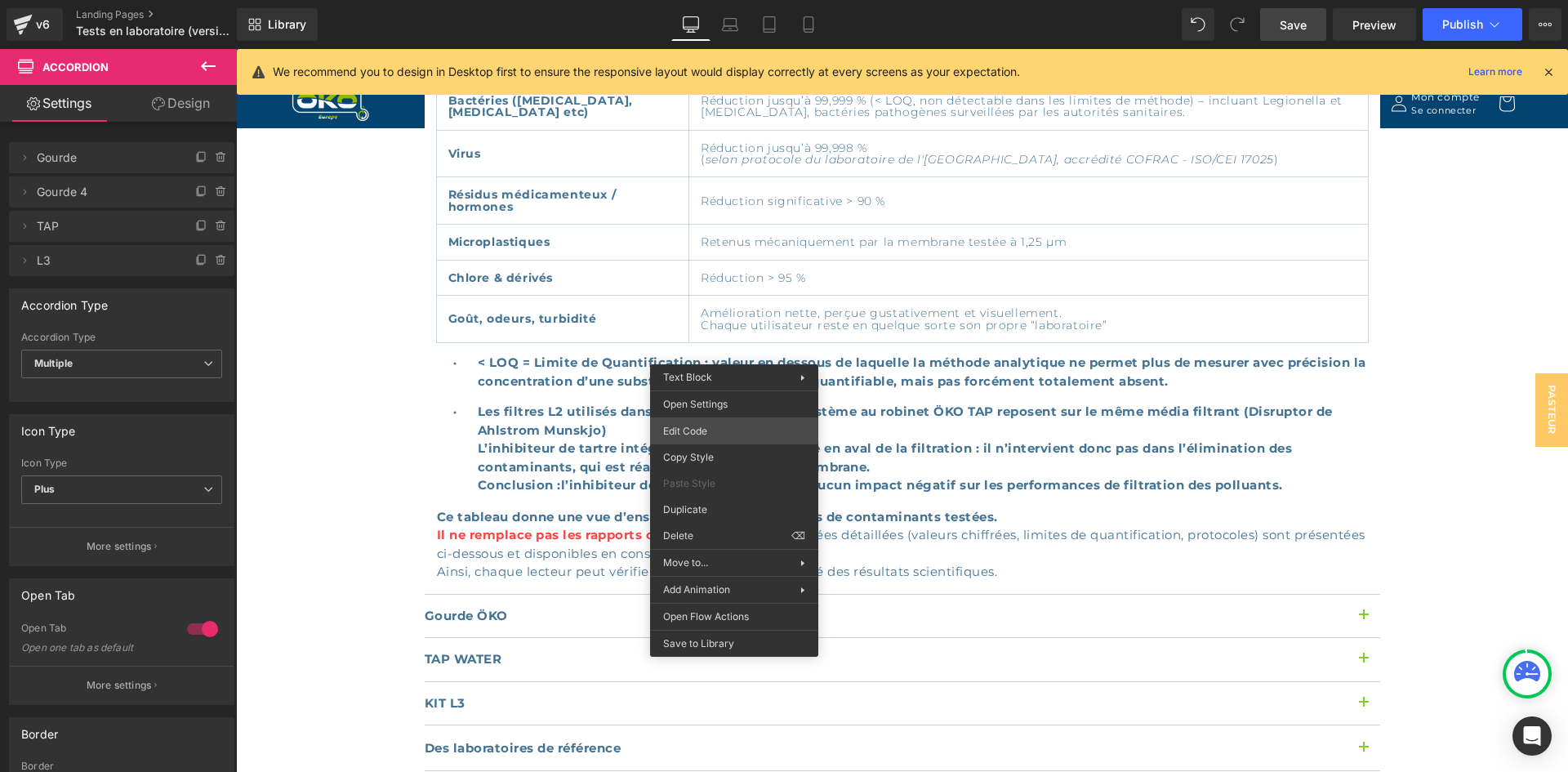
click at [751, 0] on div "Text Block You are previewing how the will restyle your page. You can not edit …" at bounding box center [784, 0] width 1568 height 0
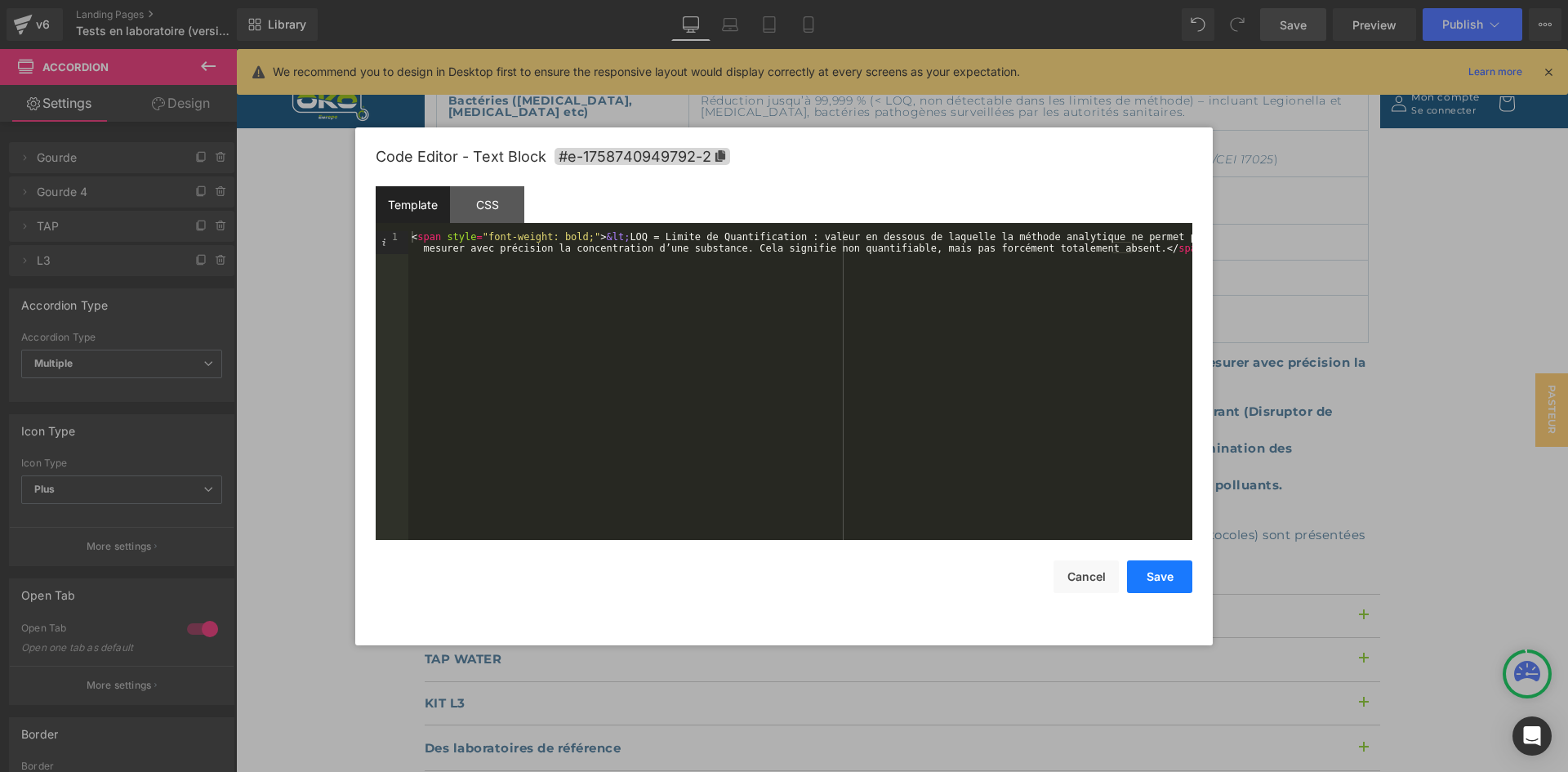
click at [1168, 565] on button "Save" at bounding box center [1160, 576] width 66 height 33
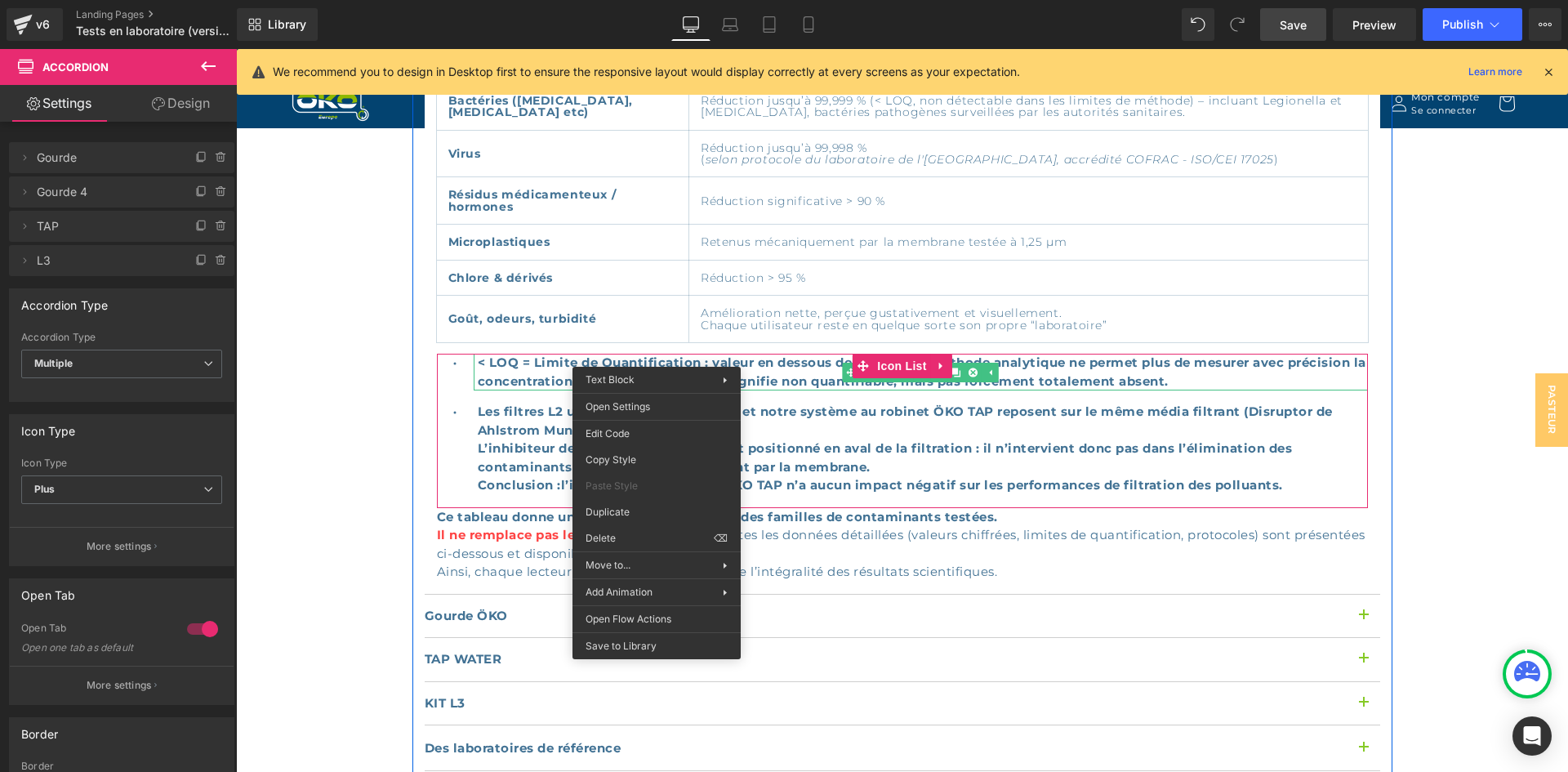
click at [592, 355] on span "< LOQ = Limite de Quantification : valeur en dessous de laquelle la méthode ana…" at bounding box center [921, 371] width 889 height 35
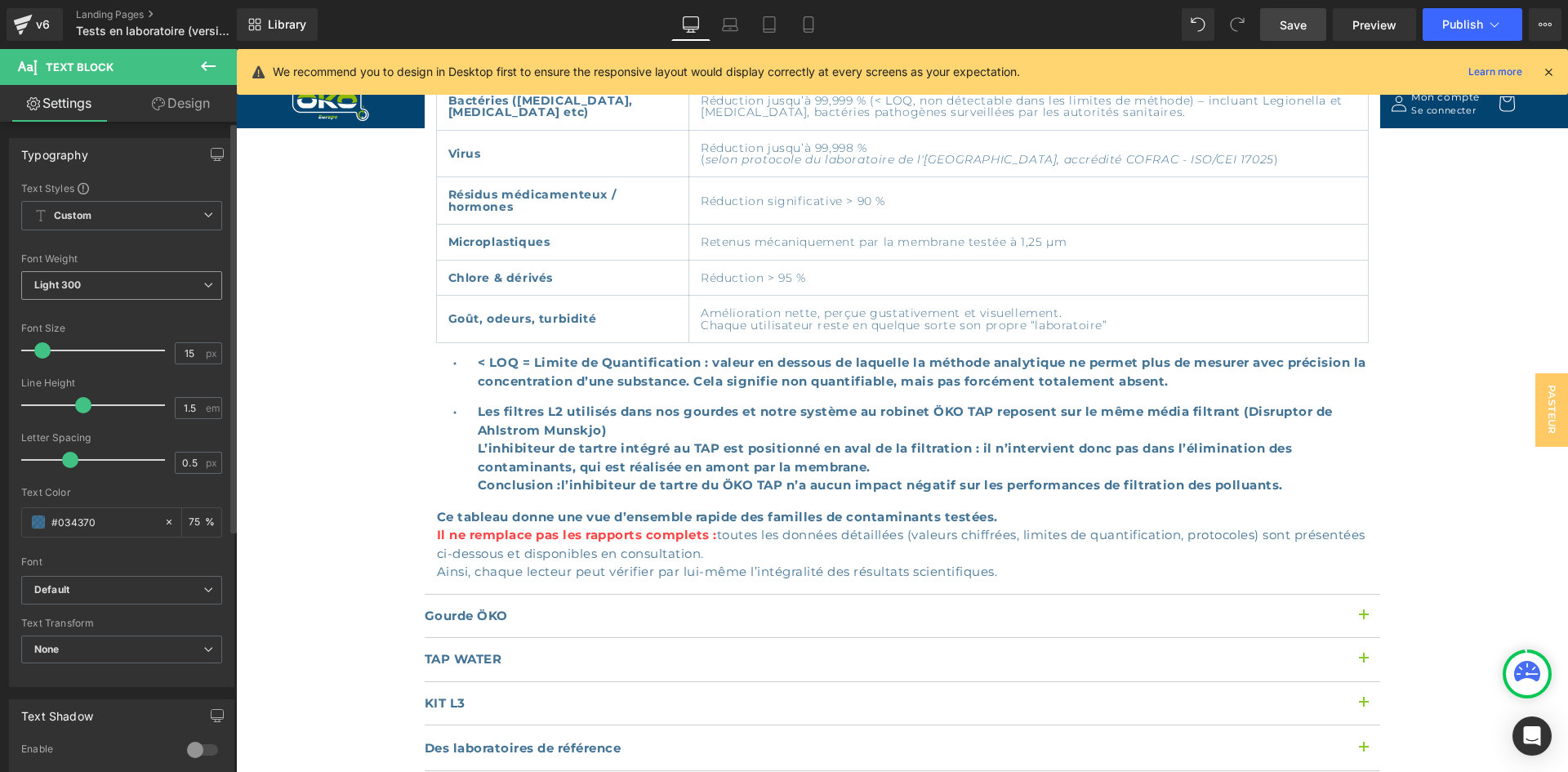
click at [89, 279] on span "Light 300" at bounding box center [121, 285] width 201 height 28
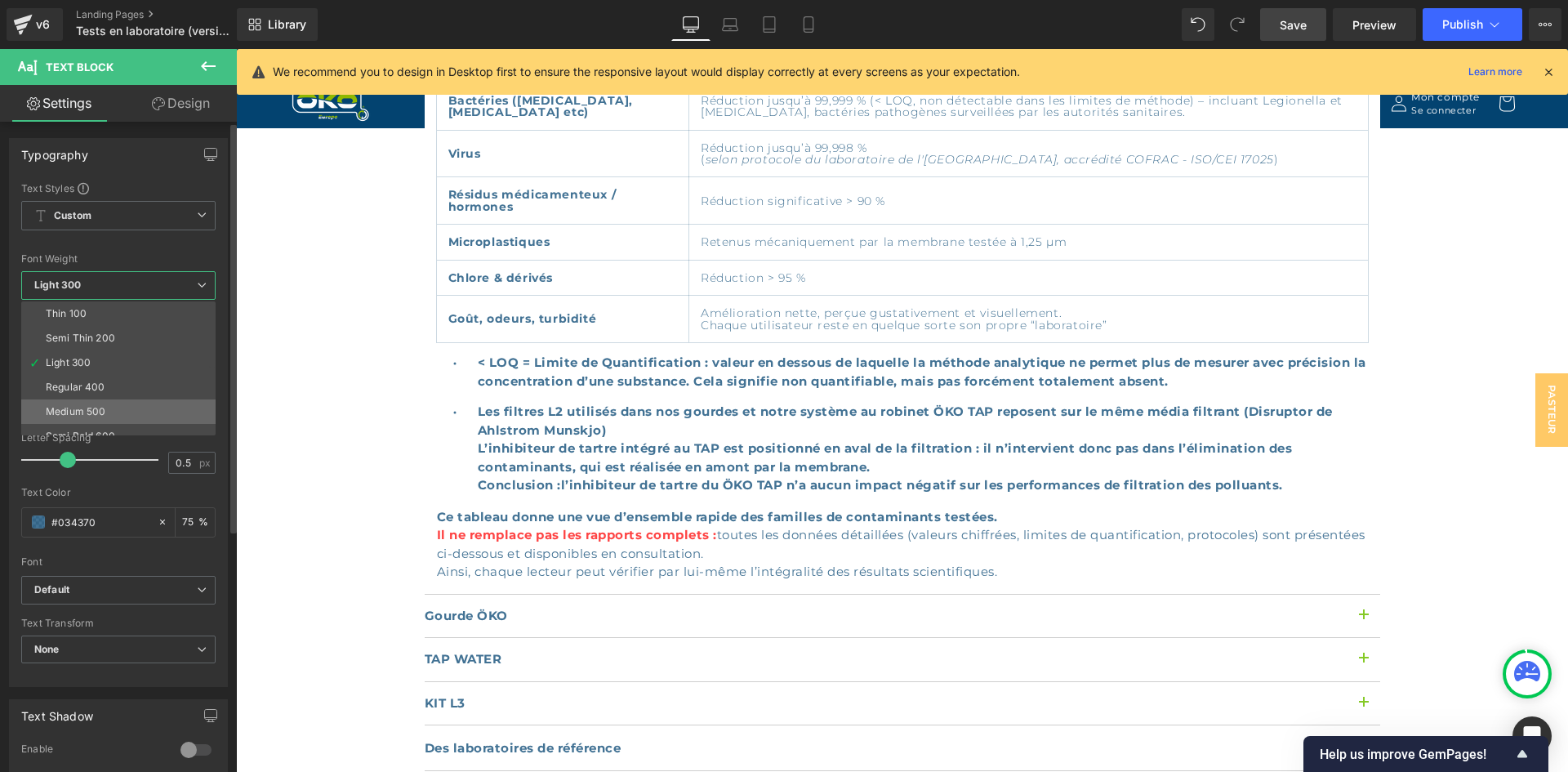
scroll to position [82, 0]
click at [105, 337] on li "Medium 500" at bounding box center [122, 331] width 202 height 25
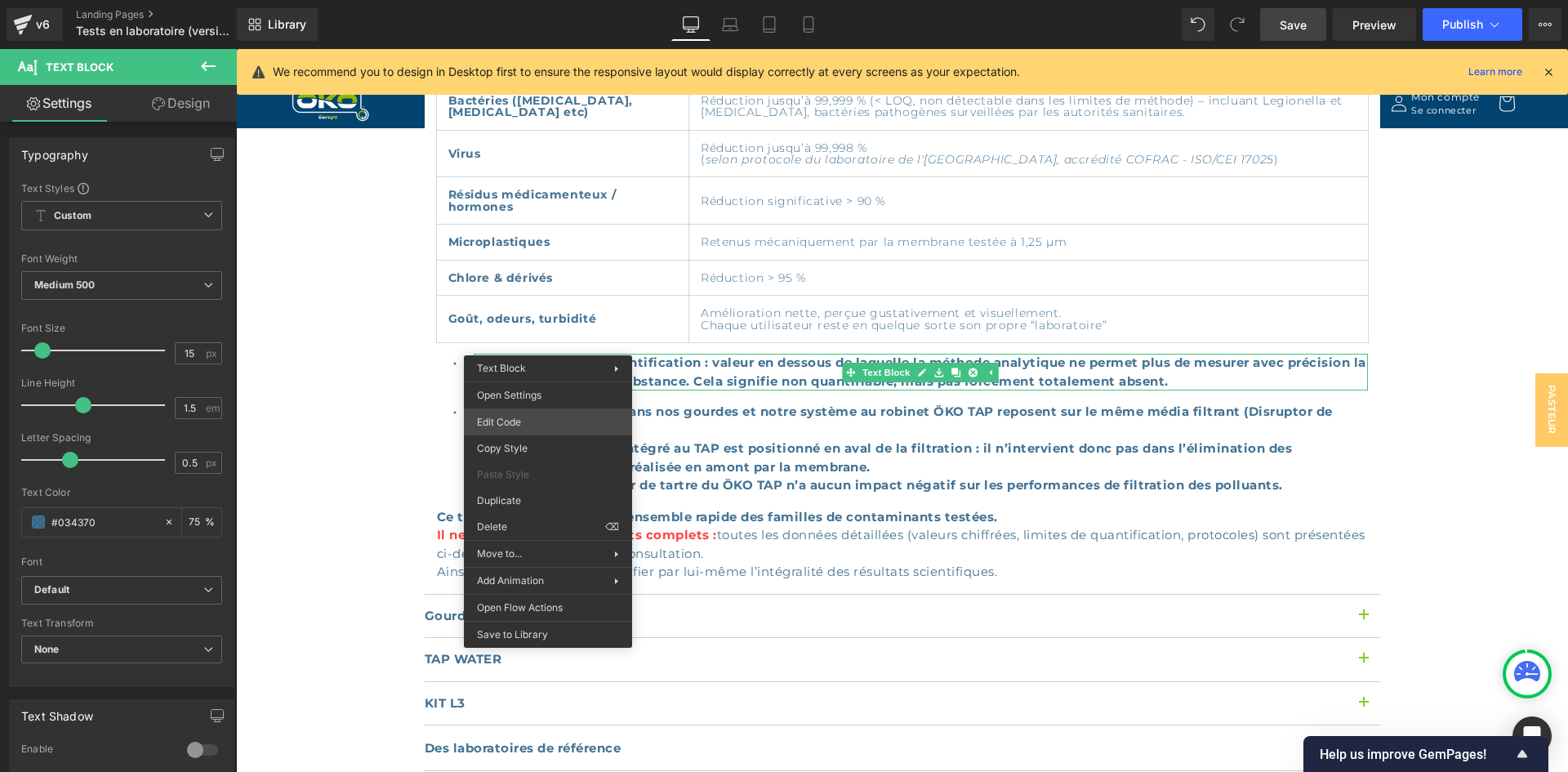
click at [510, 0] on div "Text Block You are previewing how the will restyle your page. You can not edit …" at bounding box center [784, 0] width 1568 height 0
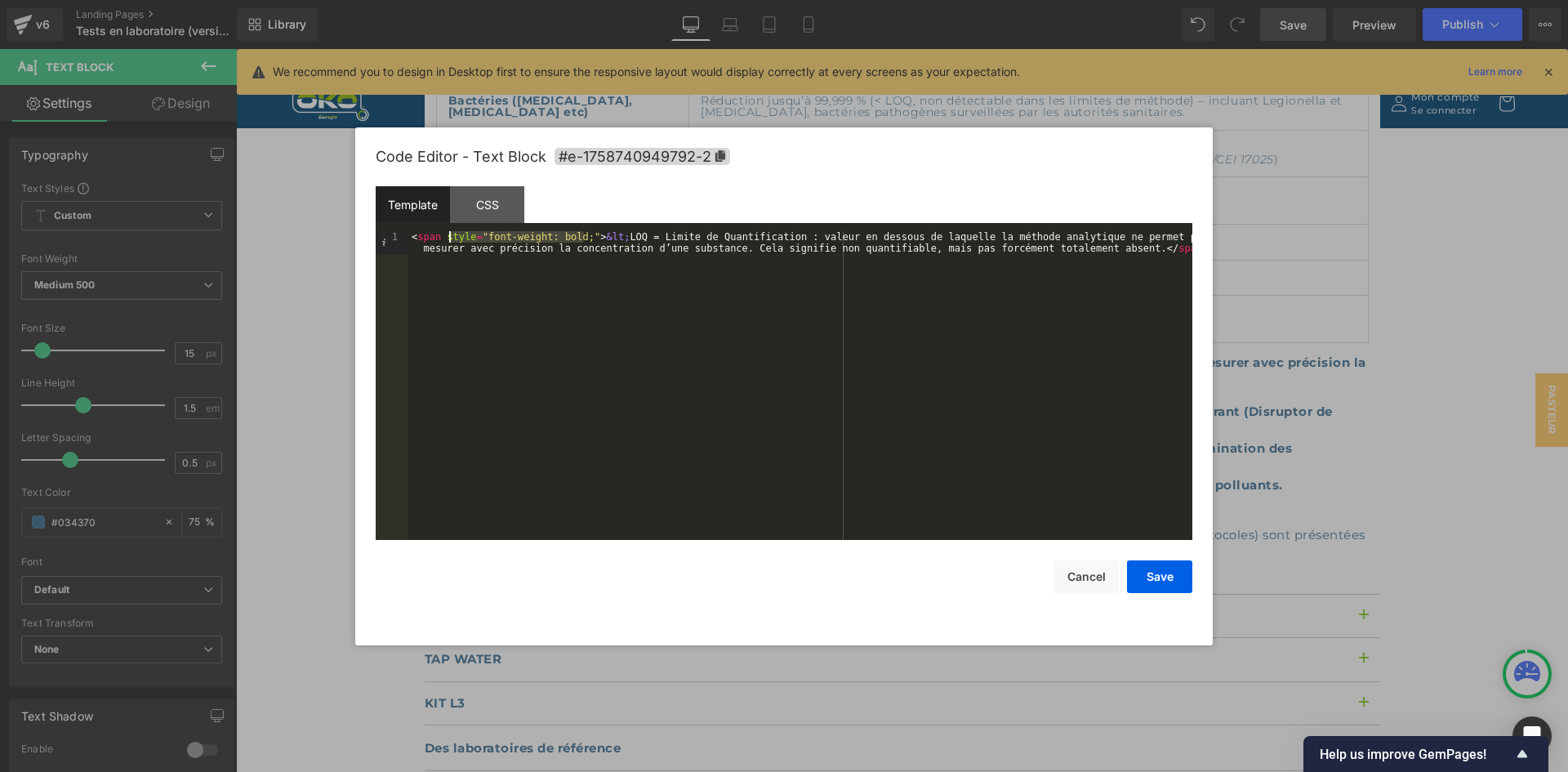
drag, startPoint x: 581, startPoint y: 237, endPoint x: 448, endPoint y: 238, distance: 133.0
click at [448, 238] on div "< span style = "font-weight: bold;" > &lt; LOQ = Limite de Quantification : val…" at bounding box center [800, 409] width 784 height 355
click at [1168, 577] on button "Save" at bounding box center [1160, 576] width 66 height 33
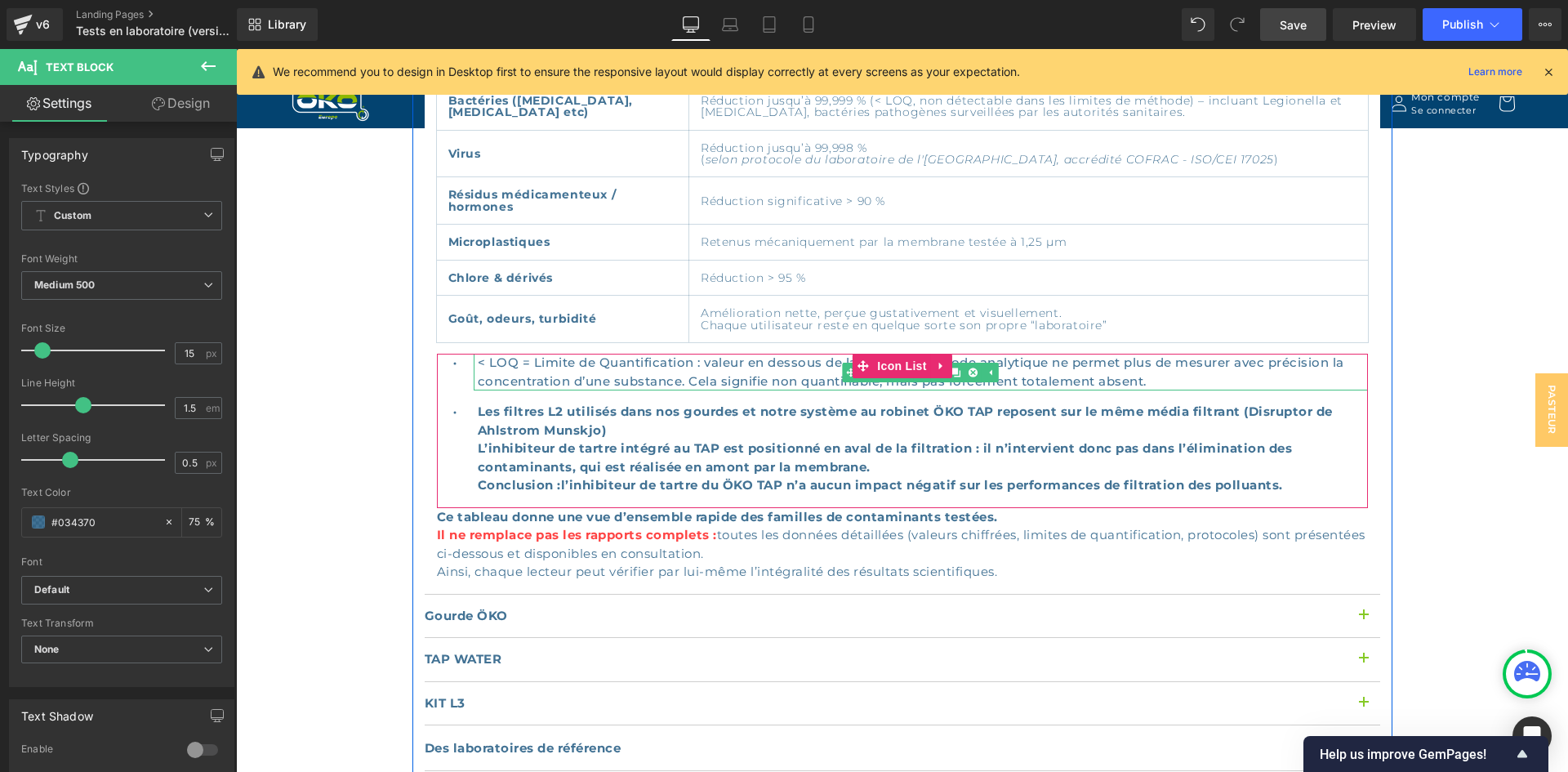
click at [609, 361] on span "< LOQ = Limite de Quantification : valeur en dessous de laquelle la méthode ana…" at bounding box center [911, 371] width 866 height 35
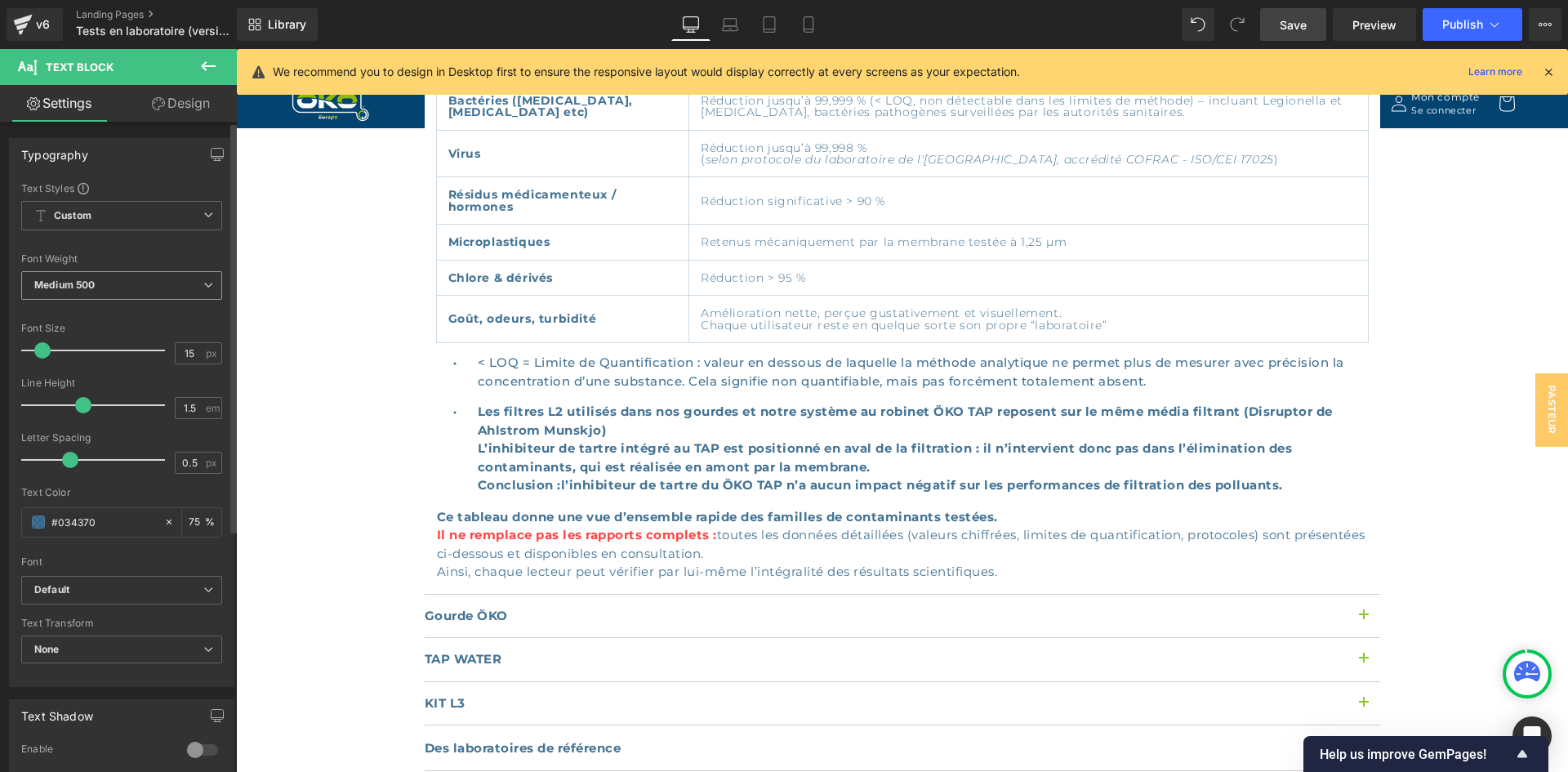
click at [111, 277] on span "Medium 500" at bounding box center [121, 285] width 201 height 28
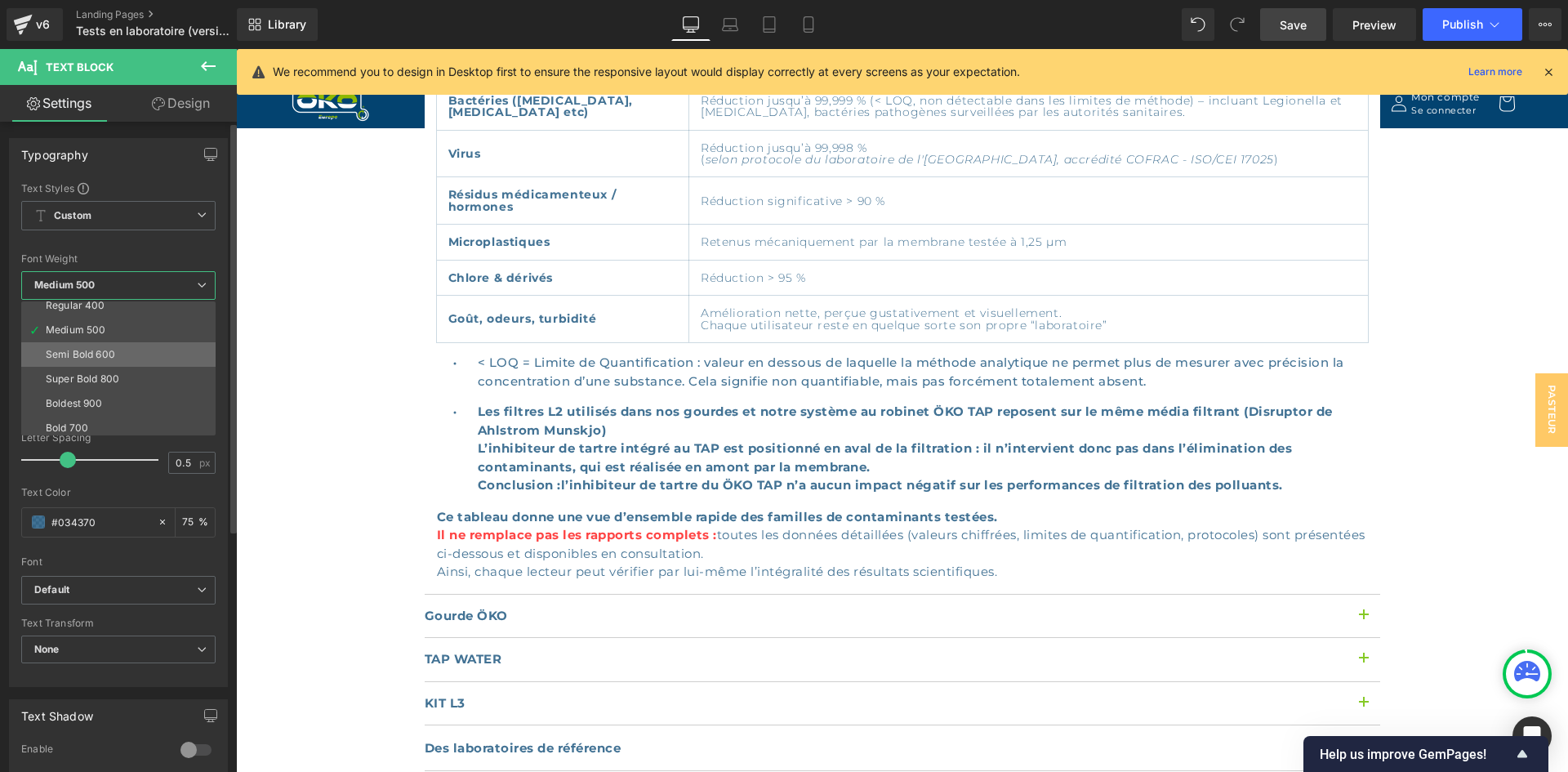
click at [115, 360] on li "Semi Bold 600" at bounding box center [122, 355] width 202 height 25
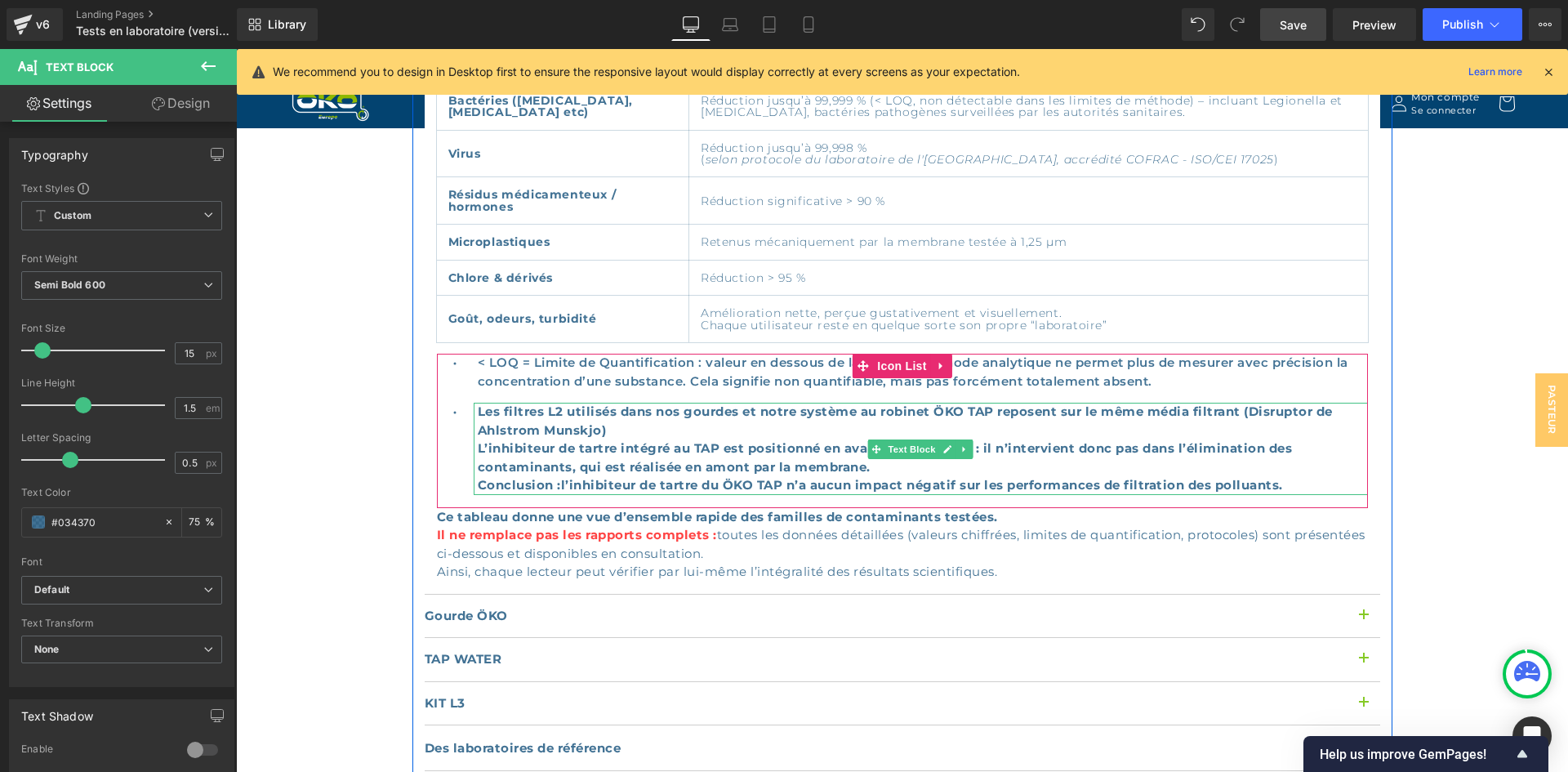
click at [653, 432] on strong "Les filtres L2 utilisés dans nos gourdes et notre système au robinet ÖKO TAP re…" at bounding box center [904, 448] width 855 height 89
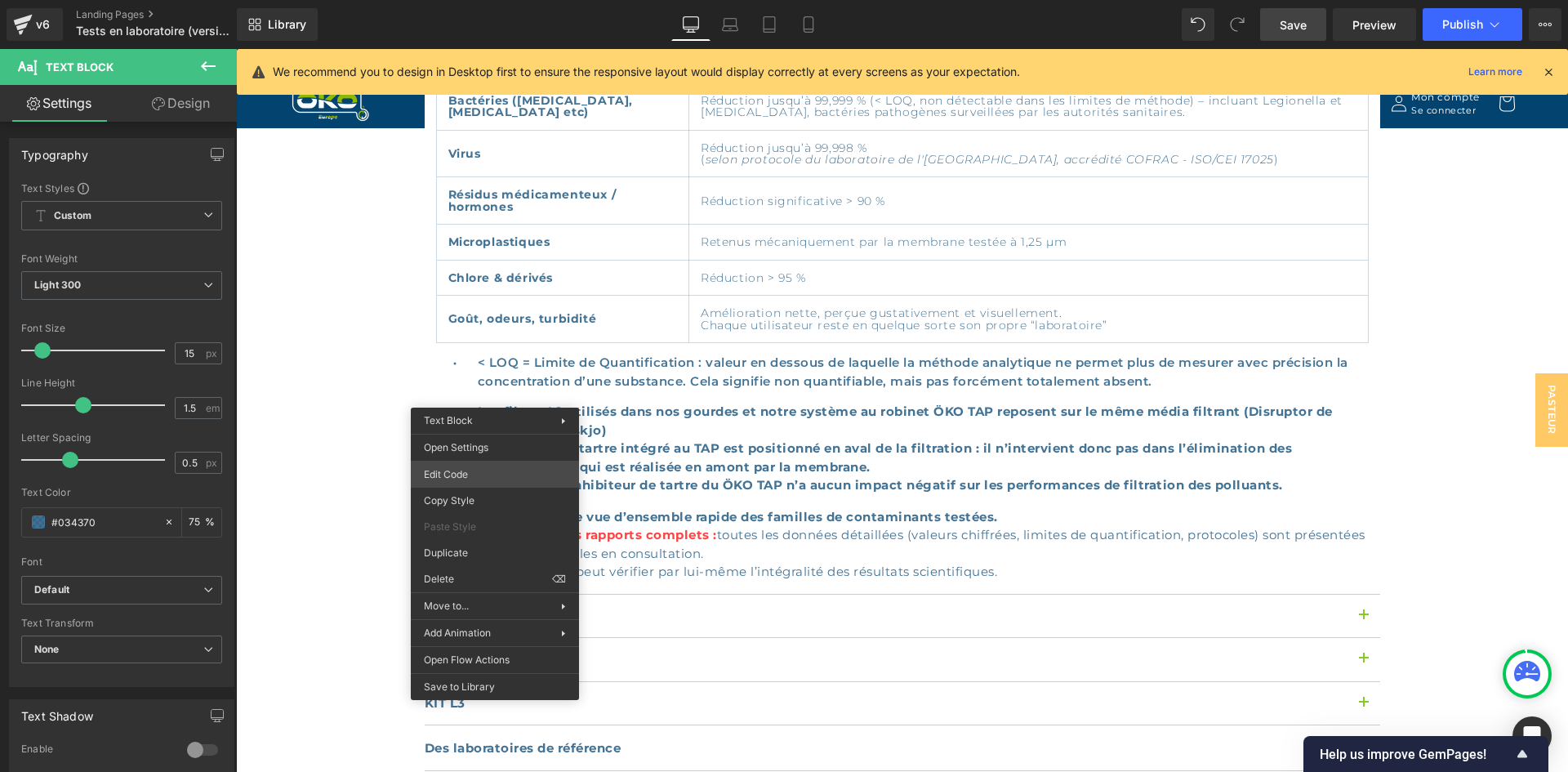
click at [472, 466] on div "Edit Code Copy Style Paste Style Duplicate Delete ⌫" at bounding box center [495, 526] width 168 height 131
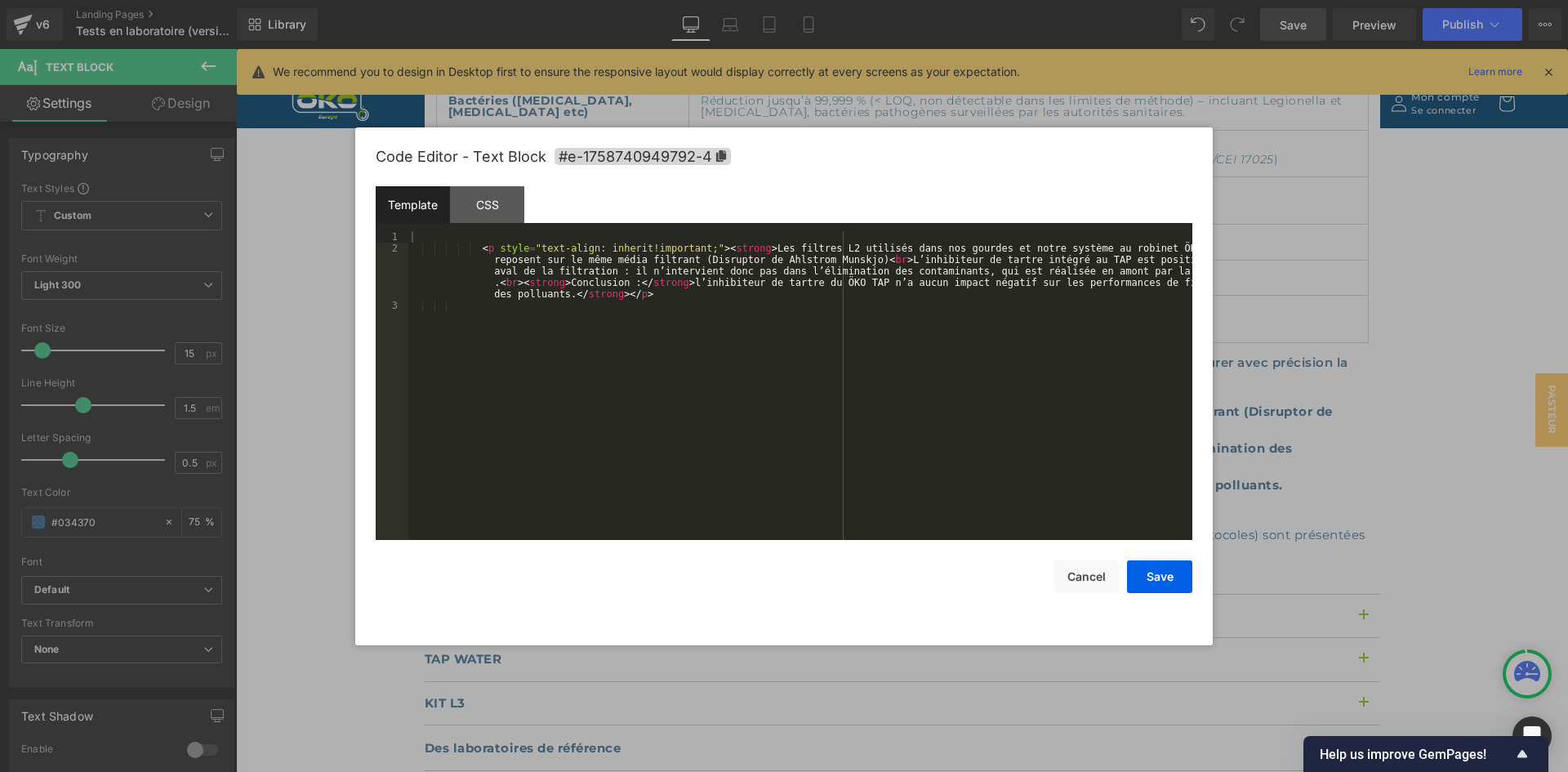
click at [472, 0] on div "Text Block You are previewing how the will restyle your page. You can not edit …" at bounding box center [784, 0] width 1568 height 0
drag, startPoint x: 696, startPoint y: 251, endPoint x: 490, endPoint y: 249, distance: 206.0
click at [490, 249] on div "< p style = "text-align: inherit!important;" > < strong > Les filtres L2 utilis…" at bounding box center [800, 397] width 784 height 331
click at [517, 248] on div "< p > < strong > Les filtres L2 utilisés dans nos gourdes et notre système au r…" at bounding box center [800, 397] width 784 height 331
click at [522, 249] on div "< p > < strong > Les filtres L2 utilisés dans nos gourdes et notre système au r…" at bounding box center [800, 397] width 784 height 331
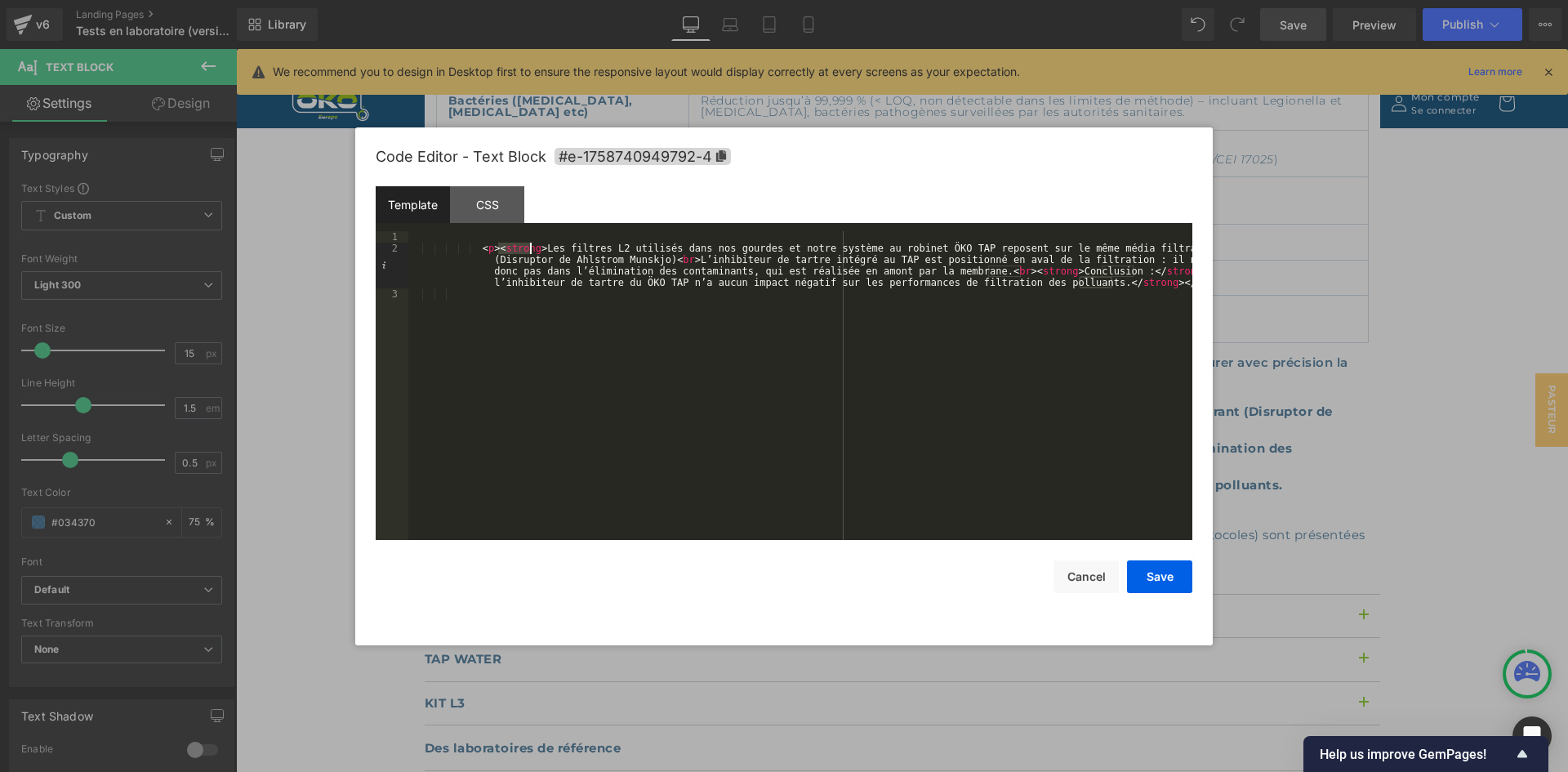
click at [522, 249] on div "< p > < strong > Les filtres L2 utilisés dans nos gourdes et notre système au r…" at bounding box center [800, 397] width 784 height 331
click at [925, 271] on div "< p > Les filtres L2 utilisés dans nos gourdes et notre système au robinet ÖKO …" at bounding box center [800, 397] width 784 height 331
click at [964, 277] on div "< p > Les filtres L2 utilisés dans nos gourdes et notre système au robinet ÖKO …" at bounding box center [800, 397] width 784 height 331
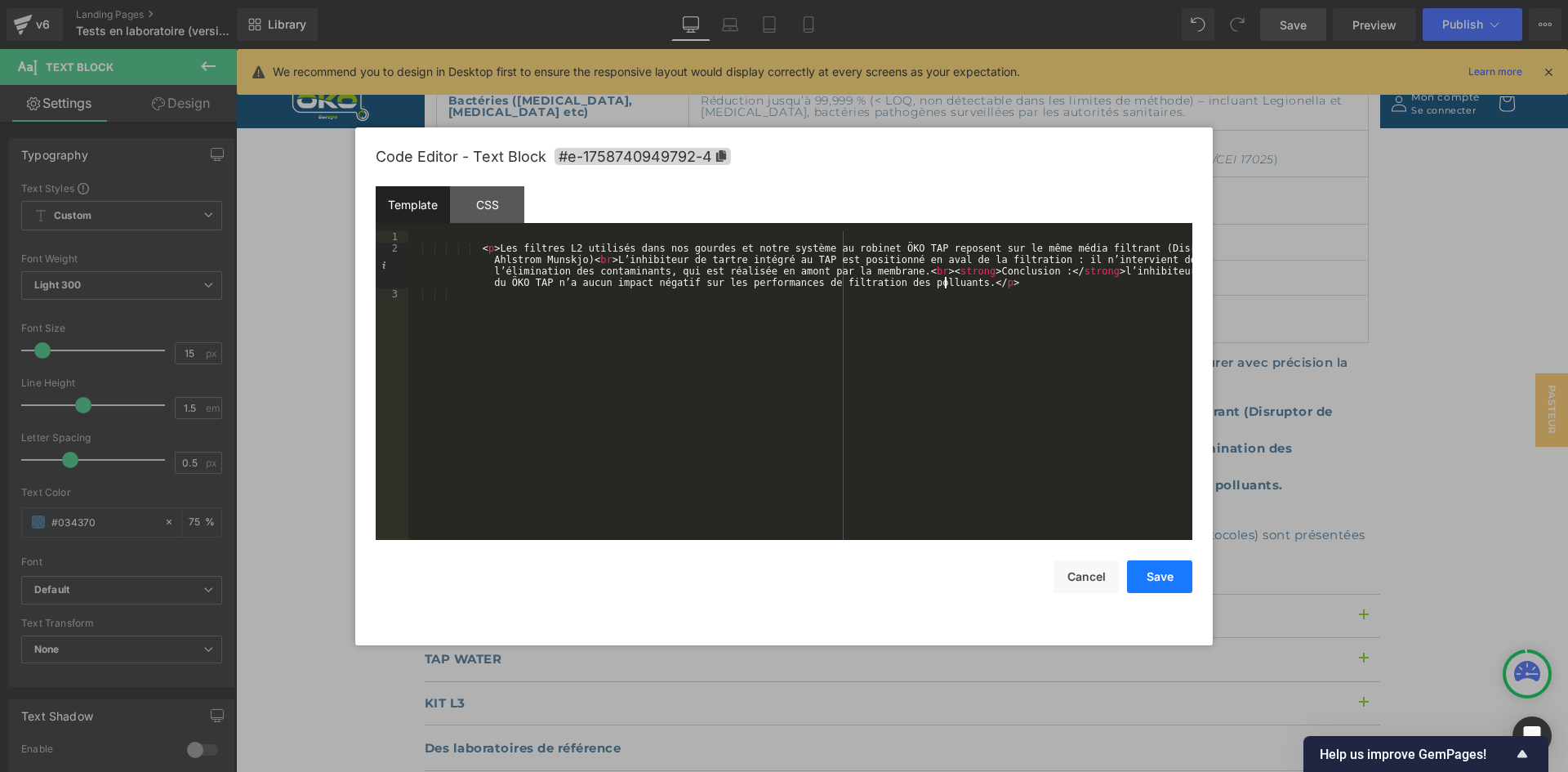
click at [1161, 567] on button "Save" at bounding box center [1160, 576] width 66 height 33
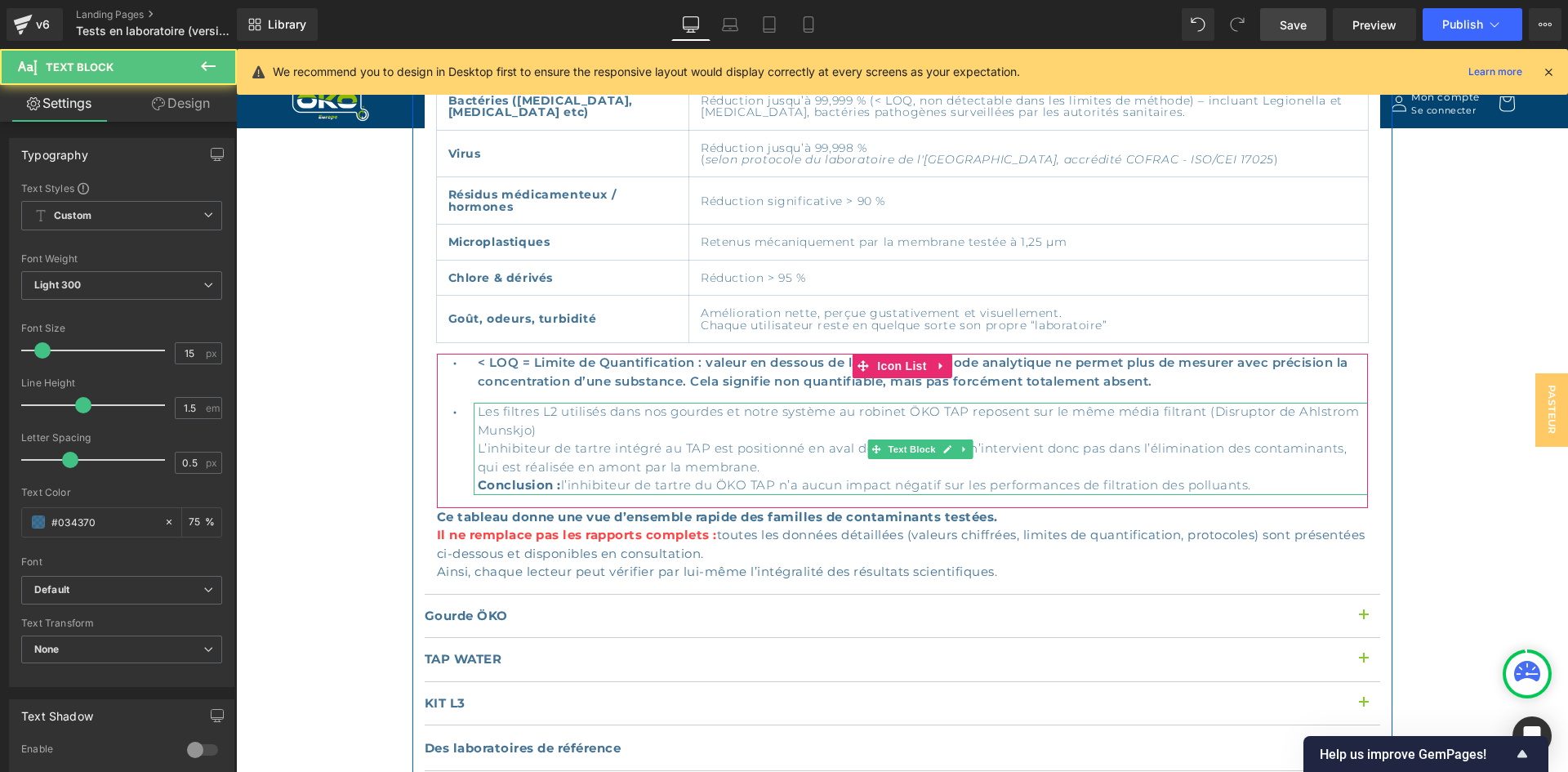
click at [618, 429] on p "Les filtres L2 utilisés dans nos gourdes et notre système au robinet ÖKO TAP re…" at bounding box center [922, 449] width 890 height 92
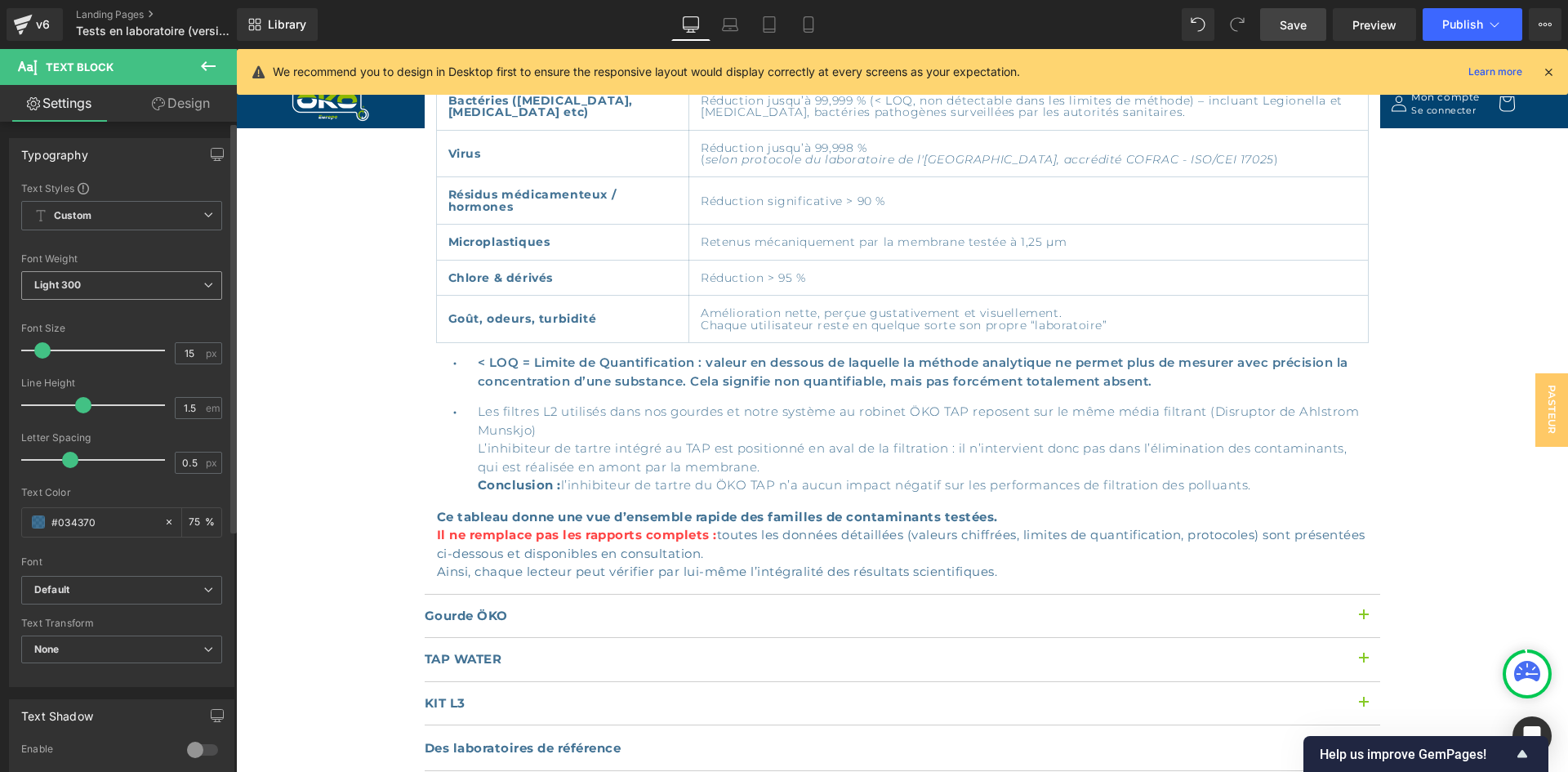
click at [72, 280] on b "Light 300" at bounding box center [58, 285] width 47 height 12
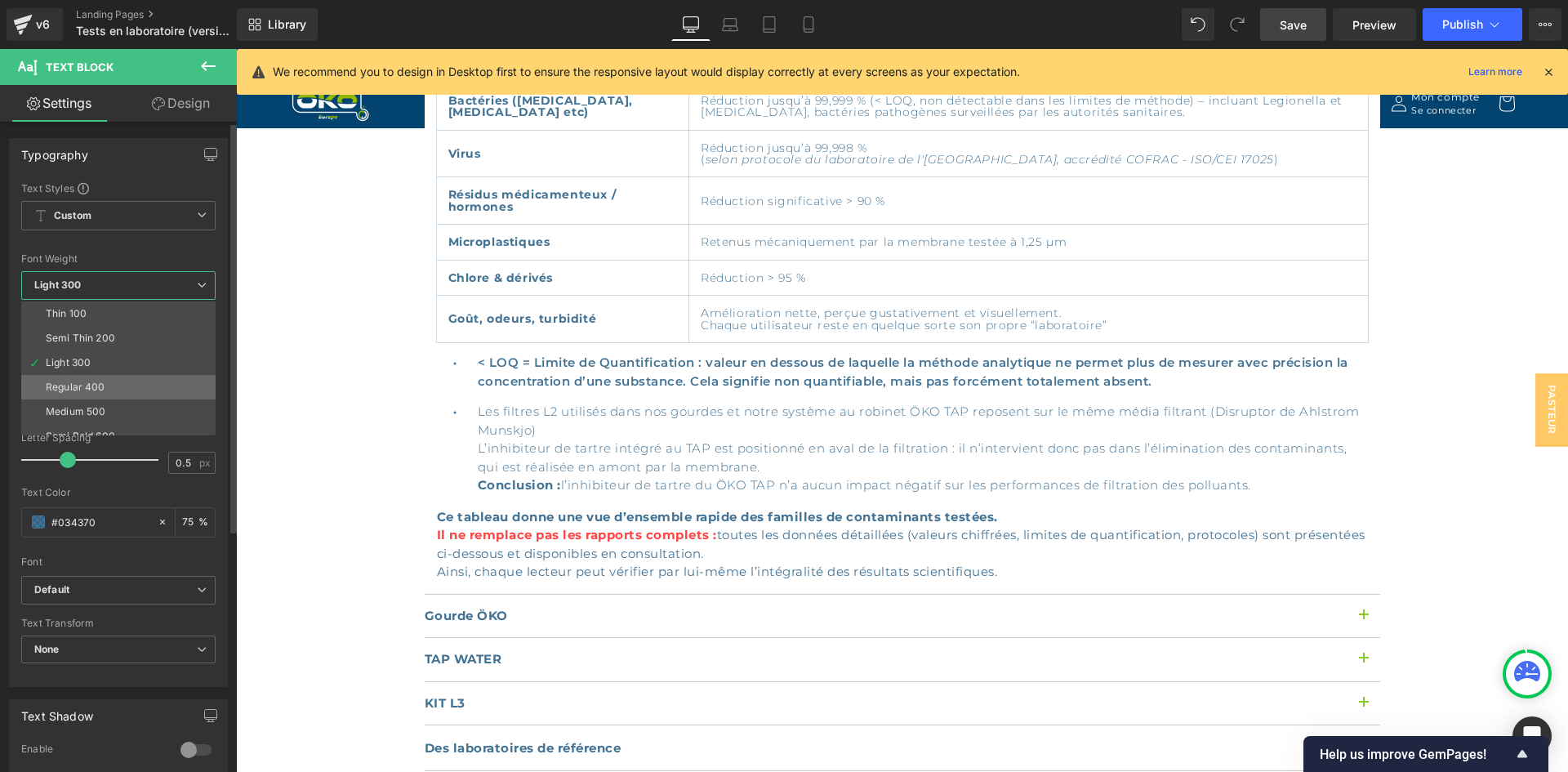
click at [106, 383] on li "Regular 400" at bounding box center [122, 387] width 202 height 25
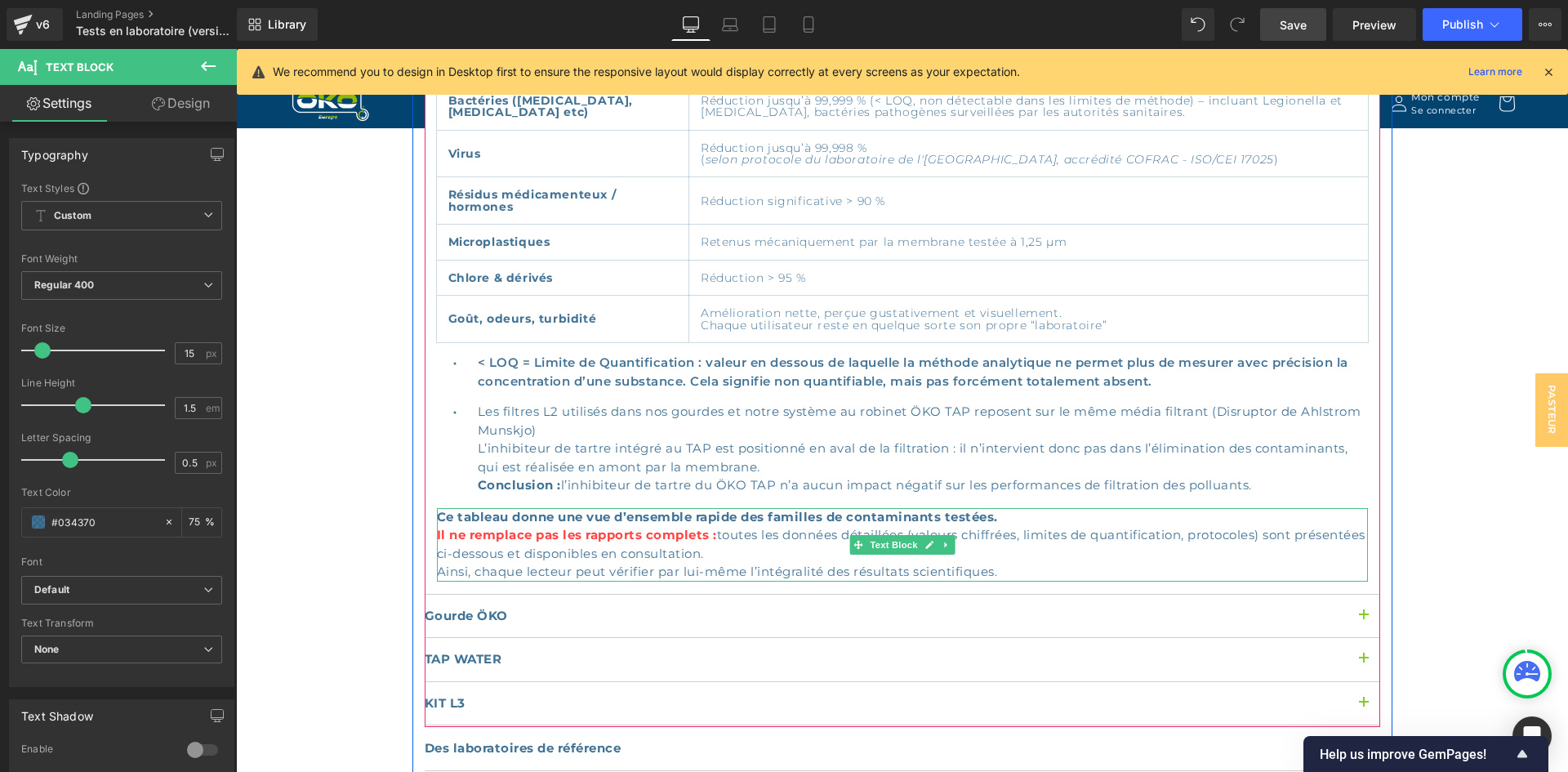
click at [619, 527] on span "Il ne remplace pas les rapports complets :" at bounding box center [577, 535] width 280 height 16
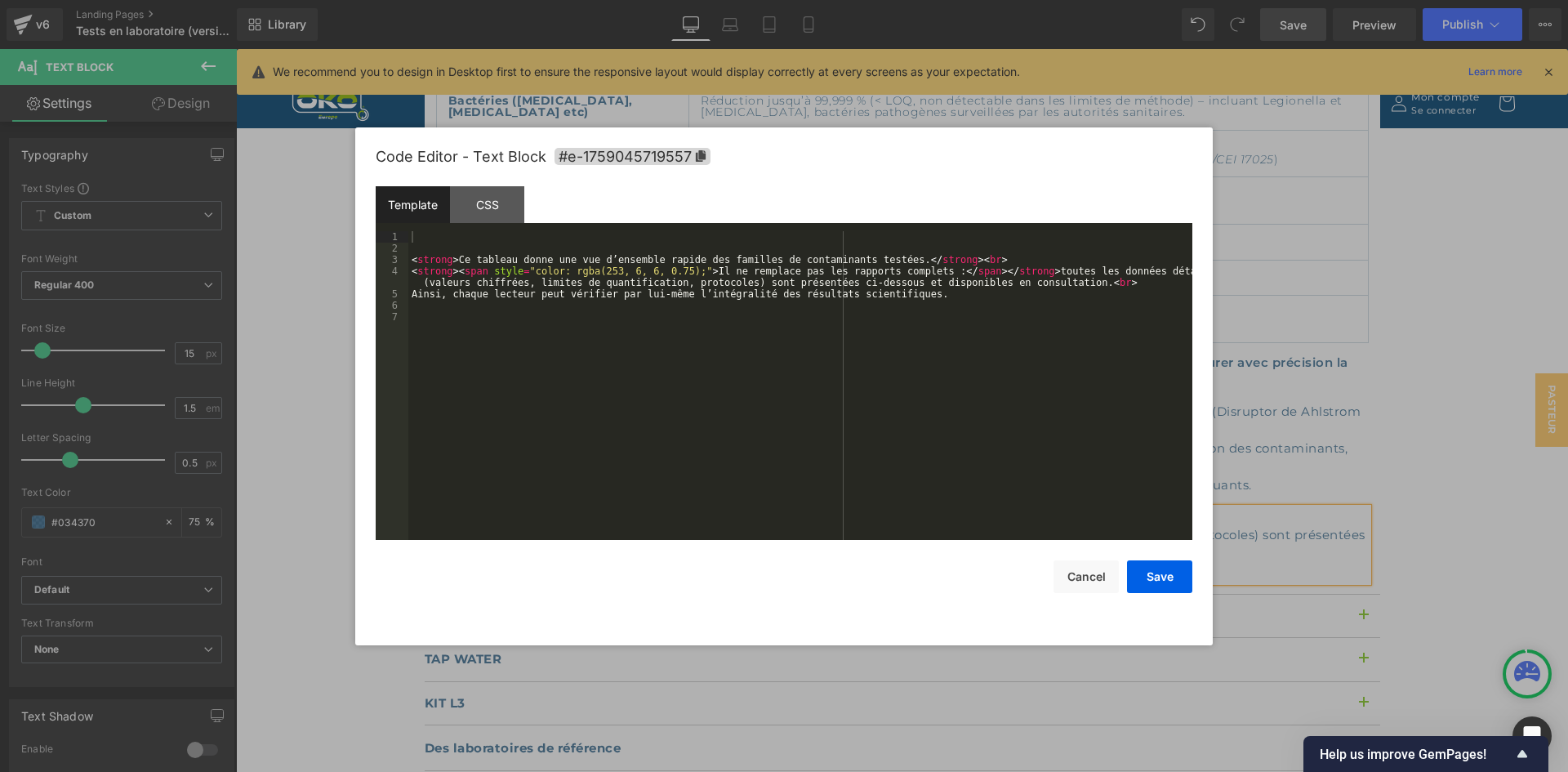
click at [595, 0] on div "Text Block You are previewing how the will restyle your page. You can not edit …" at bounding box center [784, 0] width 1568 height 0
click at [1079, 560] on button "Cancel" at bounding box center [1086, 576] width 66 height 33
click at [734, 0] on div "Text Block You are previewing how the will restyle your page. You can not edit …" at bounding box center [784, 0] width 1568 height 0
click at [1181, 579] on button "Save" at bounding box center [1160, 576] width 66 height 33
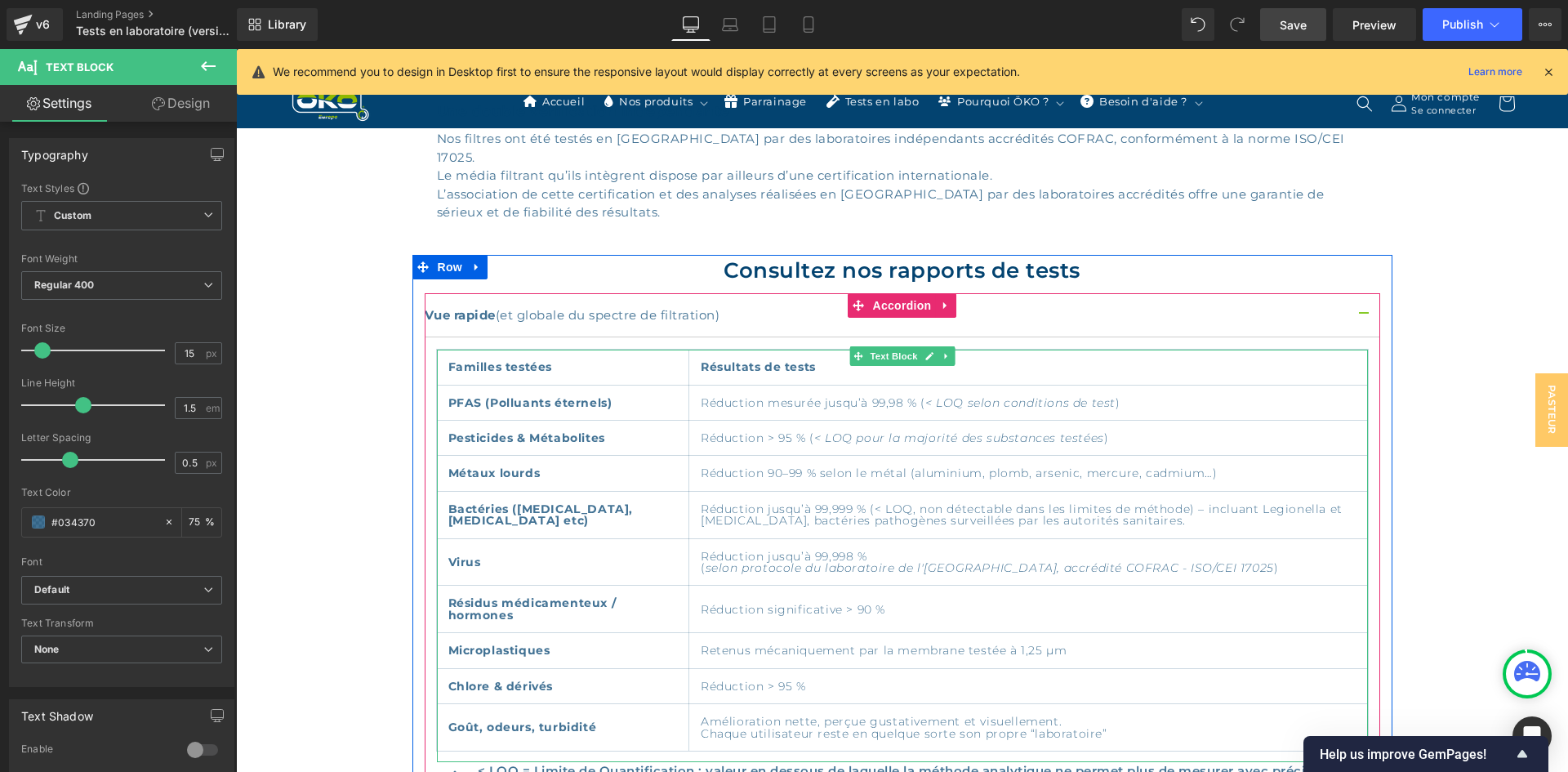
scroll to position [1063, 0]
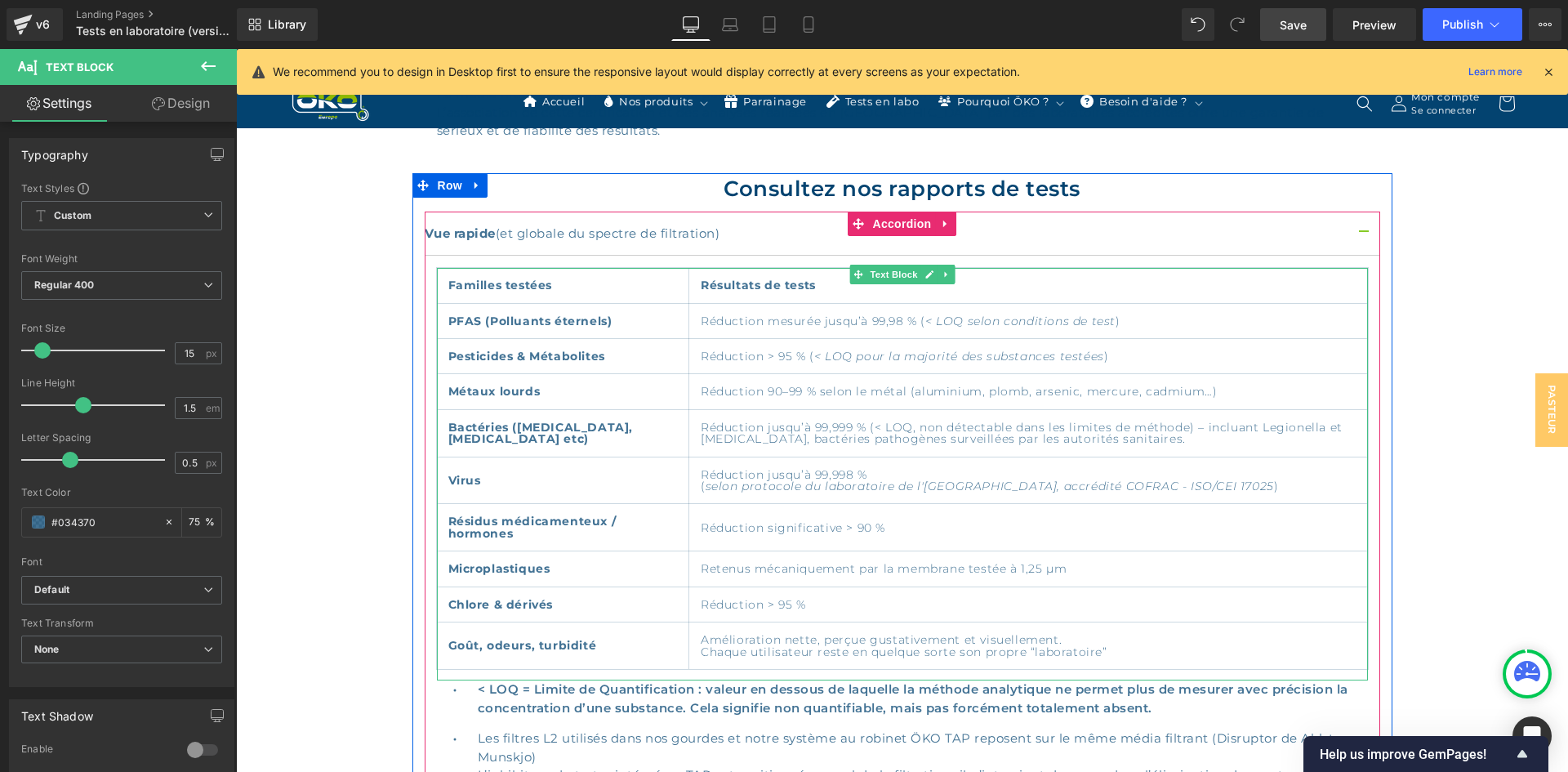
click at [688, 347] on td "Réduction > 95 % ( < LOQ pour la majorité des substances testées )" at bounding box center [1028, 357] width 679 height 35
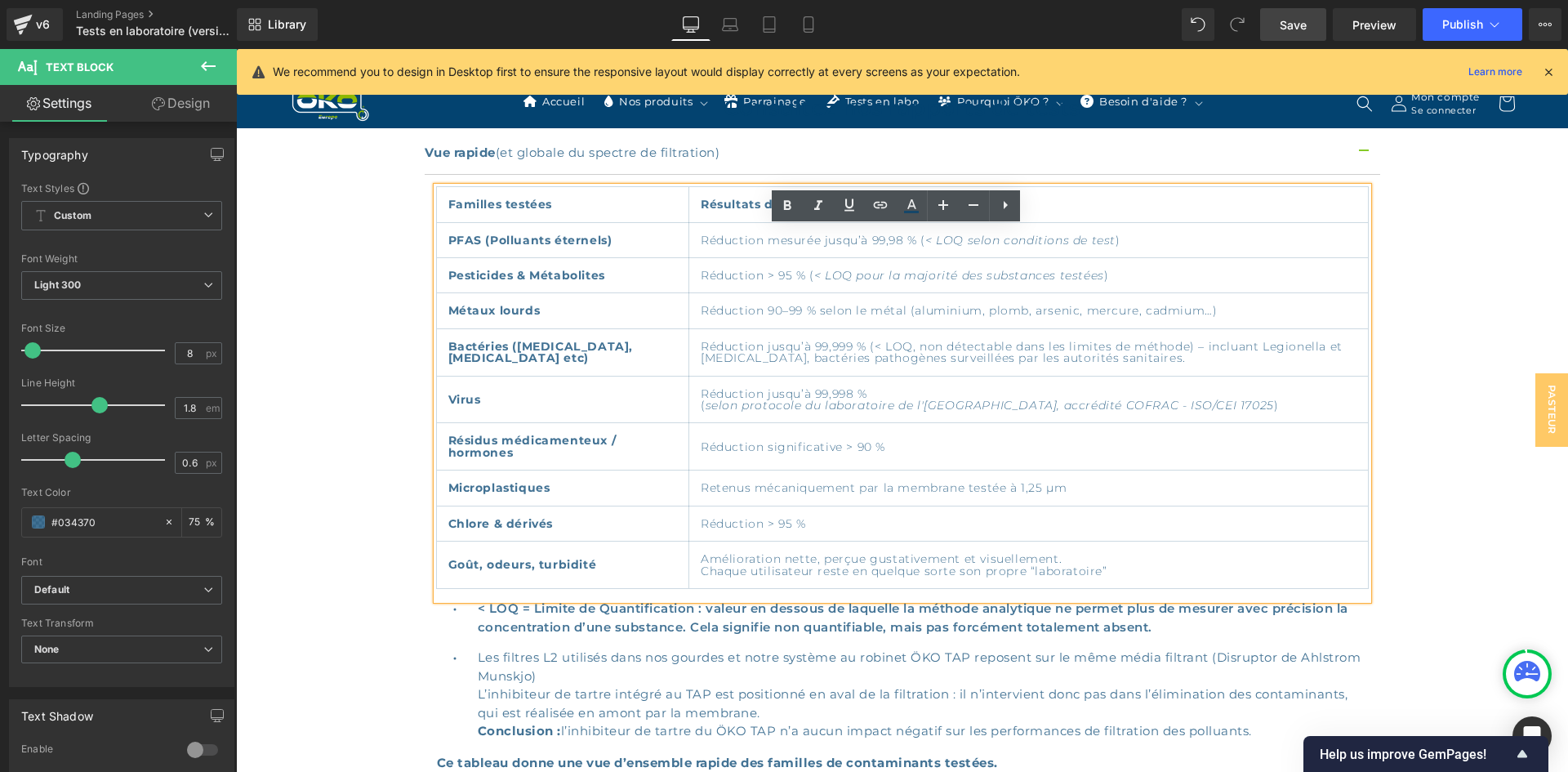
scroll to position [1144, 0]
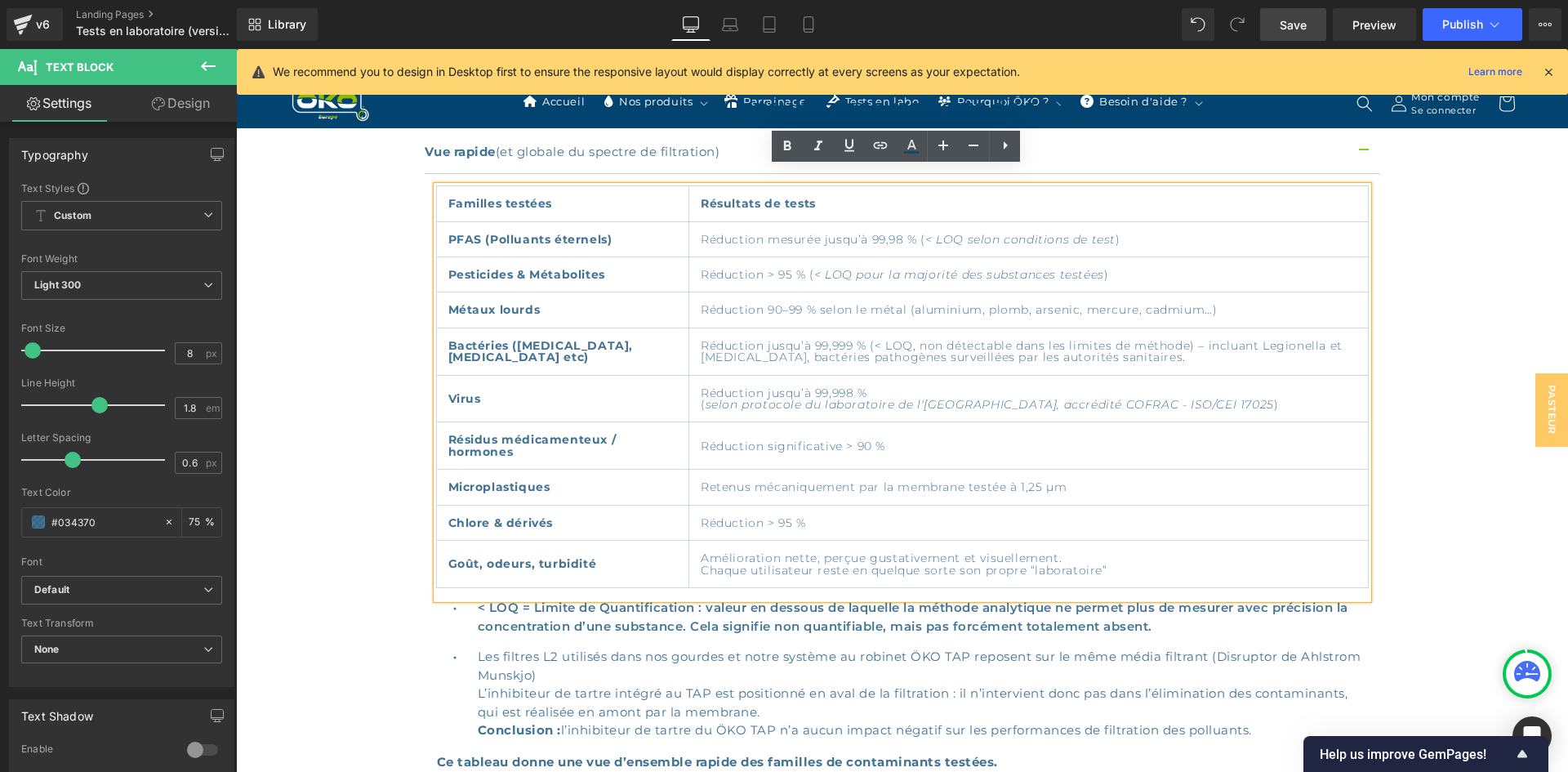
click at [416, 341] on div "Consultez nos rapports de tests Heading Vue rapide (et globale du spectre de fi…" at bounding box center [903, 575] width 980 height 969
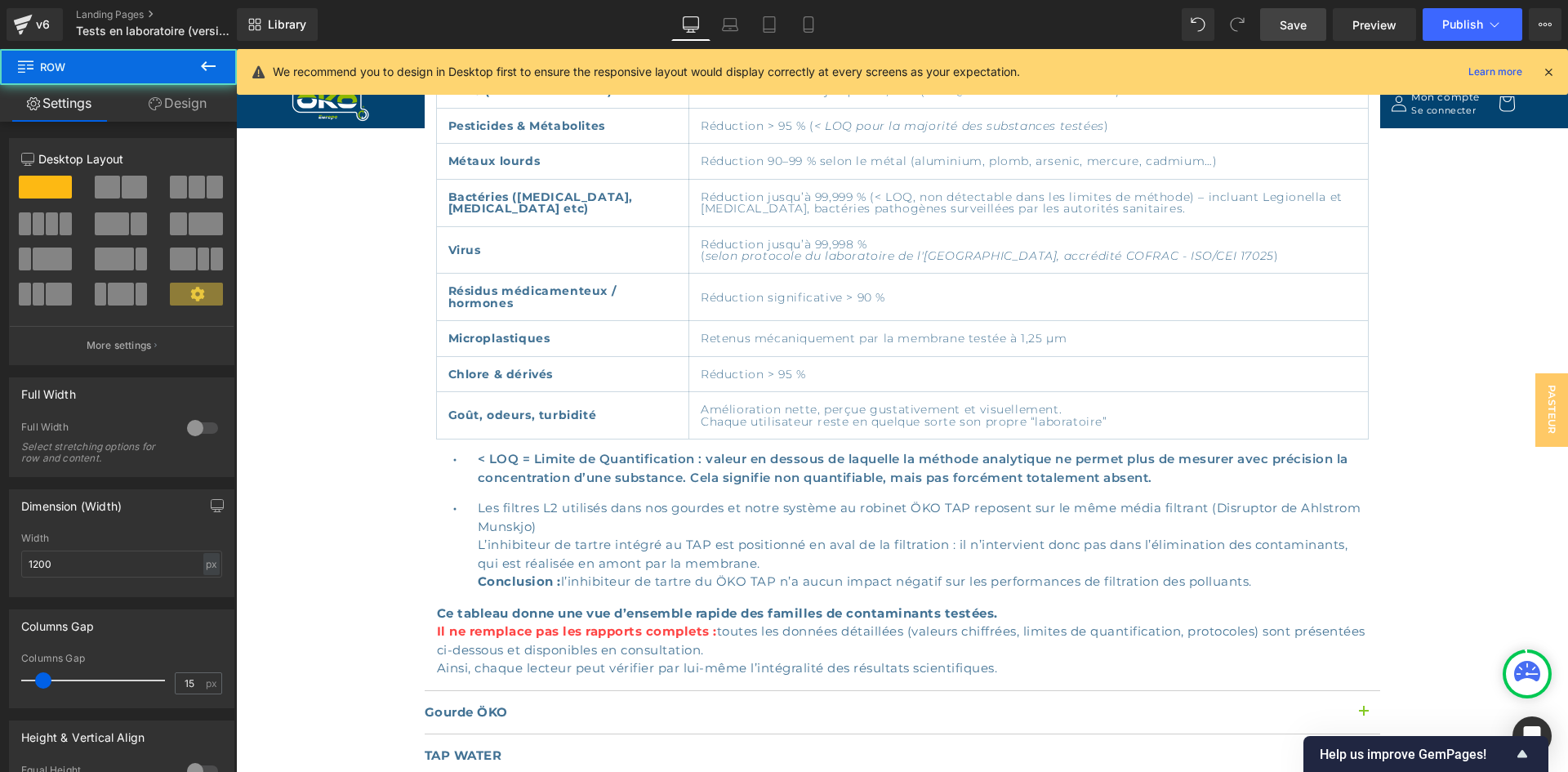
scroll to position [1307, 0]
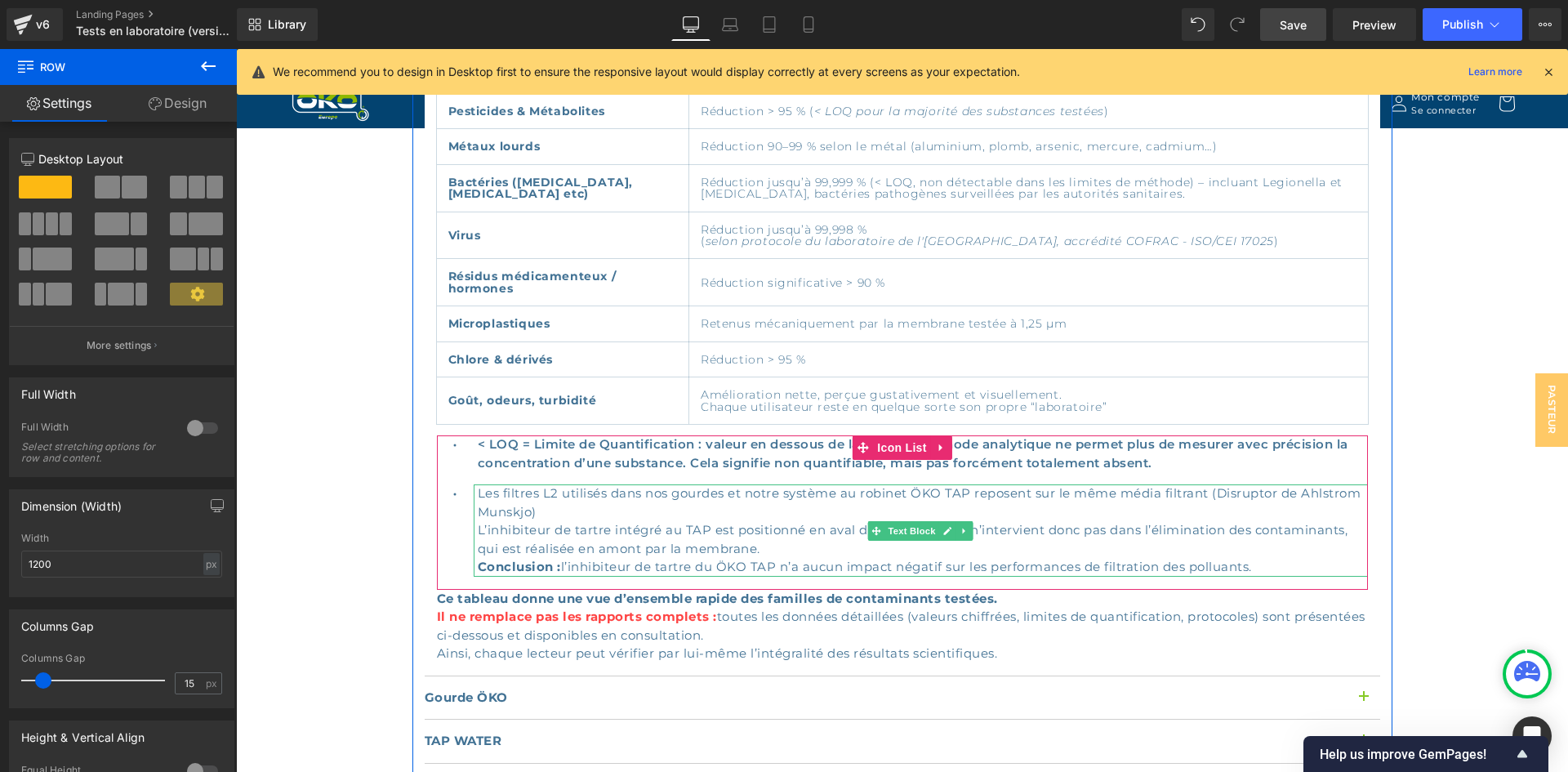
click at [477, 511] on p "Les filtres L2 utilisés dans nos gourdes et notre système au robinet ÖKO TAP re…" at bounding box center [922, 531] width 890 height 92
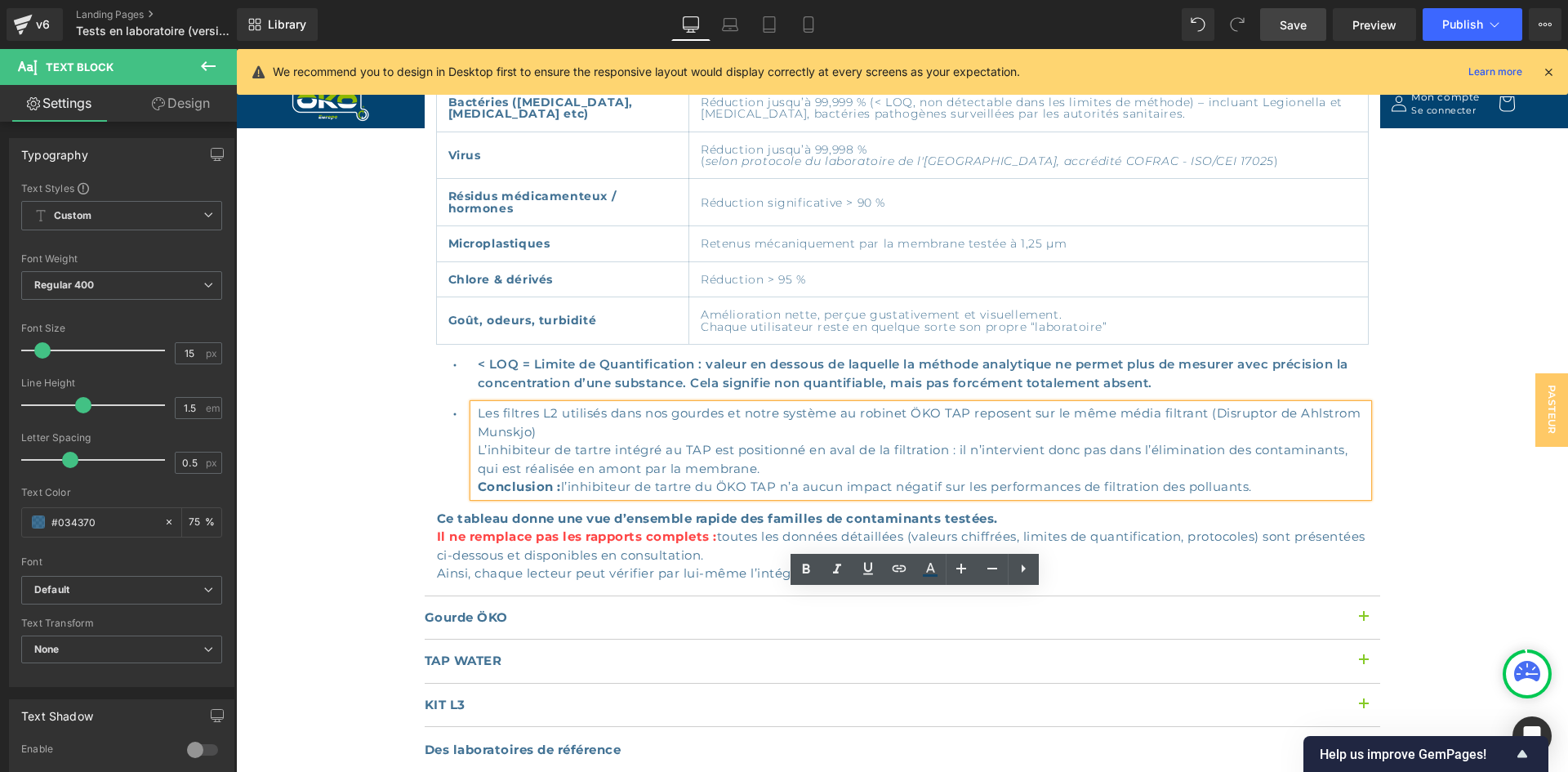
scroll to position [1389, 0]
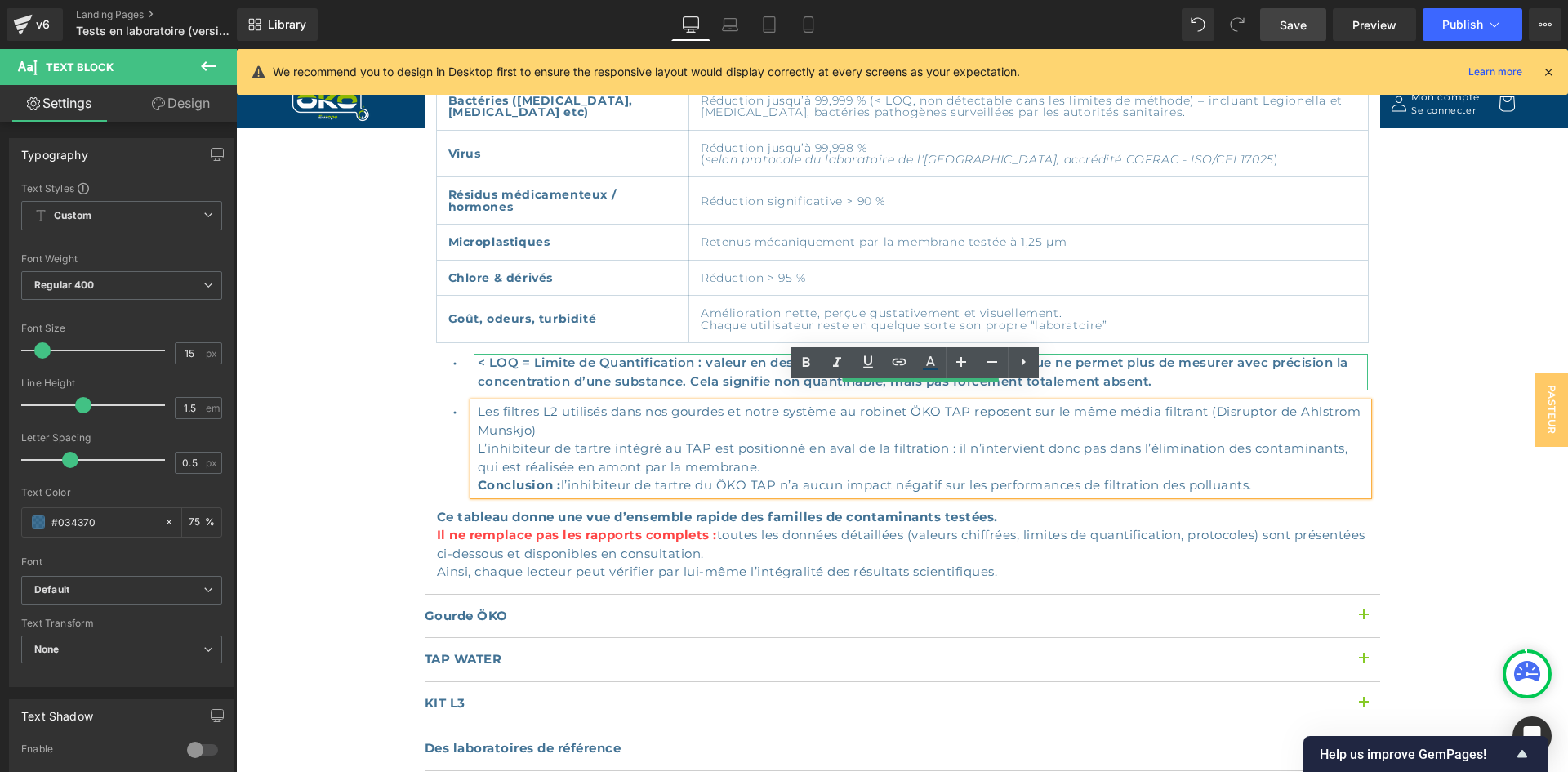
click at [889, 355] on span "< LOQ = Limite de Quantification : valeur en dessous de laquelle la méthode ana…" at bounding box center [912, 371] width 871 height 35
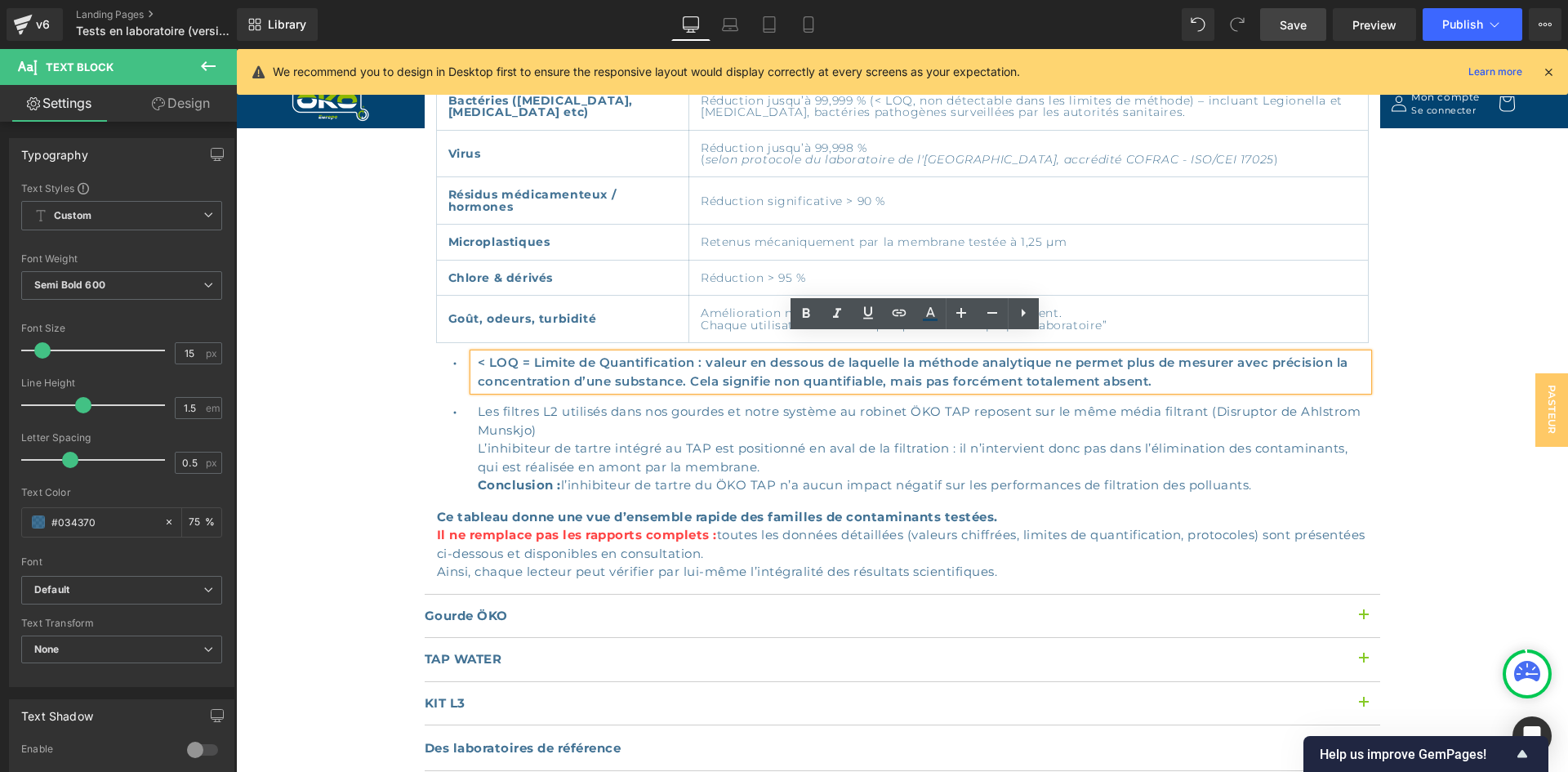
click at [425, 413] on article "Familles testées Résultats de tests PFAS (Polluants éternels) Réduction mesurée…" at bounding box center [902, 261] width 956 height 666
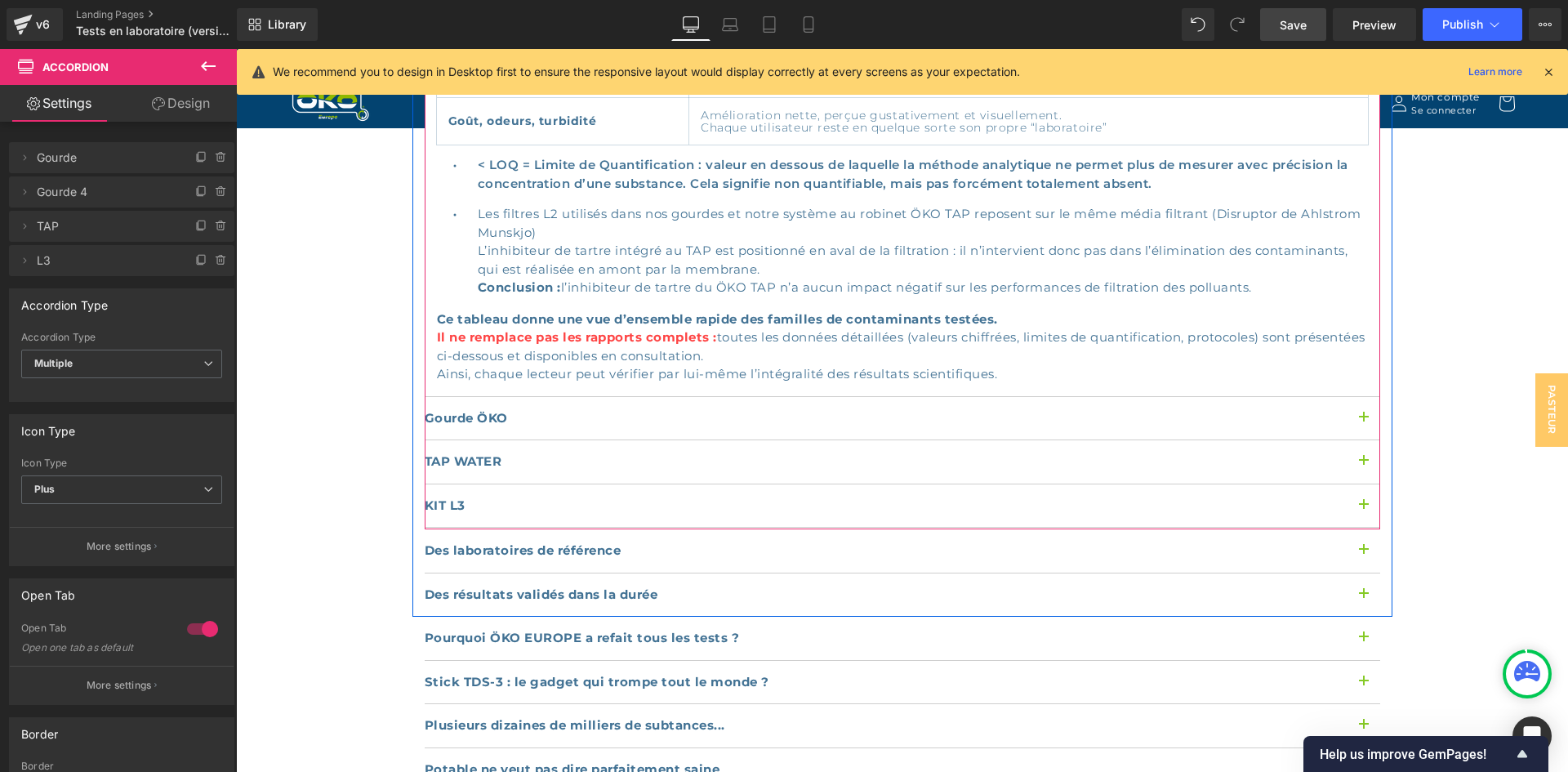
scroll to position [1634, 0]
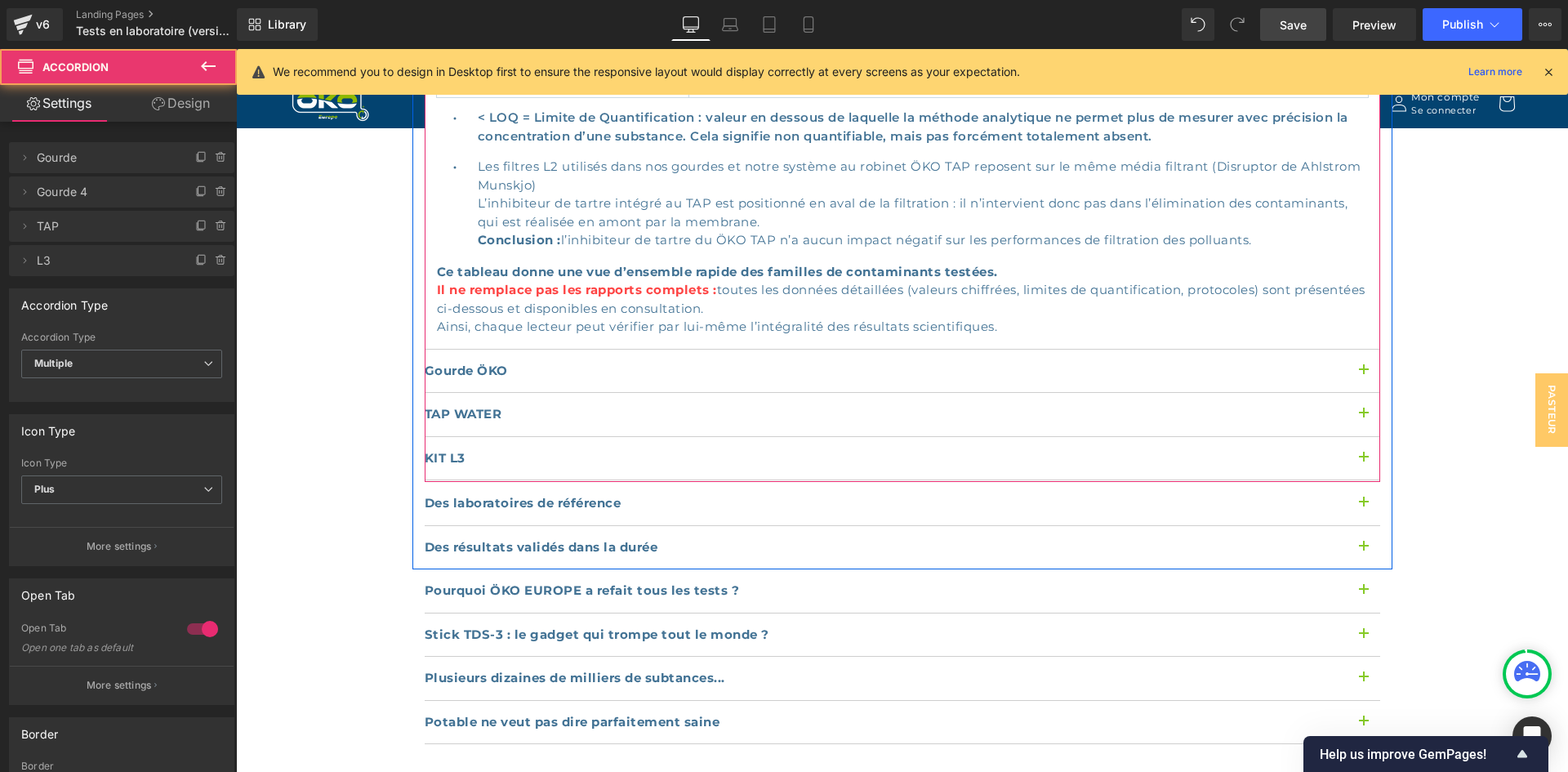
click at [1360, 350] on button "button" at bounding box center [1363, 371] width 33 height 43
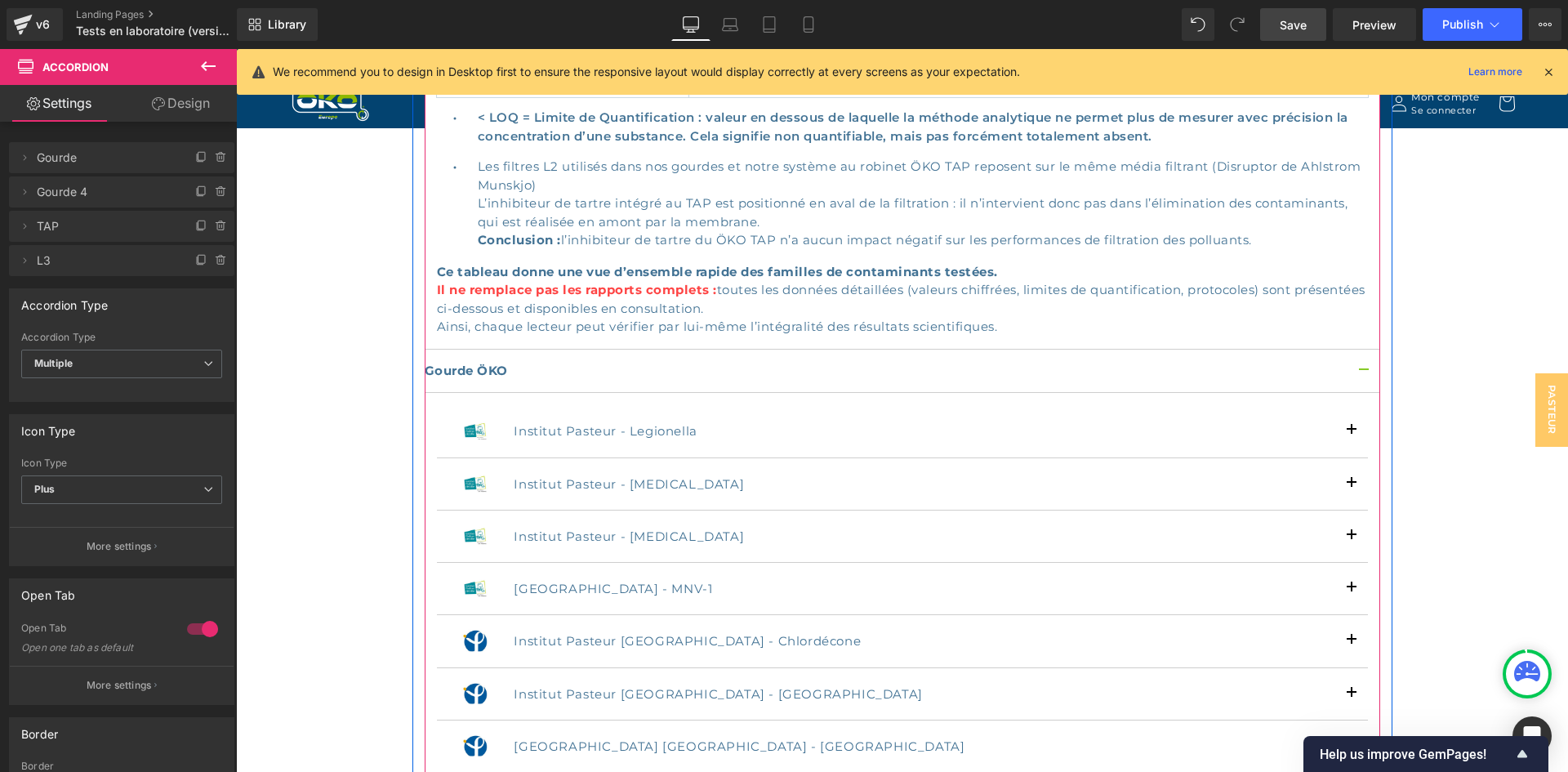
click at [1360, 350] on button "button" at bounding box center [1363, 371] width 33 height 43
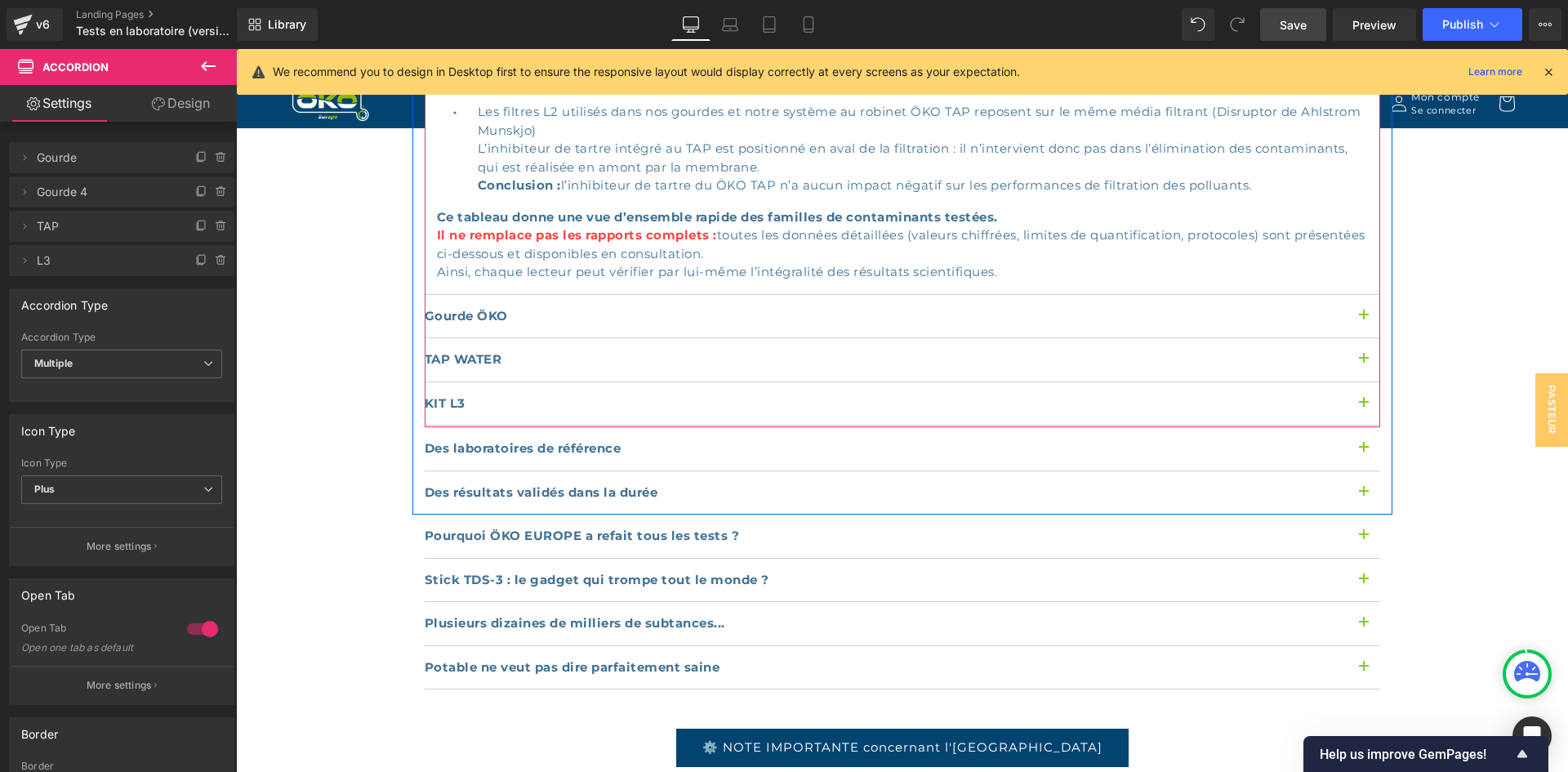
scroll to position [1716, 0]
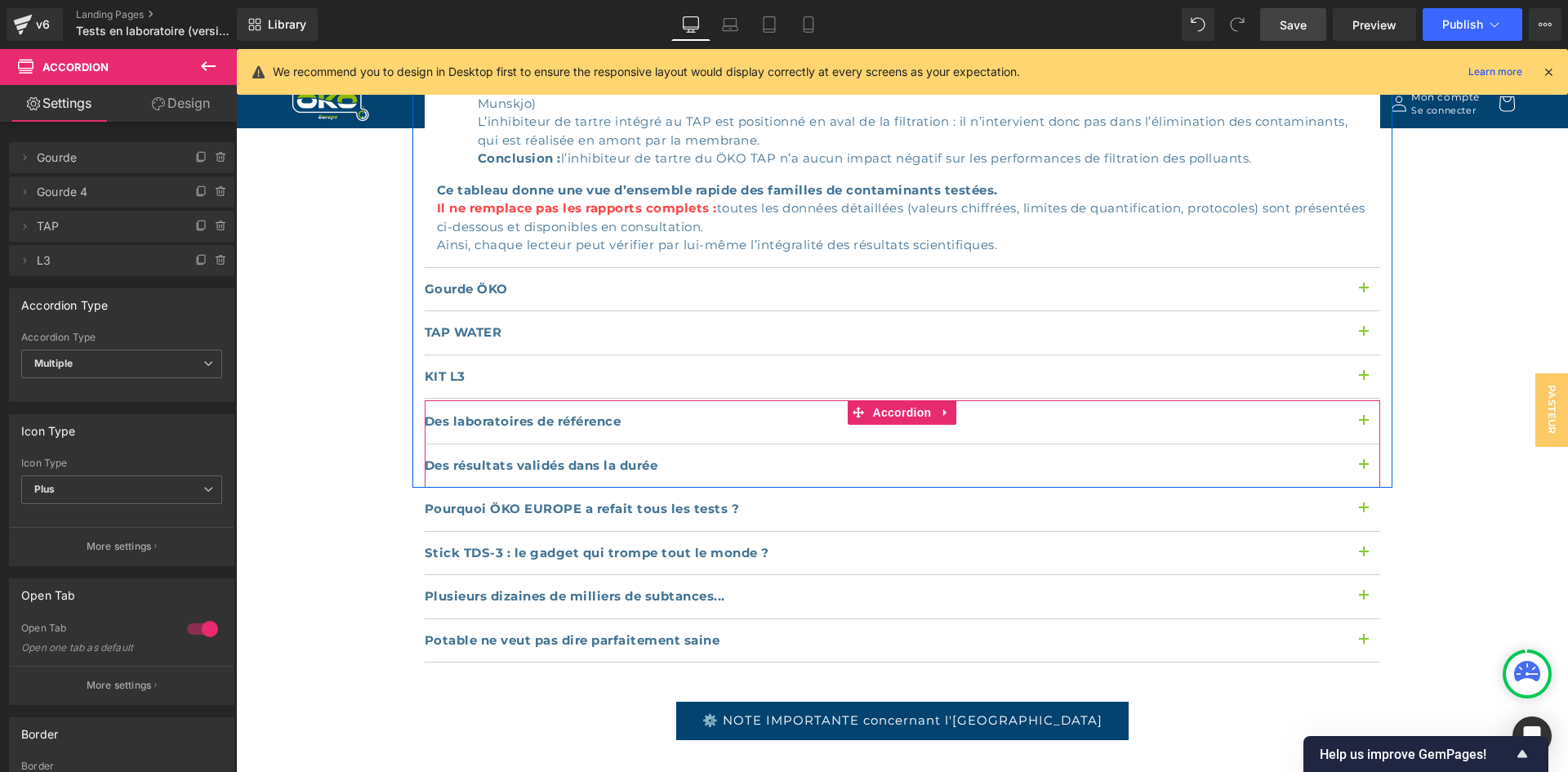
click at [1355, 401] on button "button" at bounding box center [1363, 422] width 33 height 43
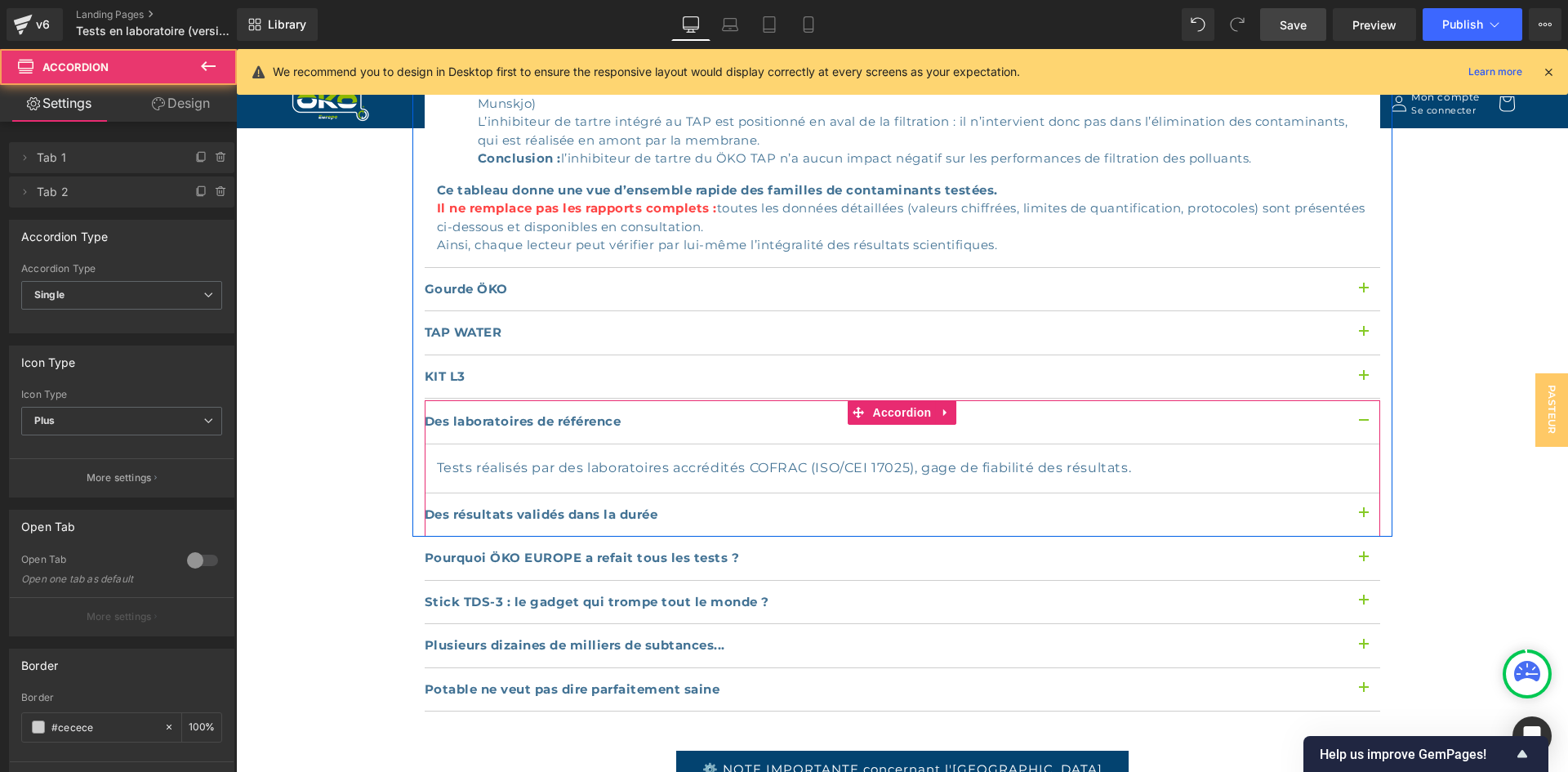
click at [1355, 401] on button "button" at bounding box center [1363, 422] width 33 height 43
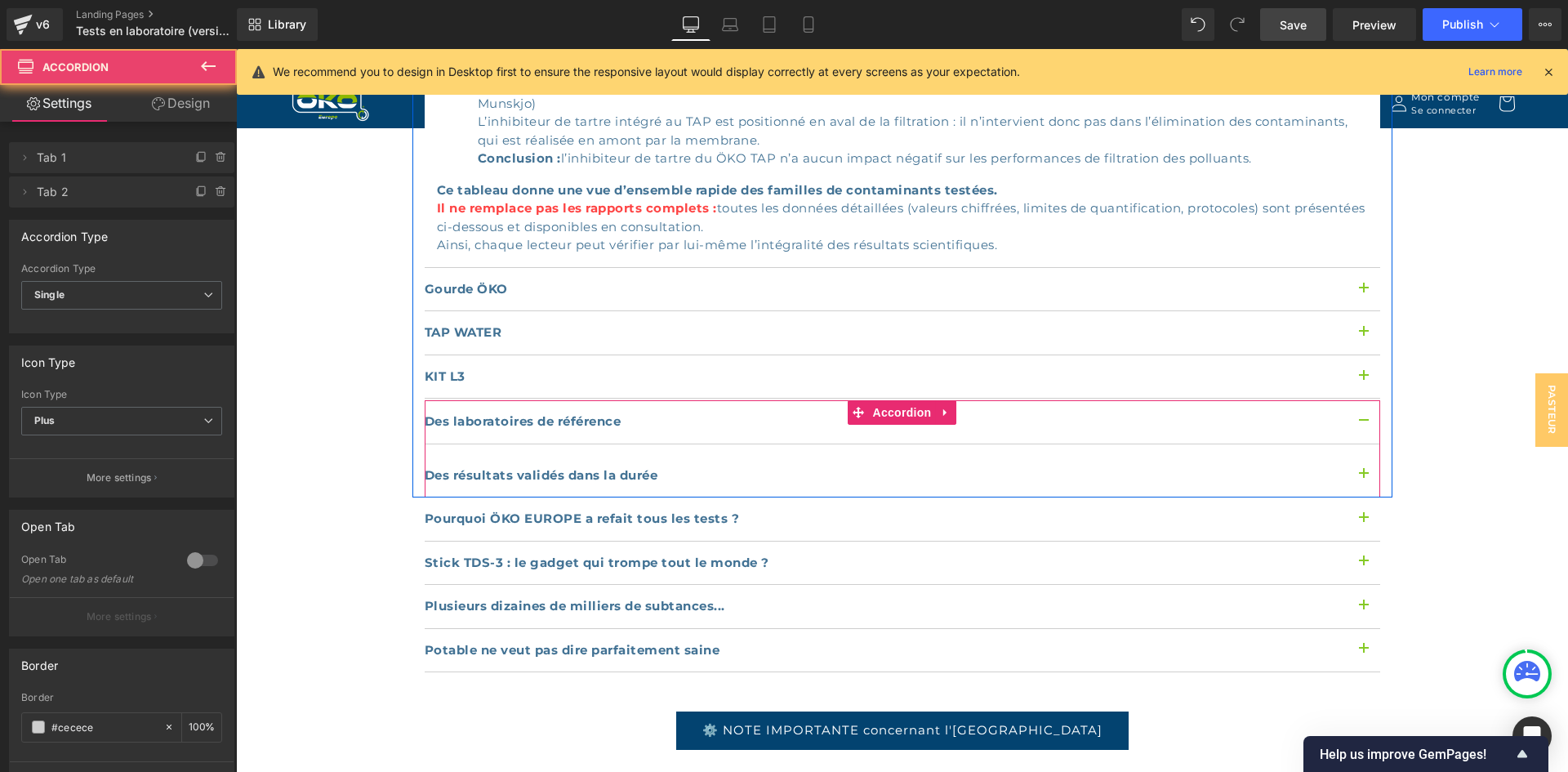
click at [1355, 401] on button "button" at bounding box center [1363, 422] width 33 height 43
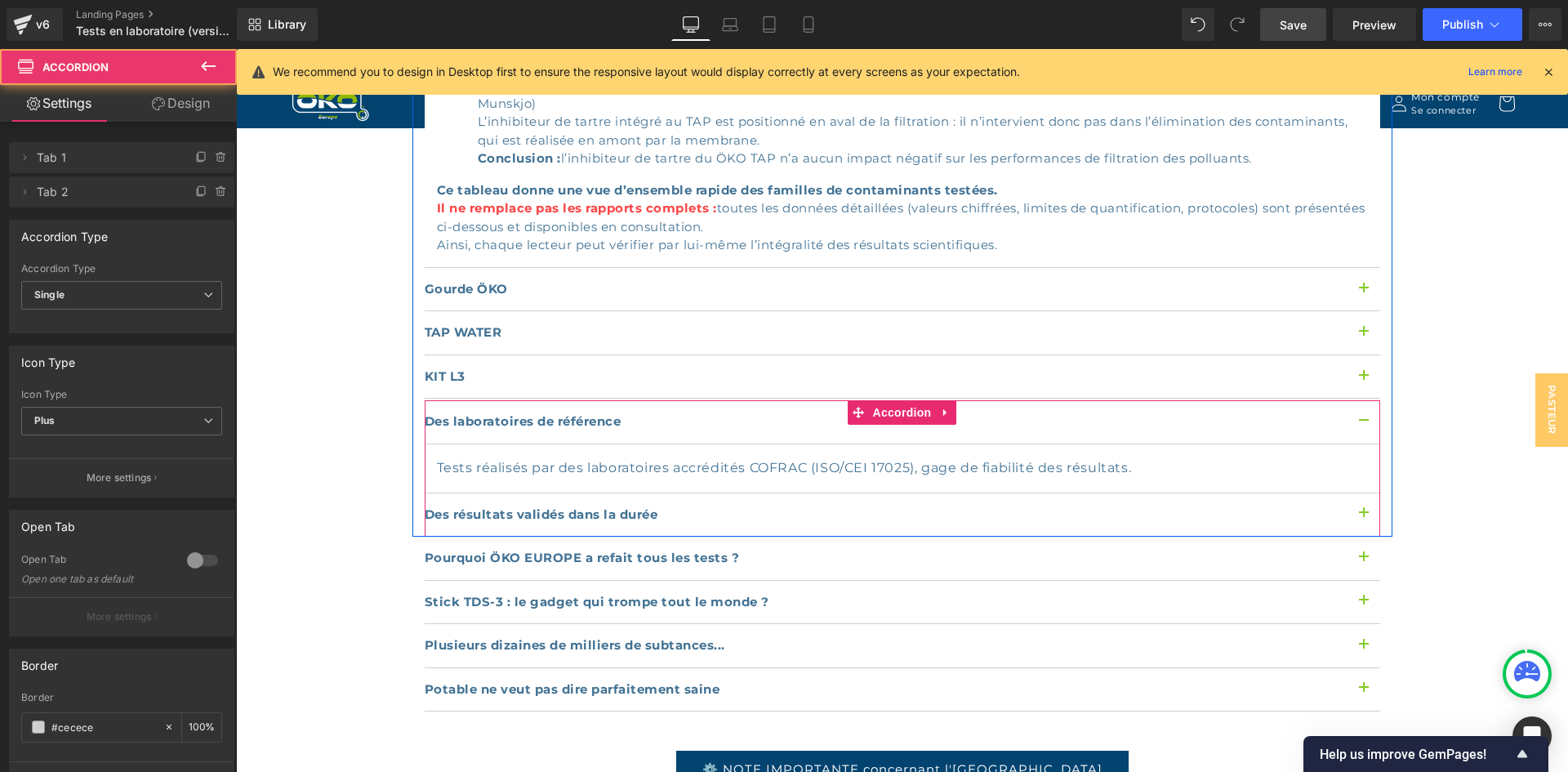
click at [1355, 494] on button "button" at bounding box center [1363, 515] width 33 height 43
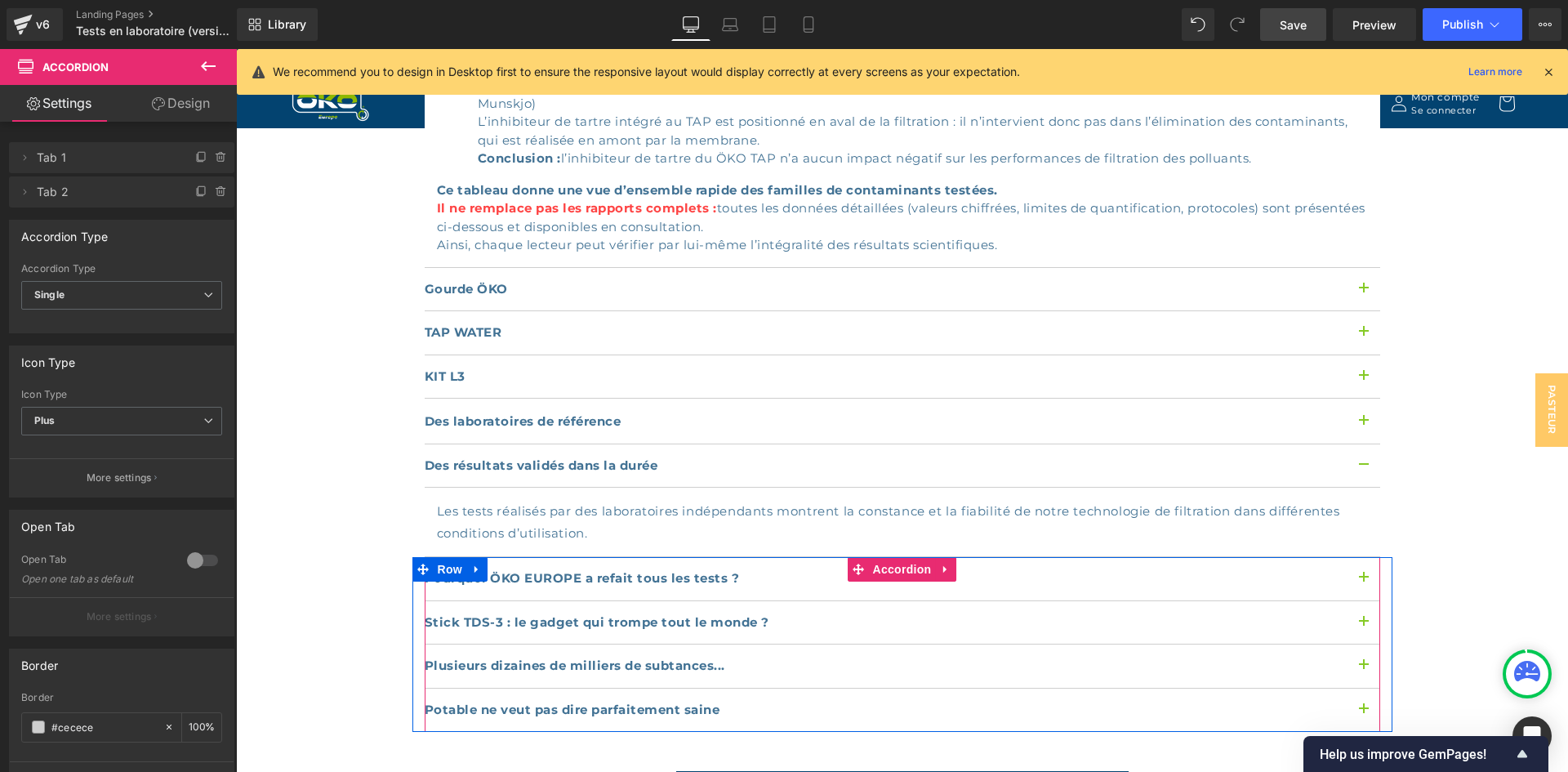
click at [1360, 558] on button "button" at bounding box center [1363, 579] width 33 height 43
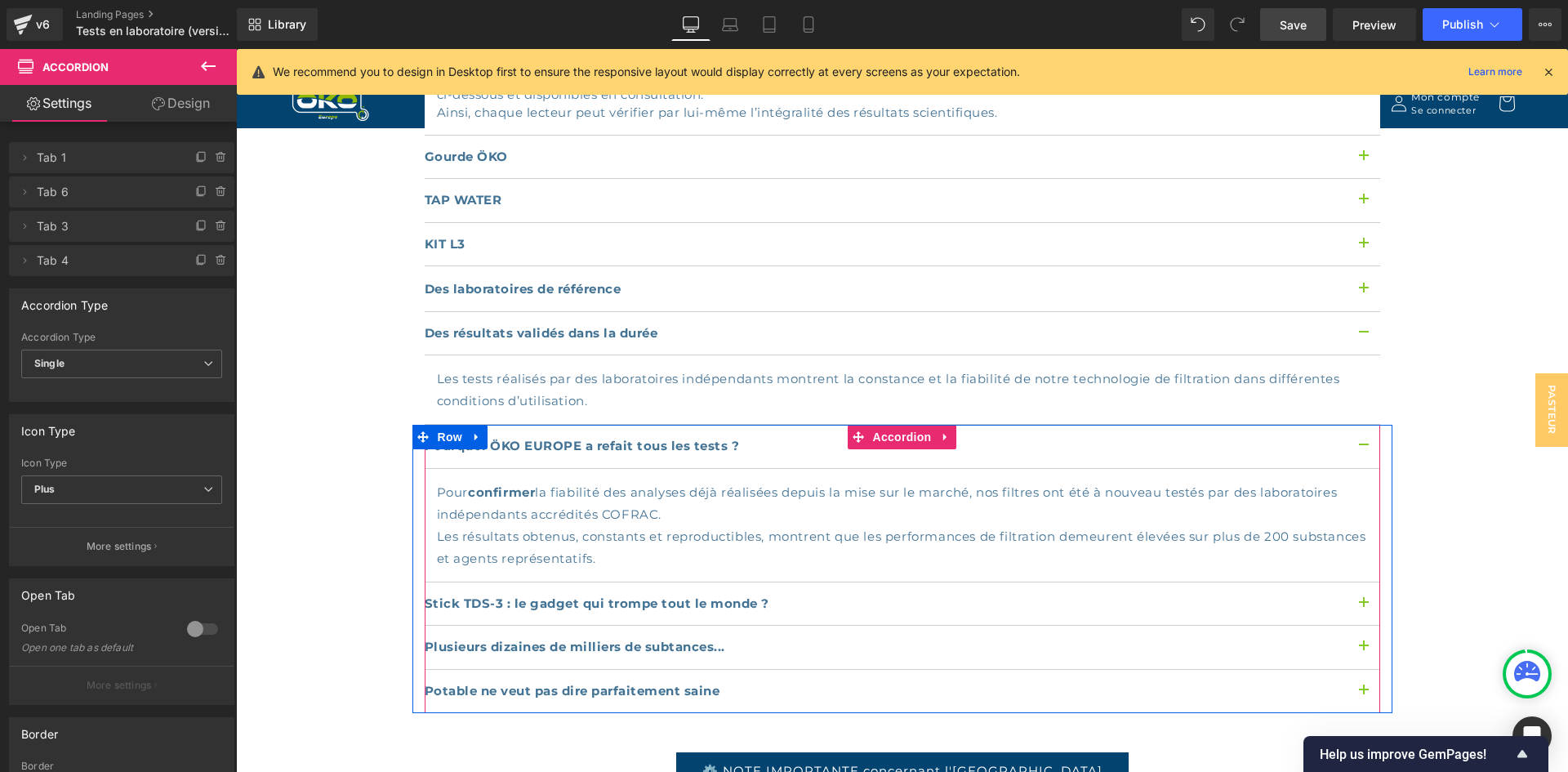
scroll to position [1879, 0]
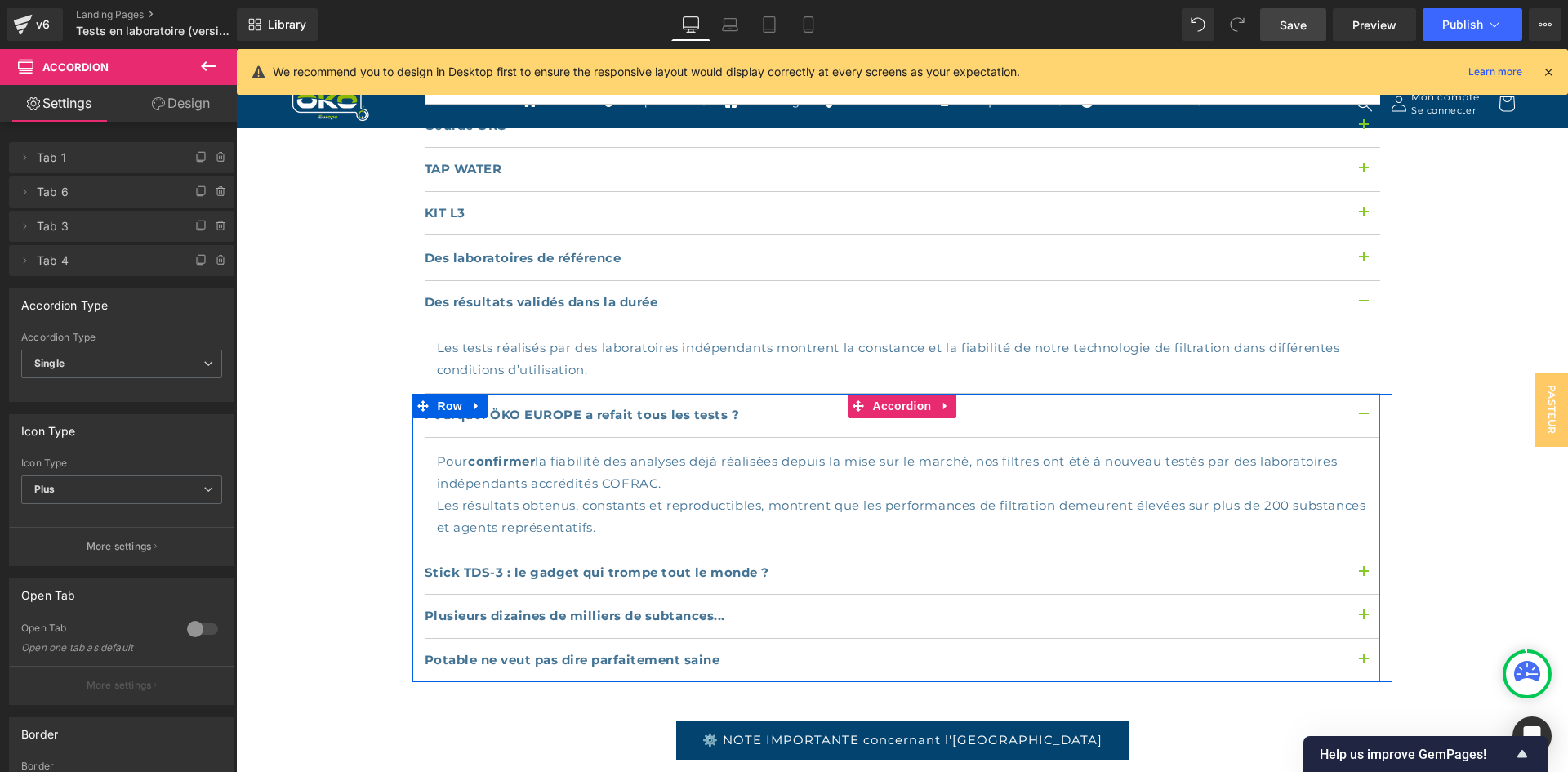
click at [1351, 595] on button "button" at bounding box center [1363, 616] width 33 height 43
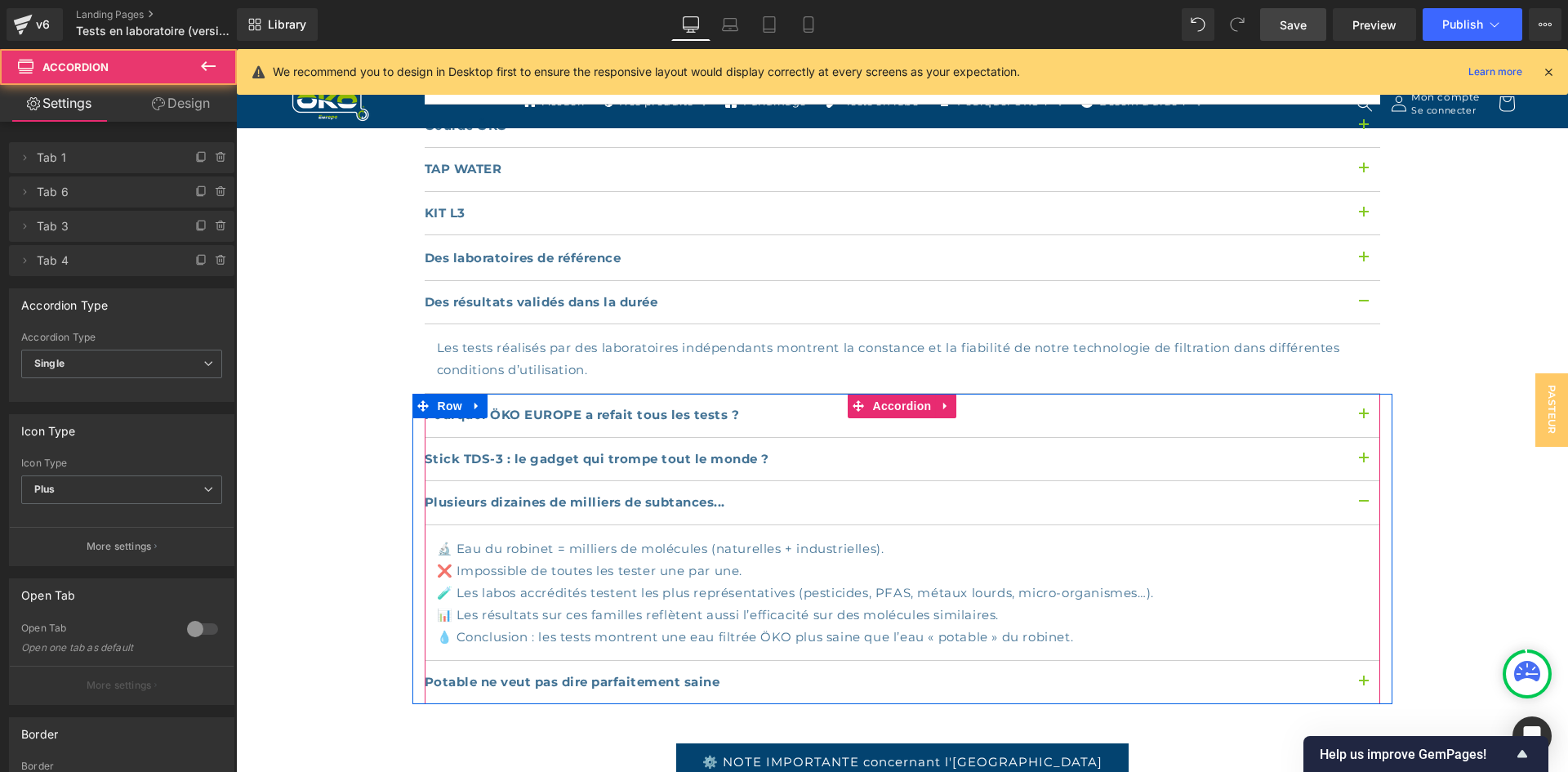
click at [1355, 661] on button "button" at bounding box center [1363, 682] width 33 height 43
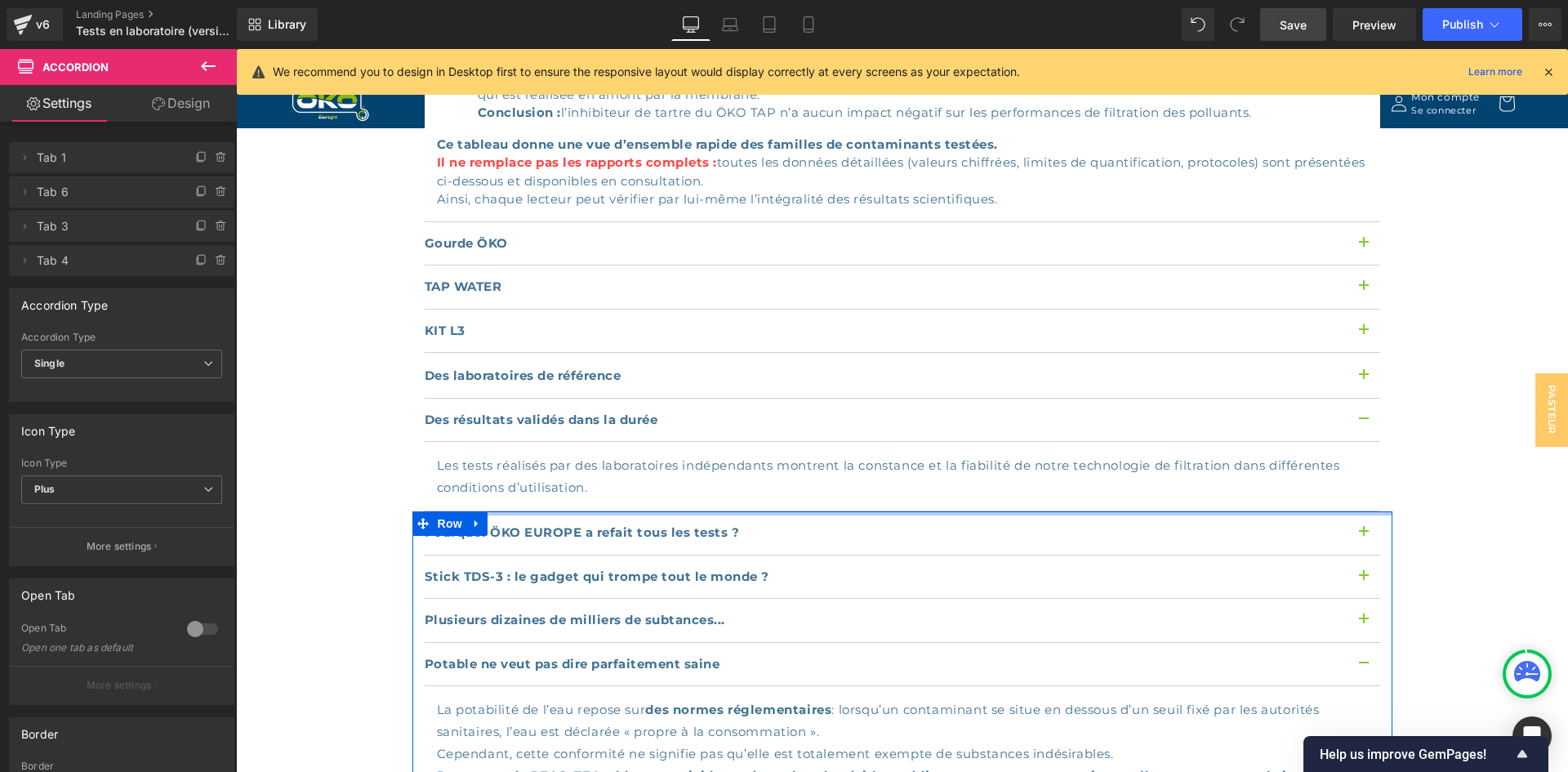
scroll to position [1797, 0]
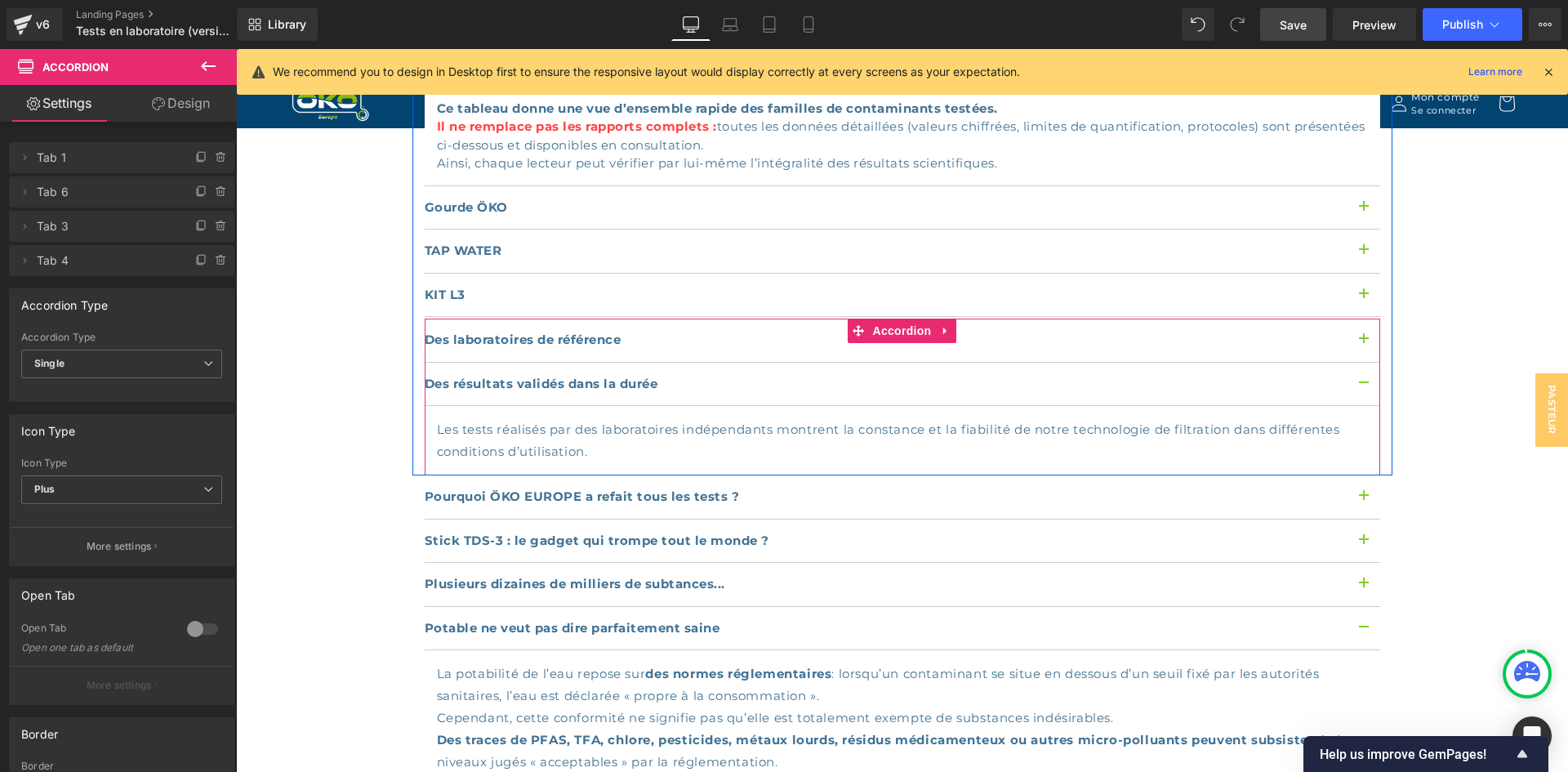
click at [1363, 319] on button "button" at bounding box center [1363, 340] width 33 height 43
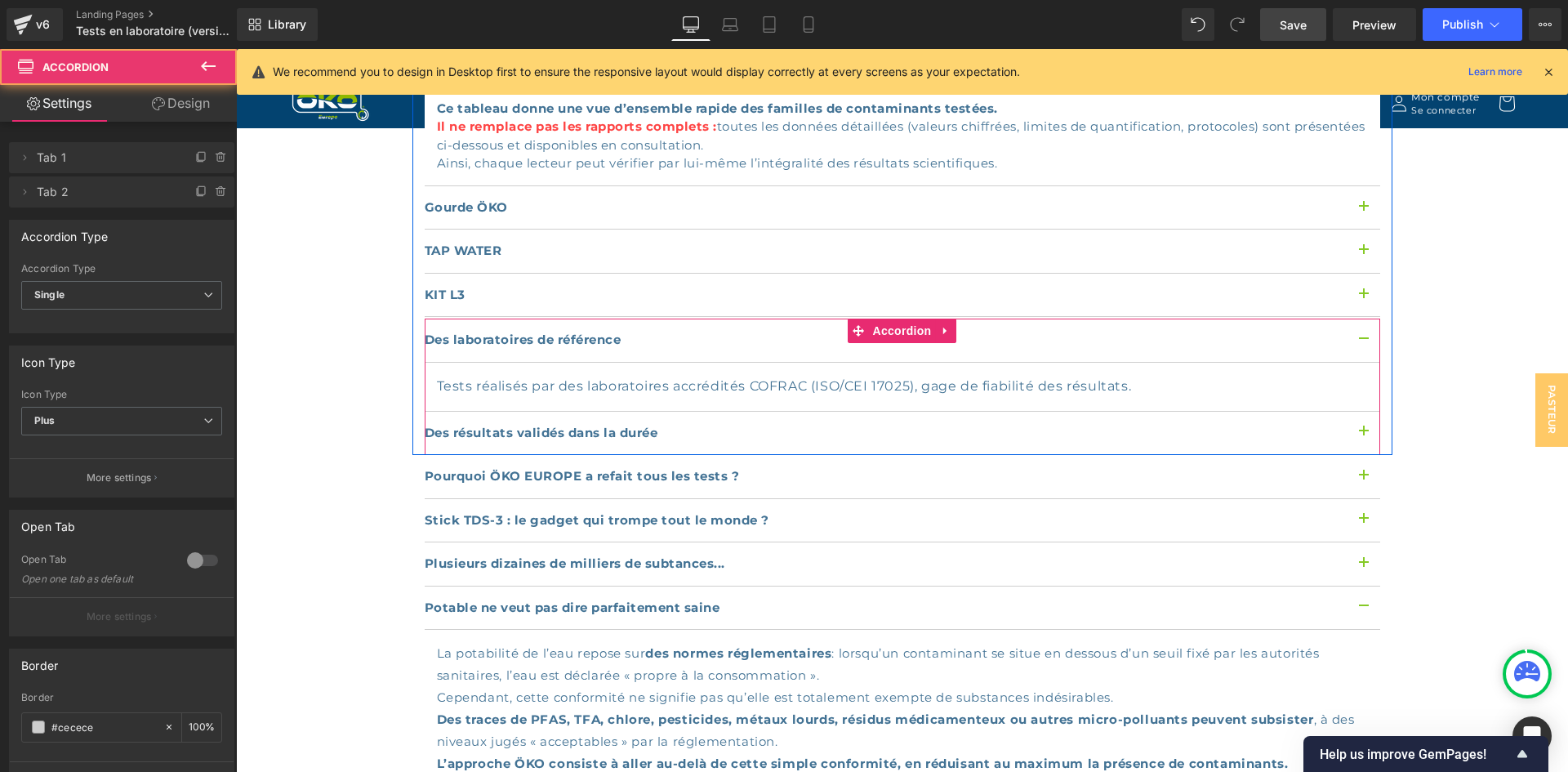
click at [1363, 319] on button "button" at bounding box center [1363, 340] width 33 height 43
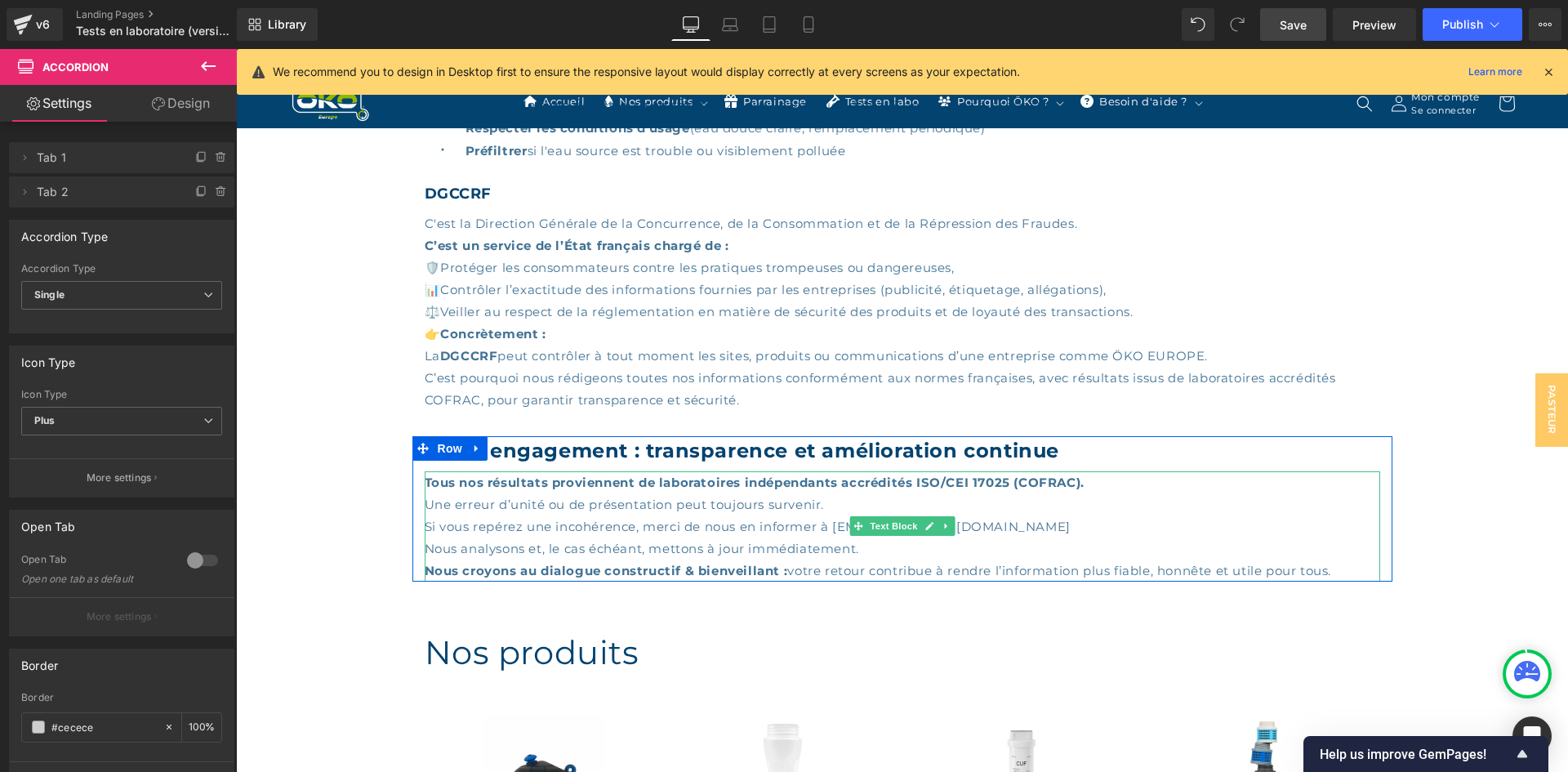
scroll to position [2942, 0]
